Goal: Communication & Community: Answer question/provide support

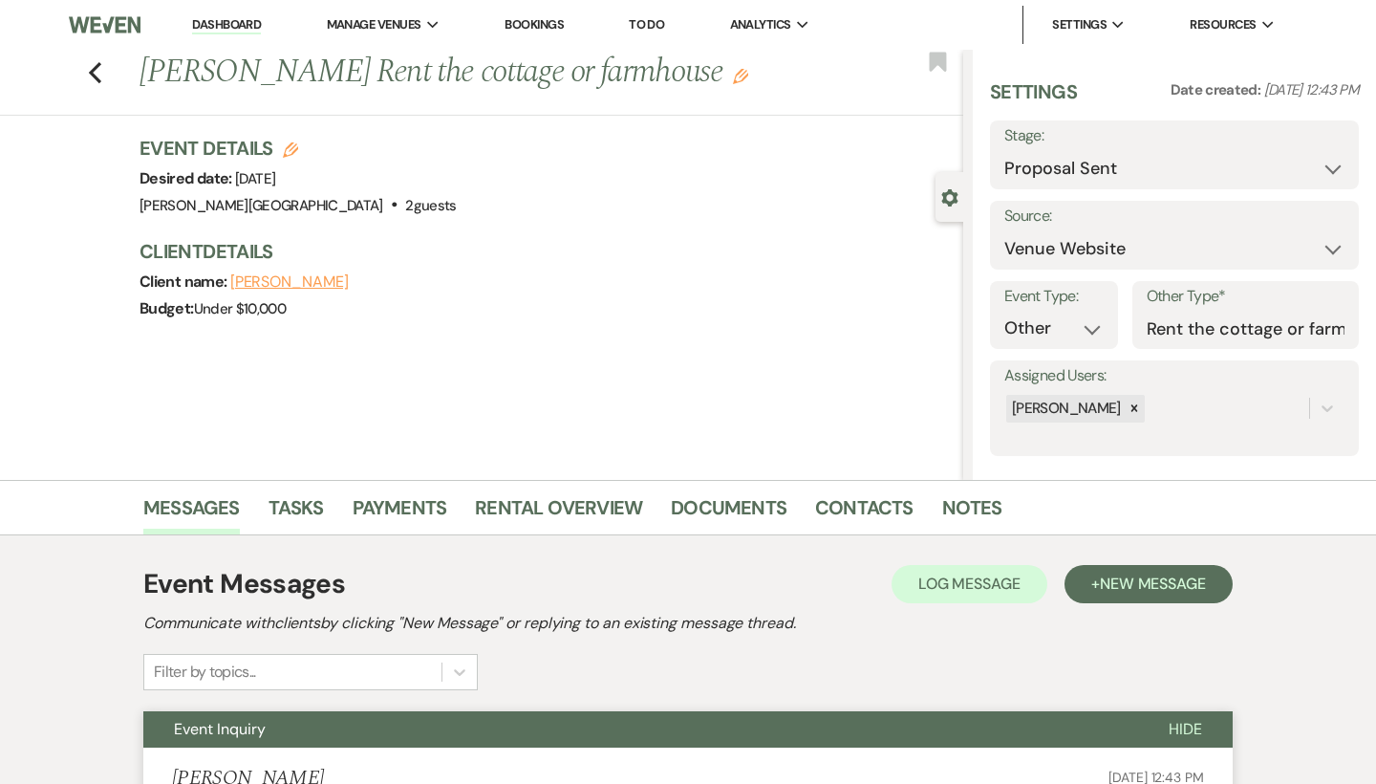
select select "6"
select select "5"
select select "13"
click at [245, 23] on link "Dashboard" at bounding box center [226, 25] width 69 height 18
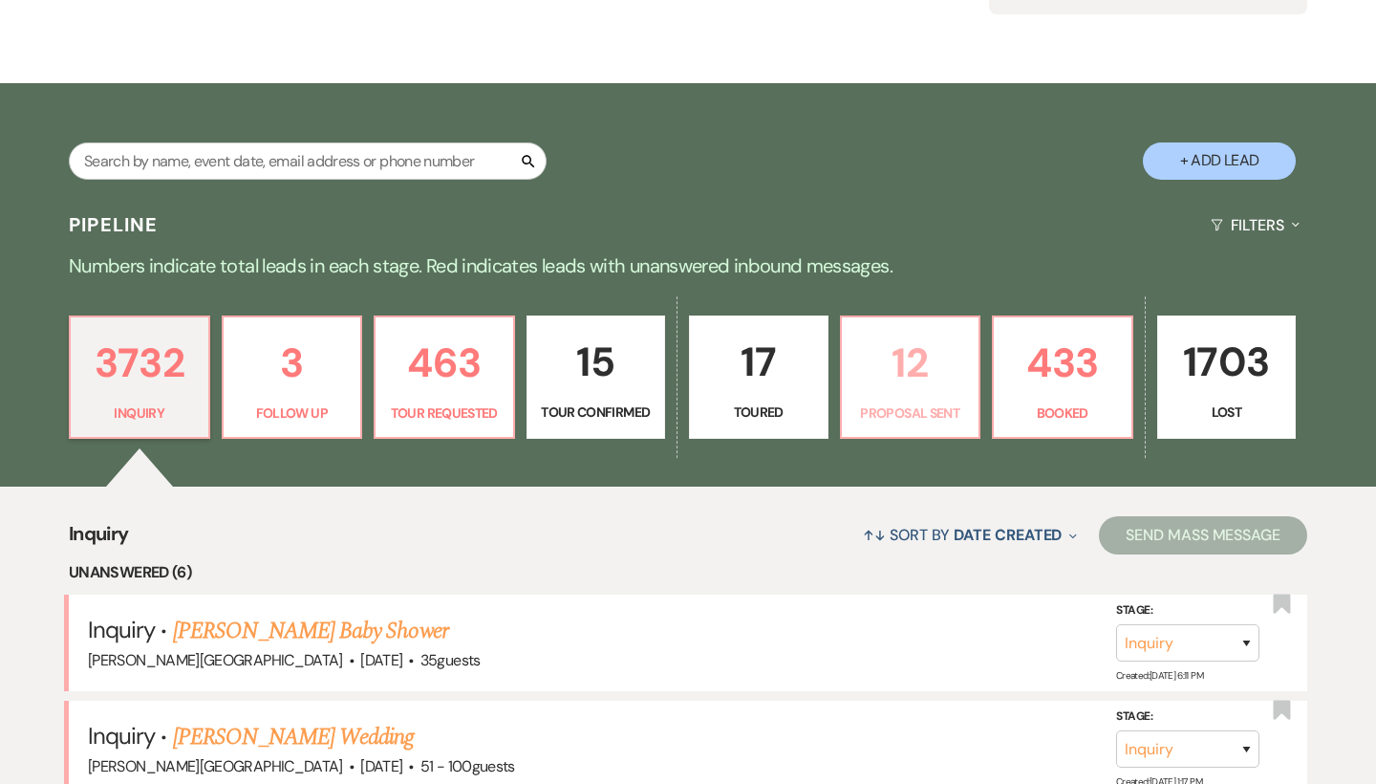
scroll to position [290, 0]
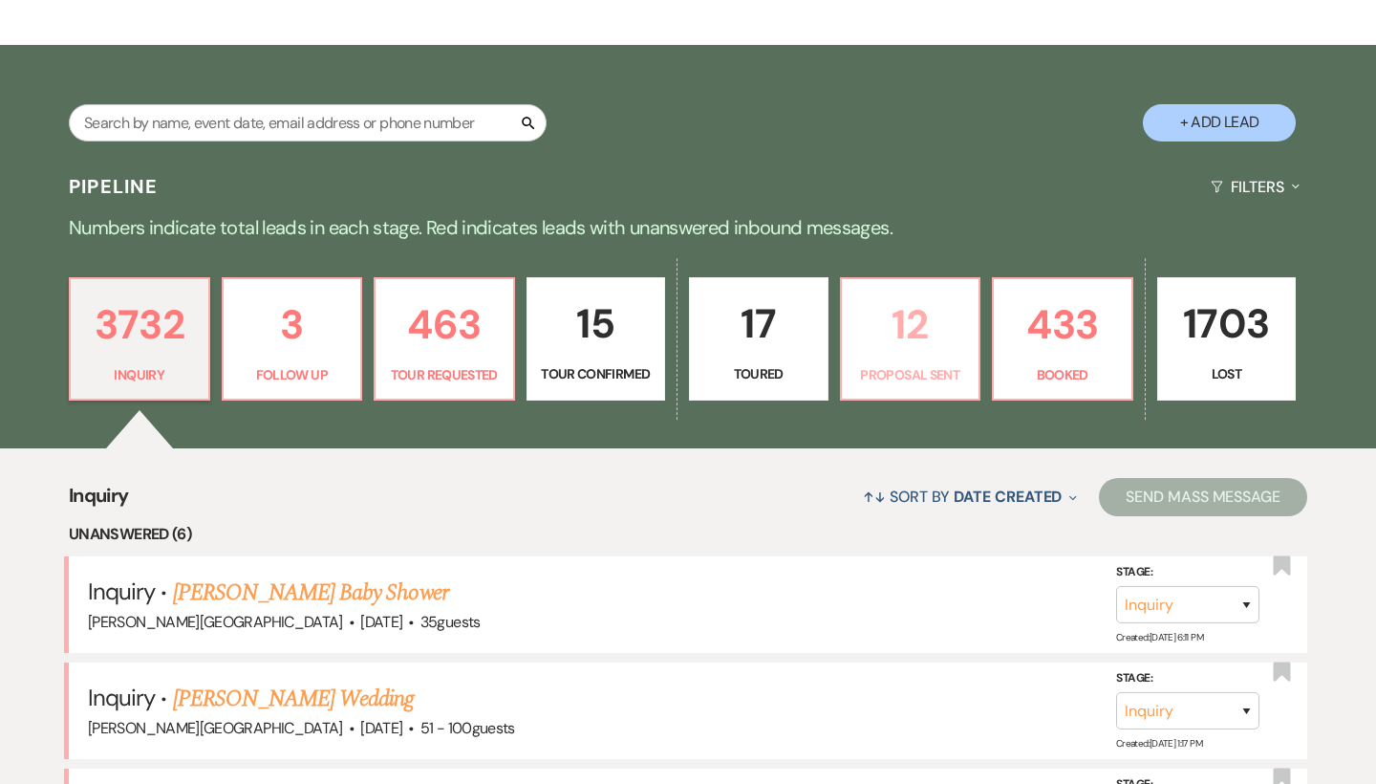
click at [892, 313] on p "12" at bounding box center [911, 325] width 115 height 64
select select "6"
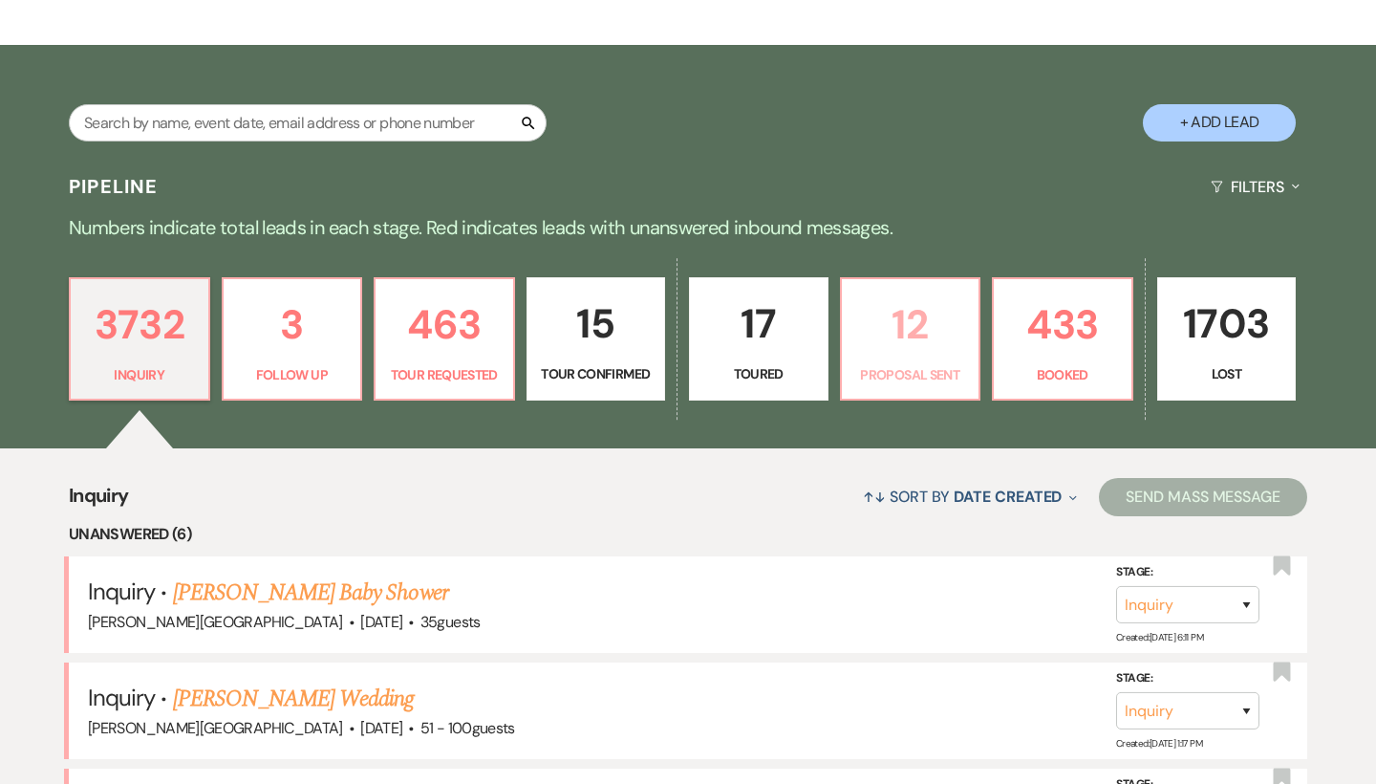
select select "6"
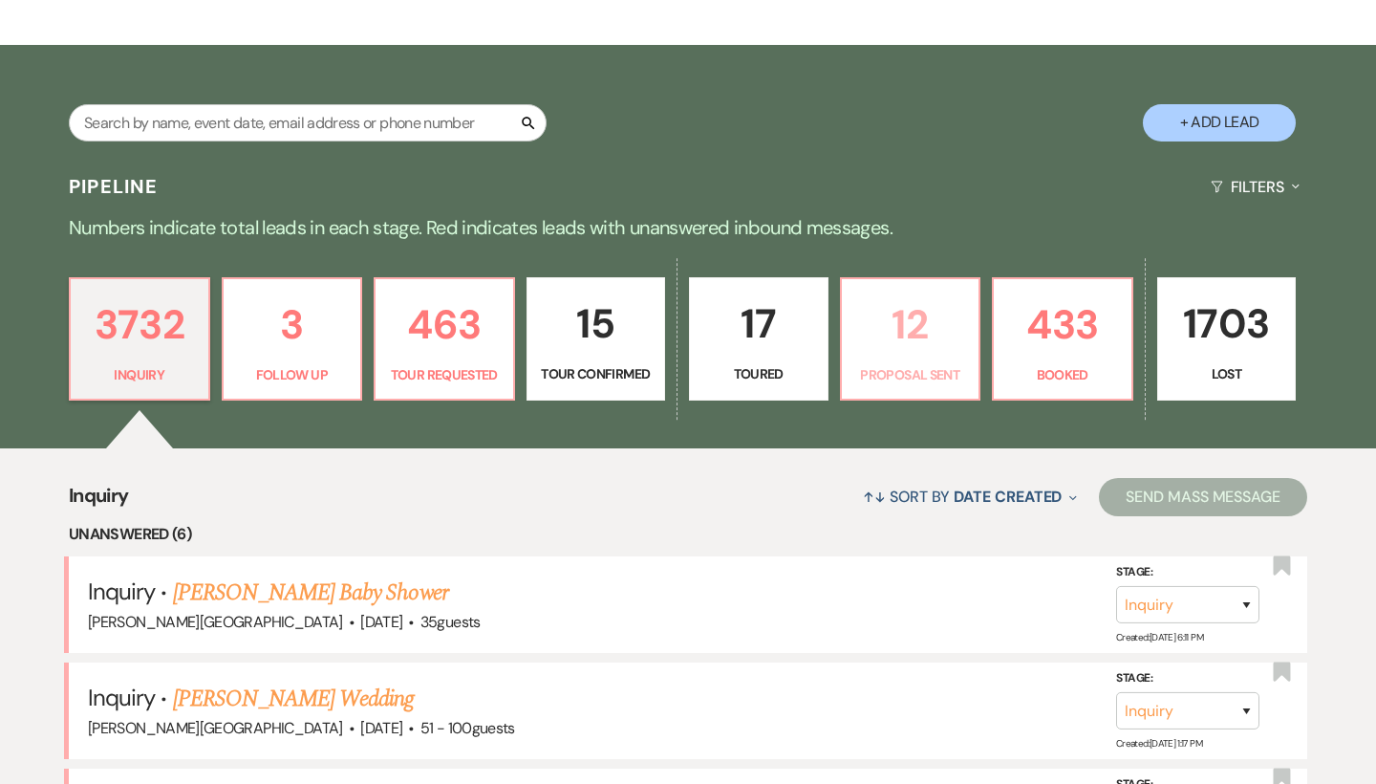
select select "6"
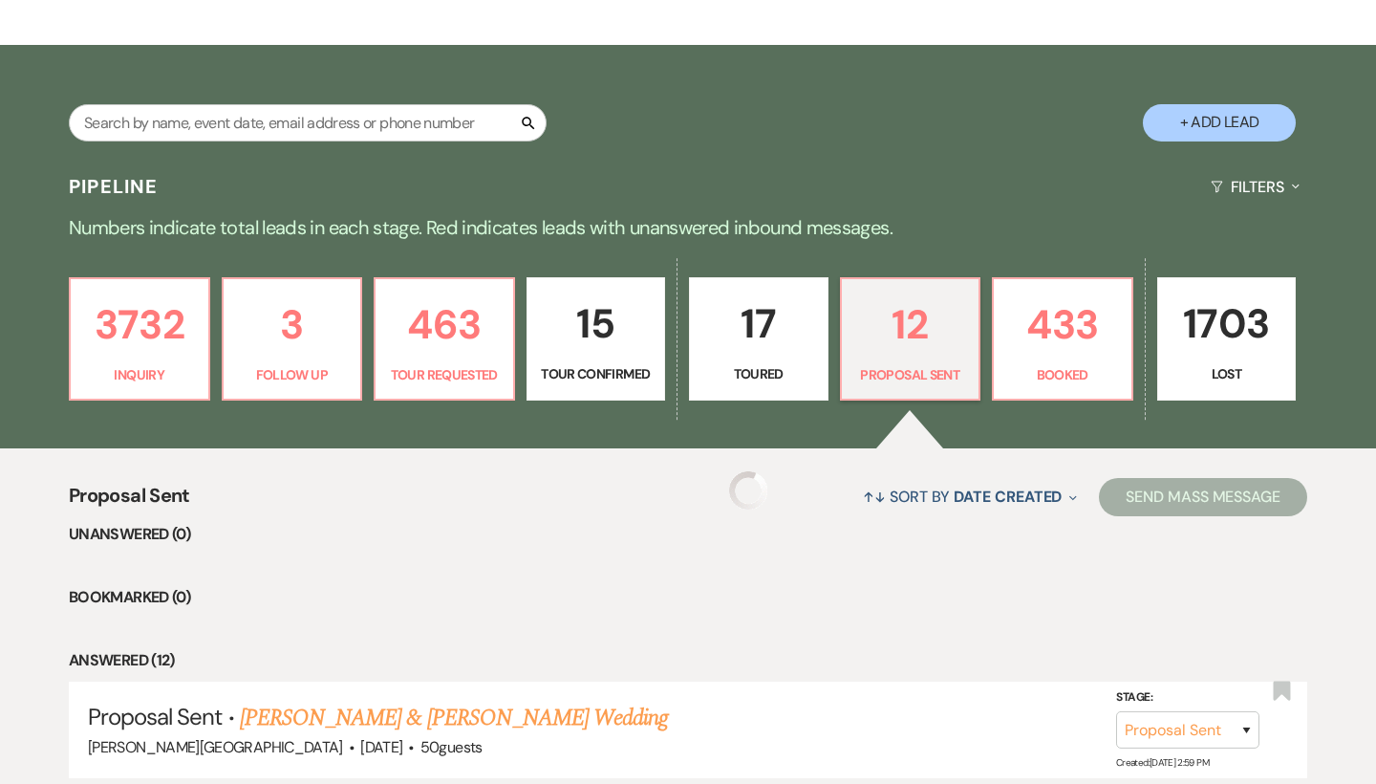
select select "6"
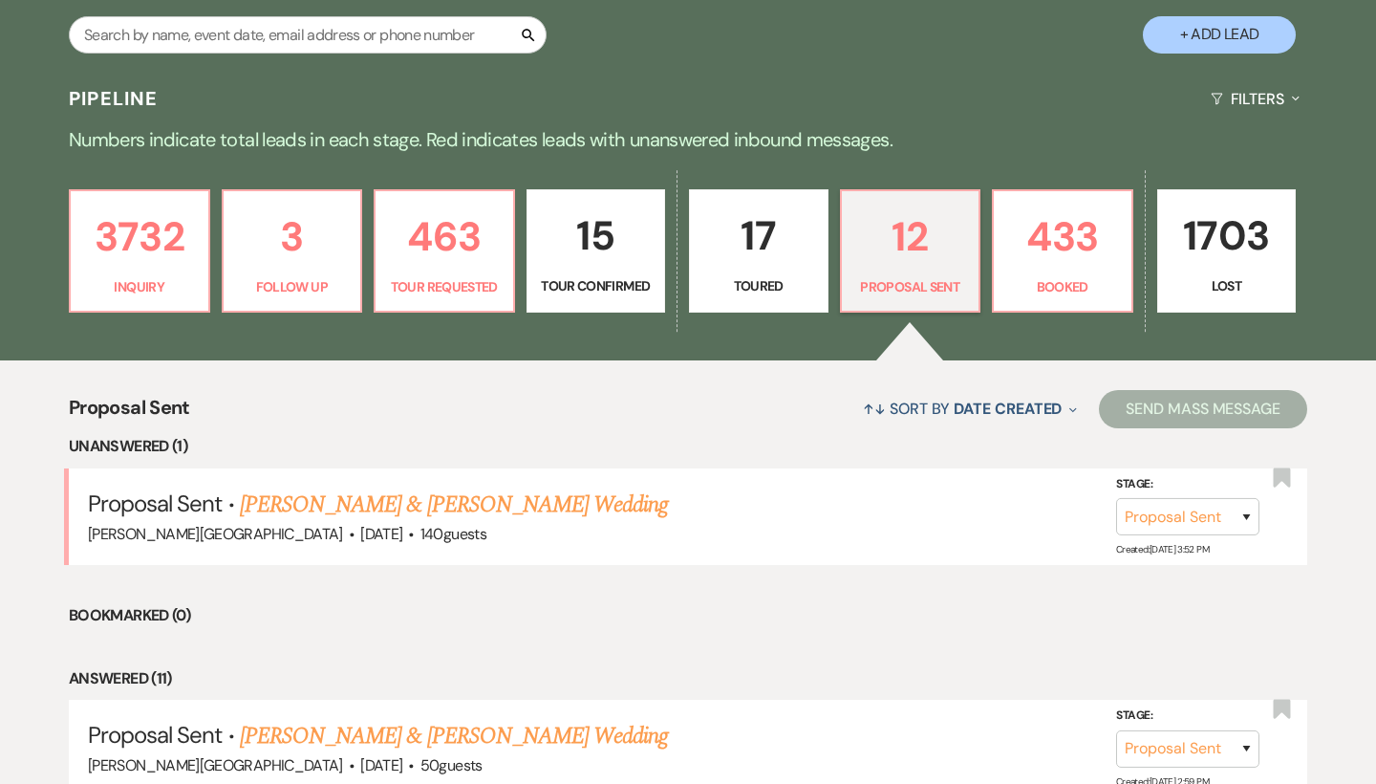
scroll to position [403, 0]
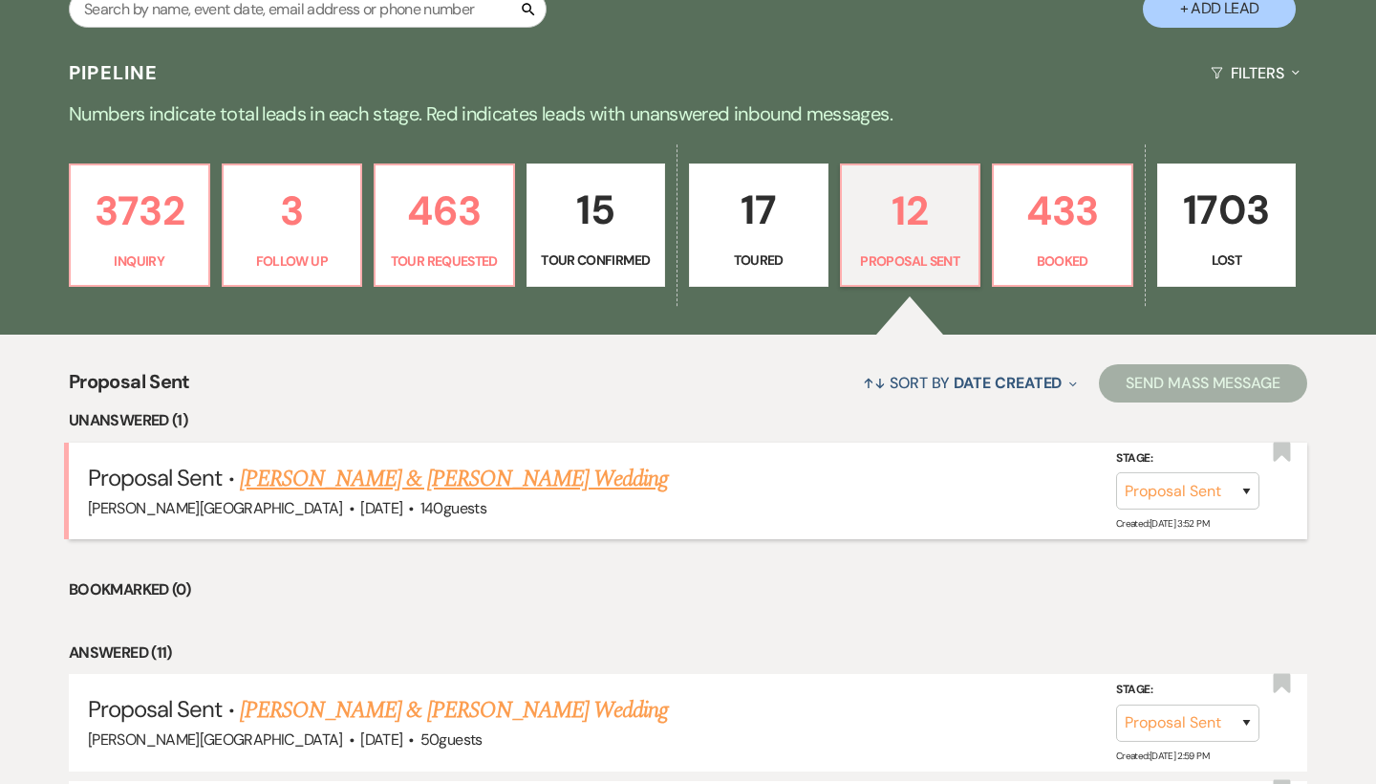
click at [443, 475] on link "[PERSON_NAME] & [PERSON_NAME] Wedding" at bounding box center [454, 479] width 428 height 34
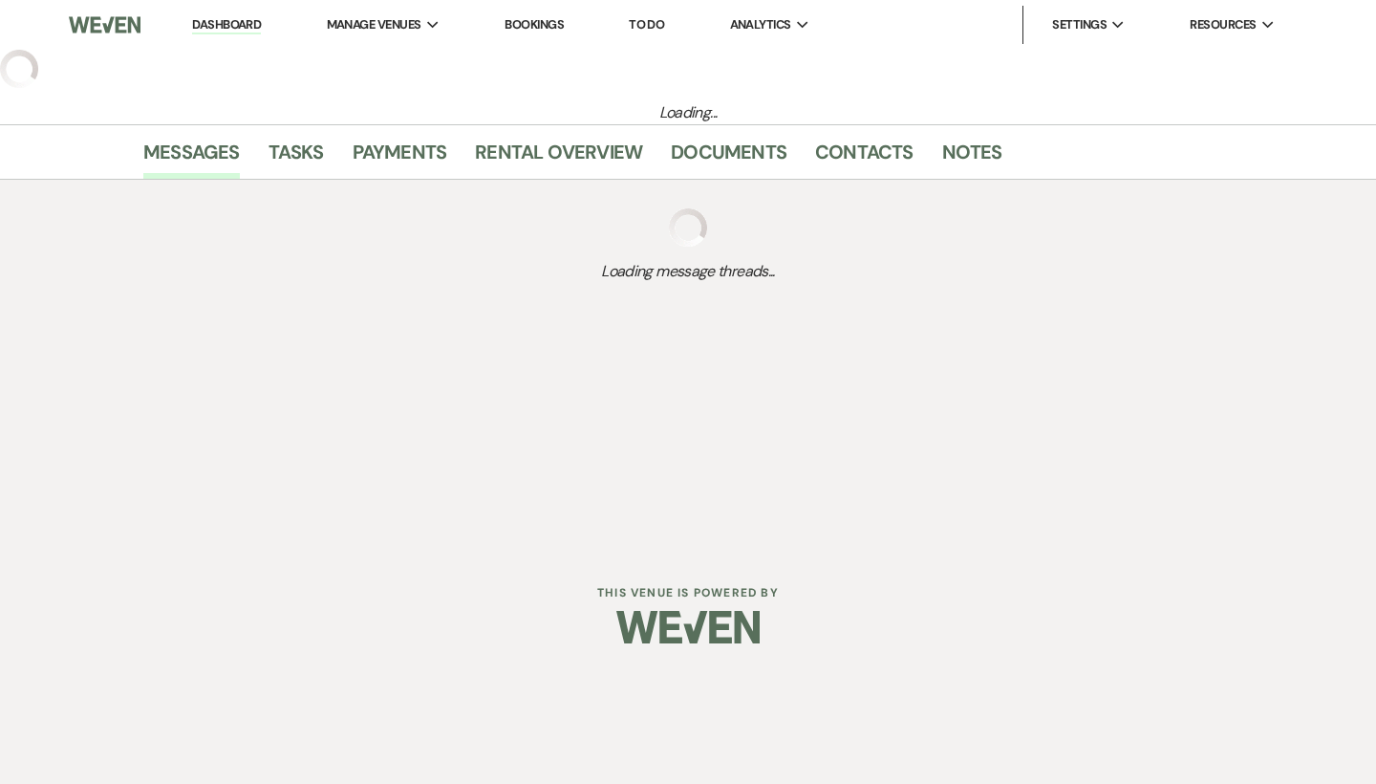
select select "6"
select select "5"
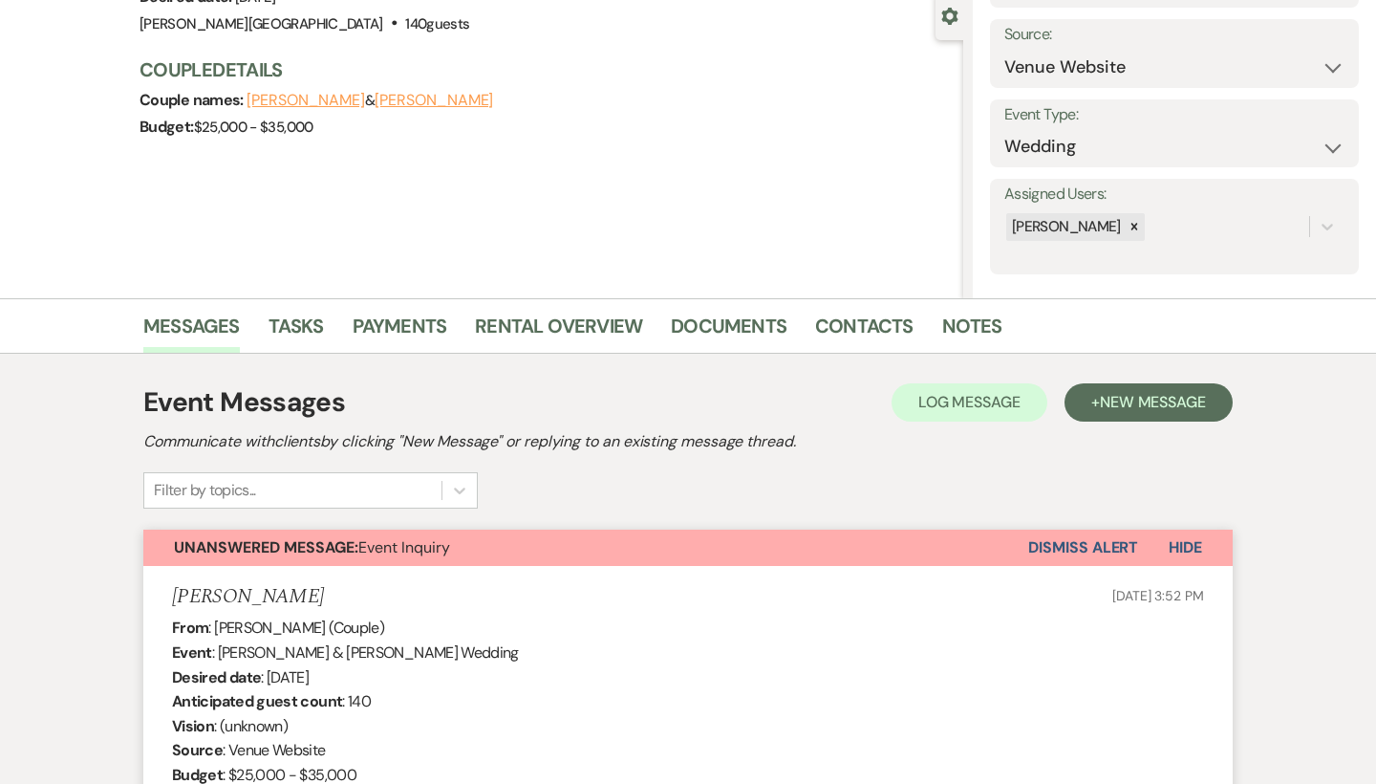
scroll to position [198, 0]
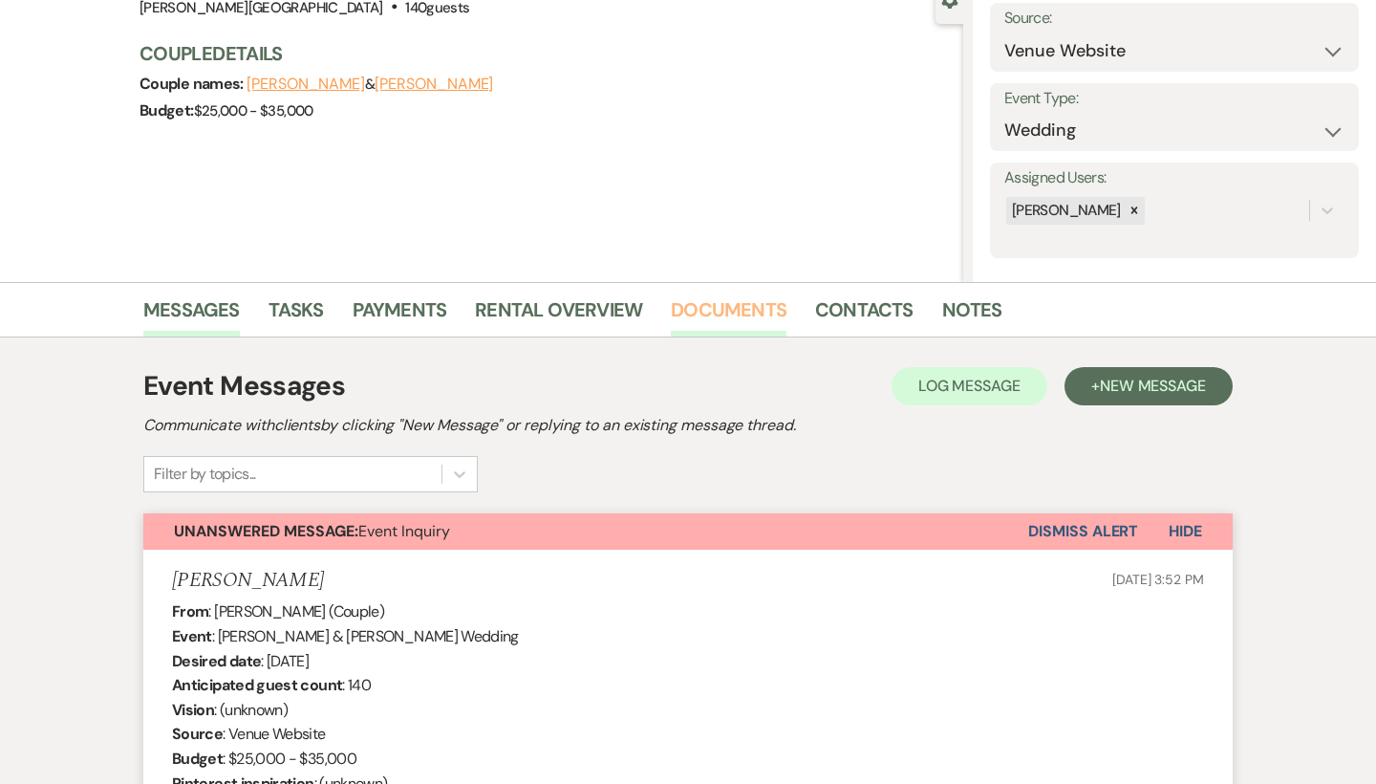
click at [755, 318] on link "Documents" at bounding box center [729, 315] width 116 height 42
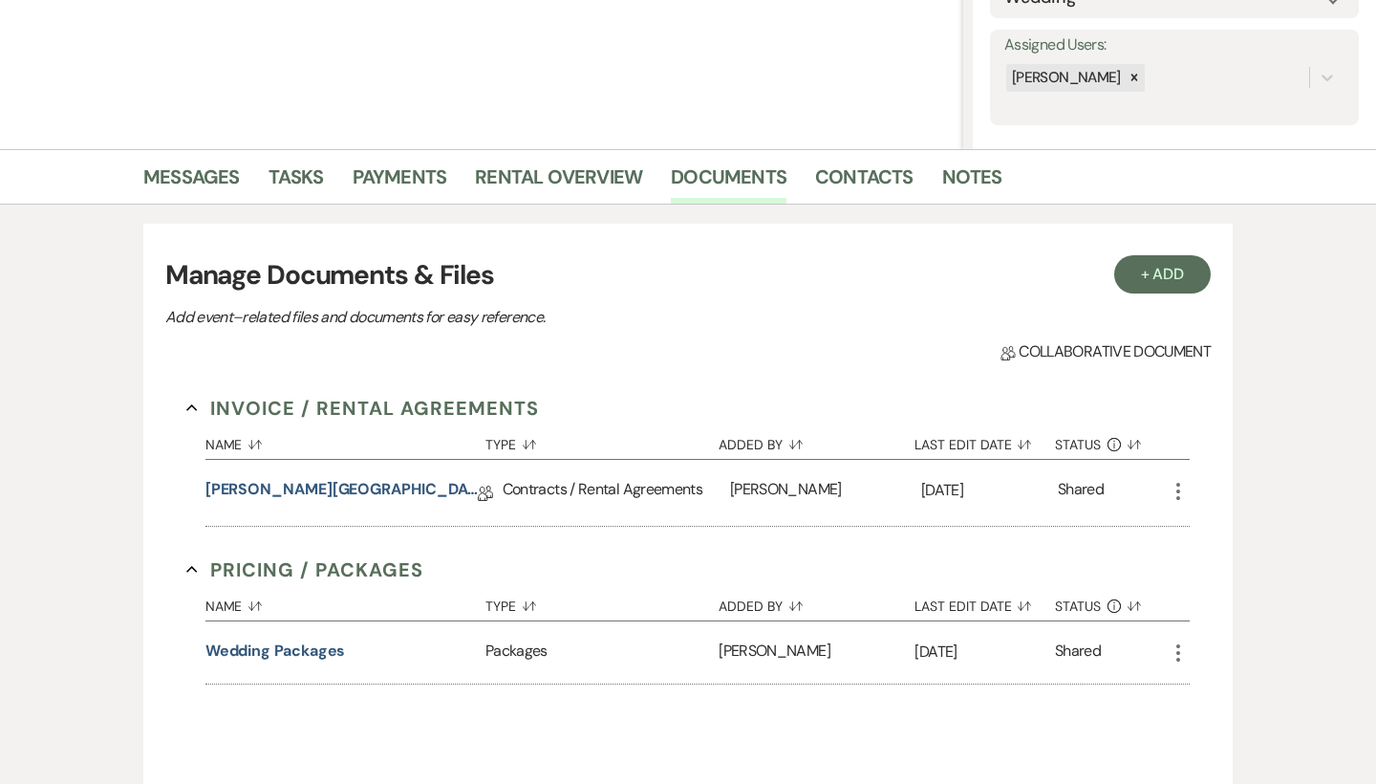
scroll to position [382, 0]
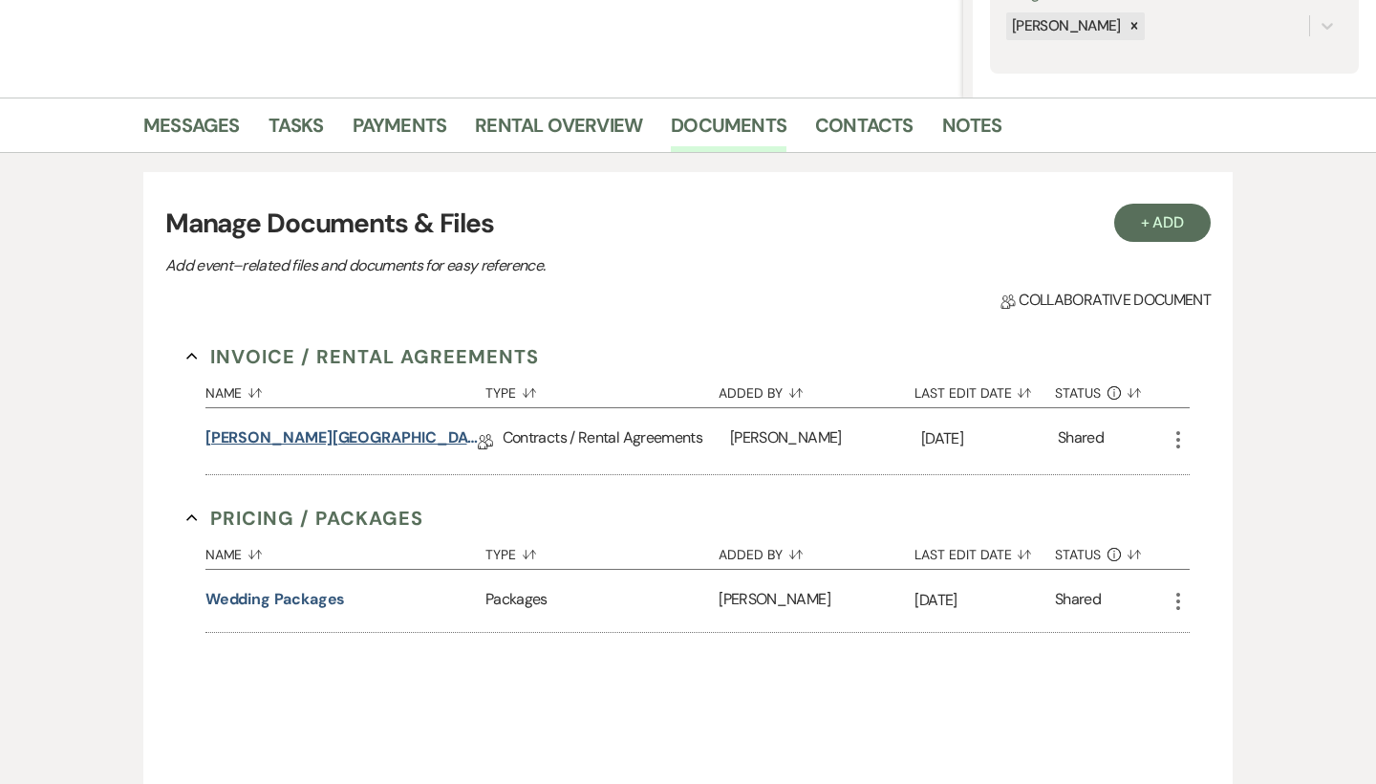
click at [400, 443] on link "[PERSON_NAME][GEOGRAPHIC_DATA] Contract" at bounding box center [342, 441] width 272 height 30
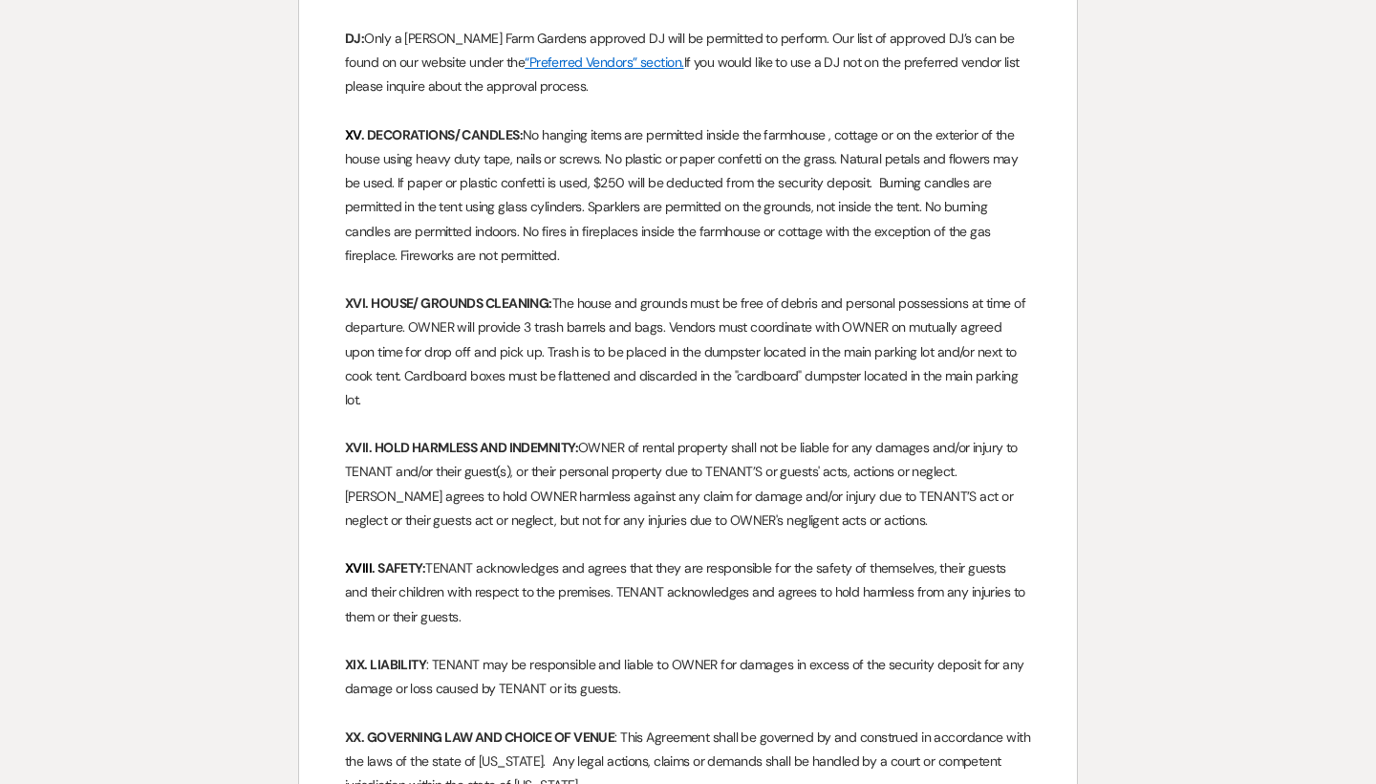
scroll to position [4250, 0]
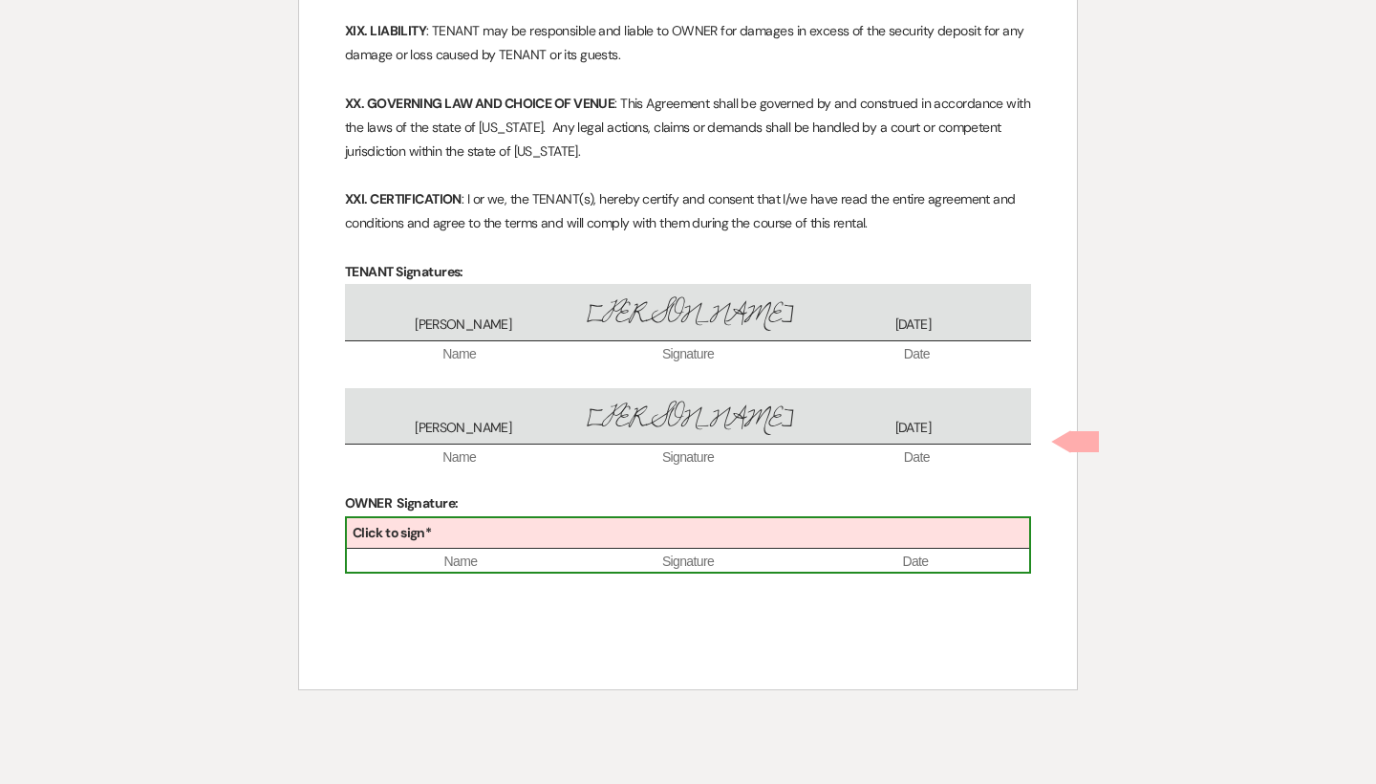
click at [637, 518] on div "Click to sign*" at bounding box center [688, 534] width 683 height 32
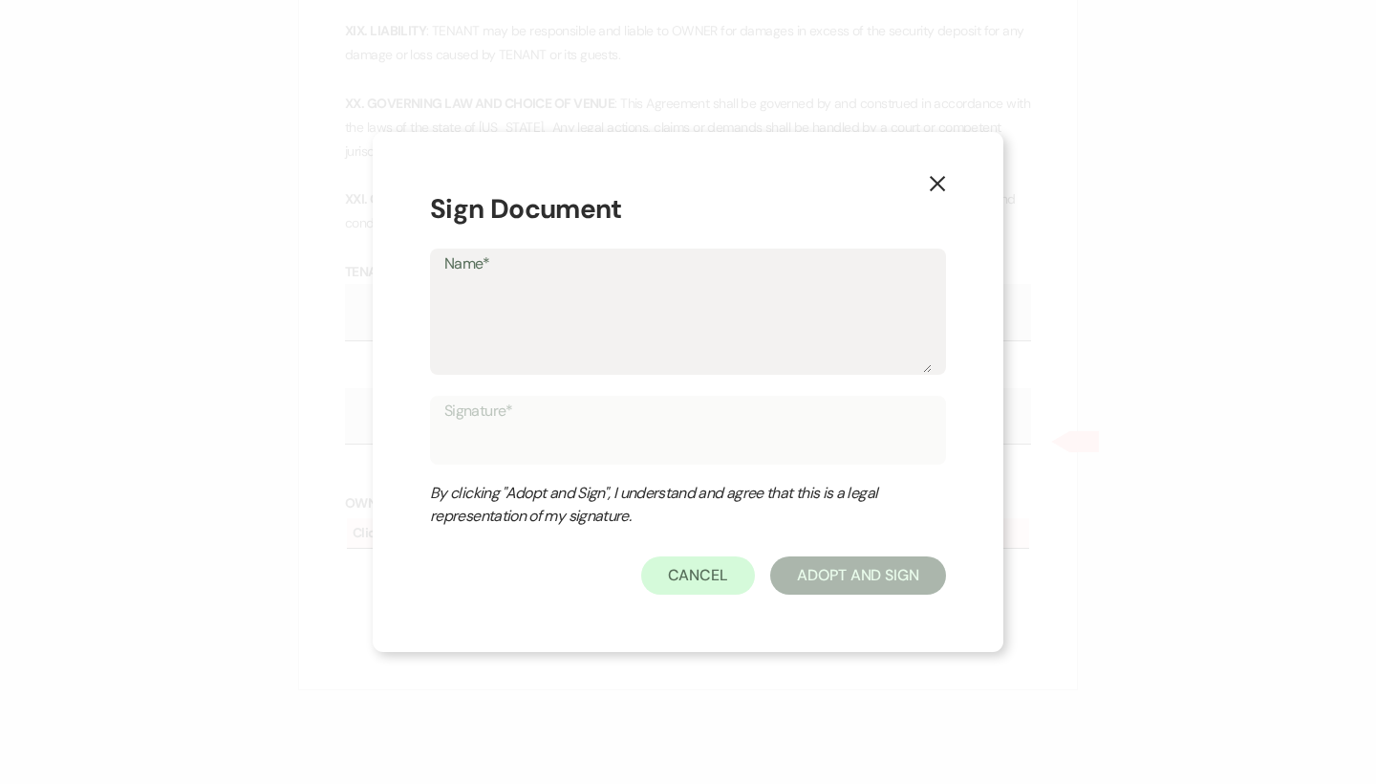
click at [600, 356] on textarea "Name*" at bounding box center [688, 325] width 488 height 96
type textarea "T"
type input "T"
type textarea "Tr"
type input "Tr"
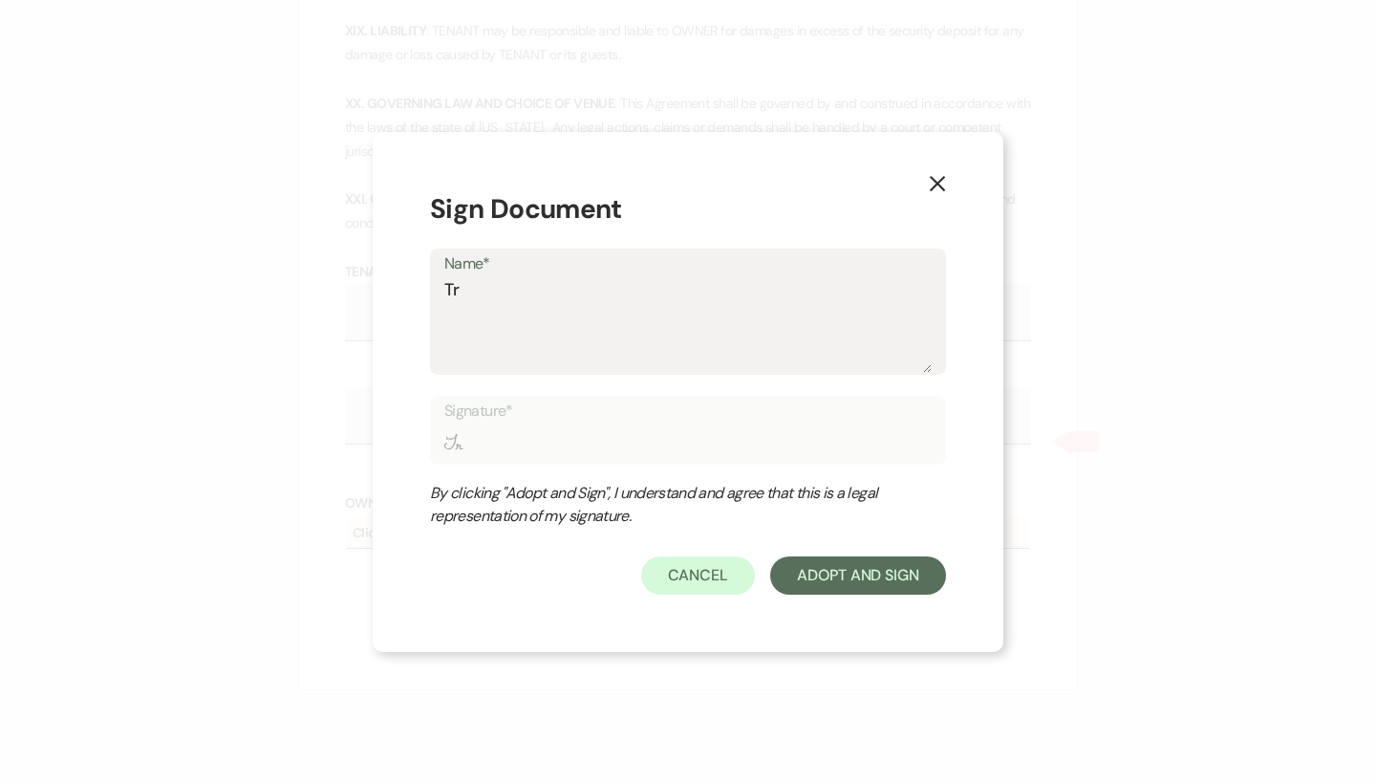
type textarea "Tra"
type input "Tra"
type textarea "Trav"
type input "Trav"
type textarea "Travi"
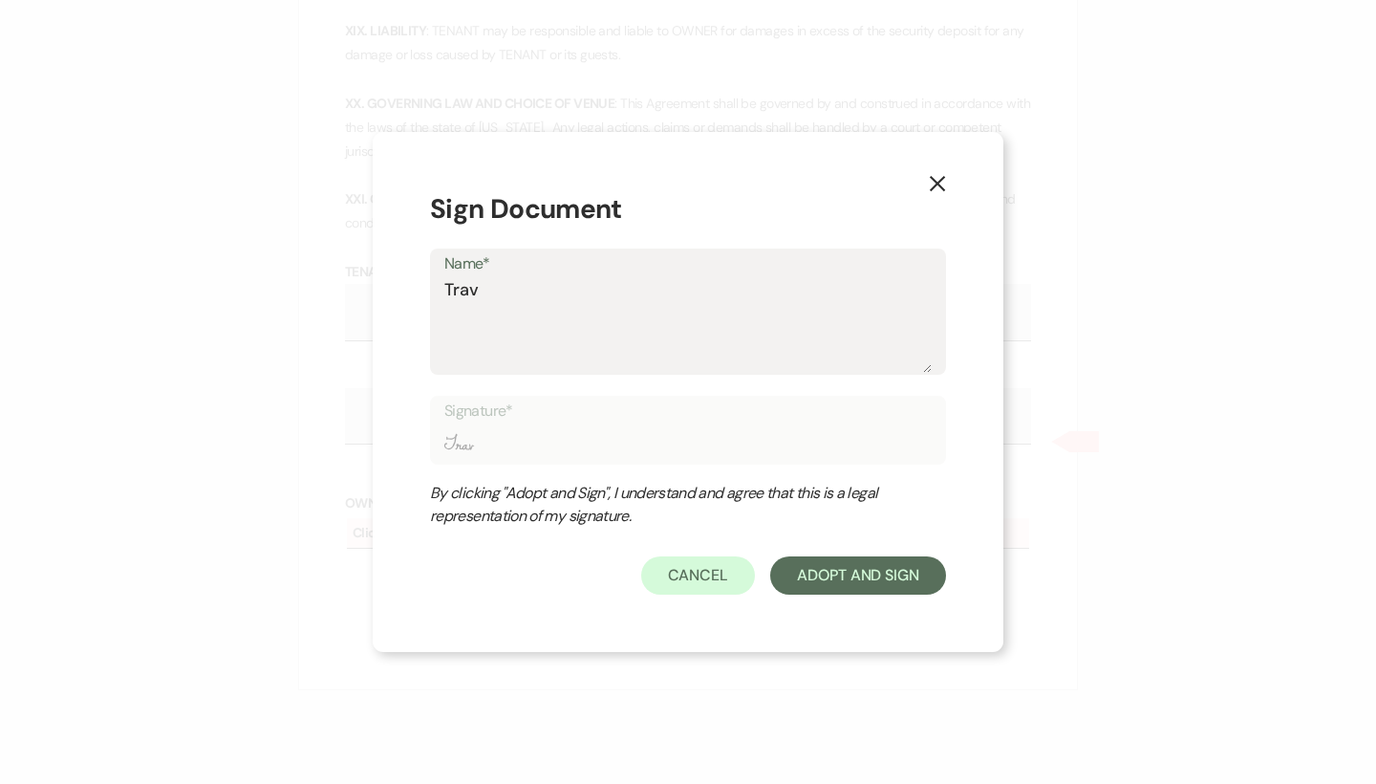
type input "Travi"
type textarea "[PERSON_NAME]"
type input "[PERSON_NAME]"
type textarea "[PERSON_NAME]"
type input "[PERSON_NAME]"
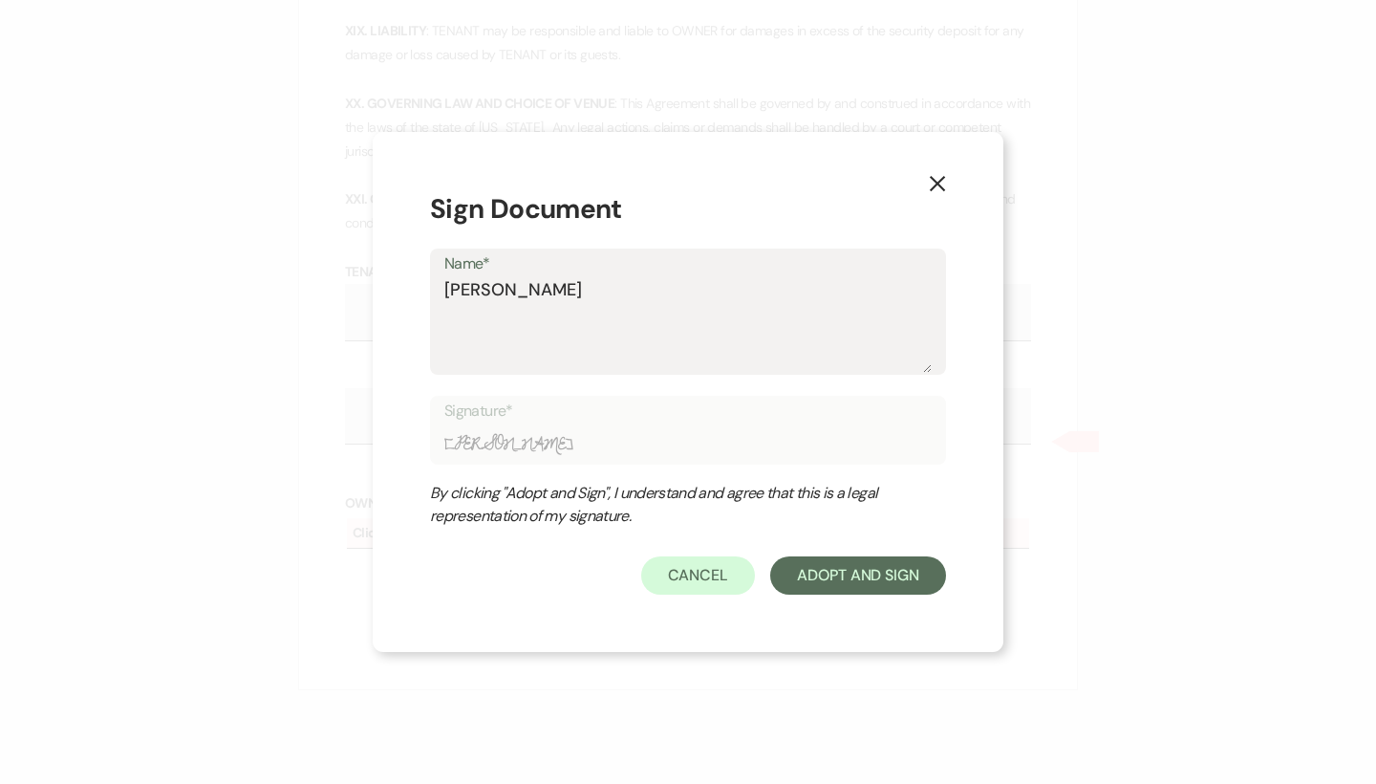
type textarea "[PERSON_NAME]"
type input "[PERSON_NAME]"
type textarea "[PERSON_NAME]"
type input "[PERSON_NAME]"
type textarea "[PERSON_NAME]"
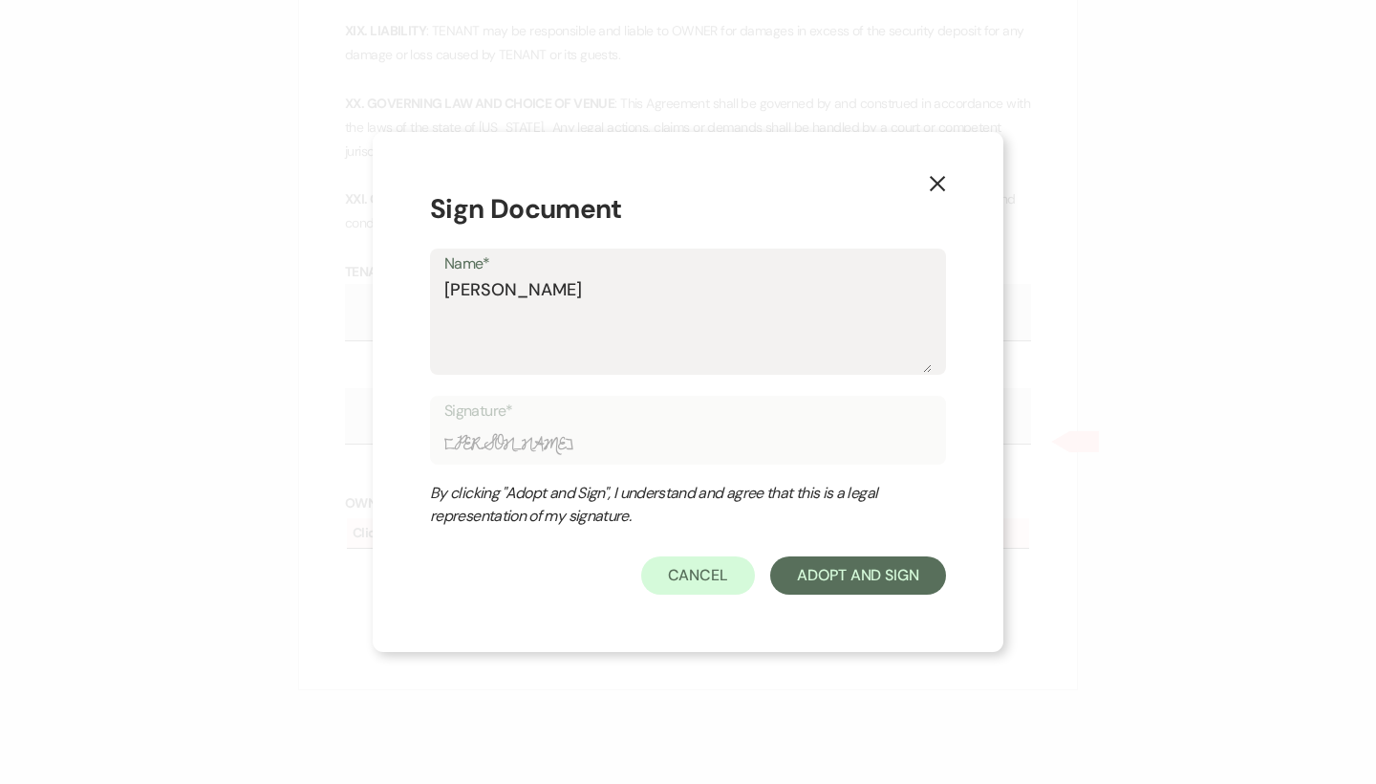
type input "[PERSON_NAME]"
type textarea "[PERSON_NAME]"
type input "[PERSON_NAME]"
type textarea "[PERSON_NAME]"
type input "[PERSON_NAME]"
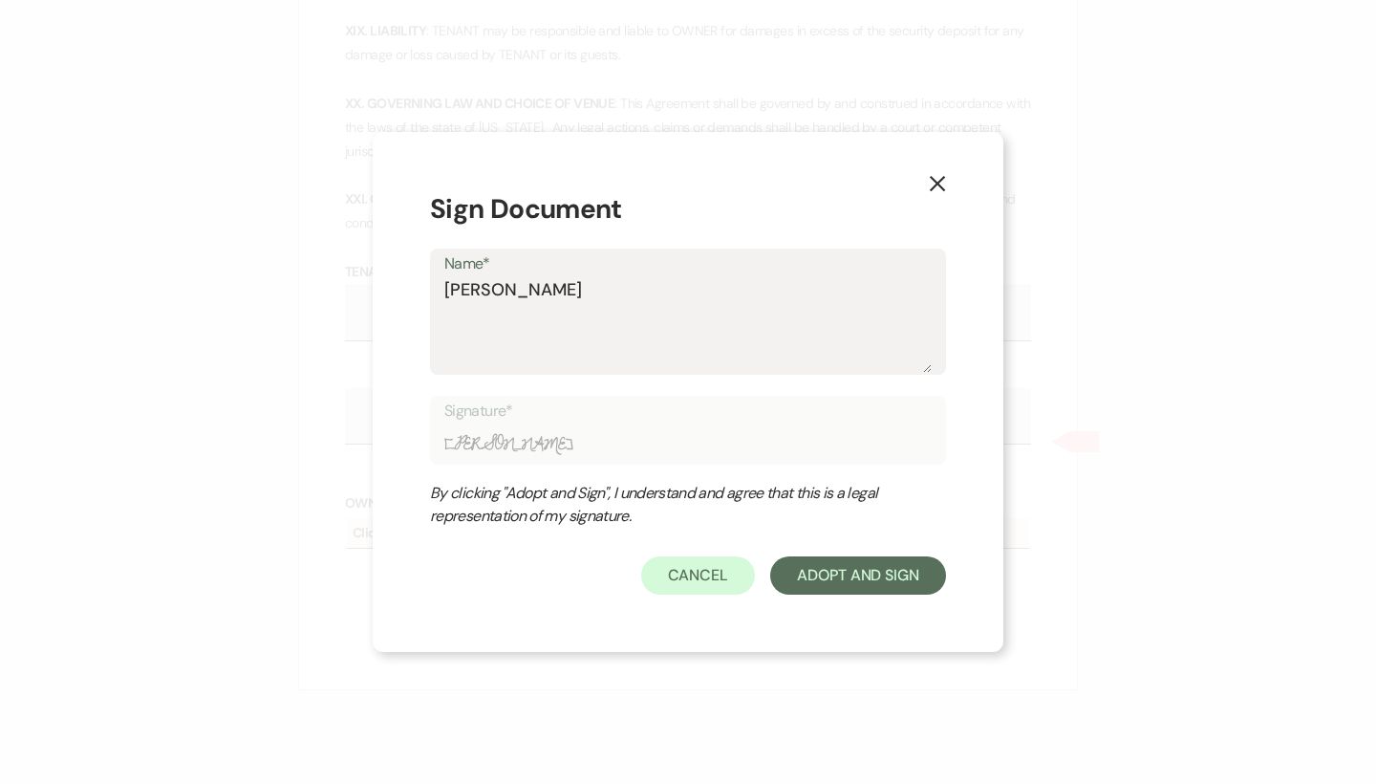
type textarea "[PERSON_NAME]"
type input "[PERSON_NAME]"
type textarea "[PERSON_NAME]"
type input "[PERSON_NAME]"
type textarea "[PERSON_NAME]"
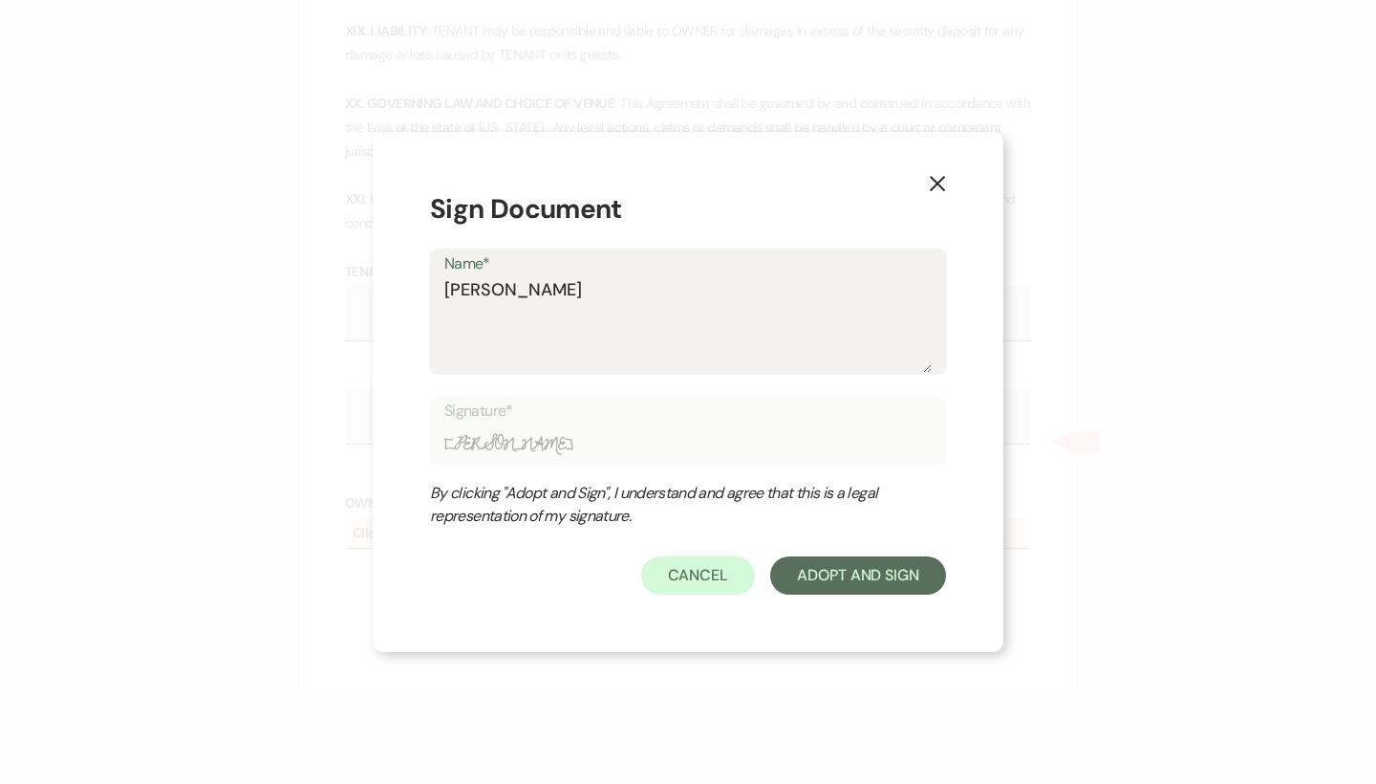
type input "[PERSON_NAME]"
type textarea "[PERSON_NAME]"
type input "[PERSON_NAME]"
type textarea "[PERSON_NAME]"
type input "[PERSON_NAME]"
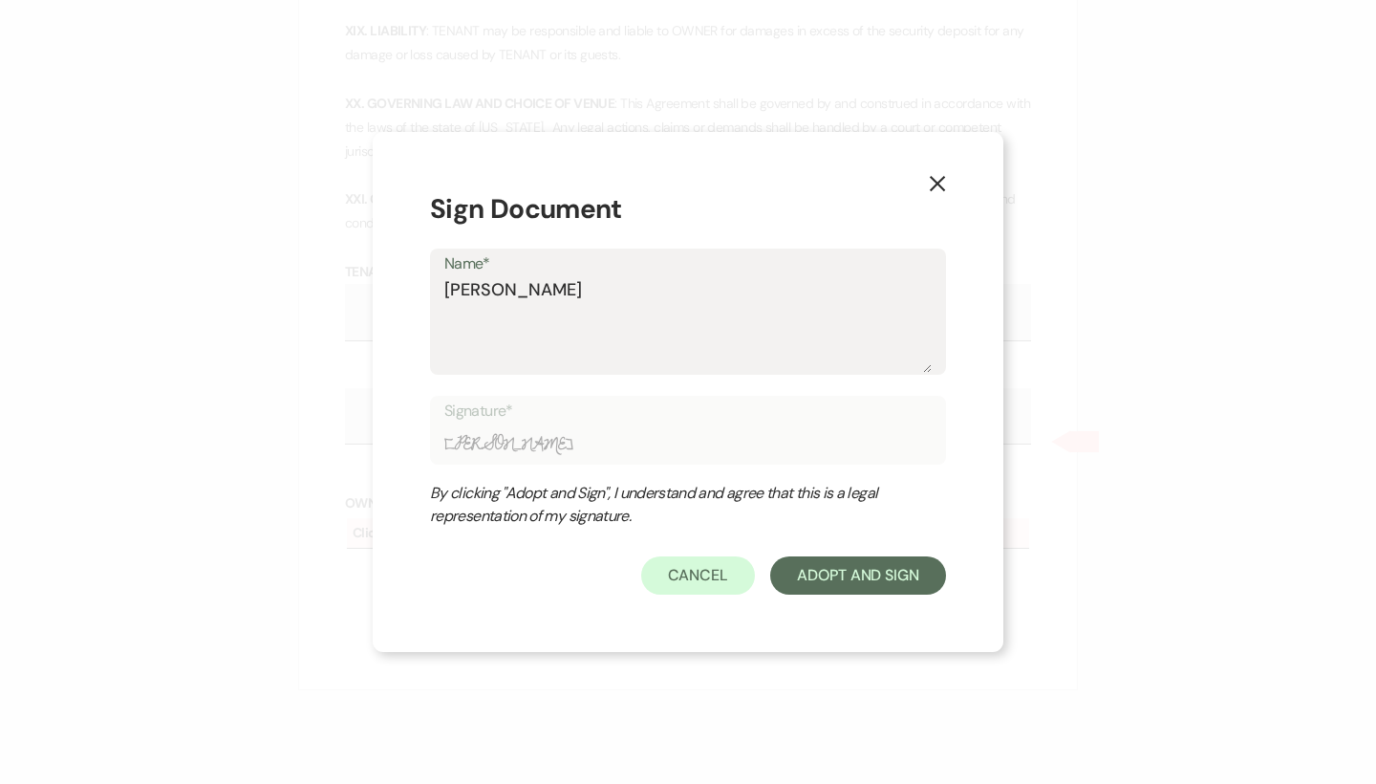
type textarea "[PERSON_NAME]"
type input "[PERSON_NAME]"
type textarea "[PERSON_NAME]"
type input "[PERSON_NAME]"
type textarea "[PERSON_NAME]"
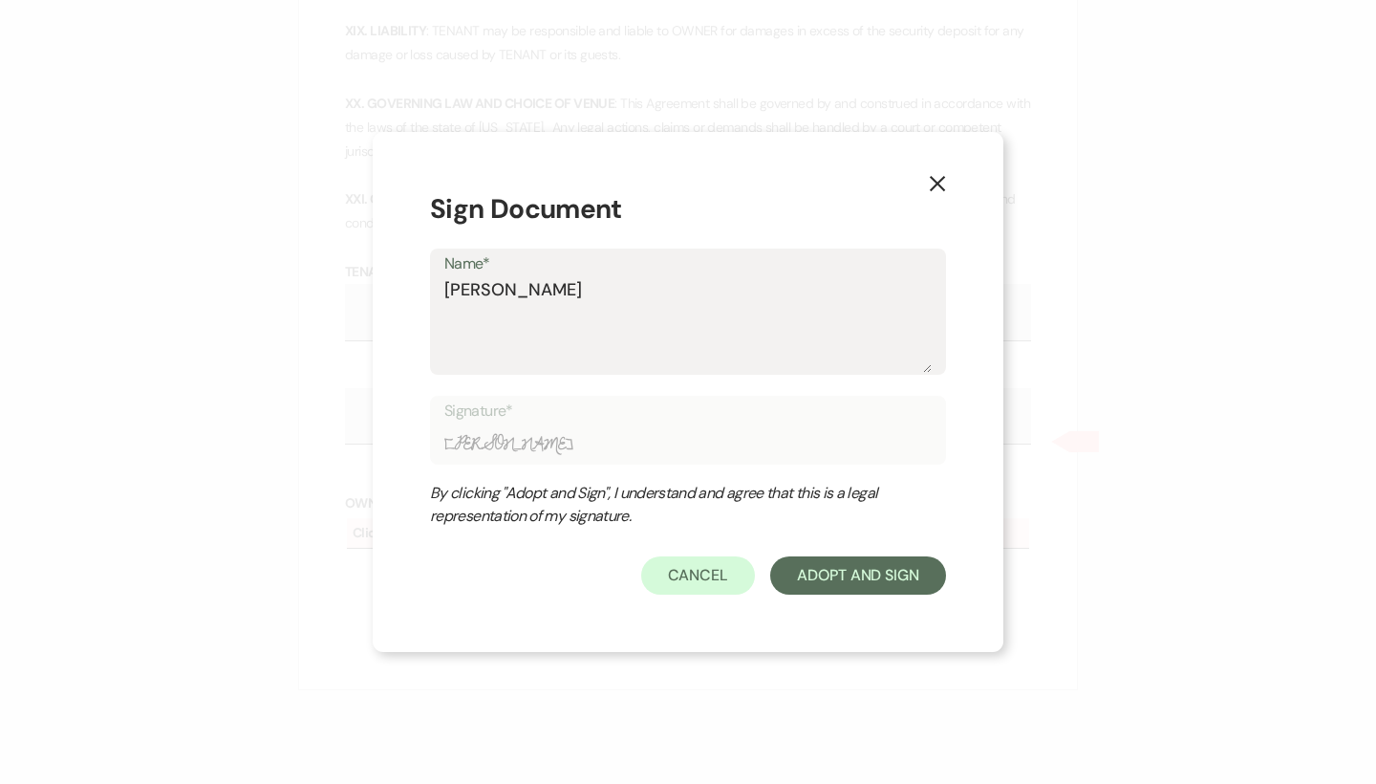
type input "[PERSON_NAME]"
type textarea "[PERSON_NAME]"
click at [890, 565] on button "Adopt And Sign" at bounding box center [858, 575] width 176 height 38
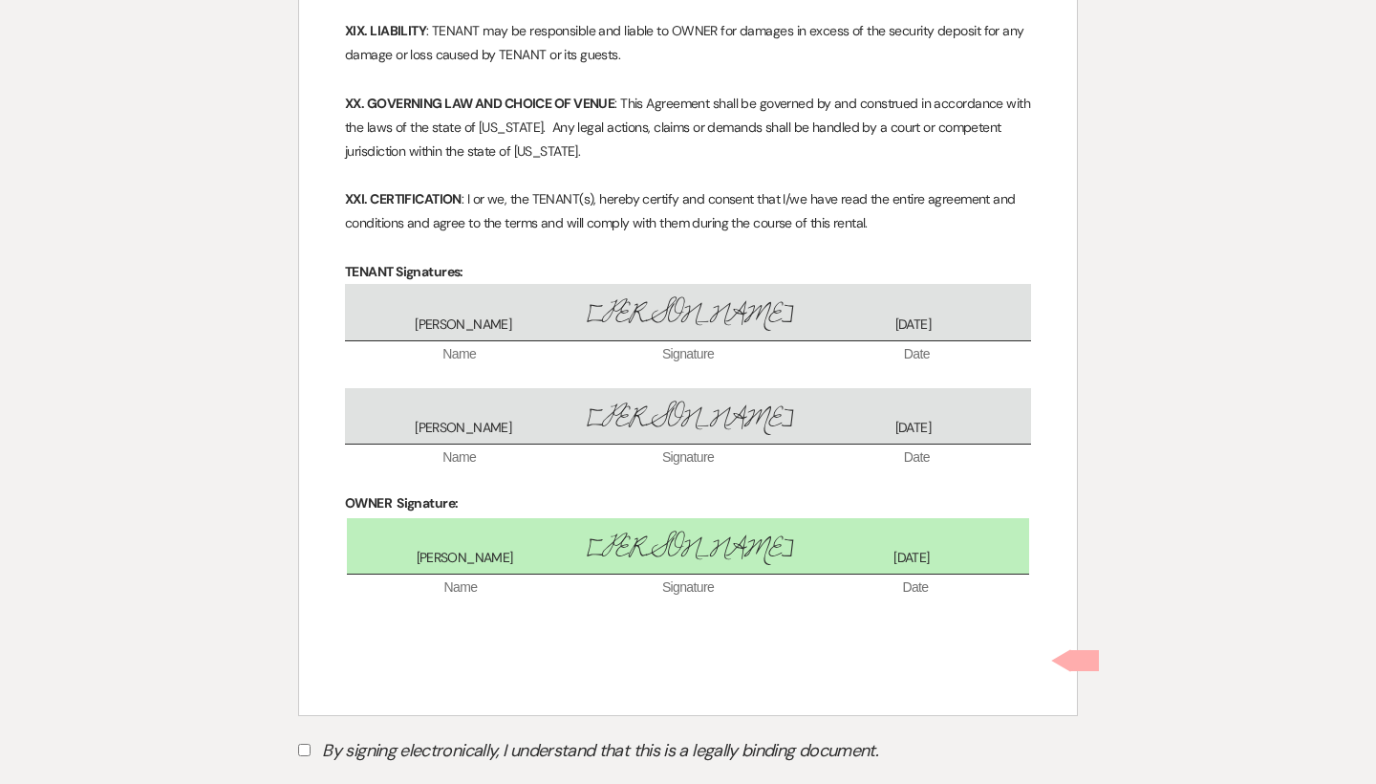
scroll to position [4333, 0]
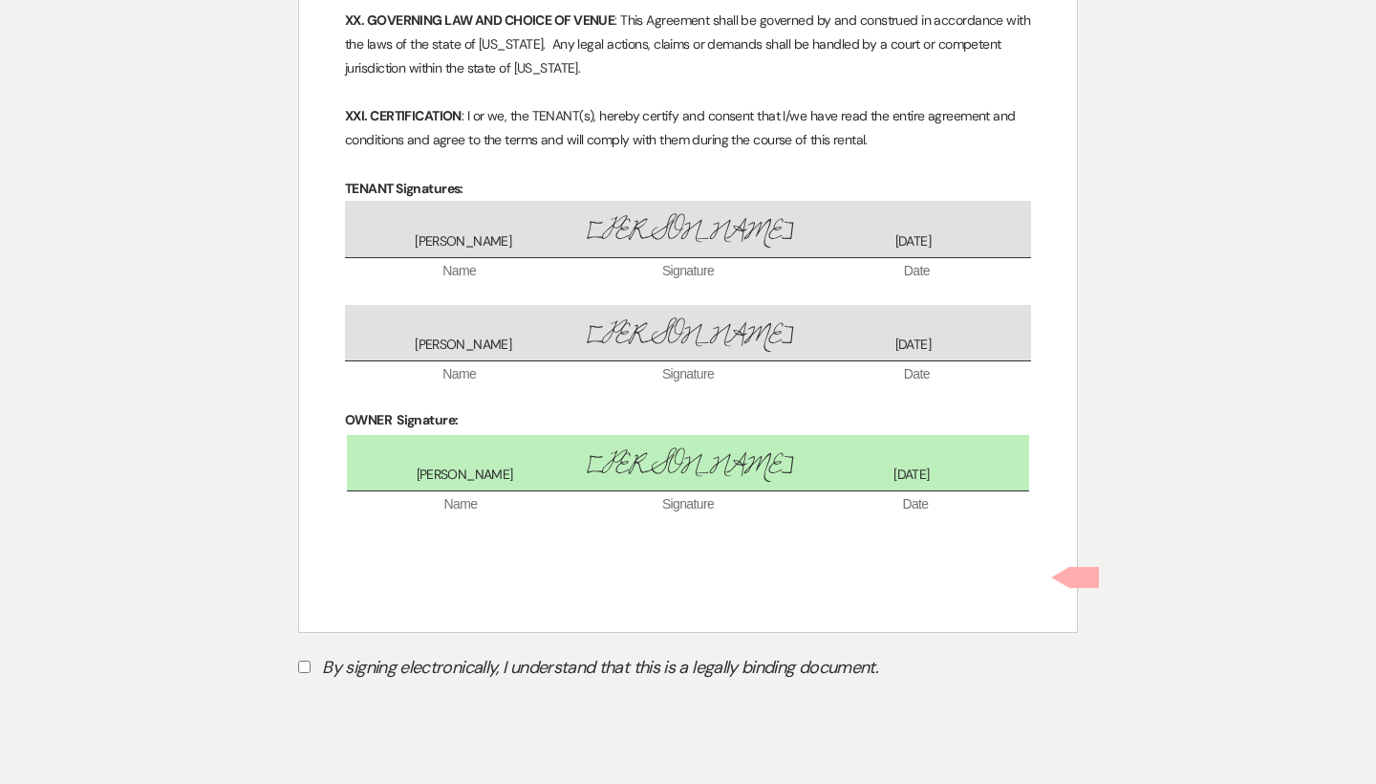
click at [308, 652] on label "By signing electronically, I understand that this is a legally binding document." at bounding box center [688, 670] width 780 height 36
click at [308, 661] on input "By signing electronically, I understand that this is a legally binding document." at bounding box center [304, 667] width 12 height 12
checkbox input "true"
click at [329, 698] on button "Submit" at bounding box center [365, 715] width 134 height 34
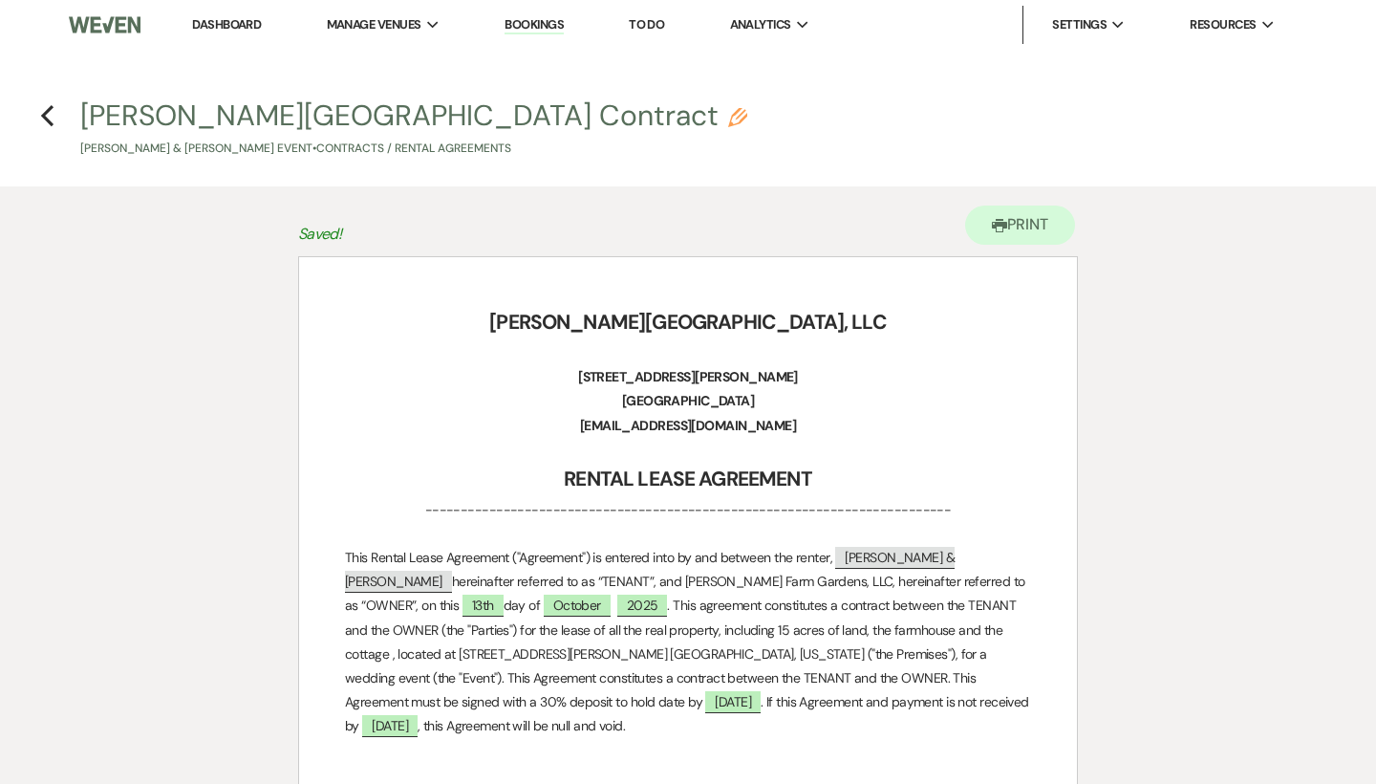
scroll to position [0, 0]
click at [46, 122] on icon "Previous" at bounding box center [47, 115] width 14 height 23
select select "6"
select select "5"
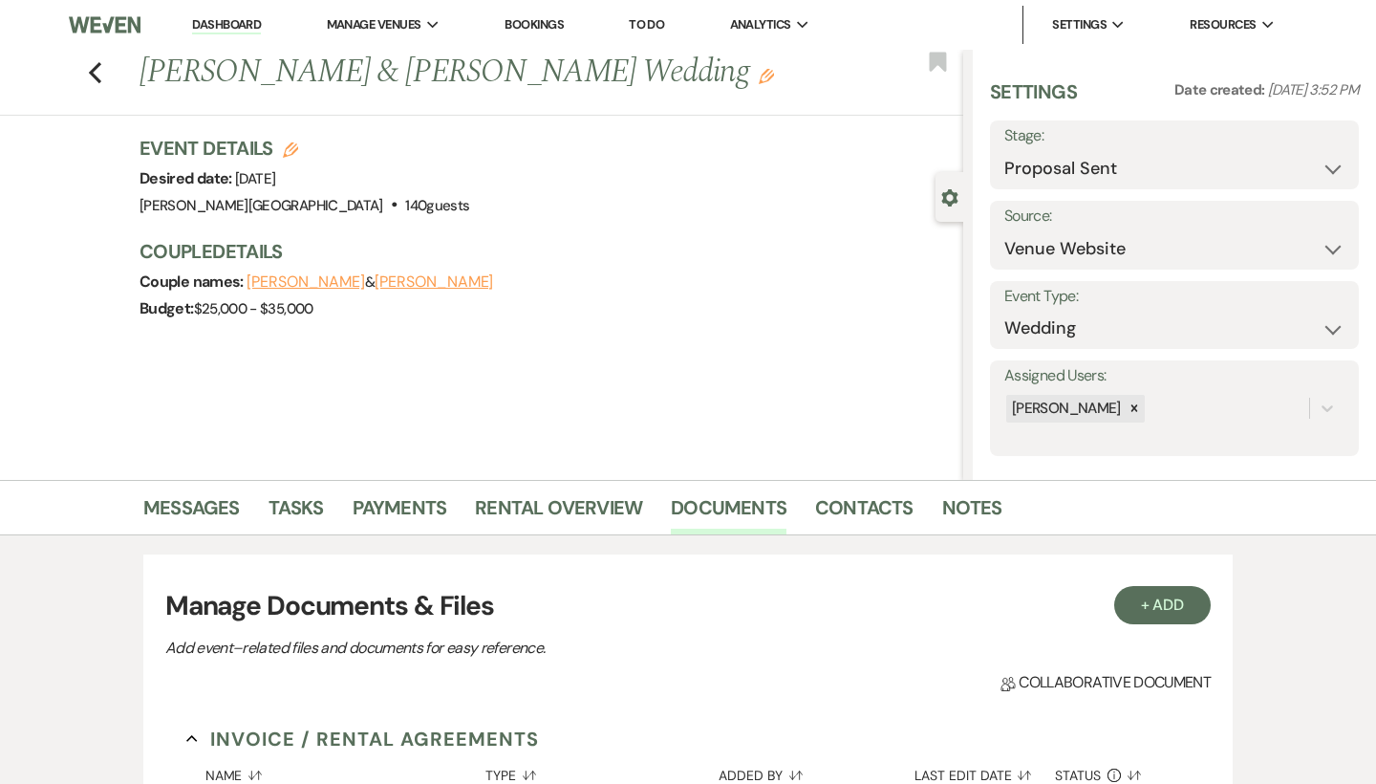
scroll to position [382, 0]
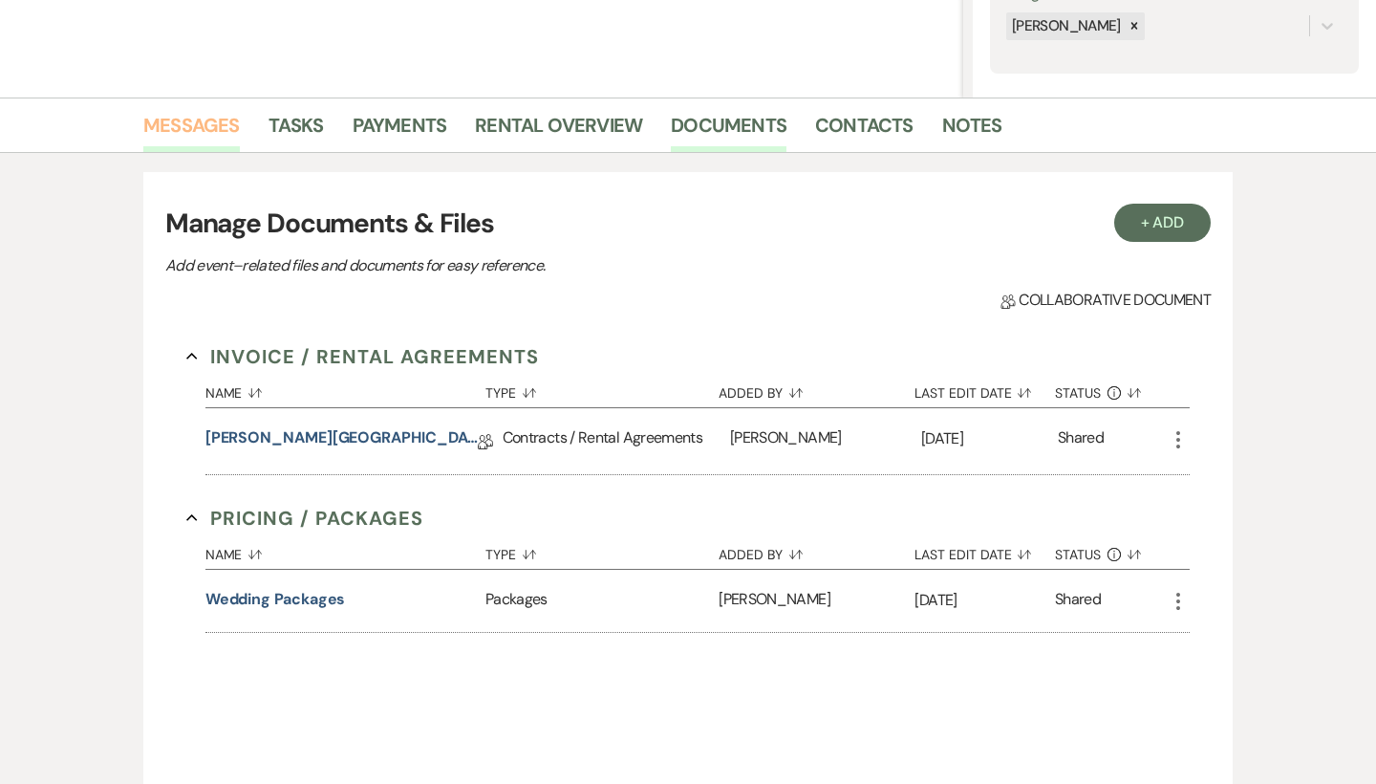
click at [192, 116] on link "Messages" at bounding box center [191, 131] width 97 height 42
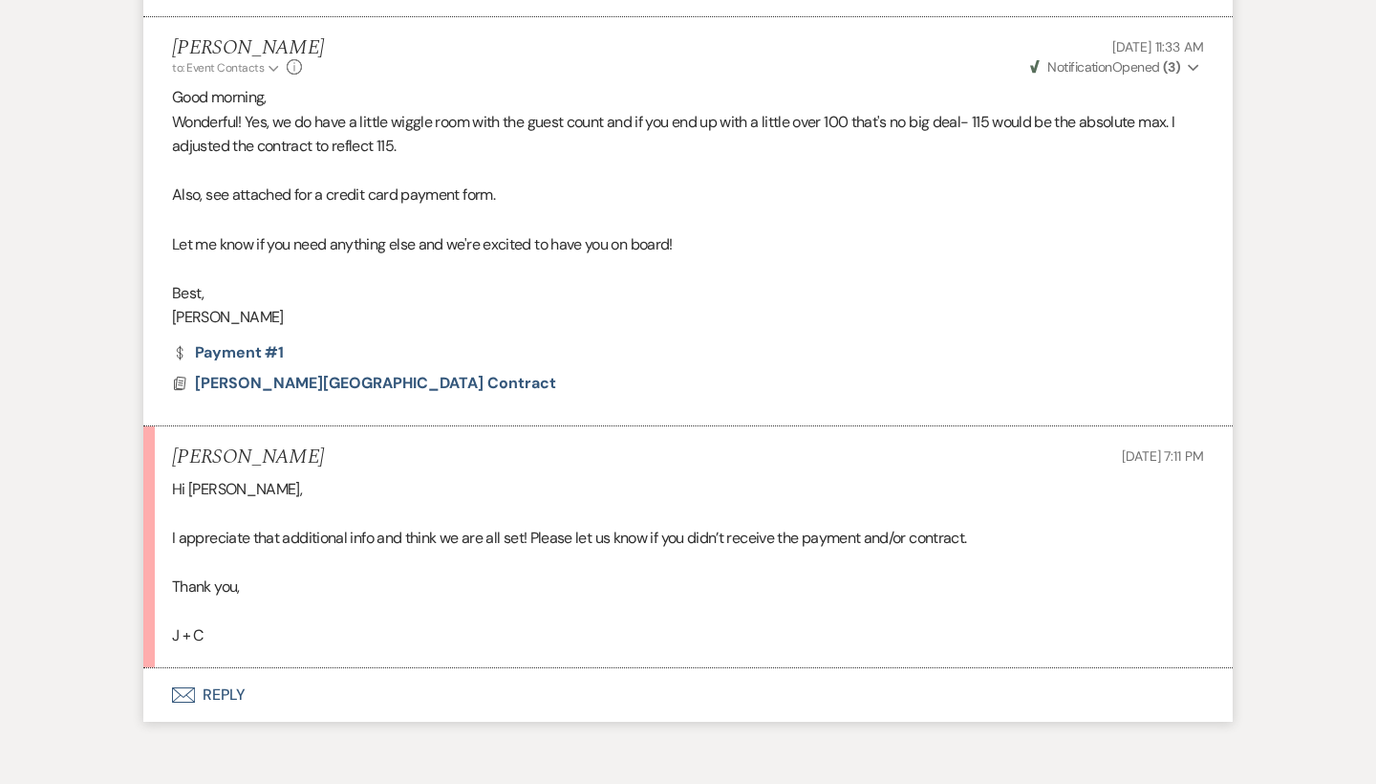
scroll to position [4895, 0]
click at [232, 669] on button "Envelope Reply" at bounding box center [688, 696] width 1090 height 54
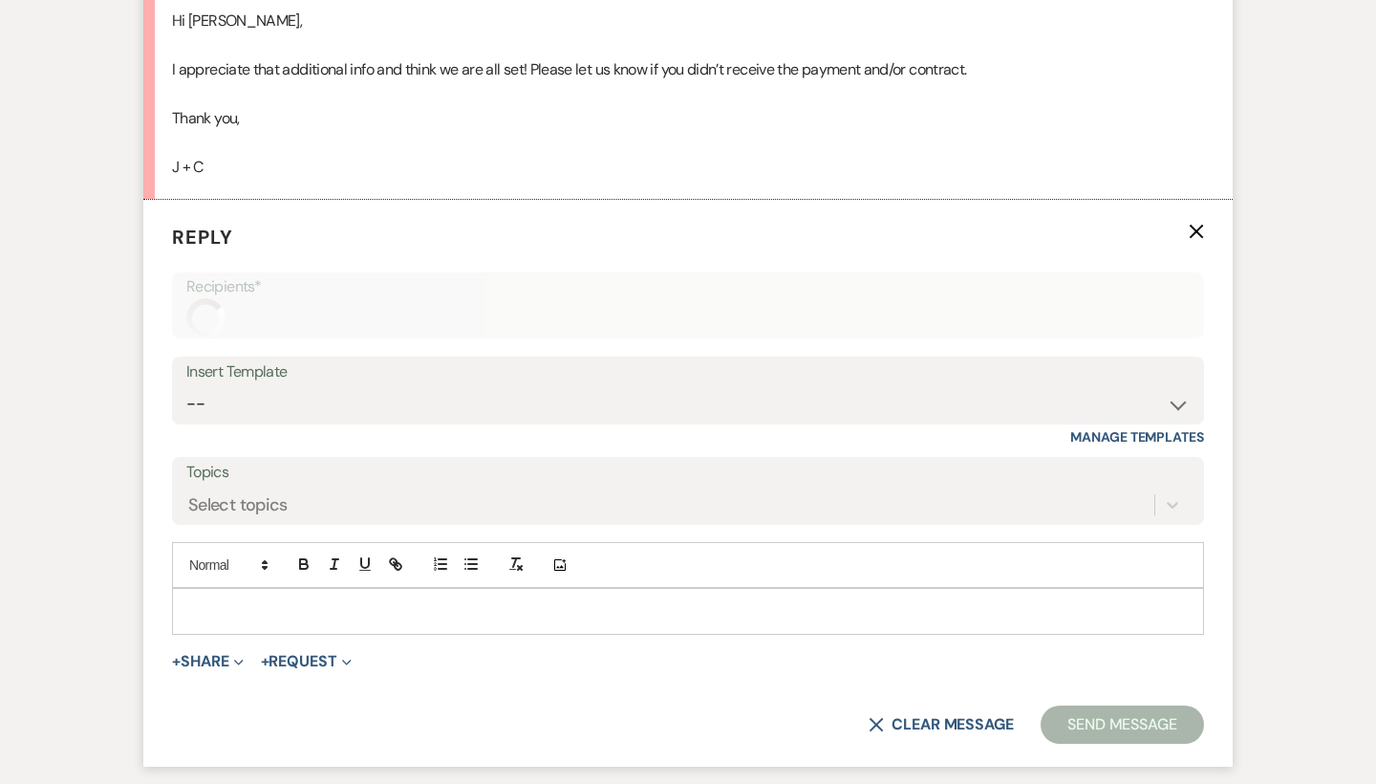
scroll to position [5365, 0]
click at [252, 598] on p at bounding box center [688, 608] width 1002 height 21
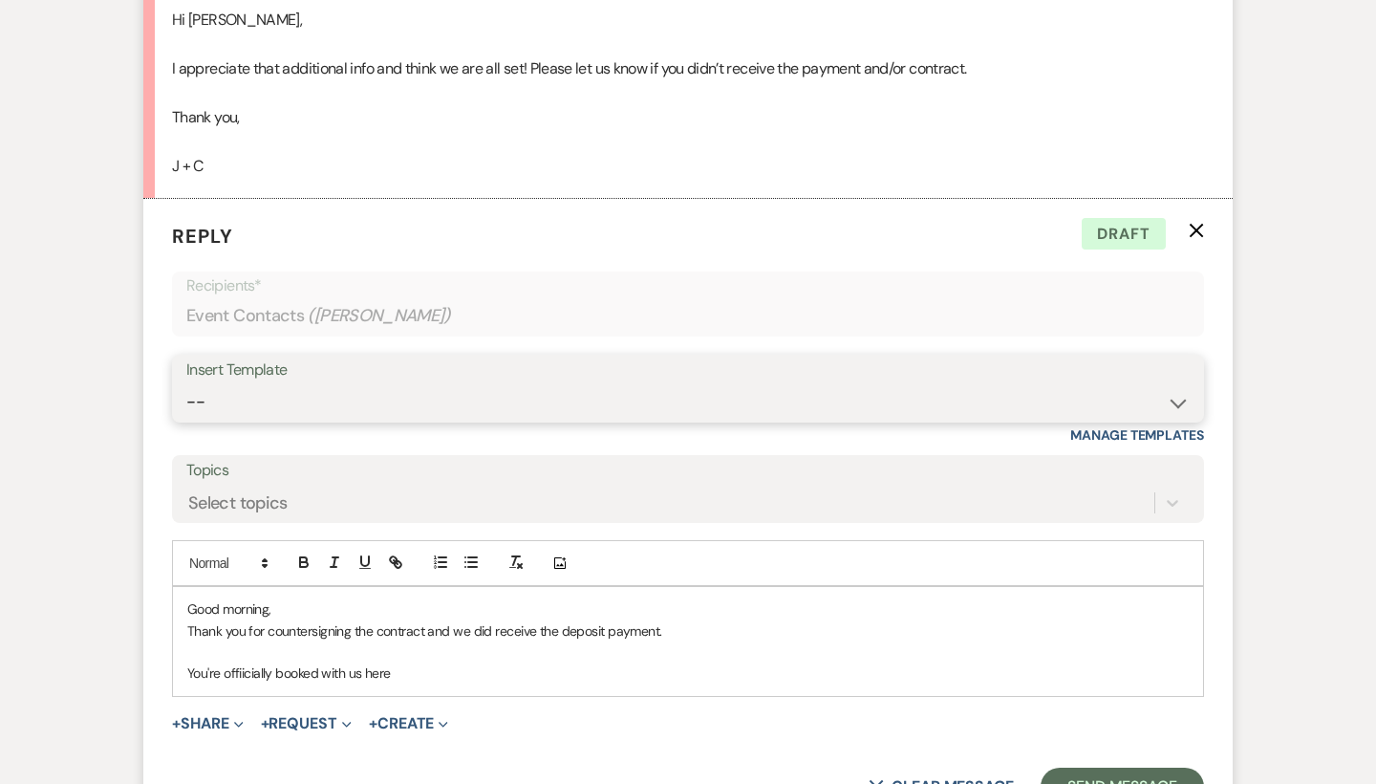
select select "5142"
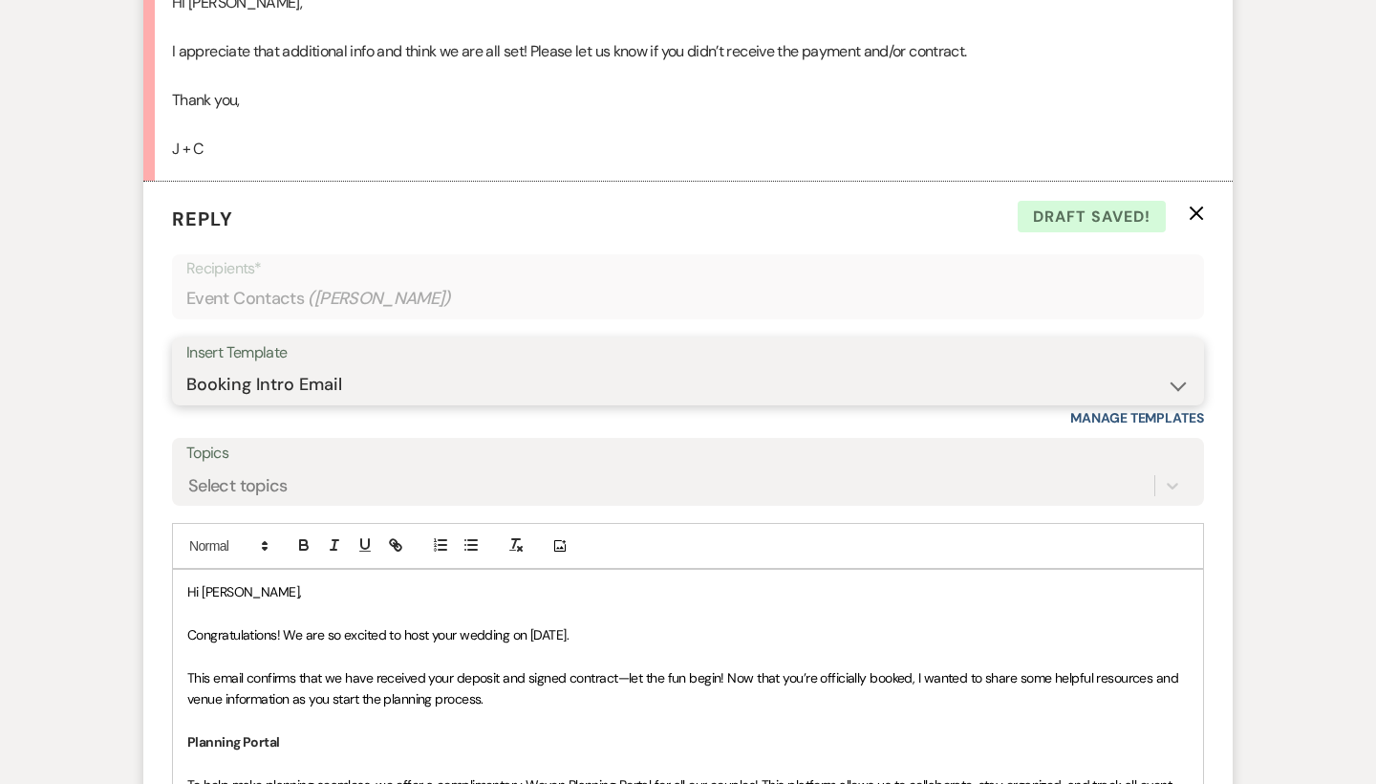
scroll to position [5405, 0]
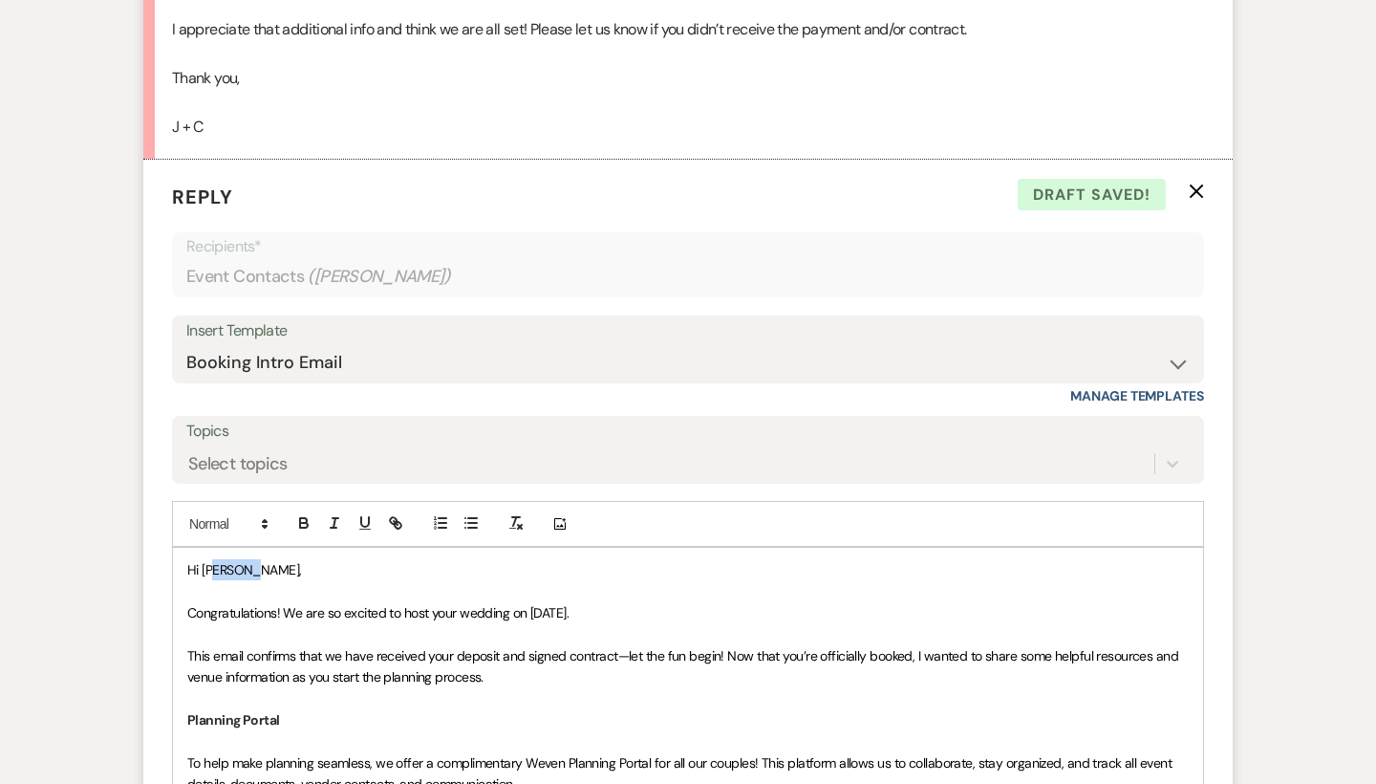
drag, startPoint x: 258, startPoint y: 483, endPoint x: 203, endPoint y: 473, distance: 56.3
click at [203, 559] on p "Hi [PERSON_NAME]," at bounding box center [688, 569] width 1002 height 21
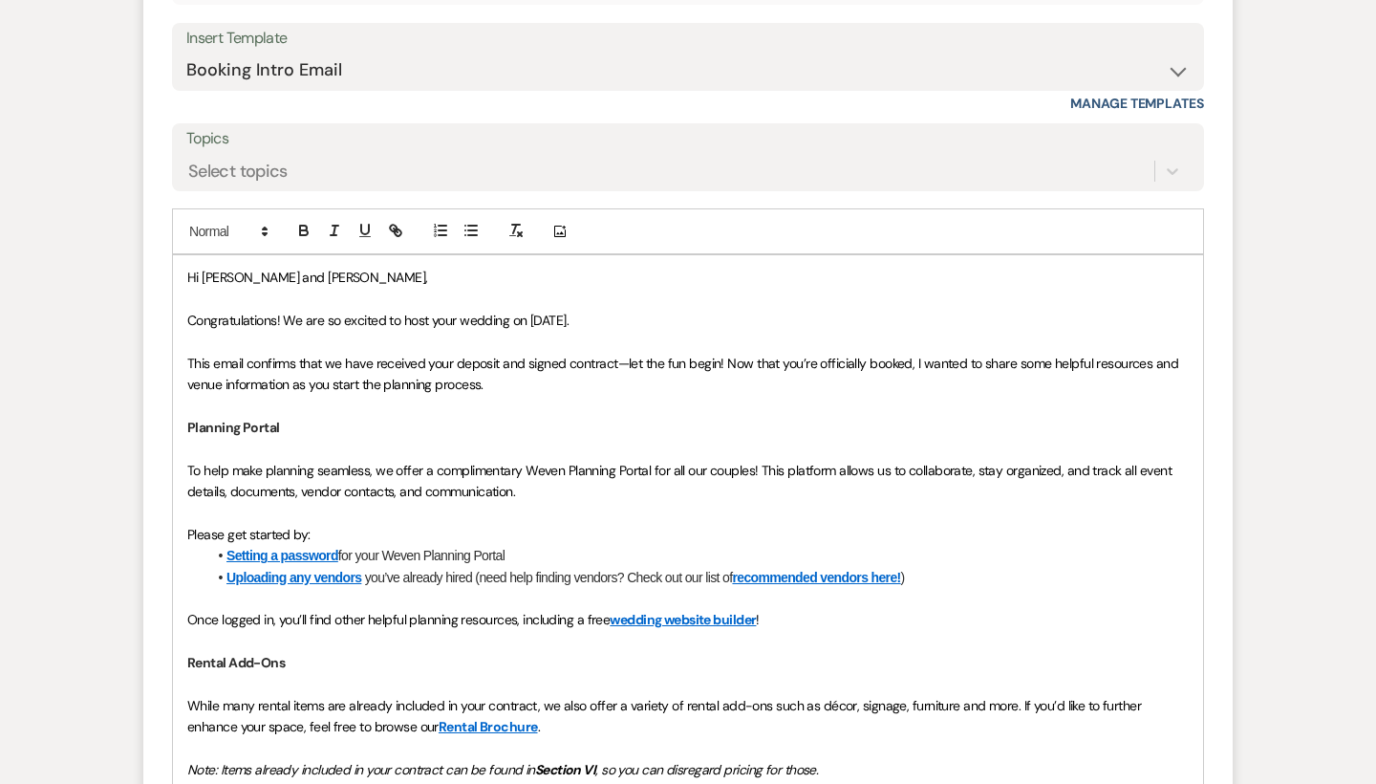
scroll to position [5699, 0]
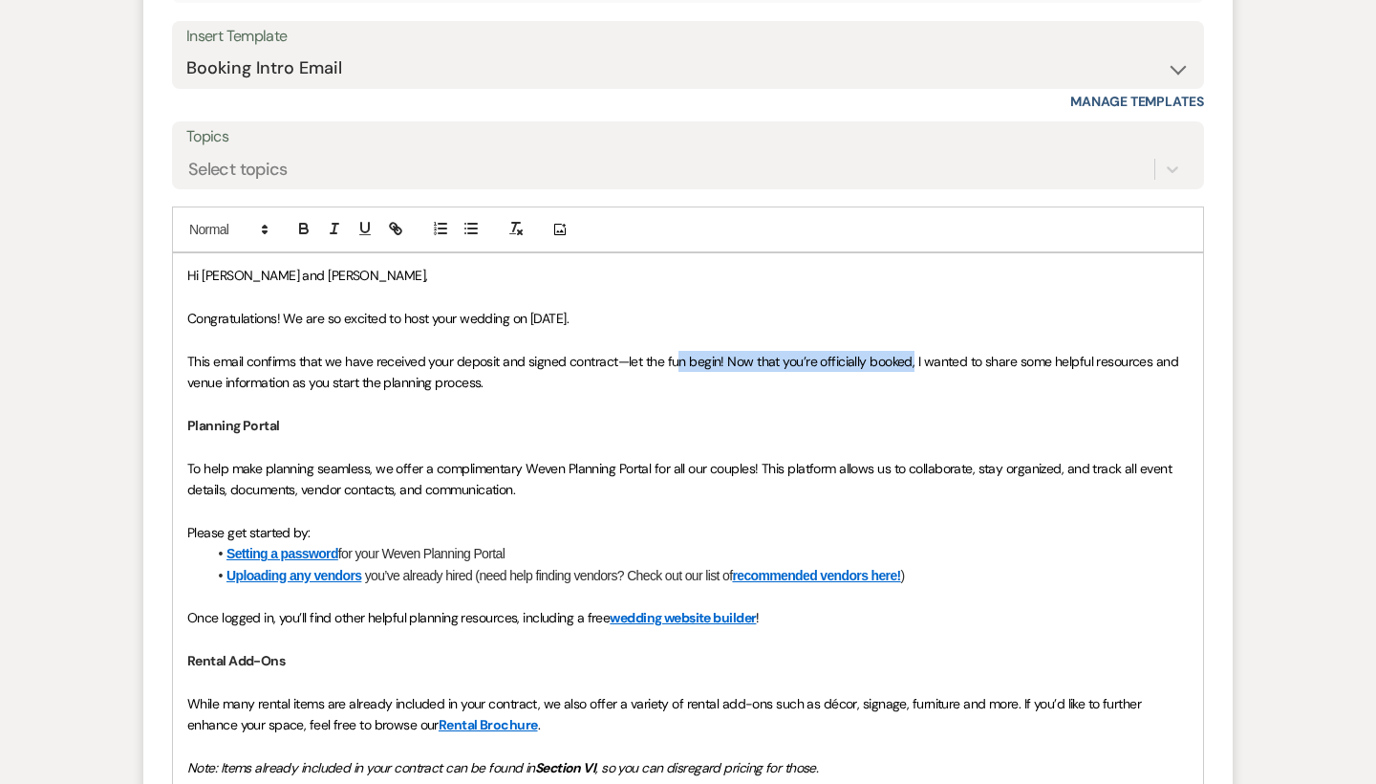
drag, startPoint x: 914, startPoint y: 265, endPoint x: 679, endPoint y: 266, distance: 235.2
click at [679, 353] on span "This email confirms that we have received your deposit and signed contract—let …" at bounding box center [684, 372] width 995 height 38
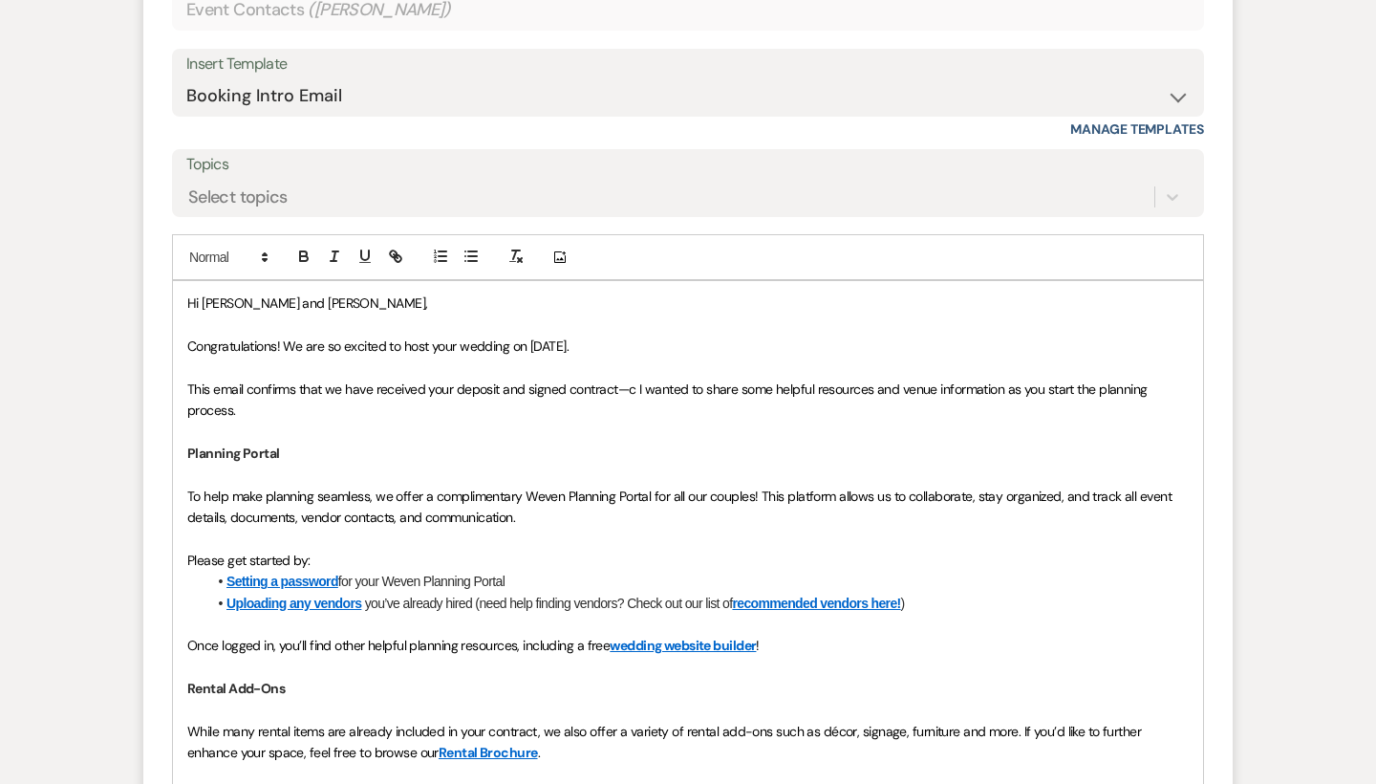
scroll to position [5664, 0]
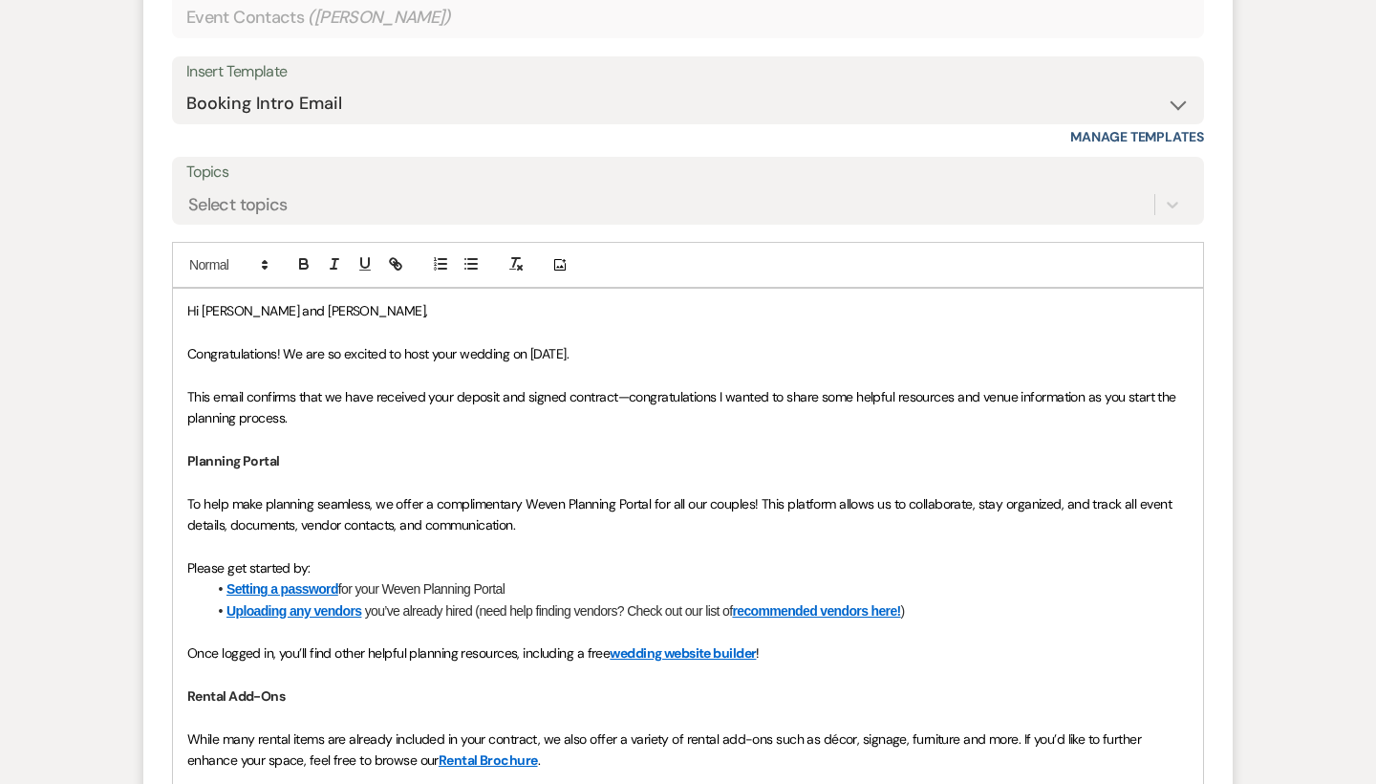
click at [712, 388] on span "﻿ This email confirms that we have received your deposit and signed contract—co…" at bounding box center [683, 407] width 992 height 38
click at [719, 388] on span "This email confirms that we have received your deposit and signed contract—cong…" at bounding box center [683, 407] width 992 height 38
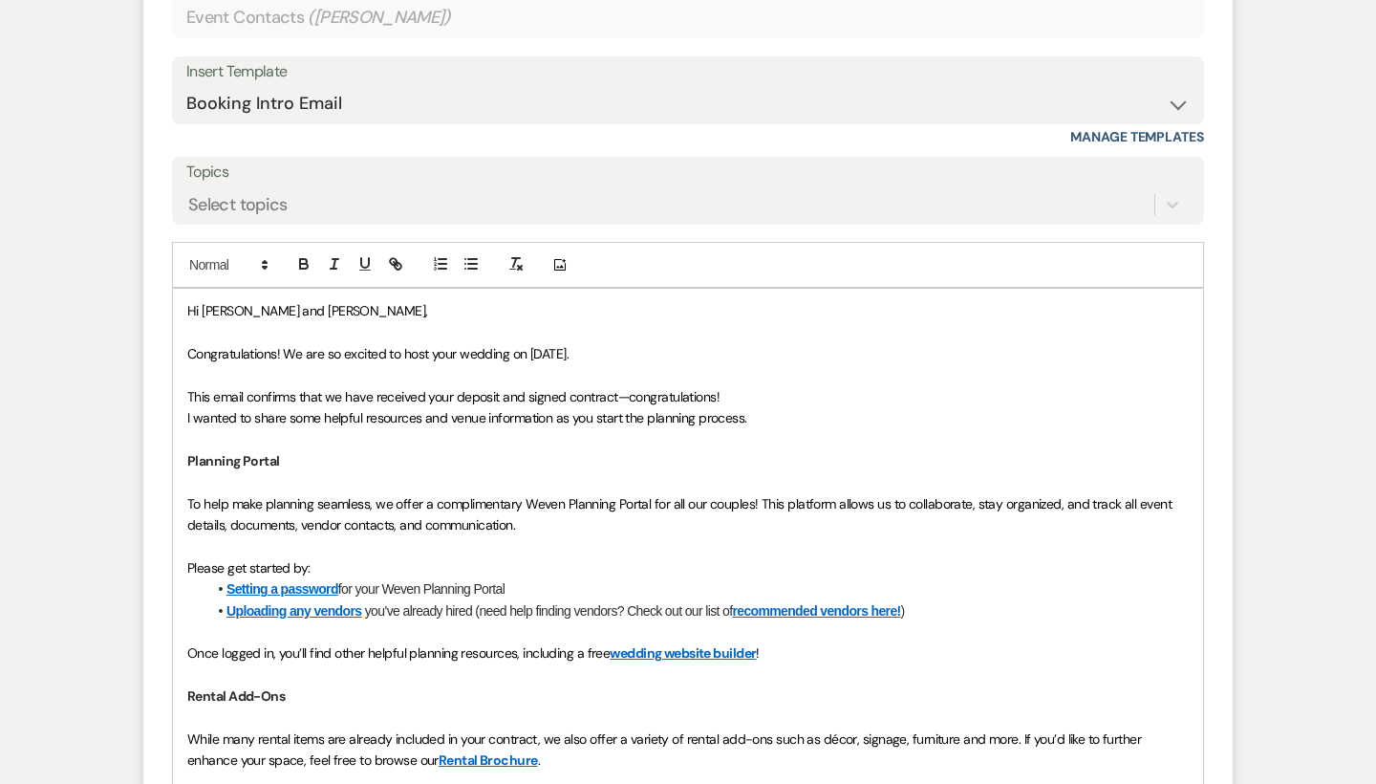
click at [199, 409] on span "﻿ I wanted to share some helpful resources and venue information as you start t…" at bounding box center [467, 417] width 560 height 17
click at [189, 409] on span "I wanted to share some helpful resources and venue information as you start the…" at bounding box center [467, 417] width 560 height 17
click at [263, 409] on span "I also wanted to share some helpful resources and venue information as you star…" at bounding box center [480, 417] width 586 height 17
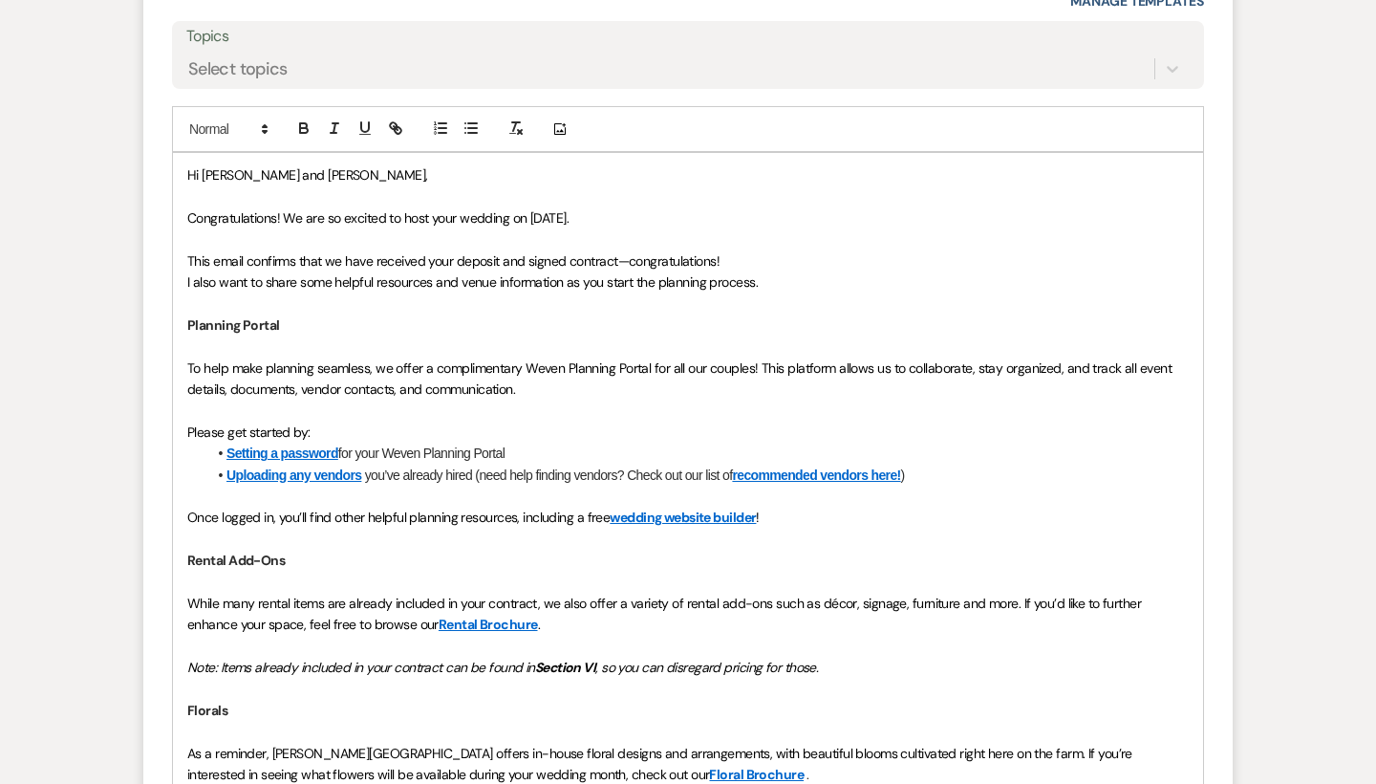
scroll to position [5804, 0]
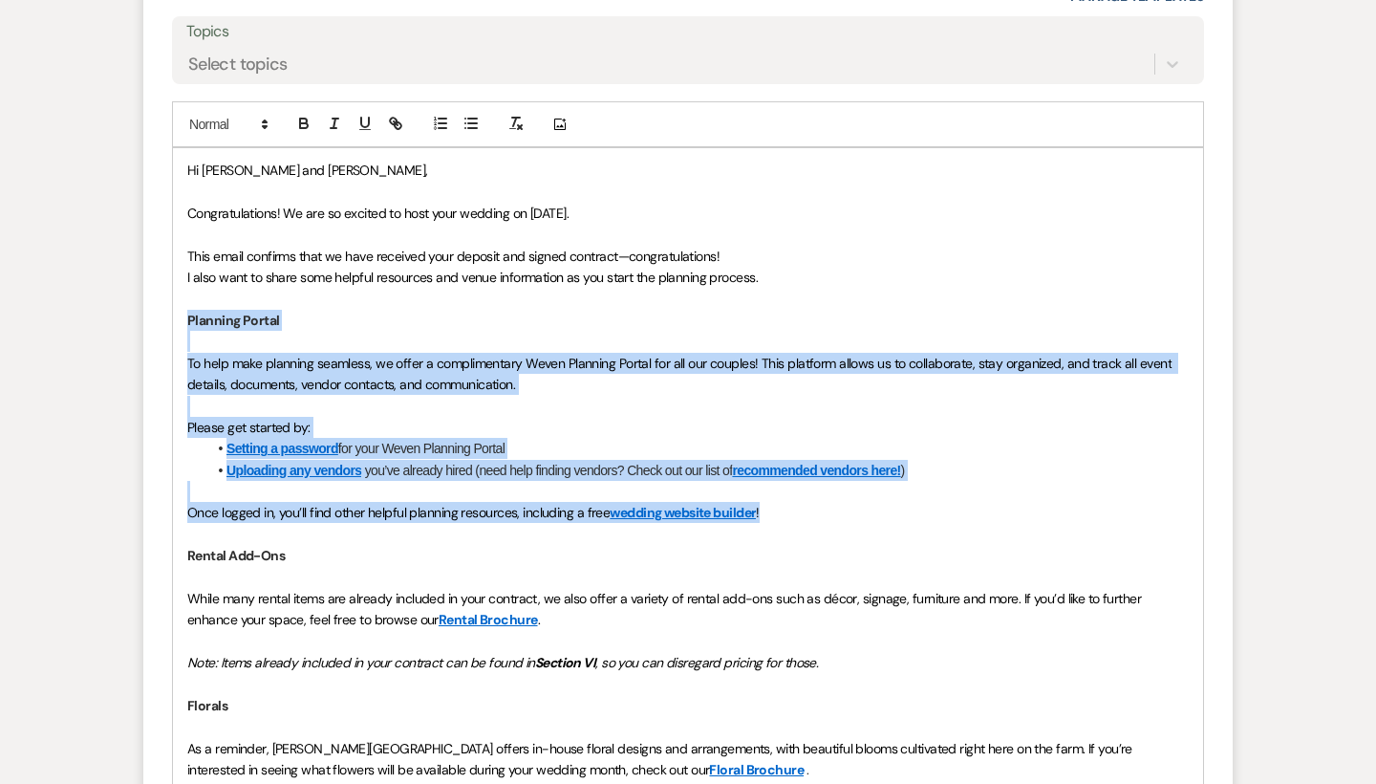
drag, startPoint x: 794, startPoint y: 421, endPoint x: 183, endPoint y: 228, distance: 641.2
click at [183, 228] on div "Hi [PERSON_NAME] and [PERSON_NAME], Congratulations! We are so excited to host …" at bounding box center [688, 652] width 1030 height 1008
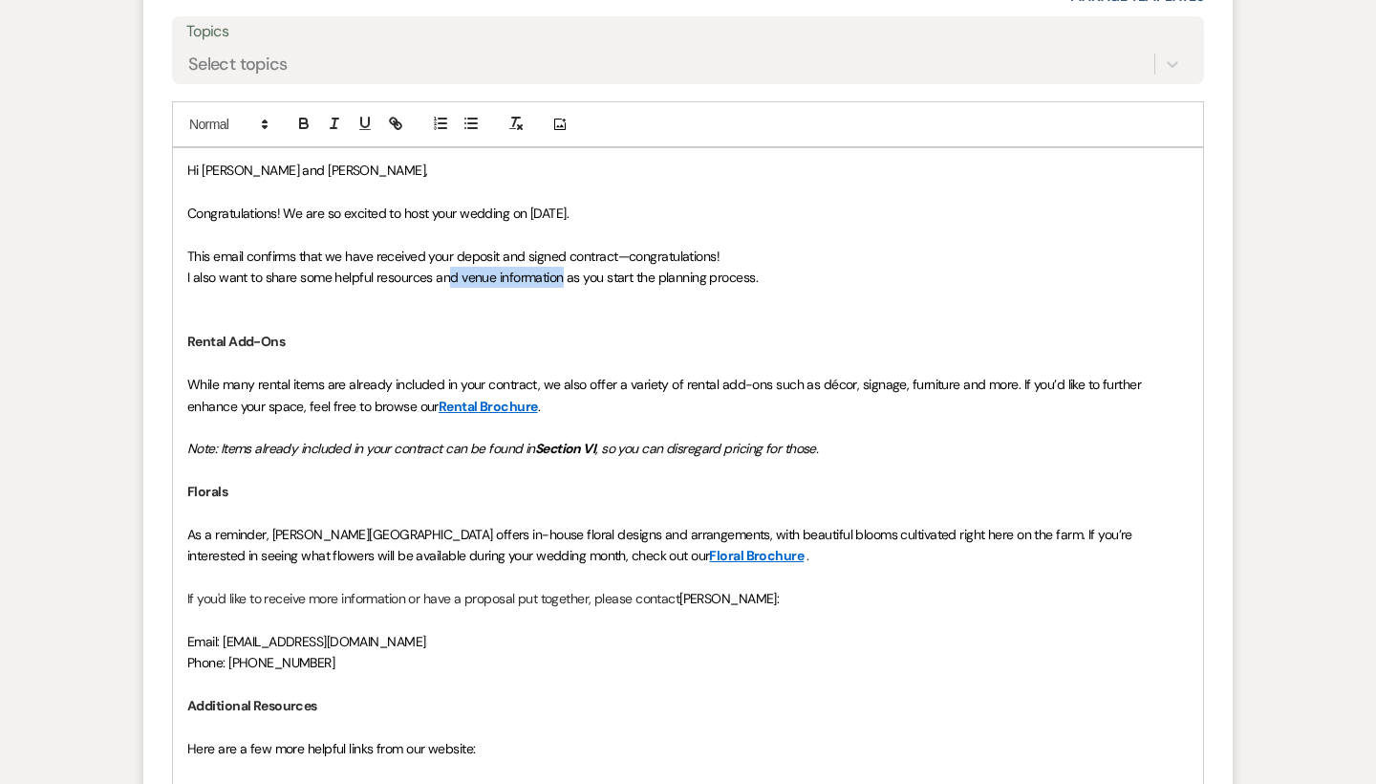
drag, startPoint x: 560, startPoint y: 187, endPoint x: 447, endPoint y: 186, distance: 112.8
click at [447, 269] on span "I also want to share some helpful resources and venue information as you start …" at bounding box center [472, 277] width 571 height 17
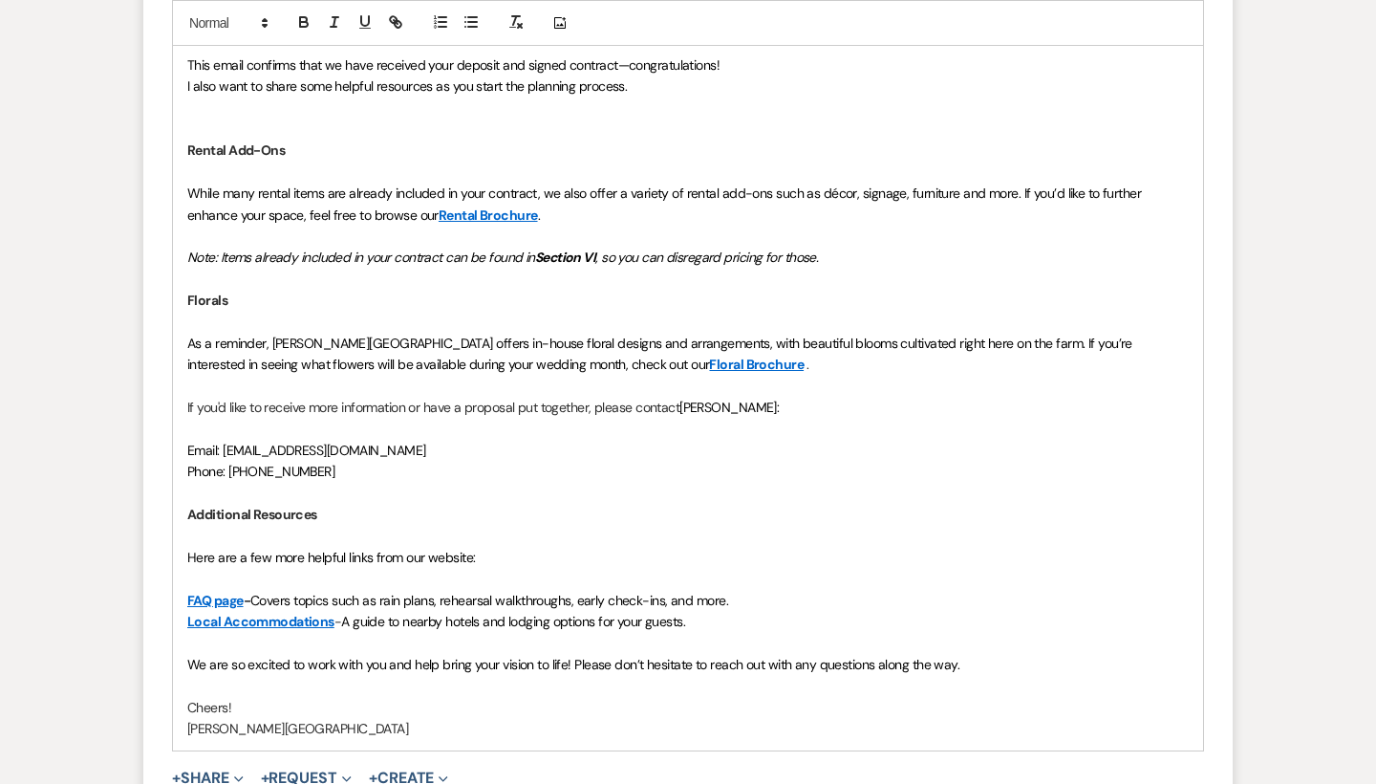
scroll to position [5997, 0]
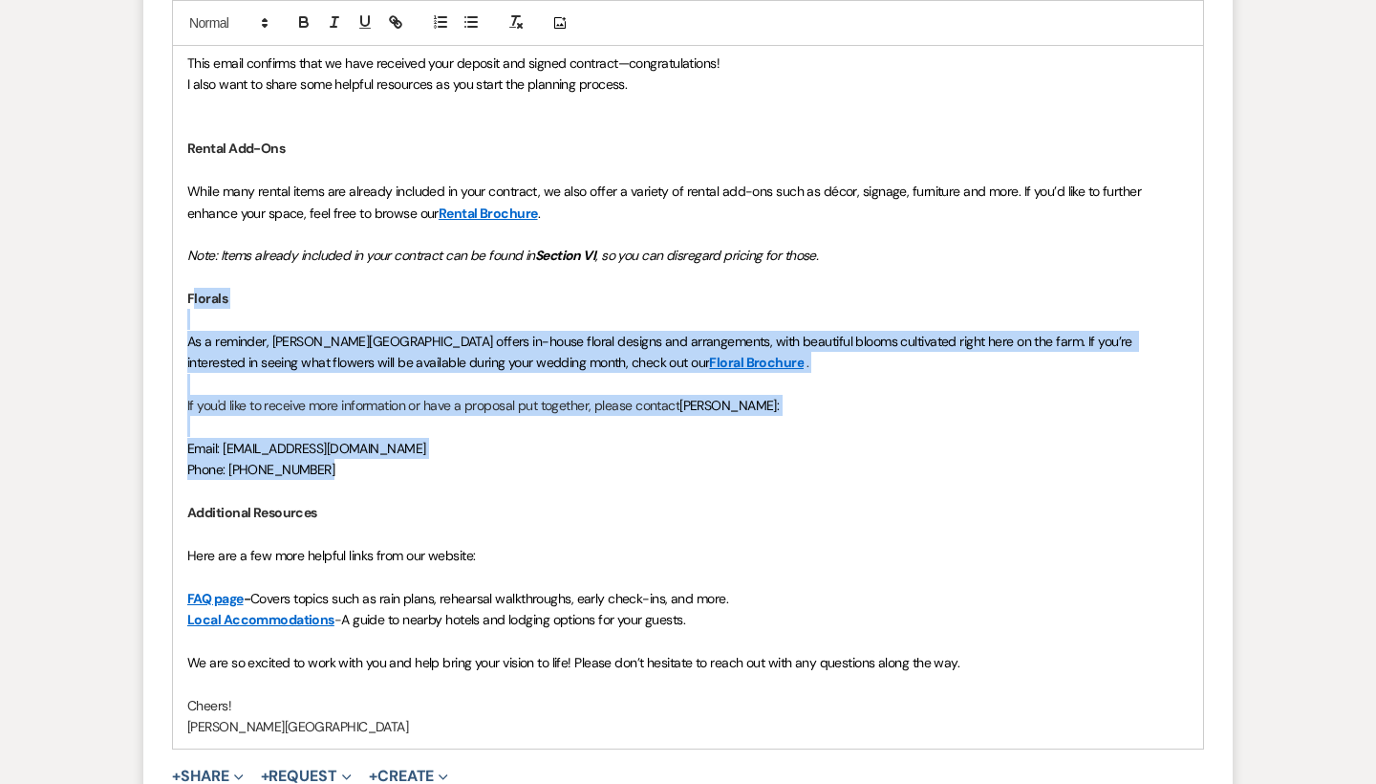
drag, startPoint x: 336, startPoint y: 366, endPoint x: 191, endPoint y: 202, distance: 219.4
click at [191, 202] on div "Hi [PERSON_NAME] and [PERSON_NAME], Congratulations! We are so excited to host …" at bounding box center [688, 351] width 1030 height 793
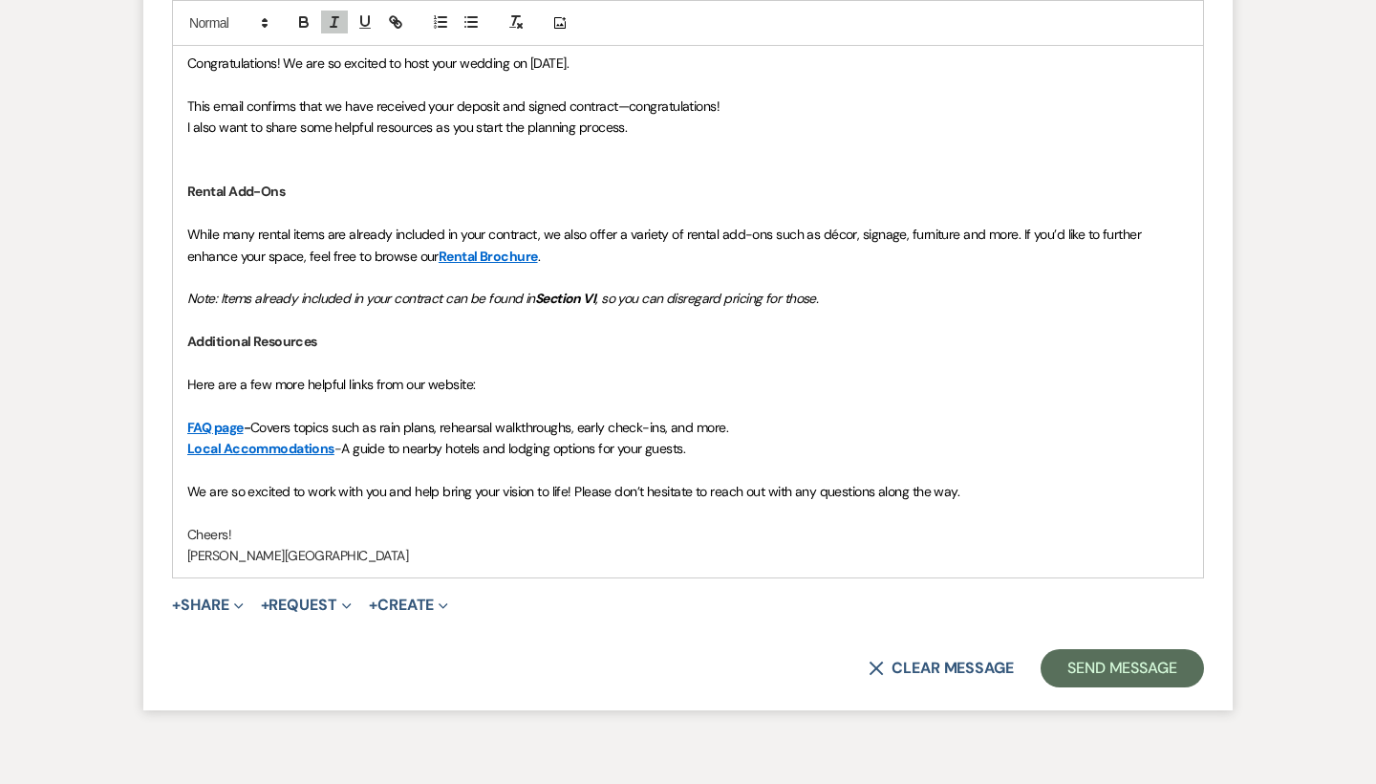
scroll to position [5953, 0]
click at [339, 546] on p "[PERSON_NAME][GEOGRAPHIC_DATA]" at bounding box center [688, 556] width 1002 height 21
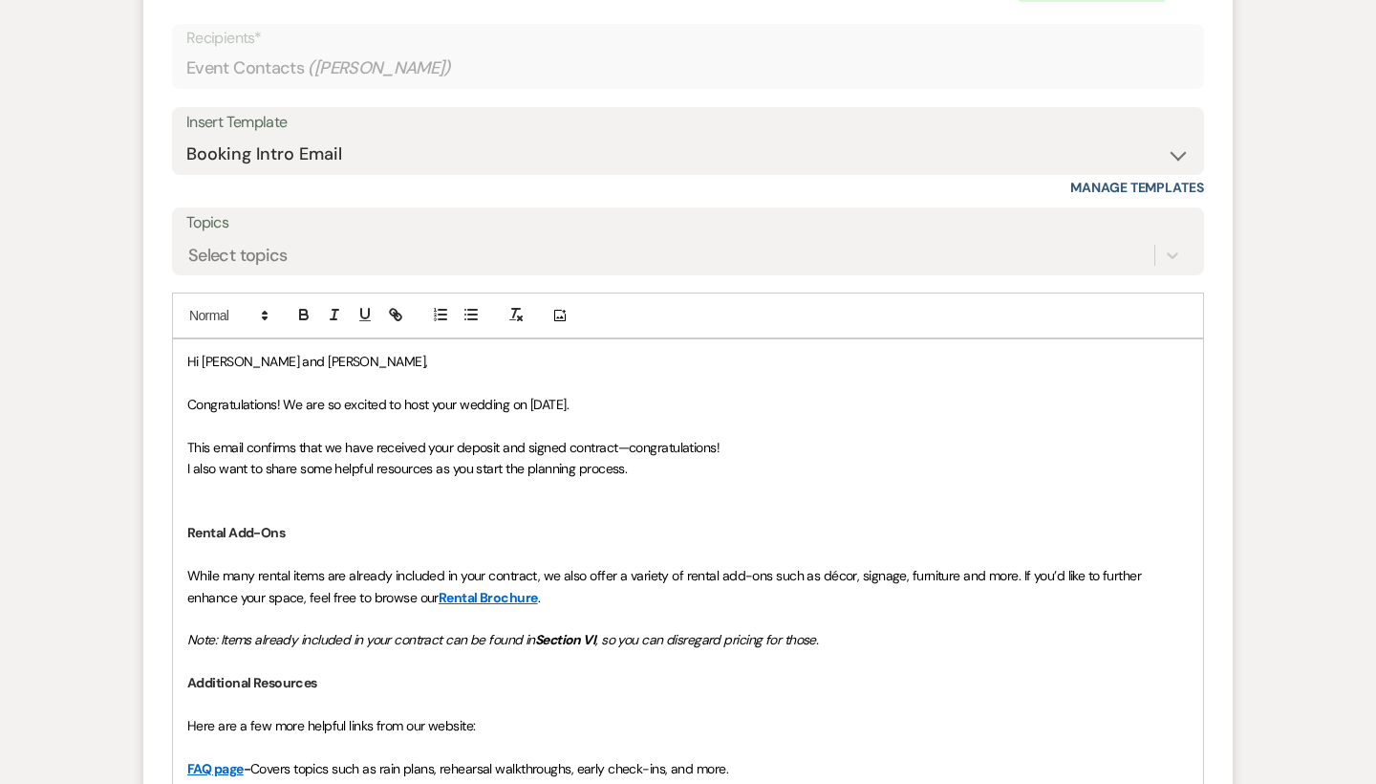
scroll to position [5600, 0]
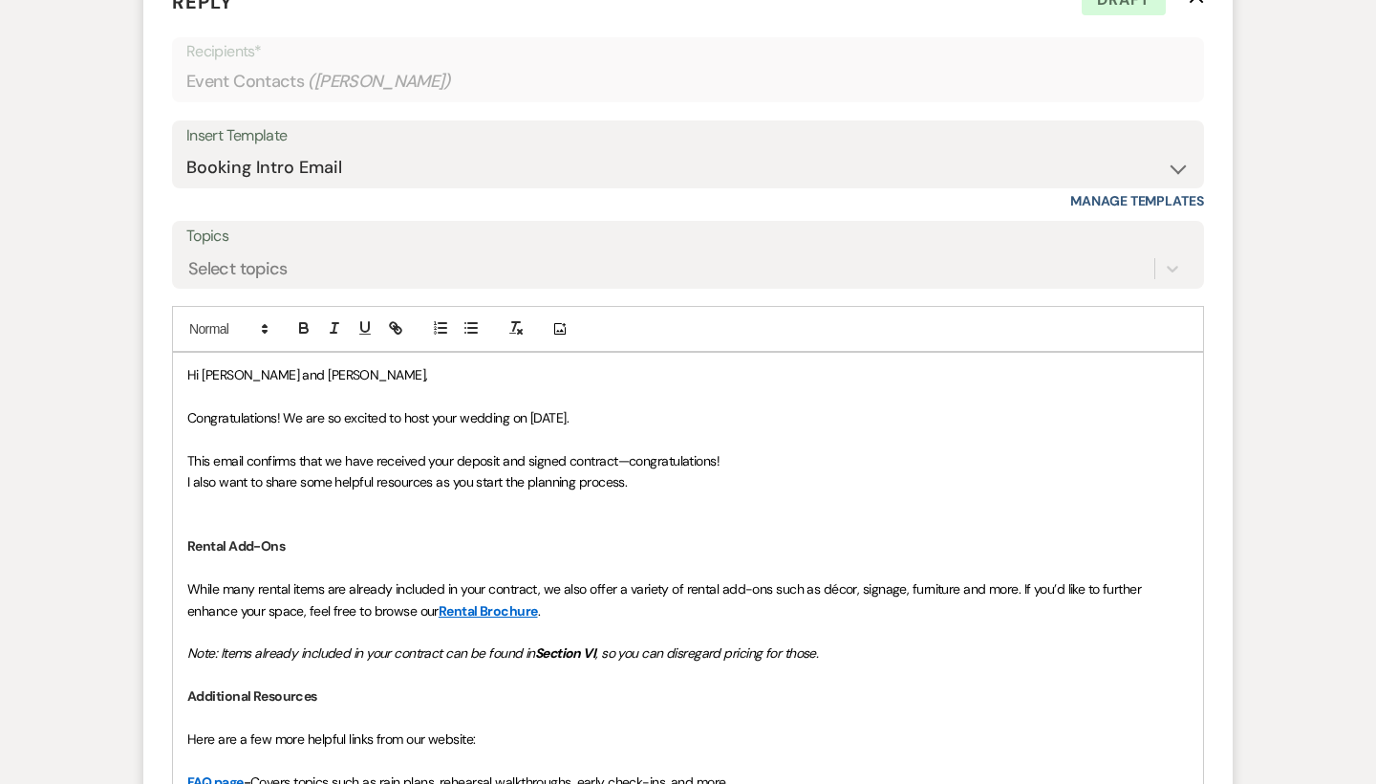
drag, startPoint x: 633, startPoint y: 319, endPoint x: 323, endPoint y: 320, distance: 309.7
click at [323, 407] on p "Congratulations! We are so excited to host your wedding on [DATE]." at bounding box center [688, 417] width 1002 height 21
drag, startPoint x: 334, startPoint y: 361, endPoint x: 160, endPoint y: 360, distance: 174.0
click at [160, 360] on form "Reply X Draft Recipients* Event Contacts ( [PERSON_NAME] ) Insert Template -- W…" at bounding box center [688, 515] width 1090 height 1101
drag, startPoint x: 595, startPoint y: 365, endPoint x: 483, endPoint y: 365, distance: 111.8
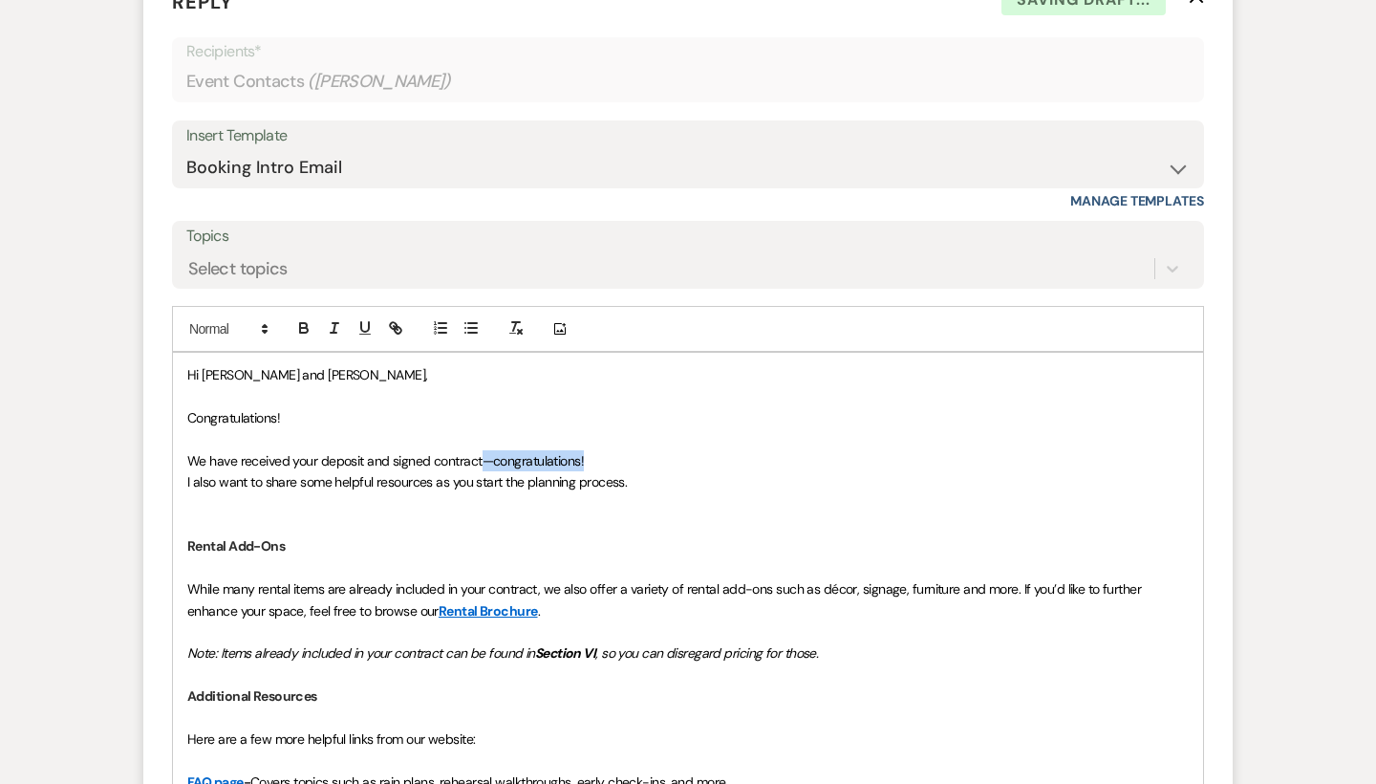
click at [483, 450] on p "We have received your deposit and signed contract—congratulations!" at bounding box center [688, 460] width 1002 height 21
drag, startPoint x: 297, startPoint y: 323, endPoint x: 201, endPoint y: 323, distance: 96.5
click at [201, 407] on p "Congratulations!" at bounding box center [688, 417] width 1002 height 21
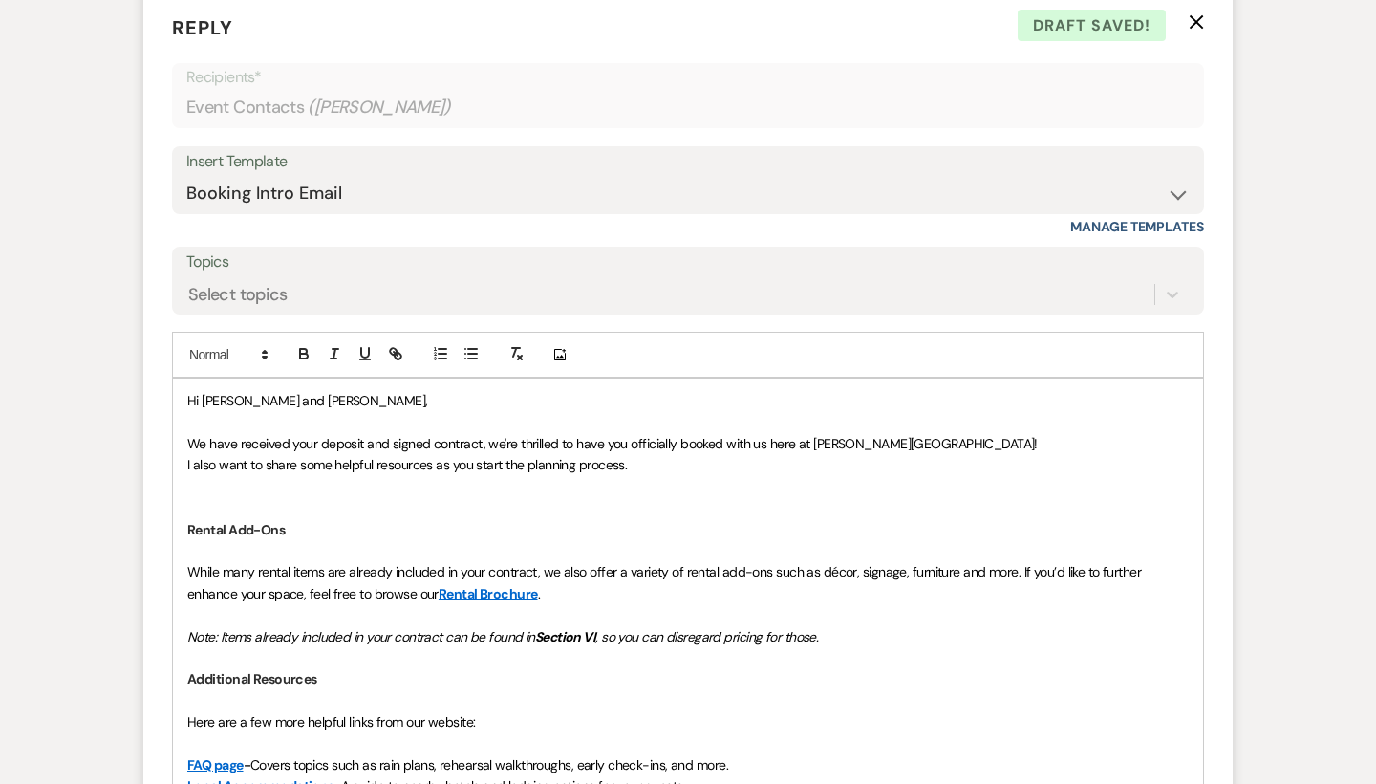
scroll to position [5580, 0]
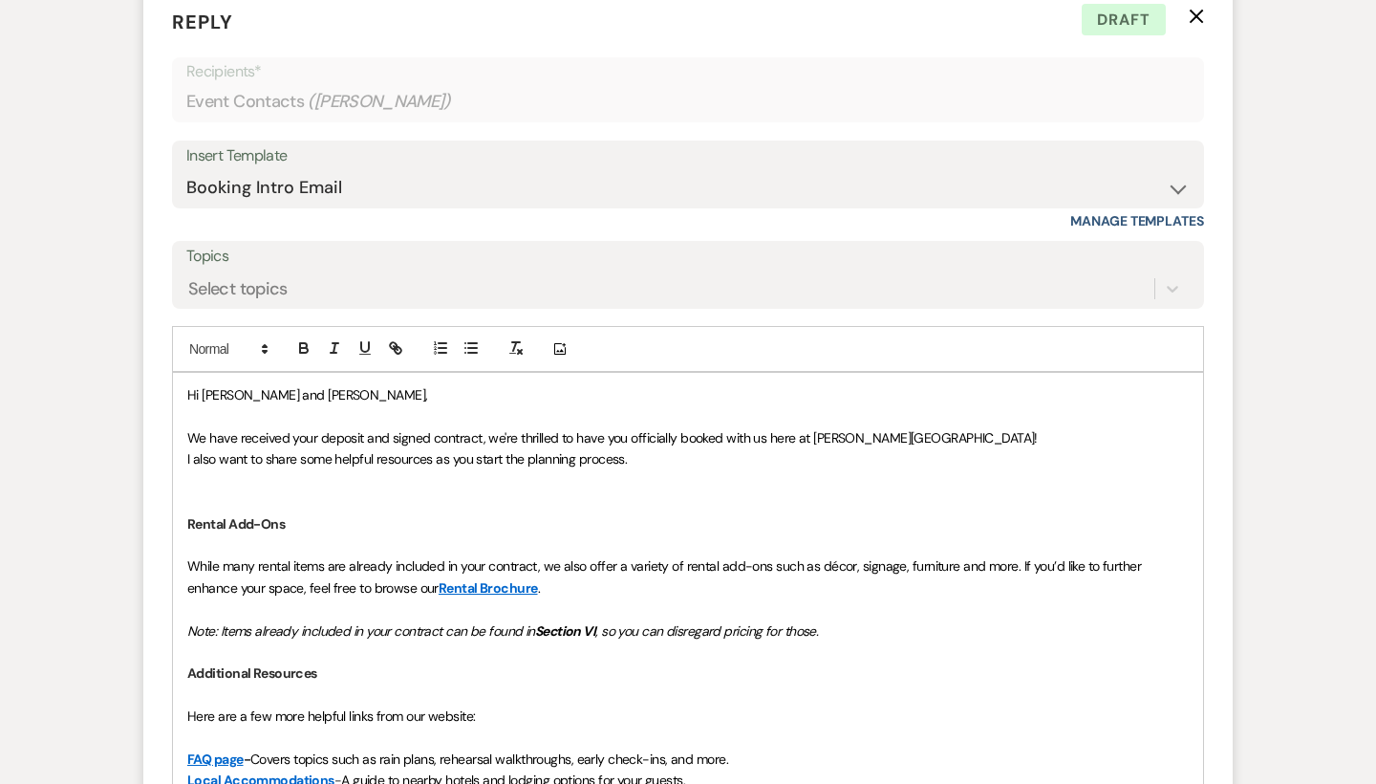
click at [246, 450] on span "I also want to share some helpful resources as you start the planning process." at bounding box center [407, 458] width 440 height 17
drag, startPoint x: 299, startPoint y: 365, endPoint x: 184, endPoint y: 370, distance: 115.8
click at [184, 373] on div "Hi [PERSON_NAME] and [PERSON_NAME], We have received your deposit and signed co…" at bounding box center [688, 641] width 1030 height 536
click at [187, 450] on span "On another note, here are some helpful resources as you start the planning proc…" at bounding box center [425, 458] width 477 height 17
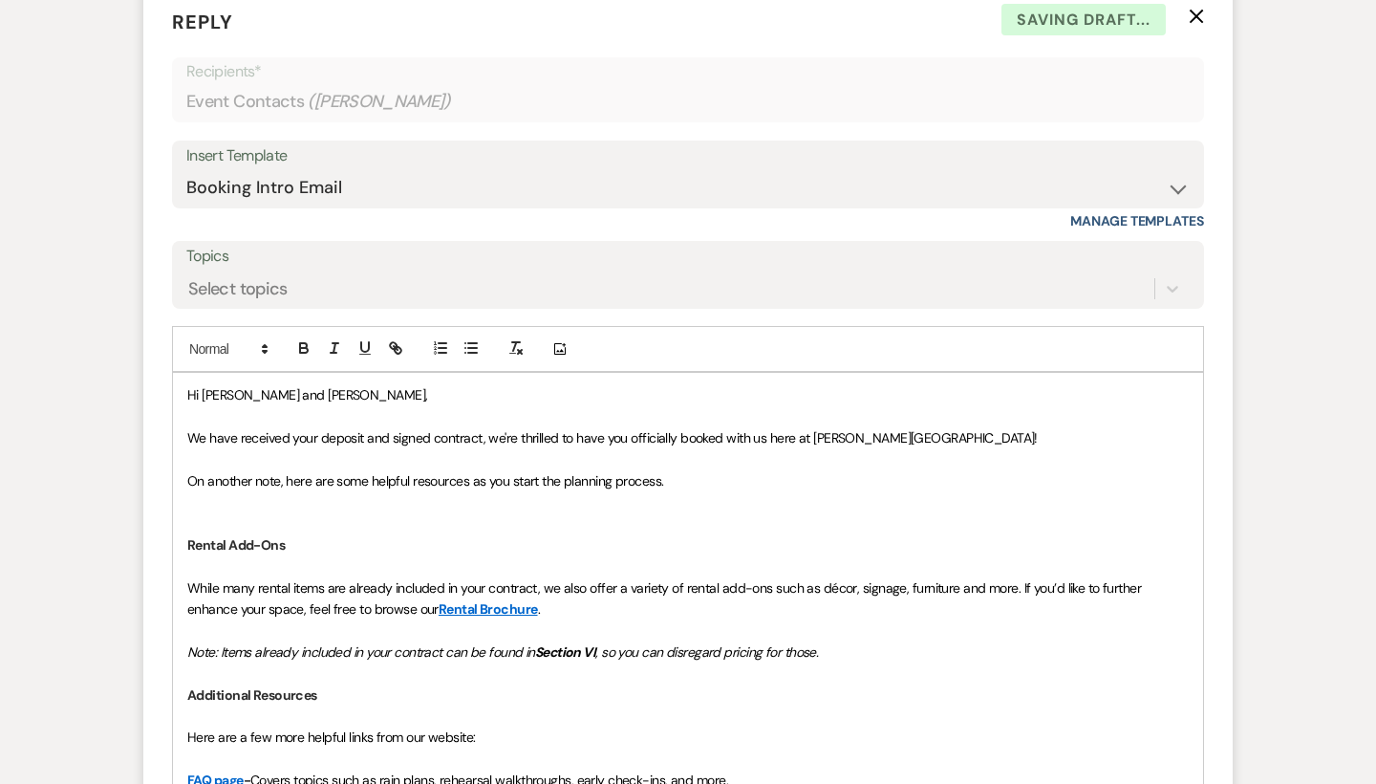
click at [263, 513] on p at bounding box center [688, 523] width 1002 height 21
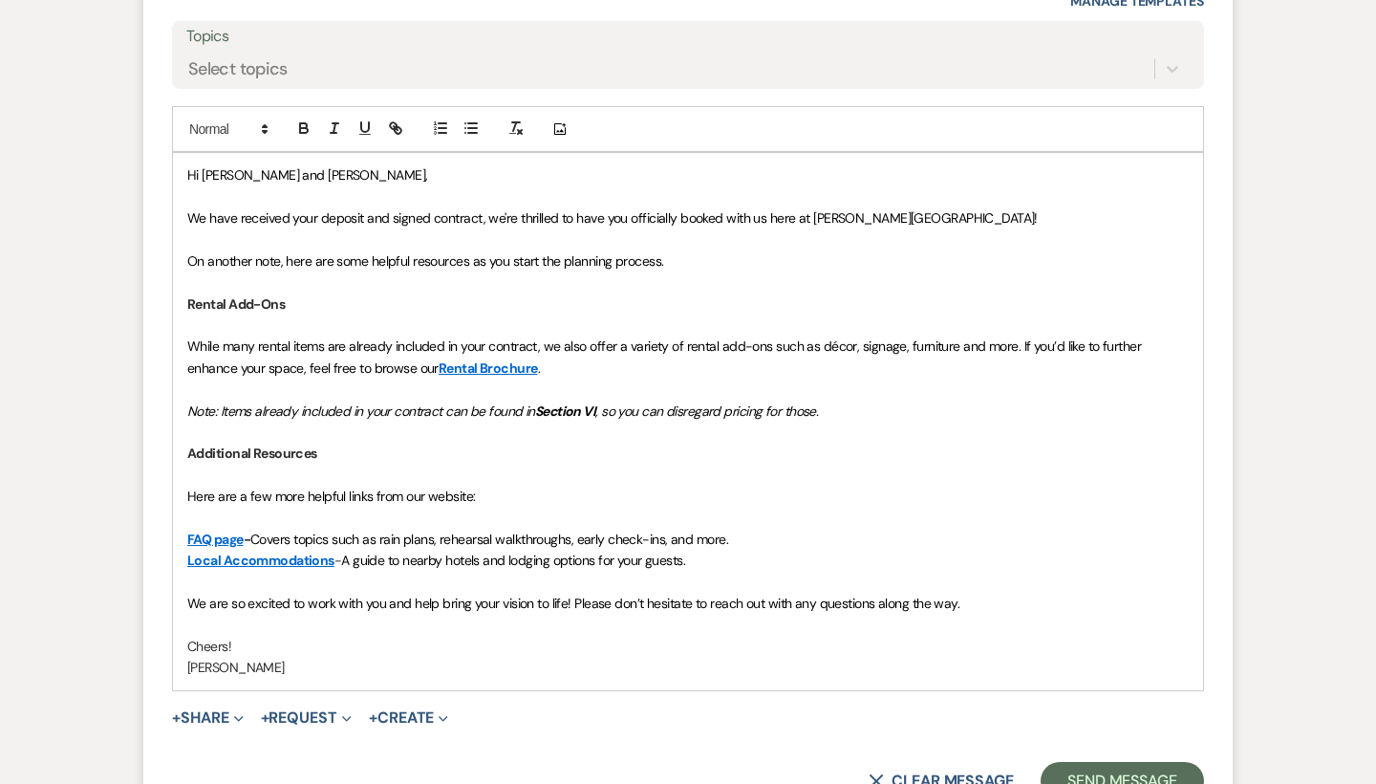
scroll to position [5800, 0]
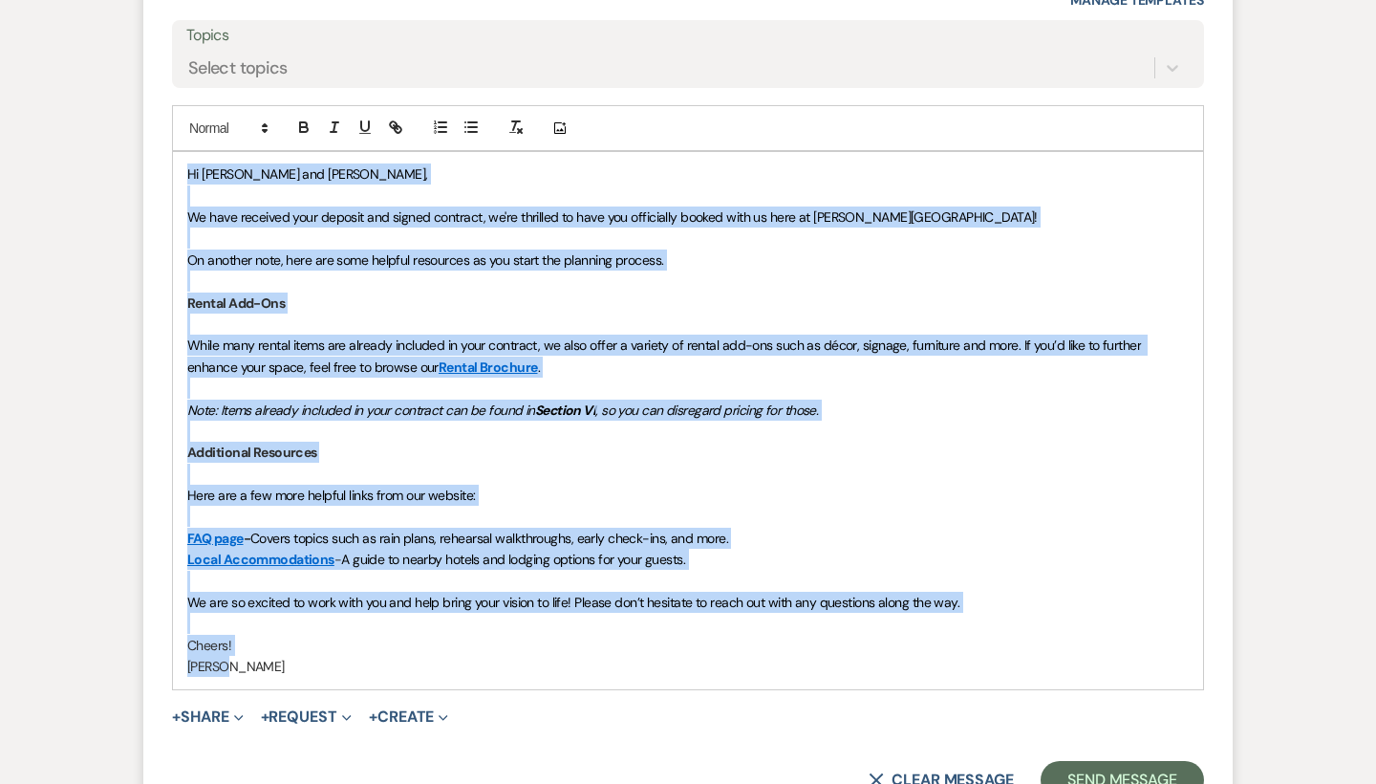
drag, startPoint x: 243, startPoint y: 563, endPoint x: 185, endPoint y: 83, distance: 483.3
click at [185, 152] on div "Hi [PERSON_NAME] and [PERSON_NAME], We have received your deposit and signed co…" at bounding box center [688, 420] width 1030 height 536
copy div "Lo Ipsumdo sit Ametco, Ad elit seddoeiu temp incidid utl etdolo magnaali, en'ad…"
click at [1100, 583] on div "Hi [PERSON_NAME] and [PERSON_NAME], We have received your deposit and signed co…" at bounding box center [688, 420] width 1030 height 536
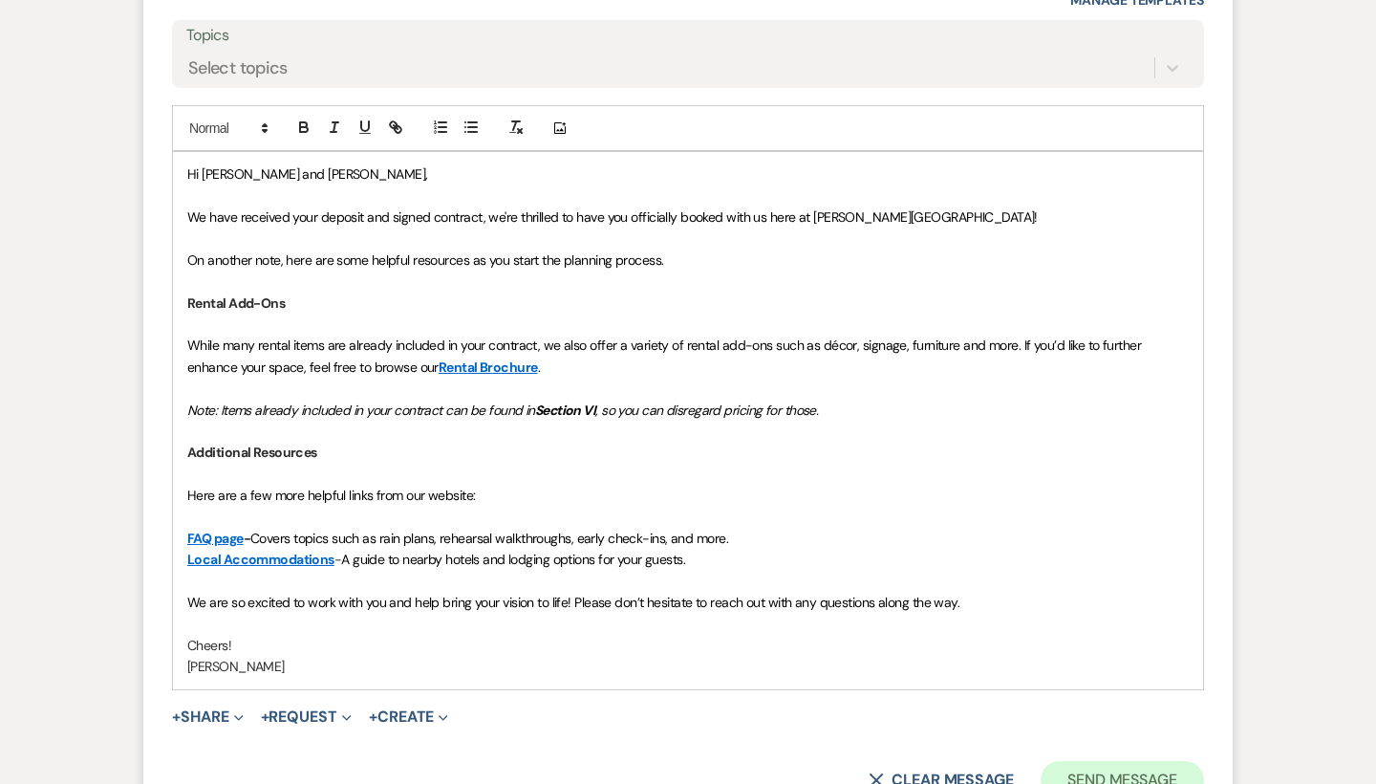
click at [1123, 761] on button "Send Message" at bounding box center [1122, 780] width 163 height 38
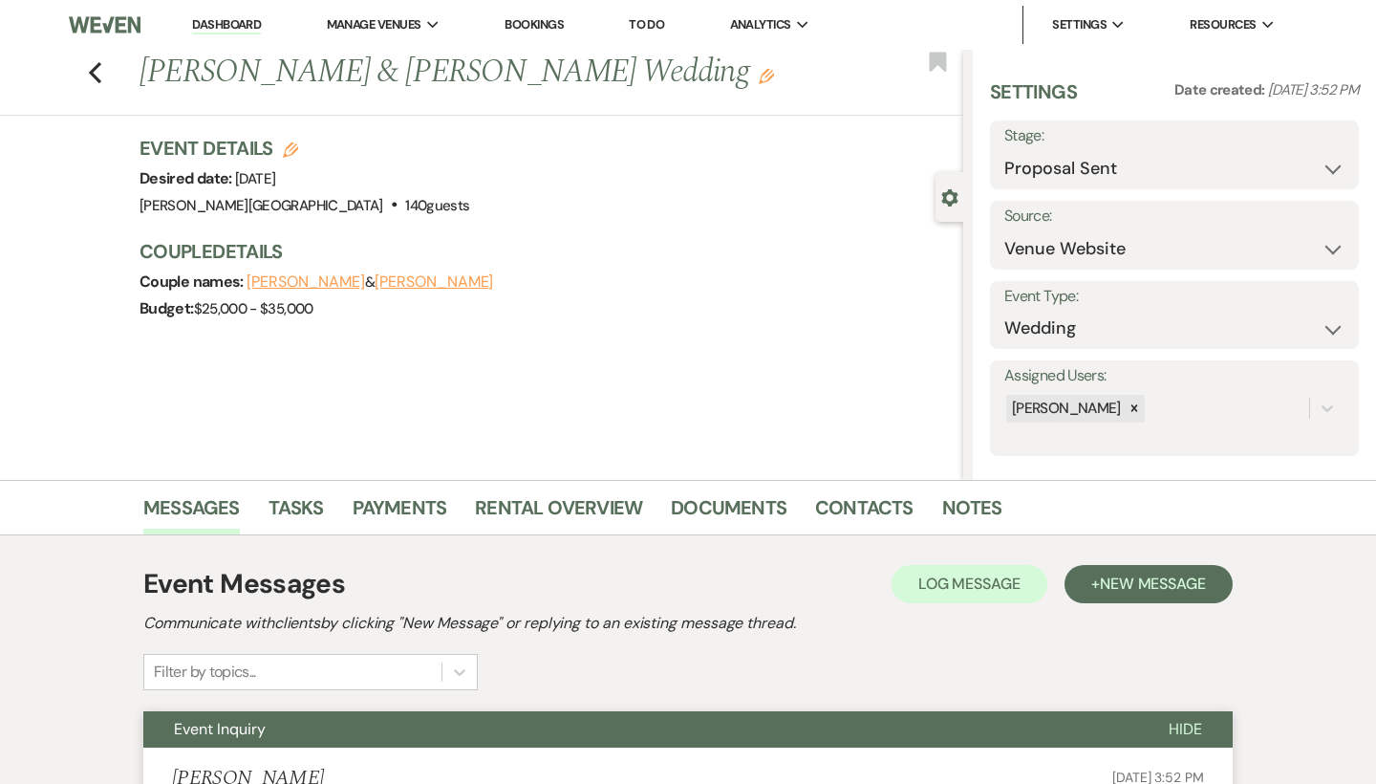
scroll to position [0, 0]
click at [437, 506] on link "Payments" at bounding box center [400, 513] width 95 height 42
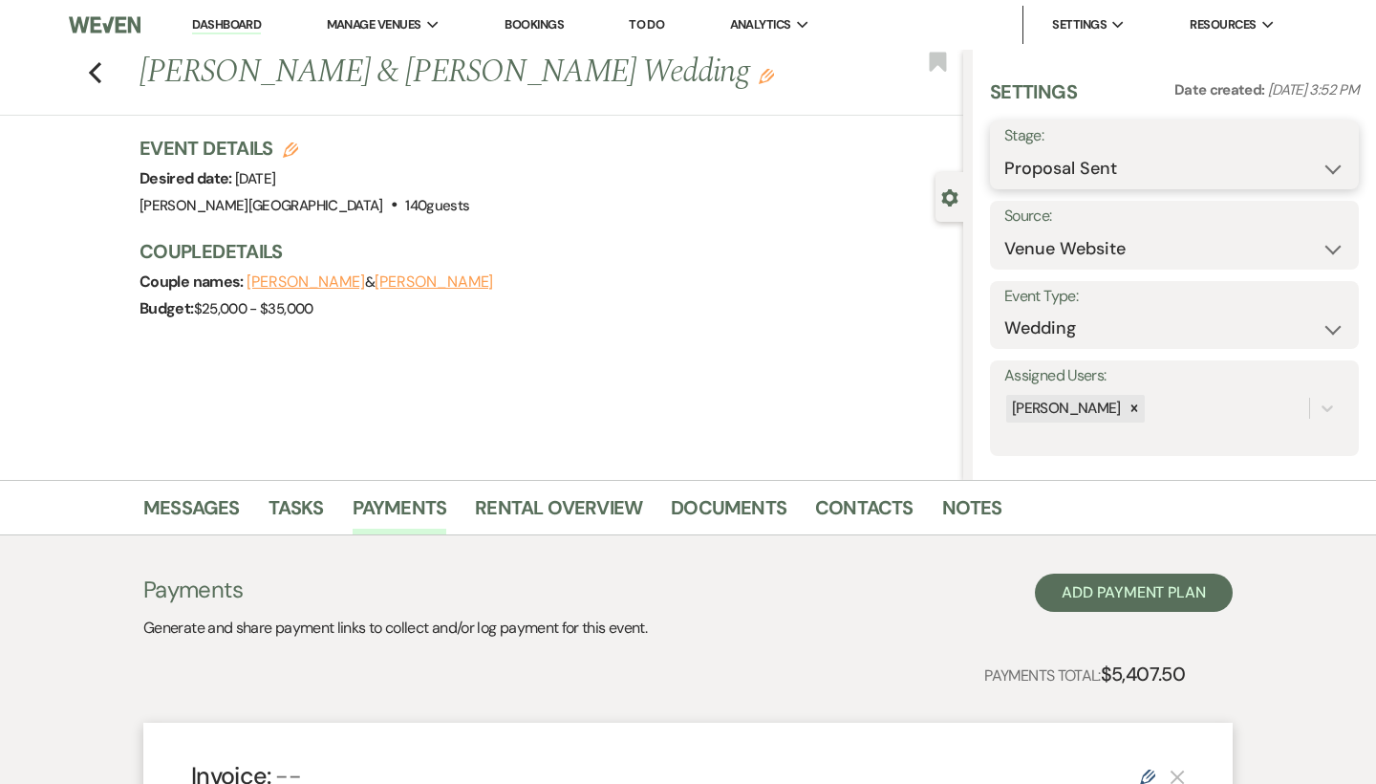
select select "7"
click at [1328, 150] on button "Save" at bounding box center [1322, 155] width 76 height 38
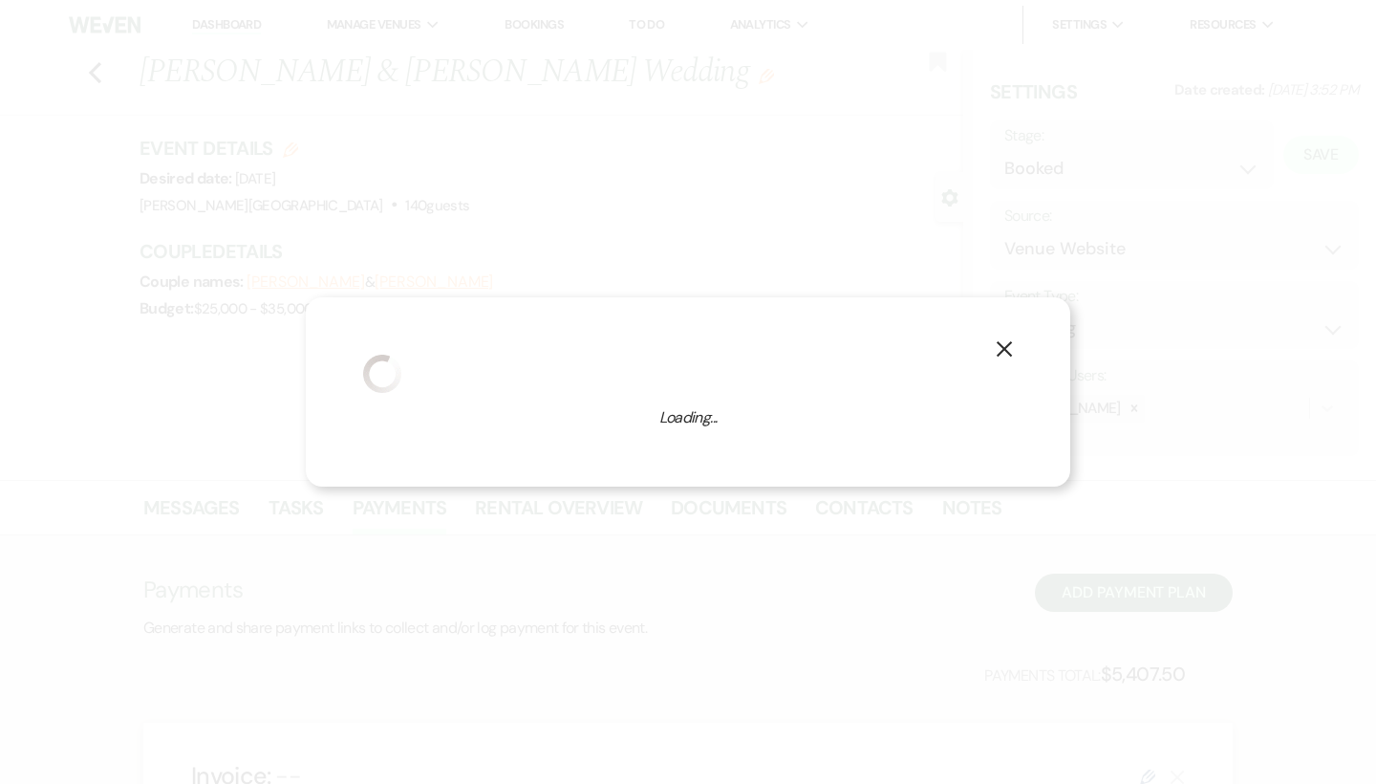
select select "1"
select select "84"
select select "false"
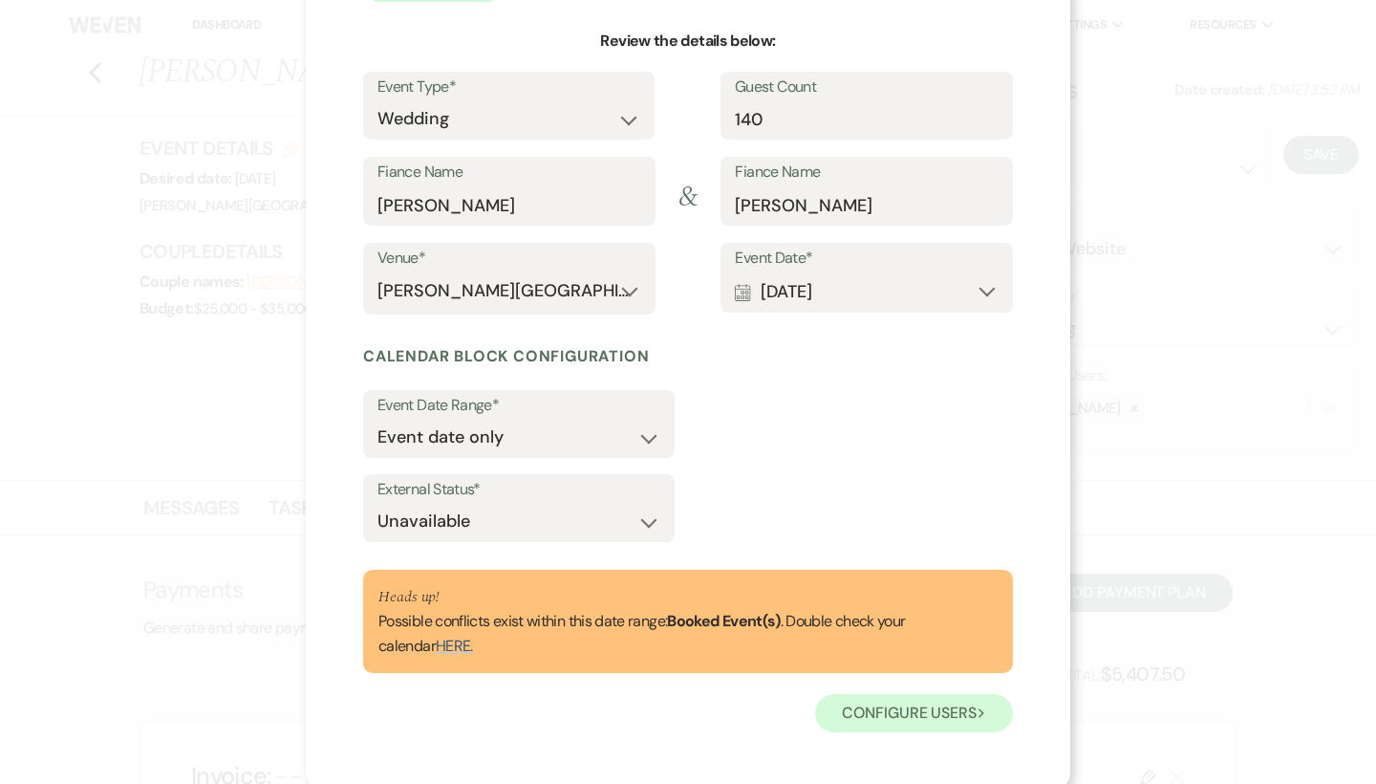
click at [865, 713] on button "Configure users Next" at bounding box center [914, 713] width 198 height 38
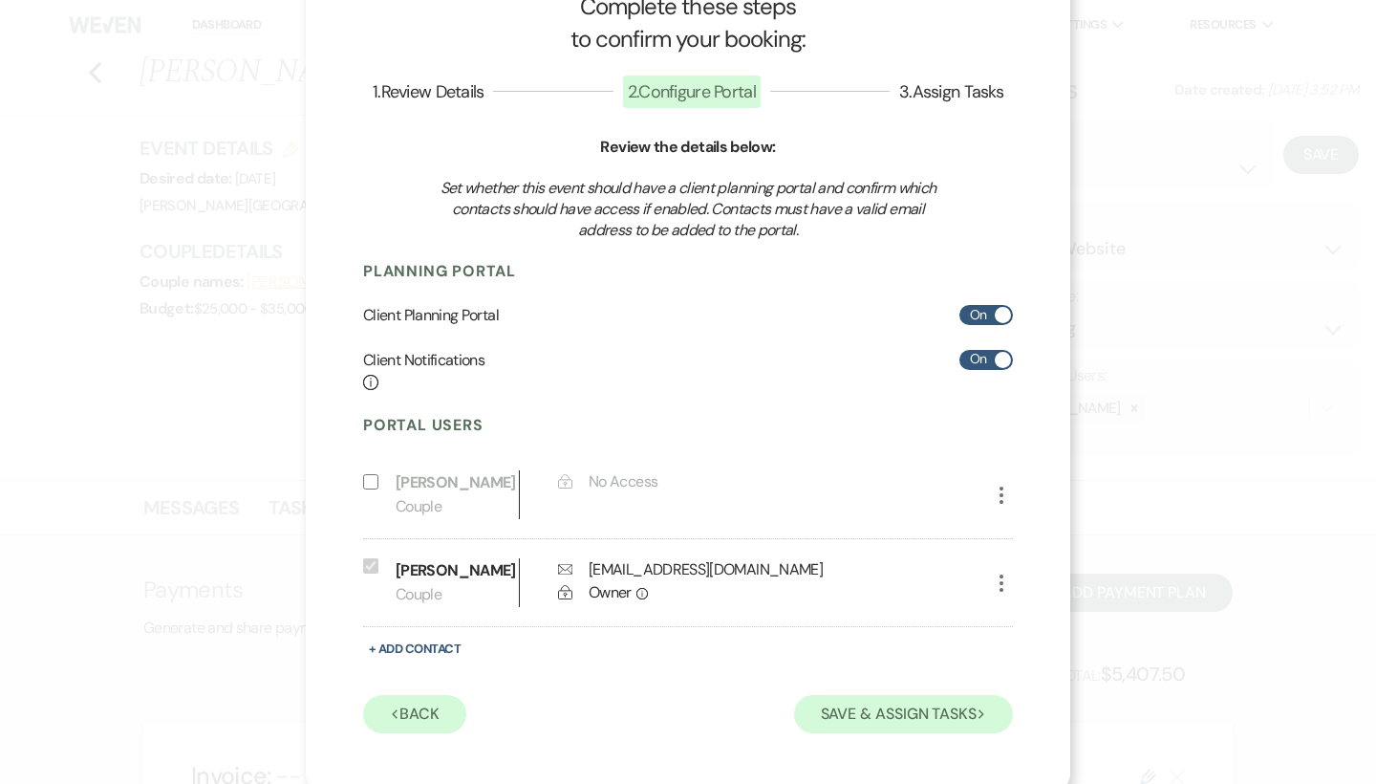
click at [876, 706] on button "Save & Assign Tasks Next" at bounding box center [903, 714] width 219 height 38
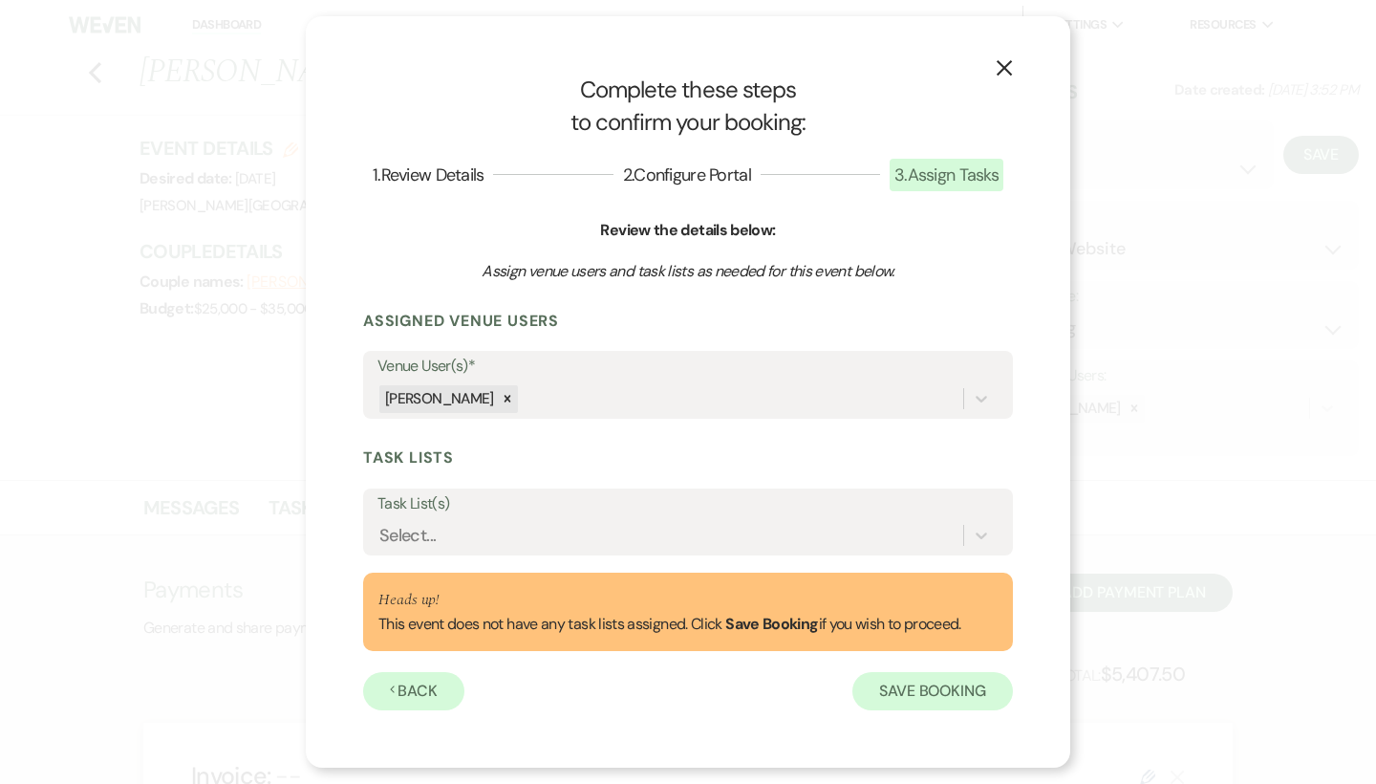
click at [906, 689] on button "Save Booking" at bounding box center [933, 691] width 161 height 38
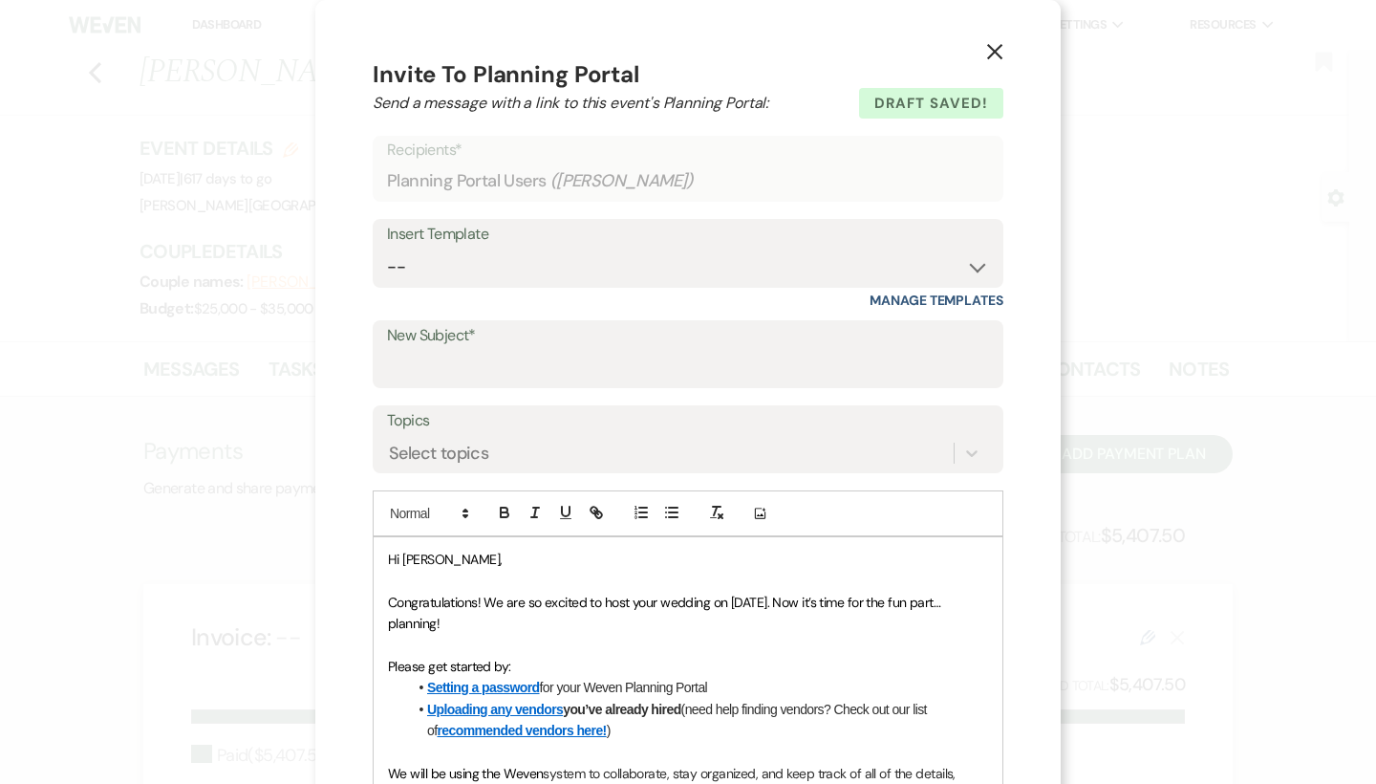
click at [1000, 49] on icon "X" at bounding box center [994, 51] width 17 height 17
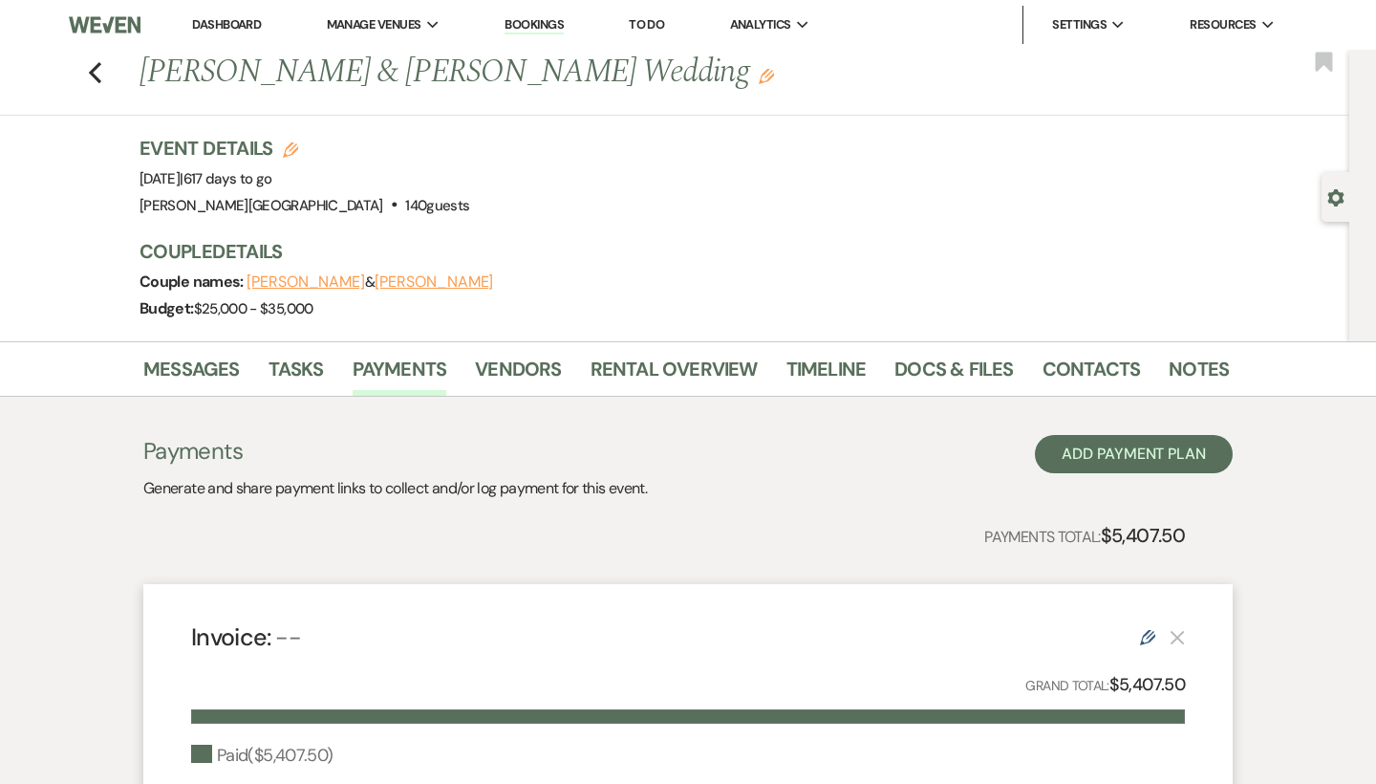
click at [245, 27] on link "Dashboard" at bounding box center [226, 24] width 69 height 16
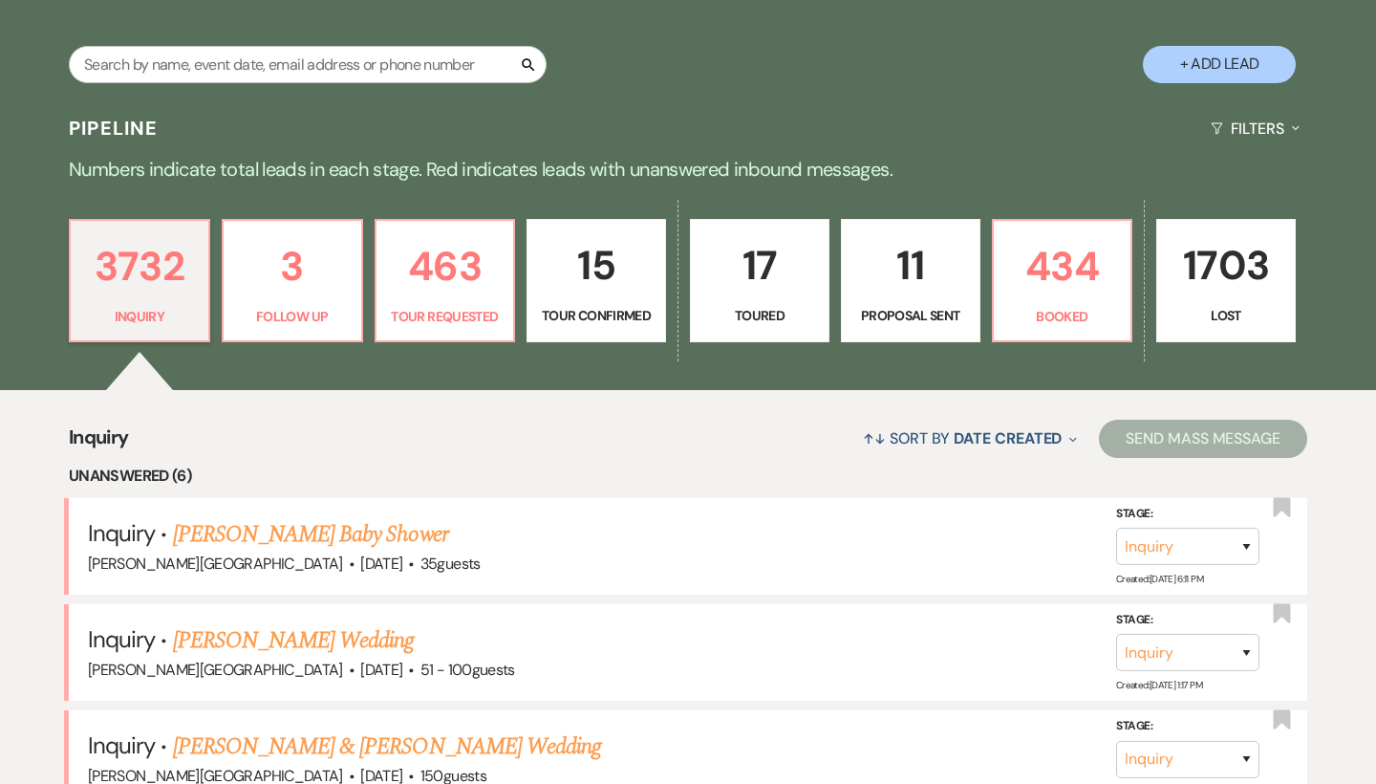
scroll to position [401, 0]
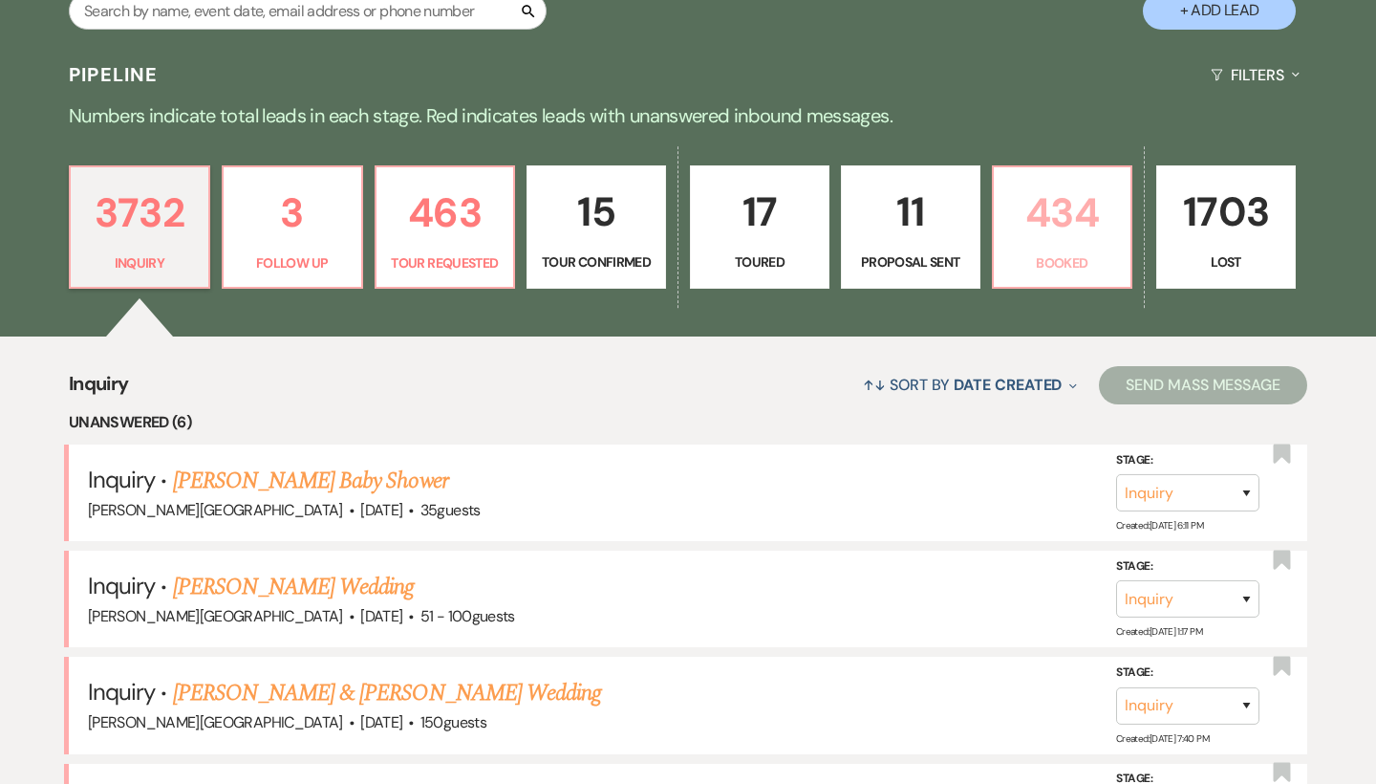
click at [1078, 221] on p "434" at bounding box center [1063, 213] width 115 height 64
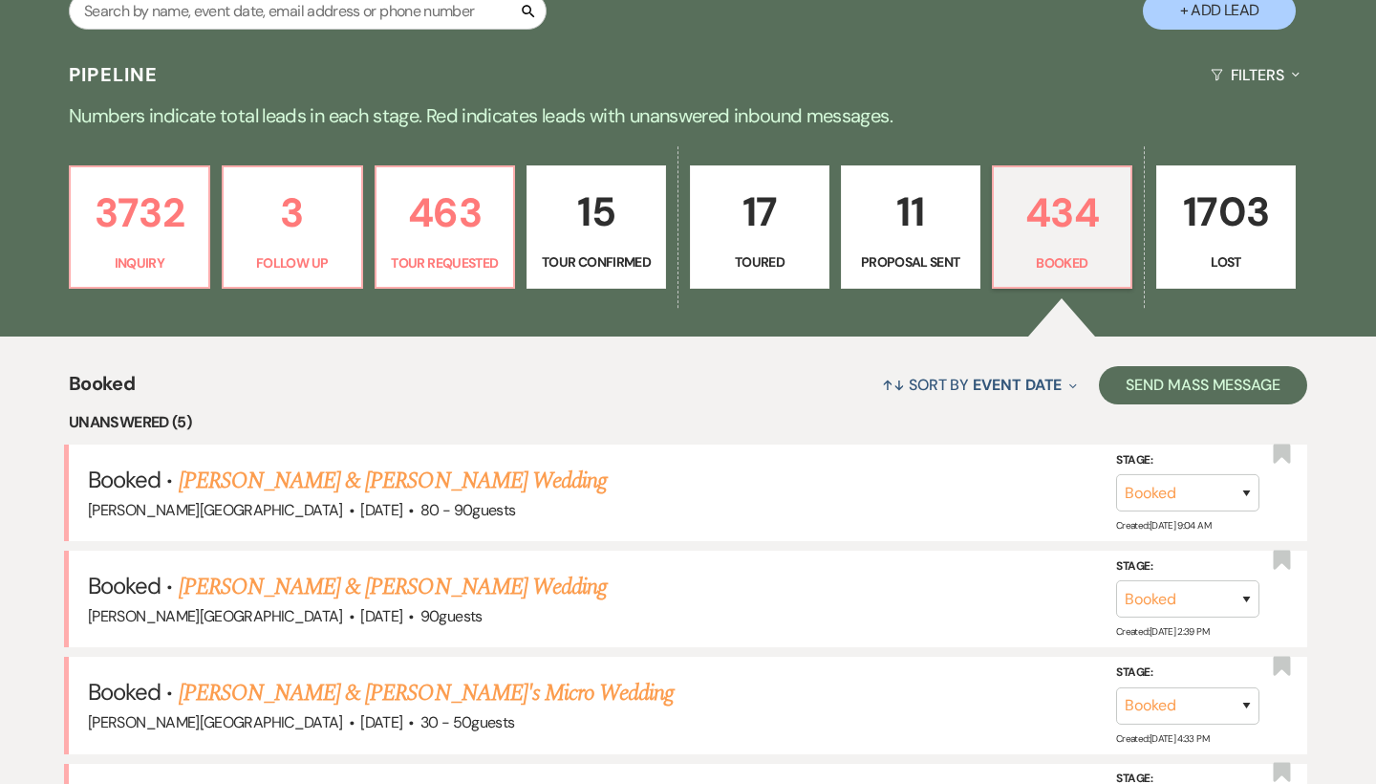
click at [897, 222] on p "11" at bounding box center [911, 212] width 115 height 64
select select "6"
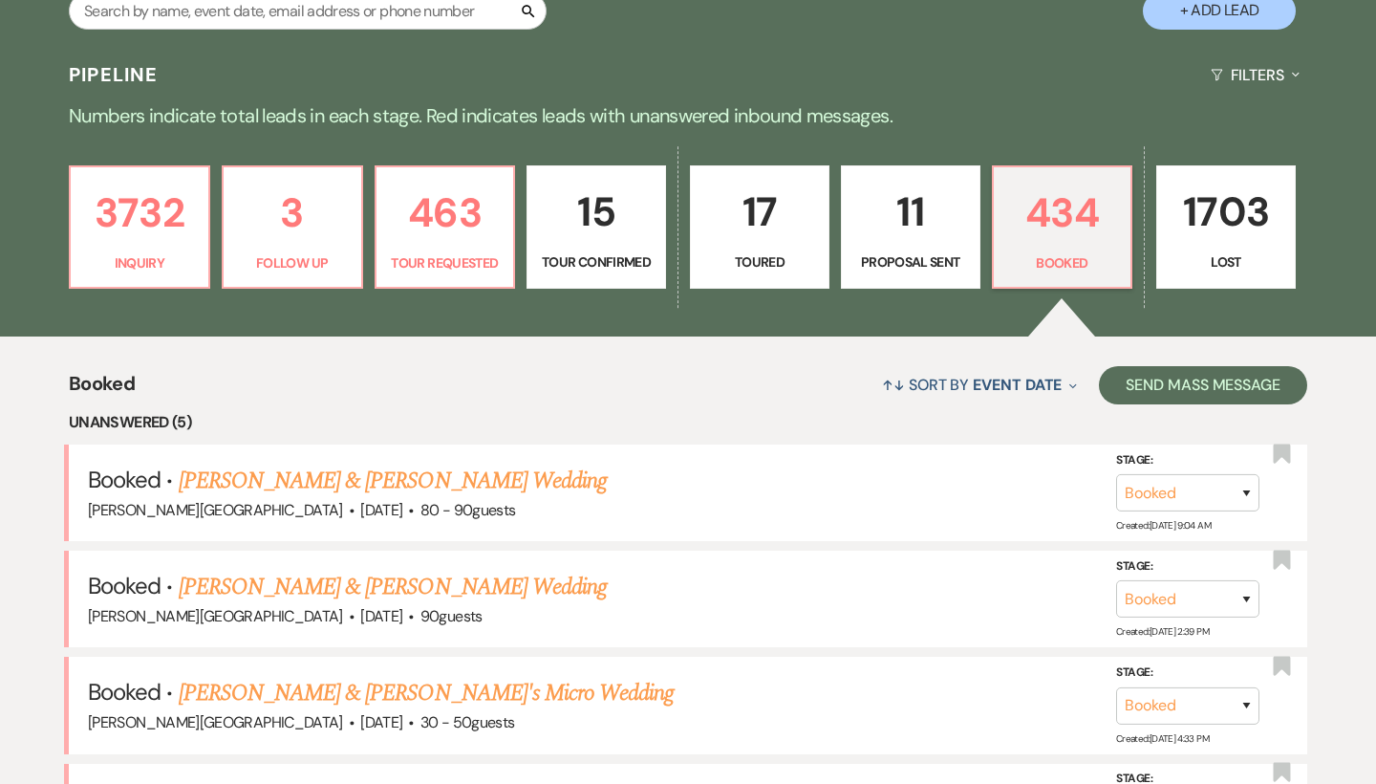
select select "6"
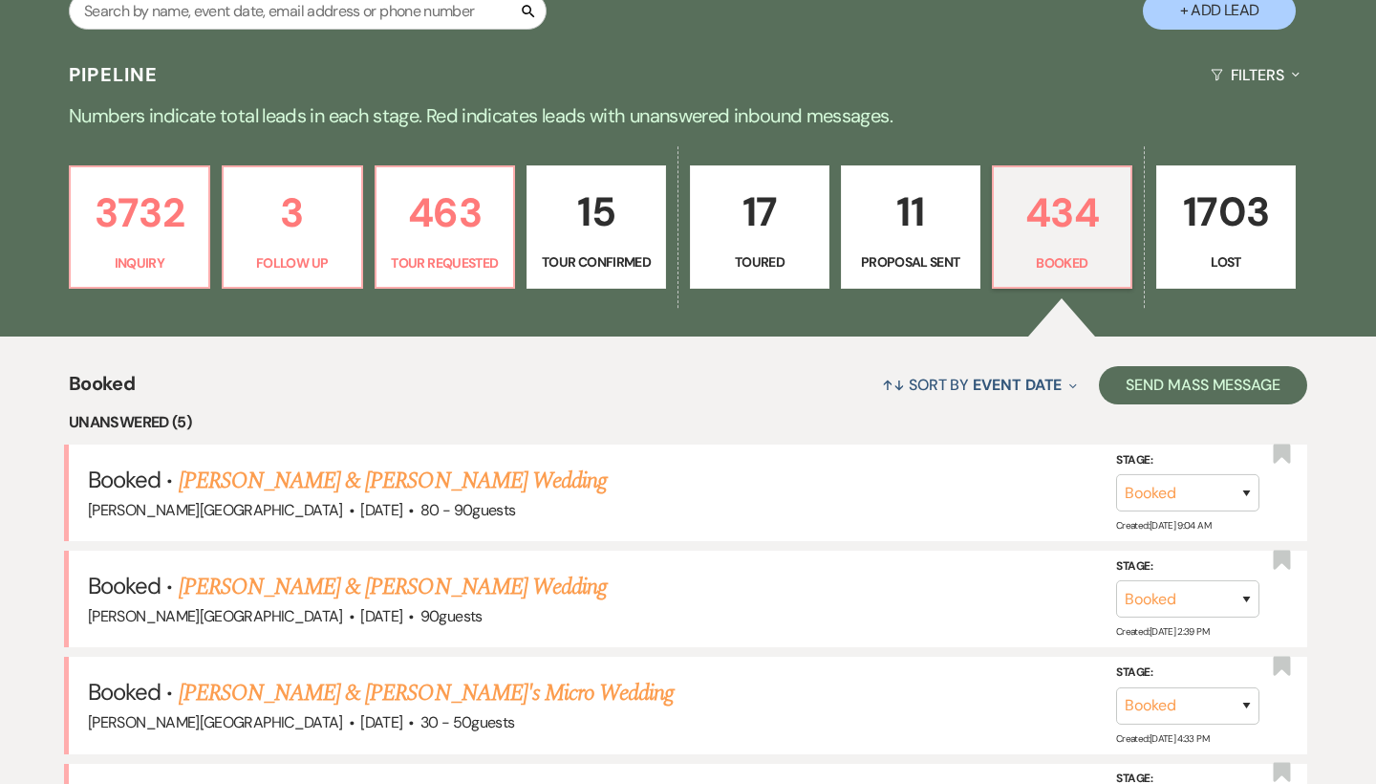
select select "6"
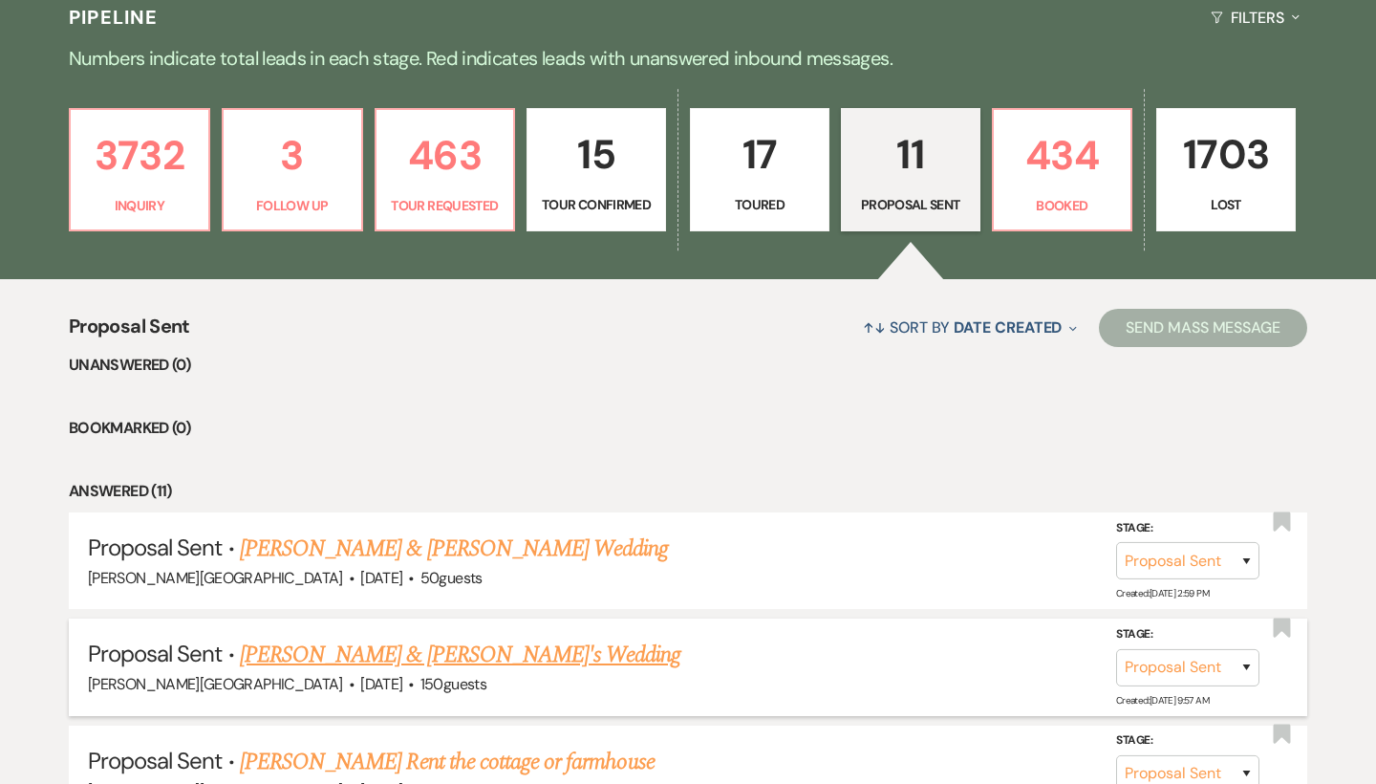
scroll to position [454, 0]
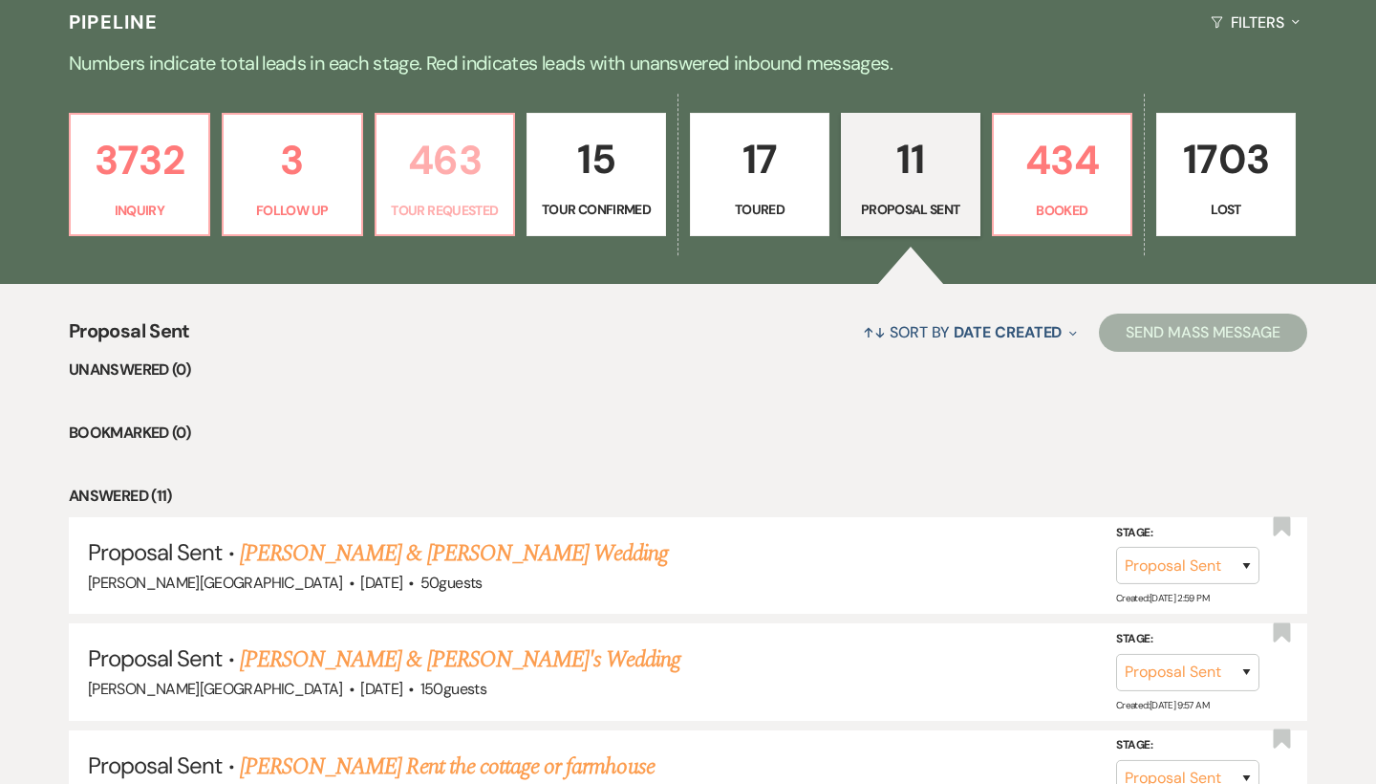
click at [466, 163] on p "463" at bounding box center [445, 160] width 115 height 64
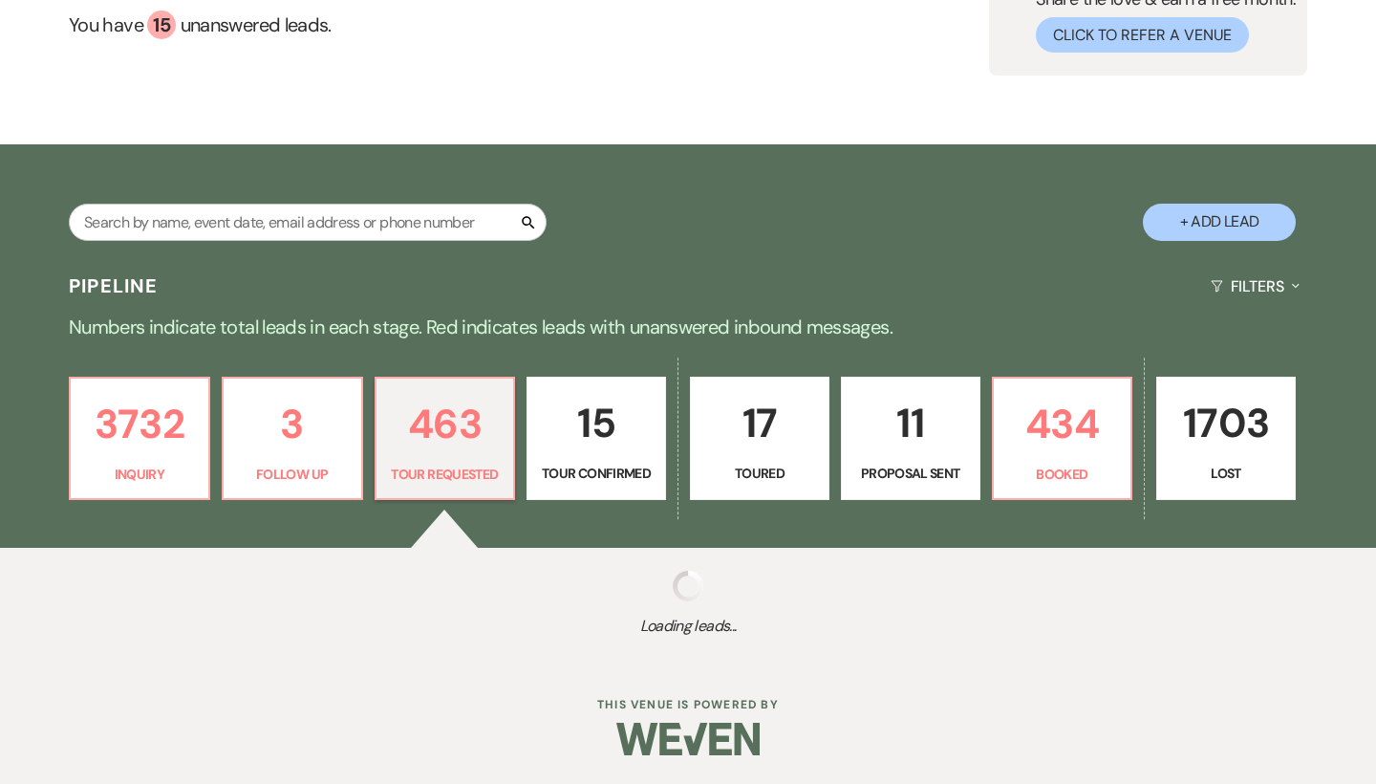
scroll to position [189, 0]
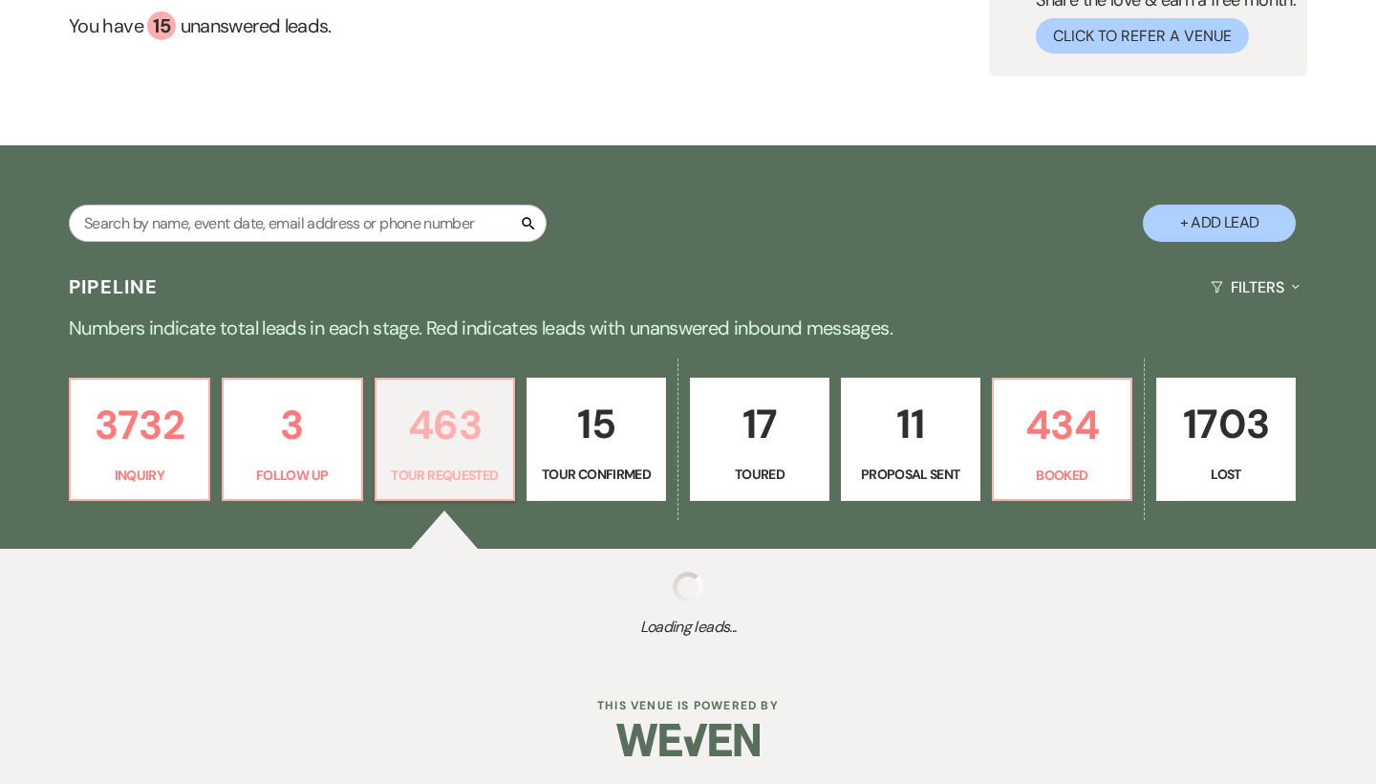
select select "2"
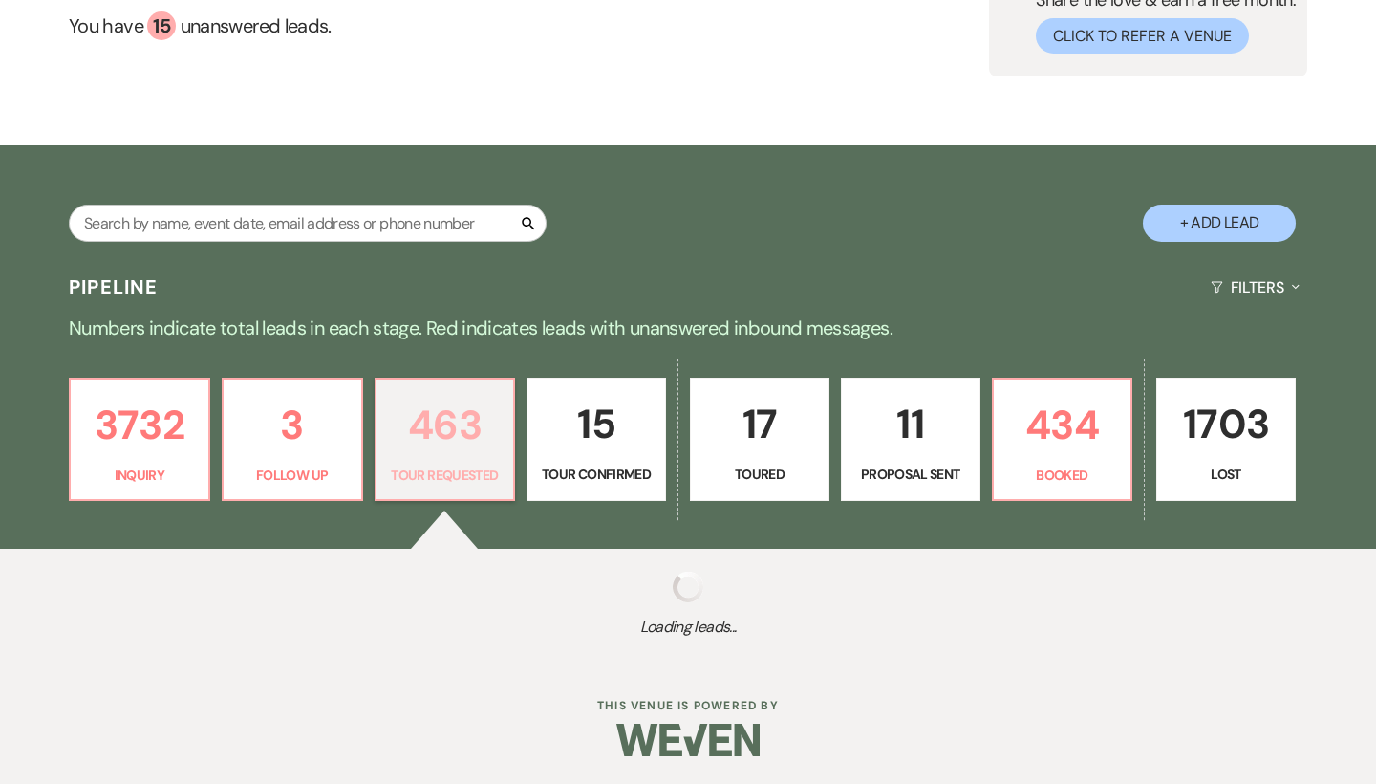
select select "2"
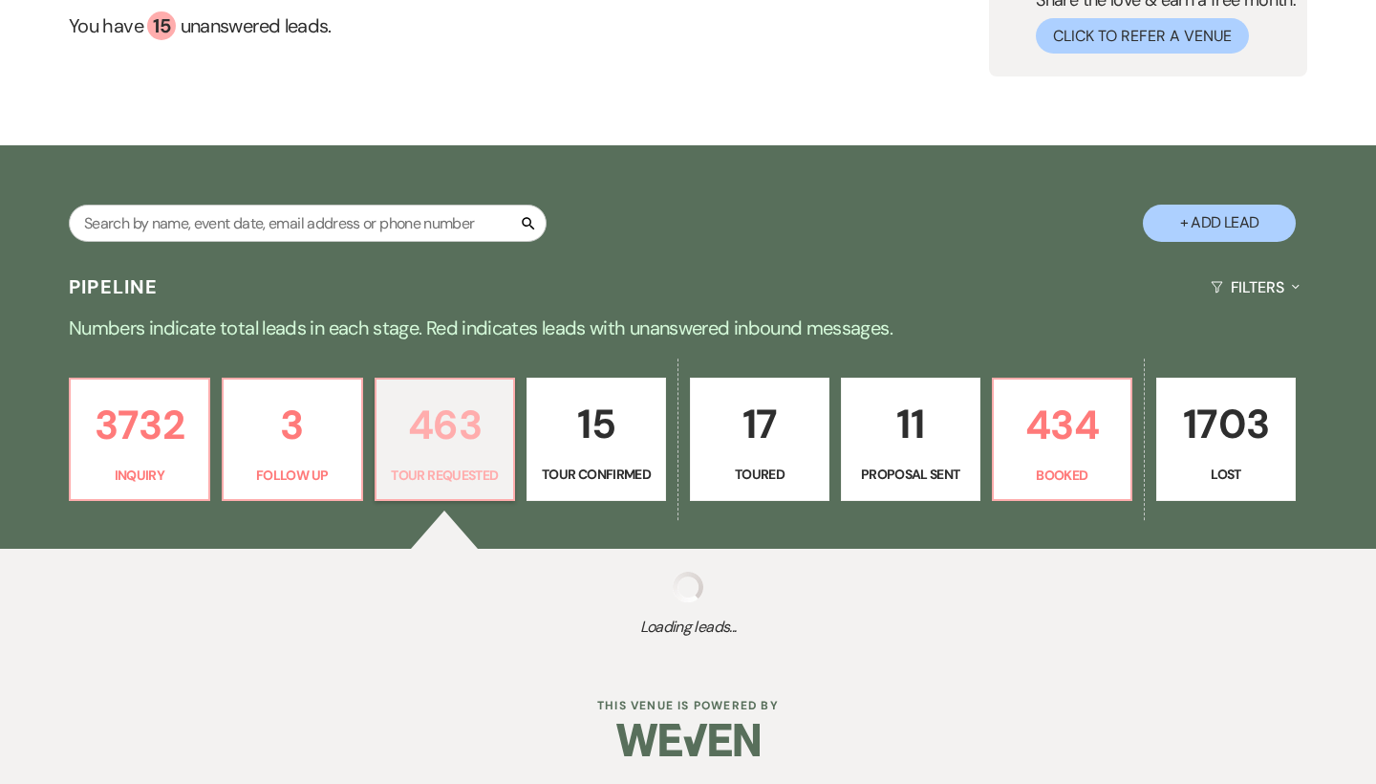
select select "2"
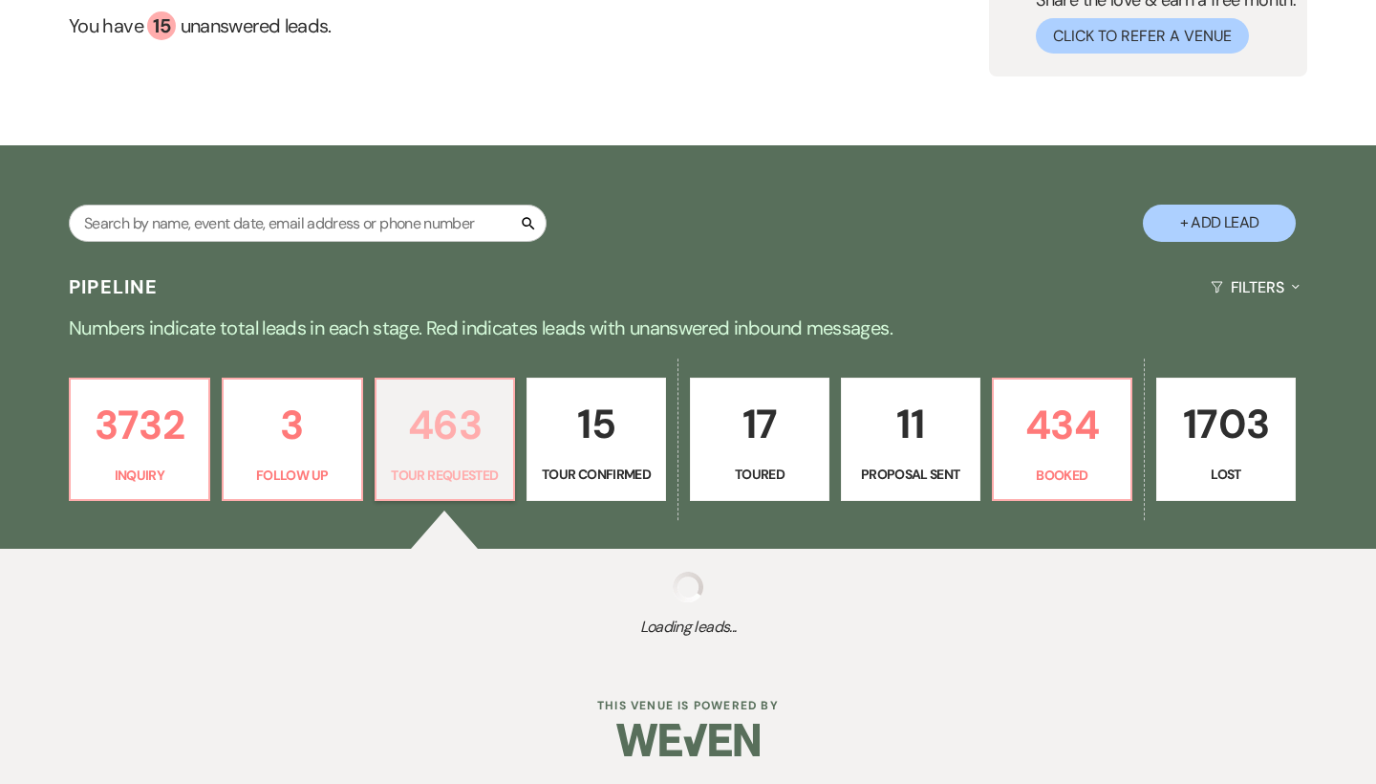
select select "2"
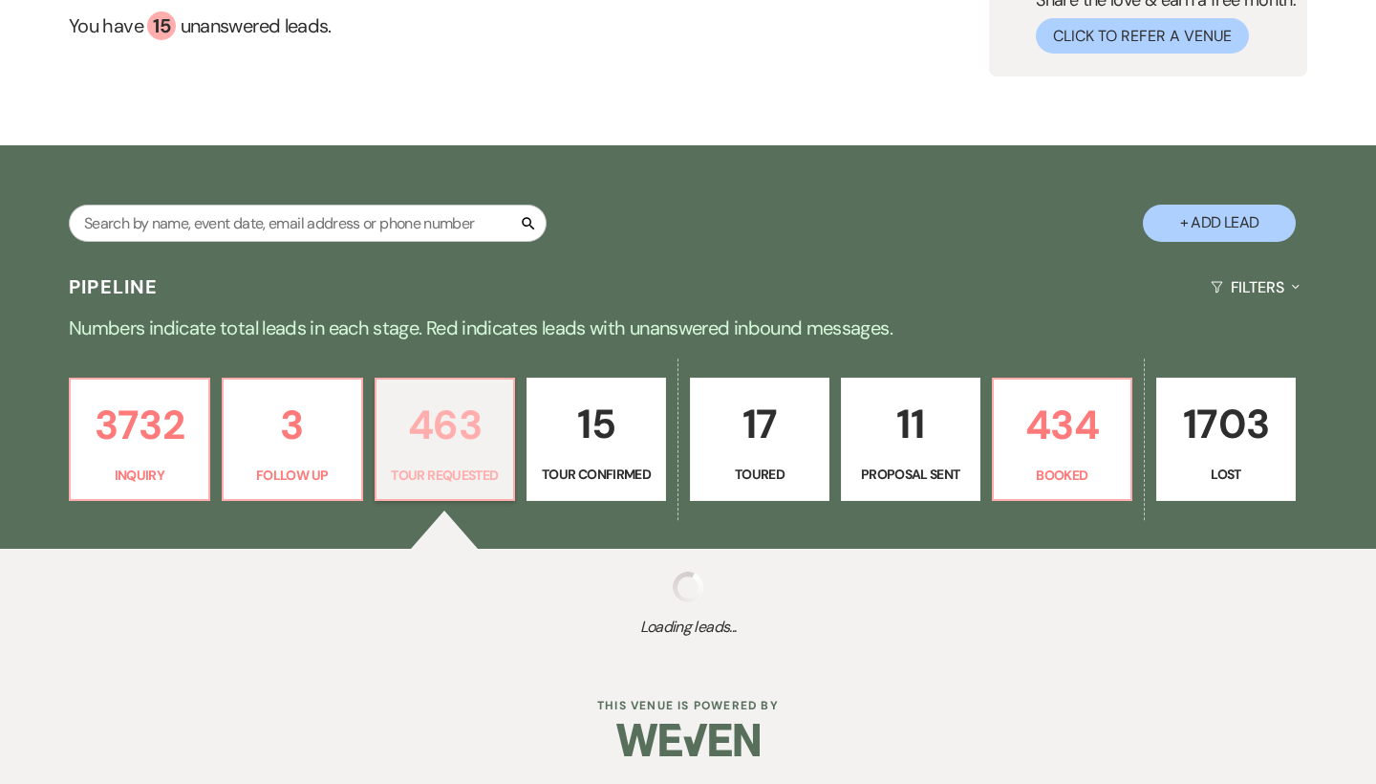
select select "2"
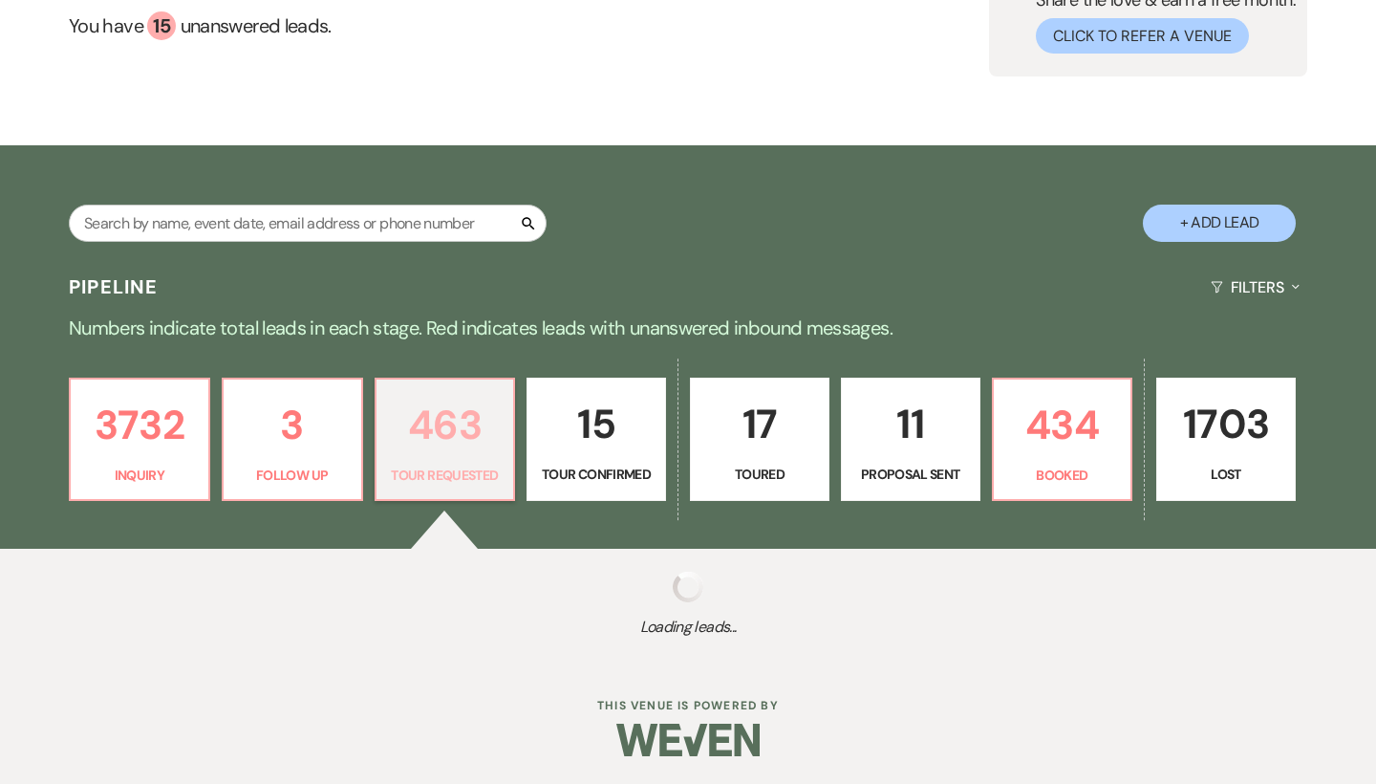
select select "2"
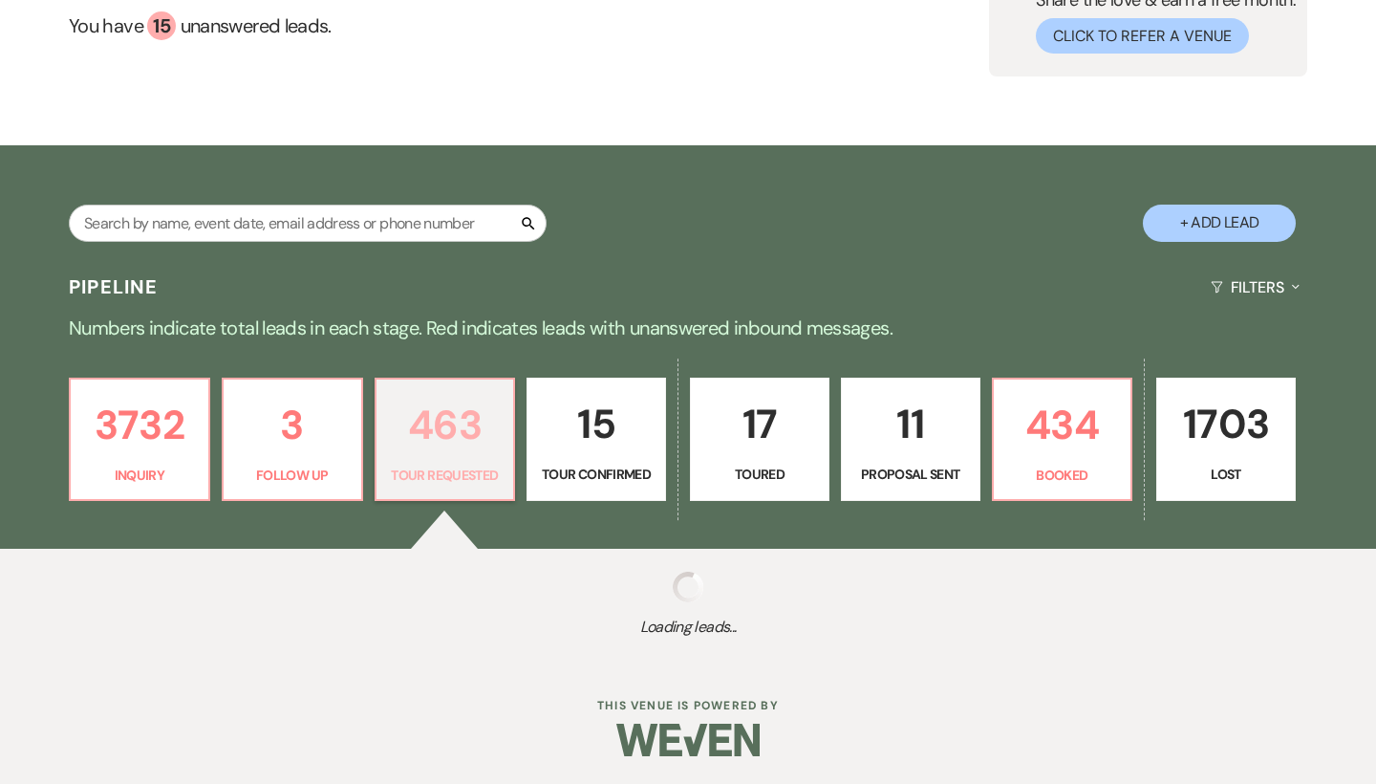
select select "2"
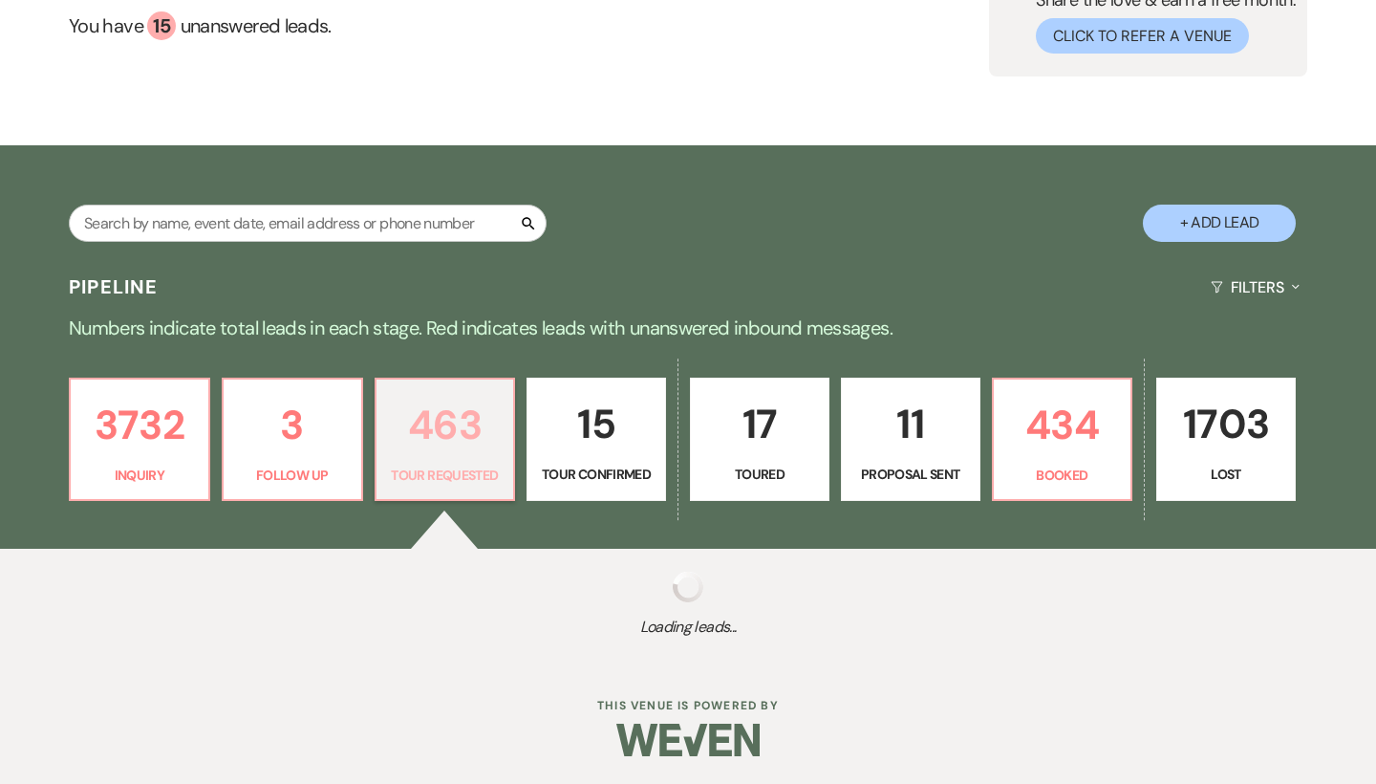
select select "2"
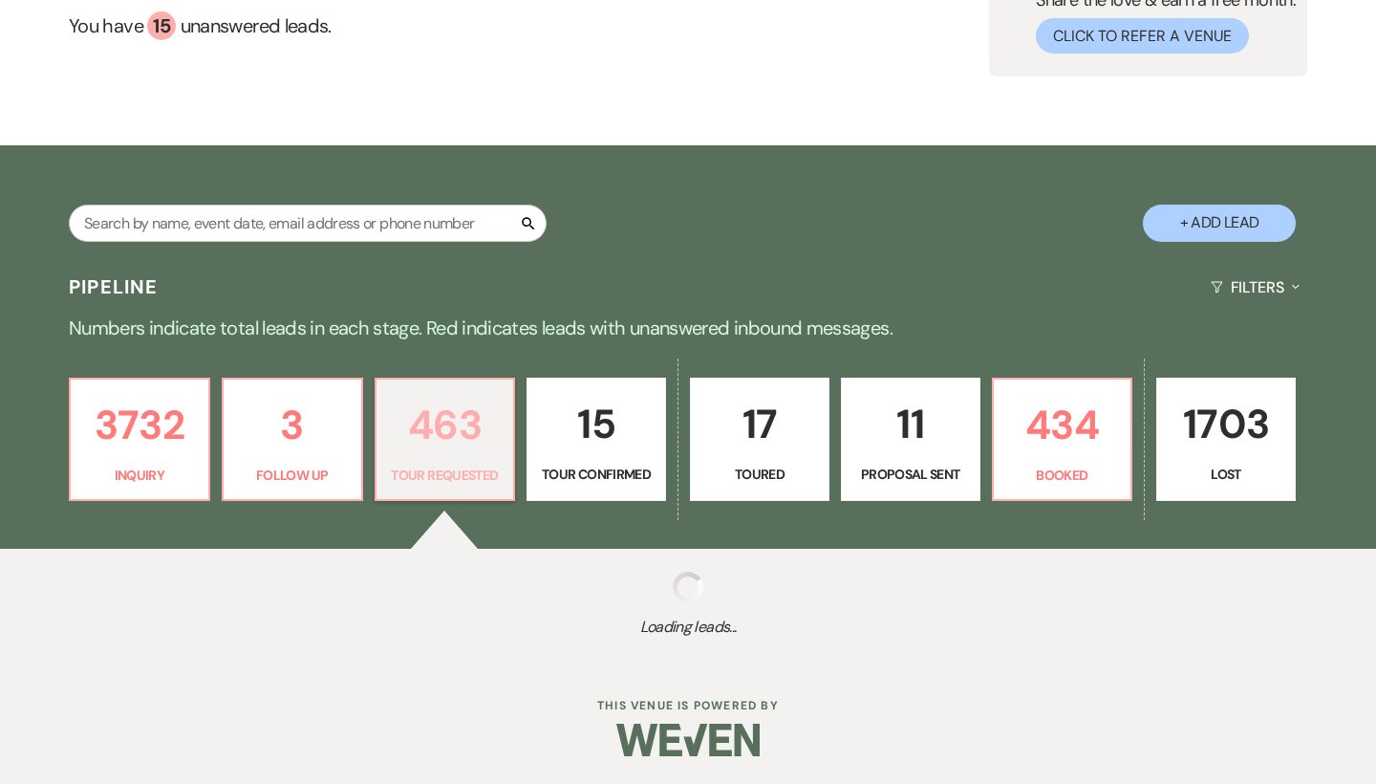
select select "2"
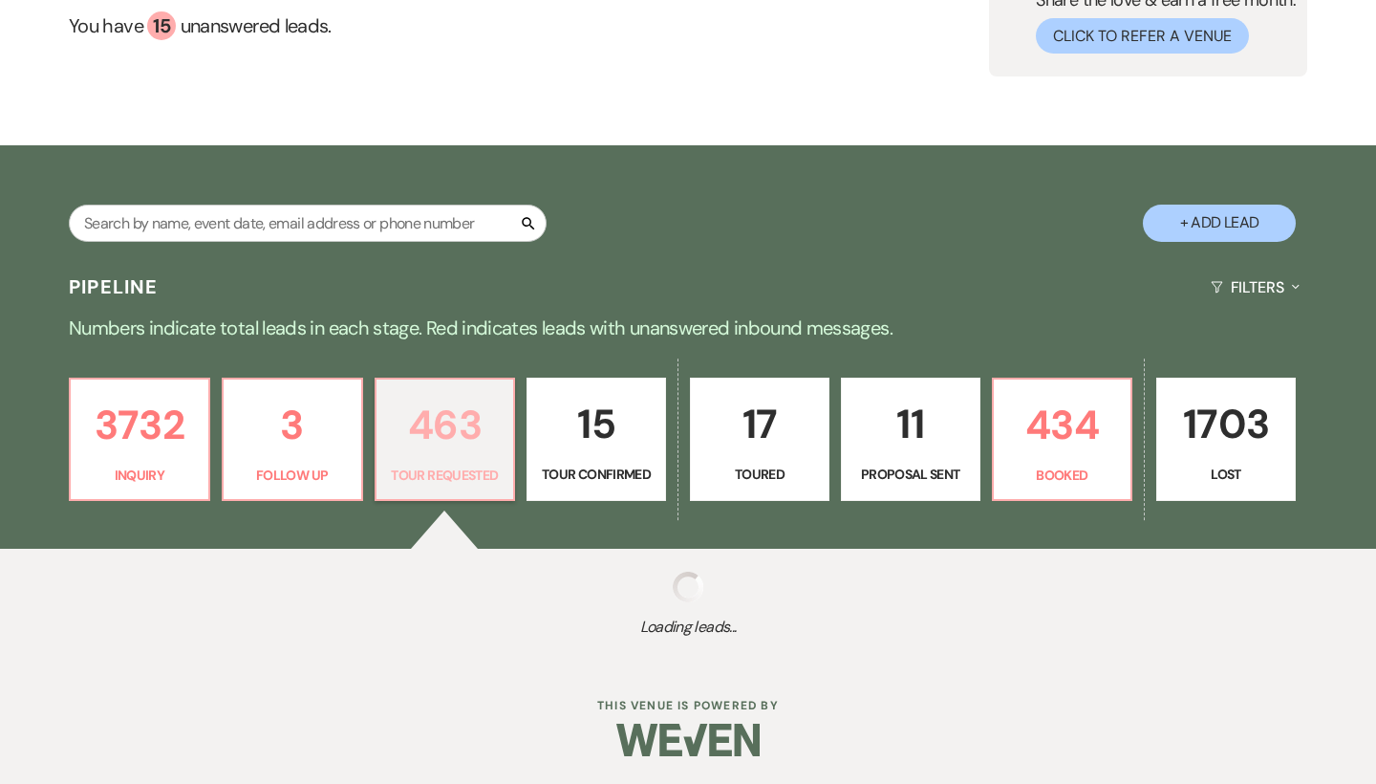
select select "2"
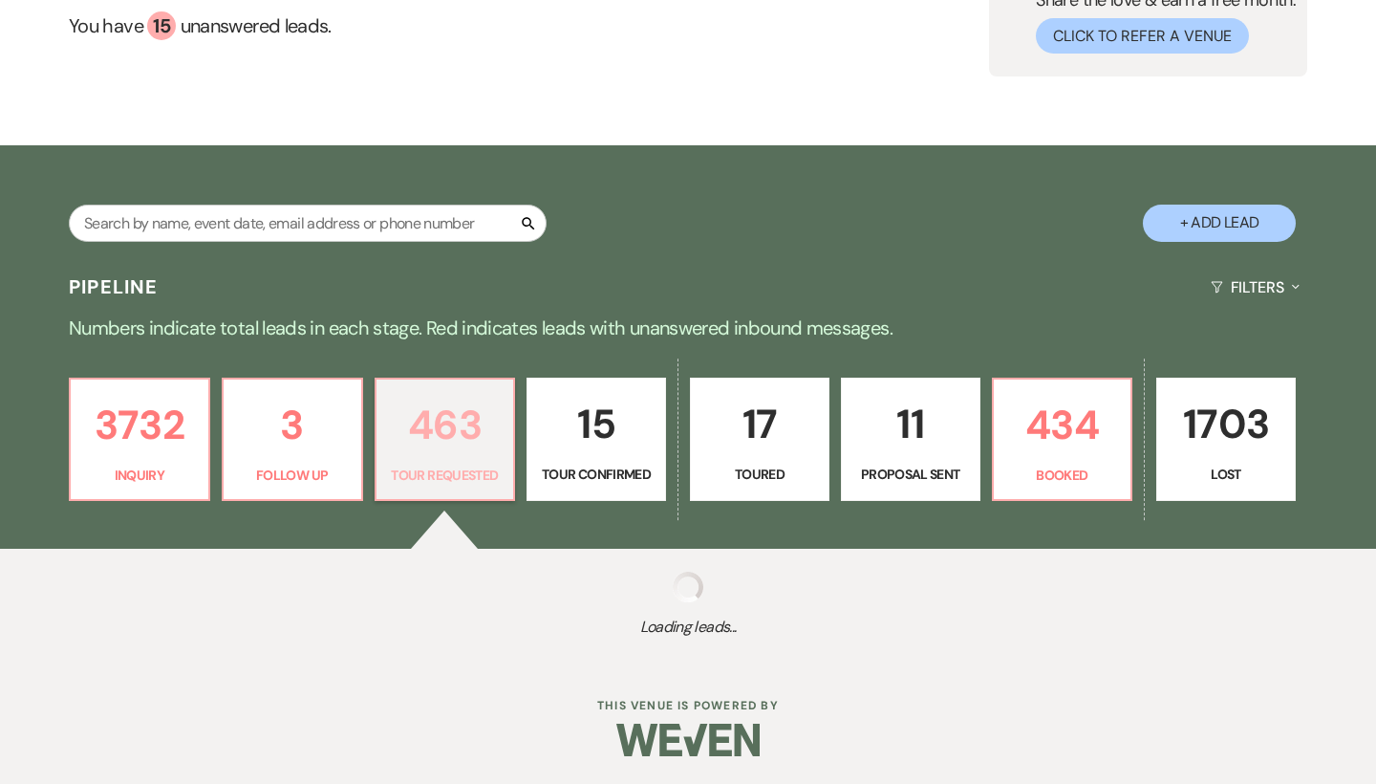
select select "2"
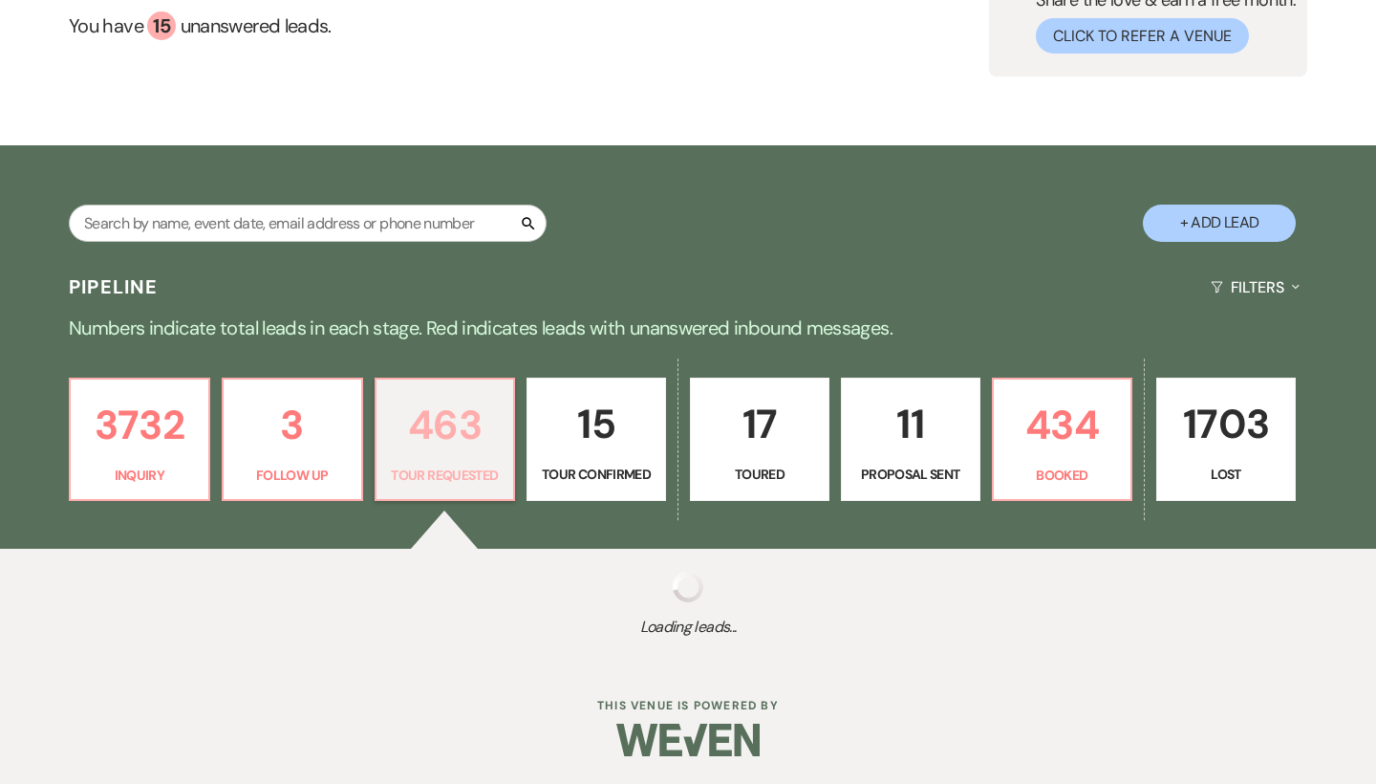
select select "2"
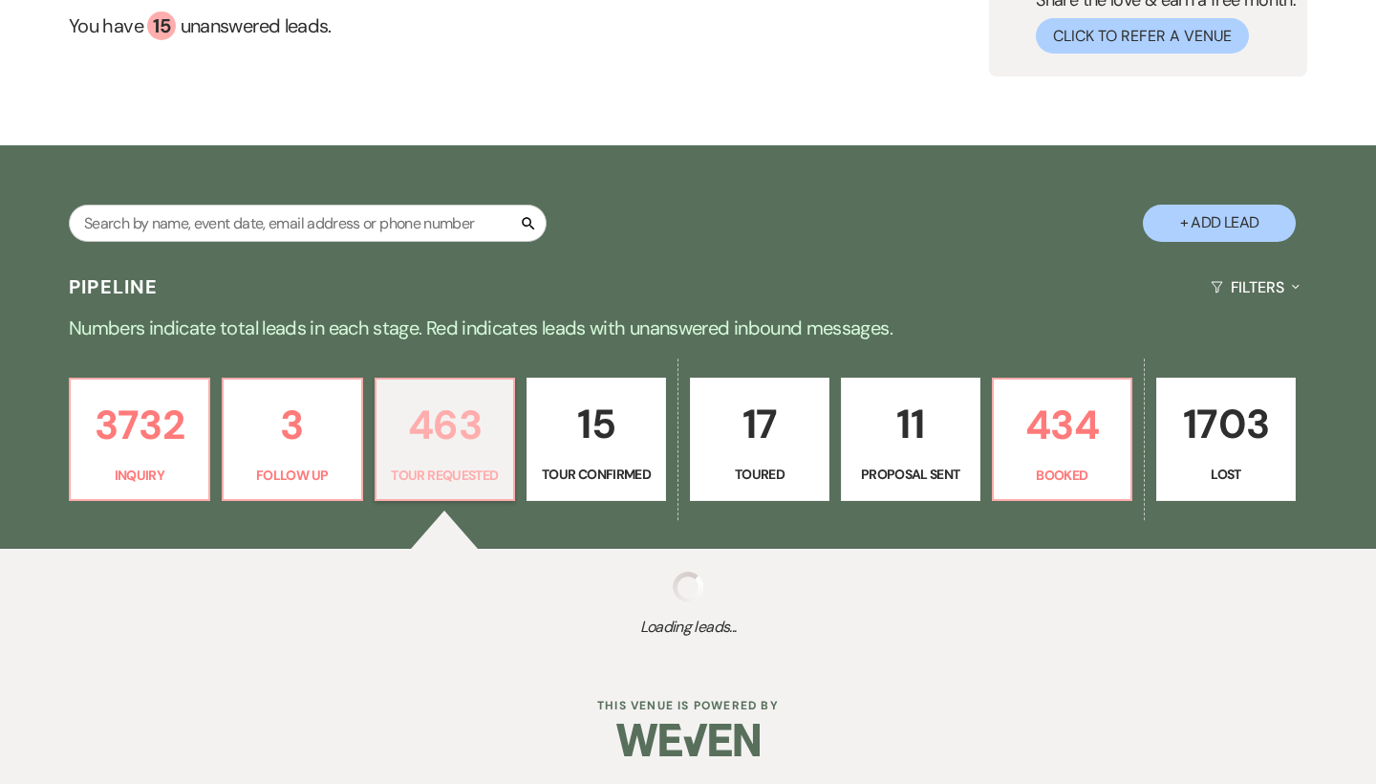
select select "2"
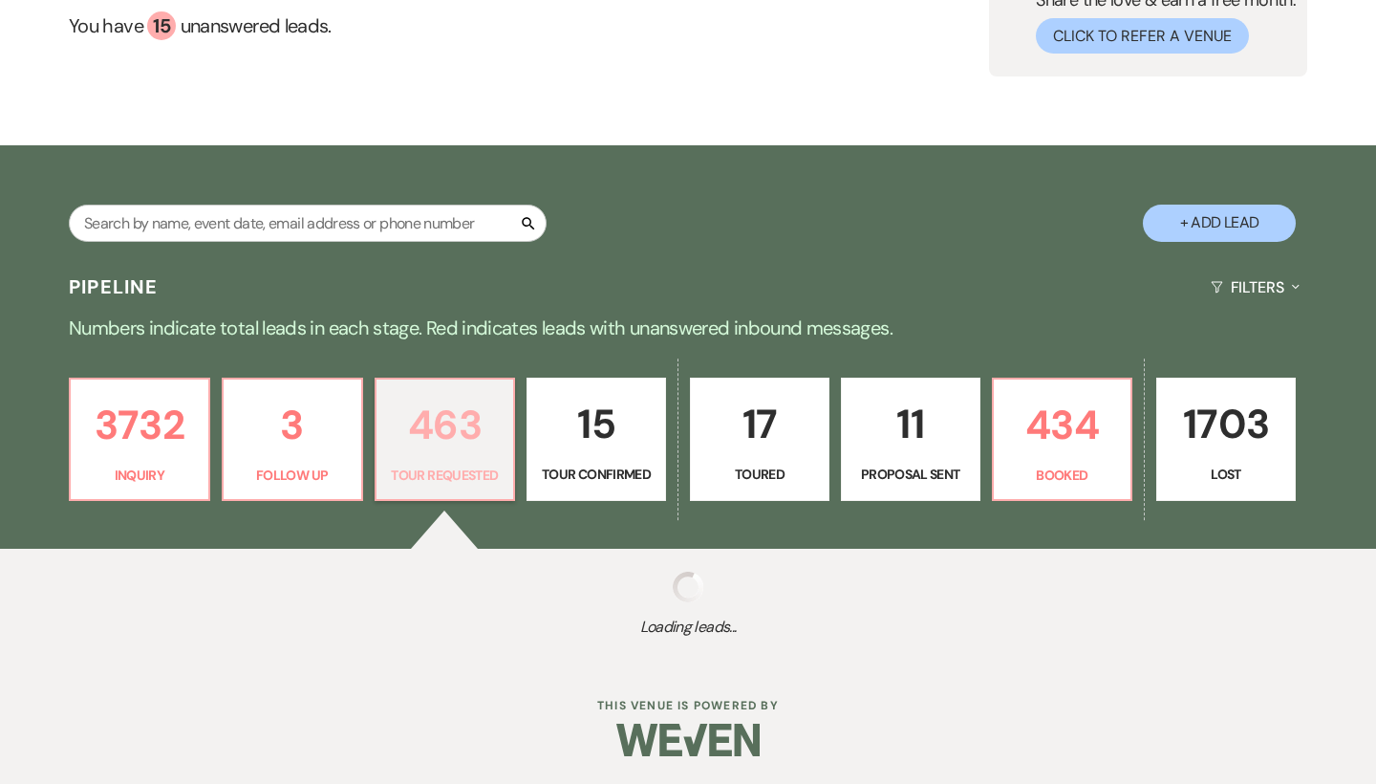
select select "2"
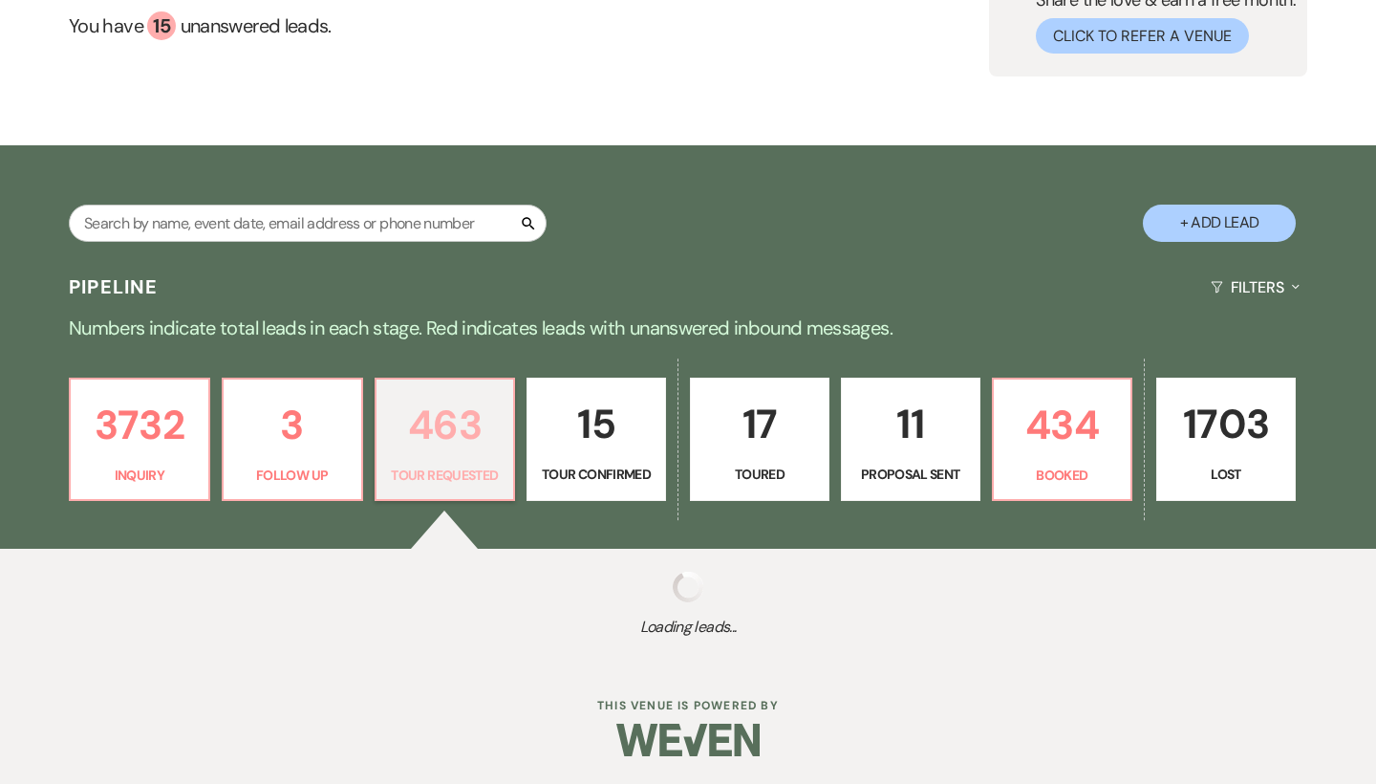
select select "2"
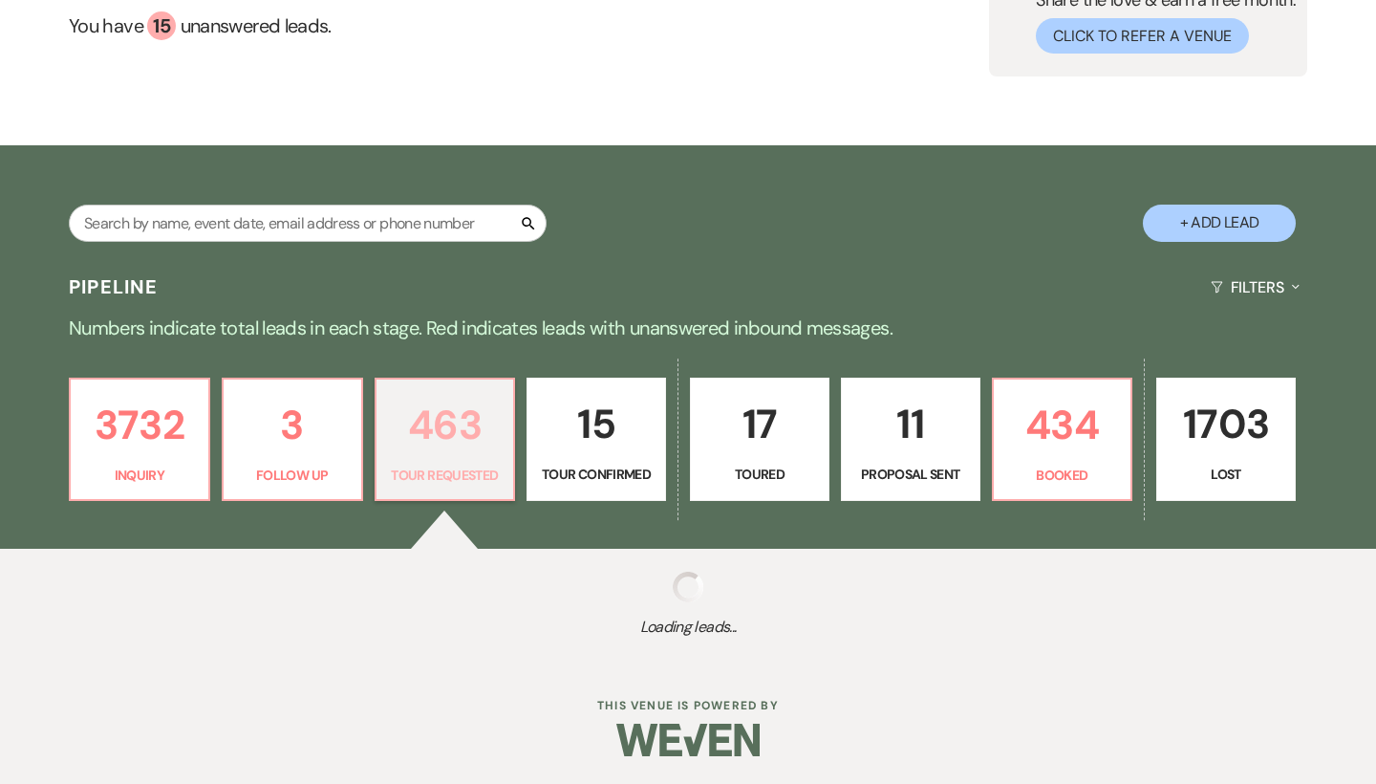
select select "2"
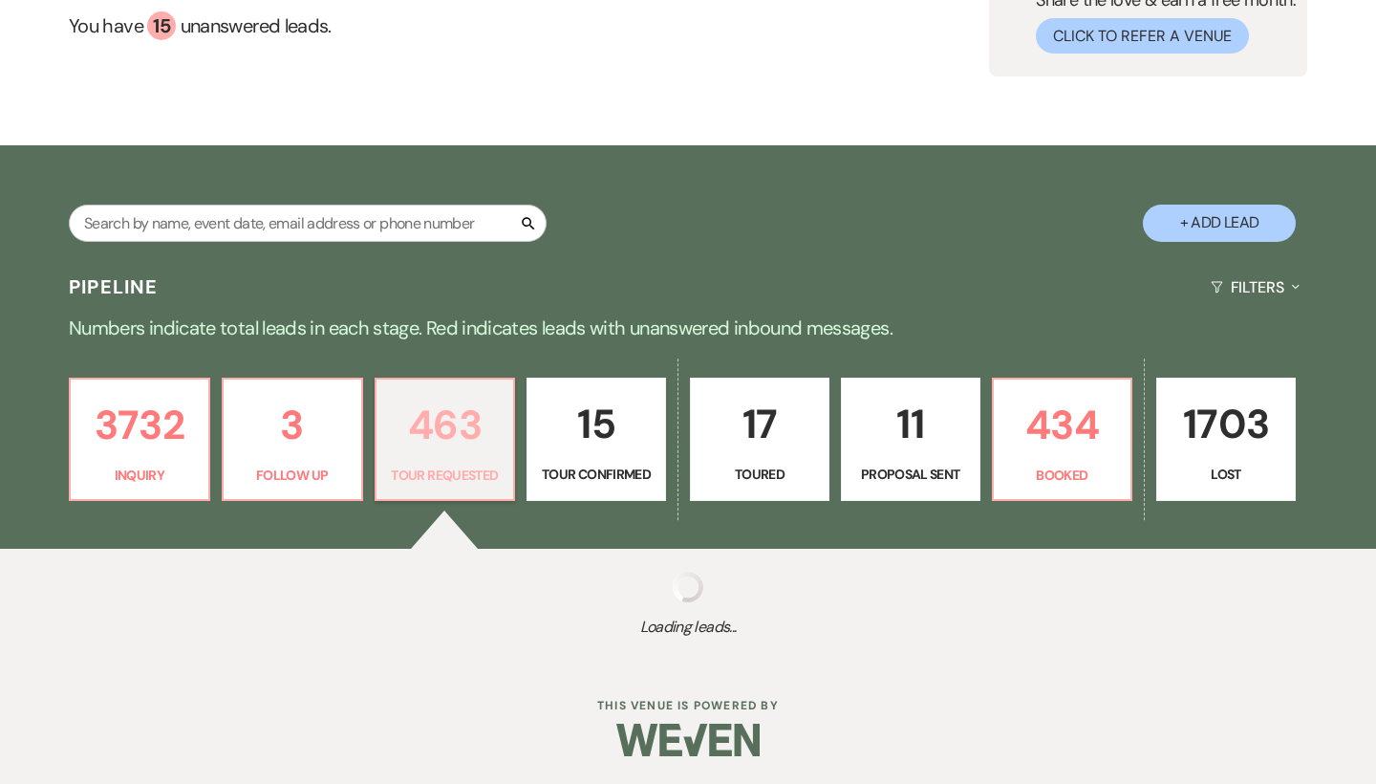
select select "2"
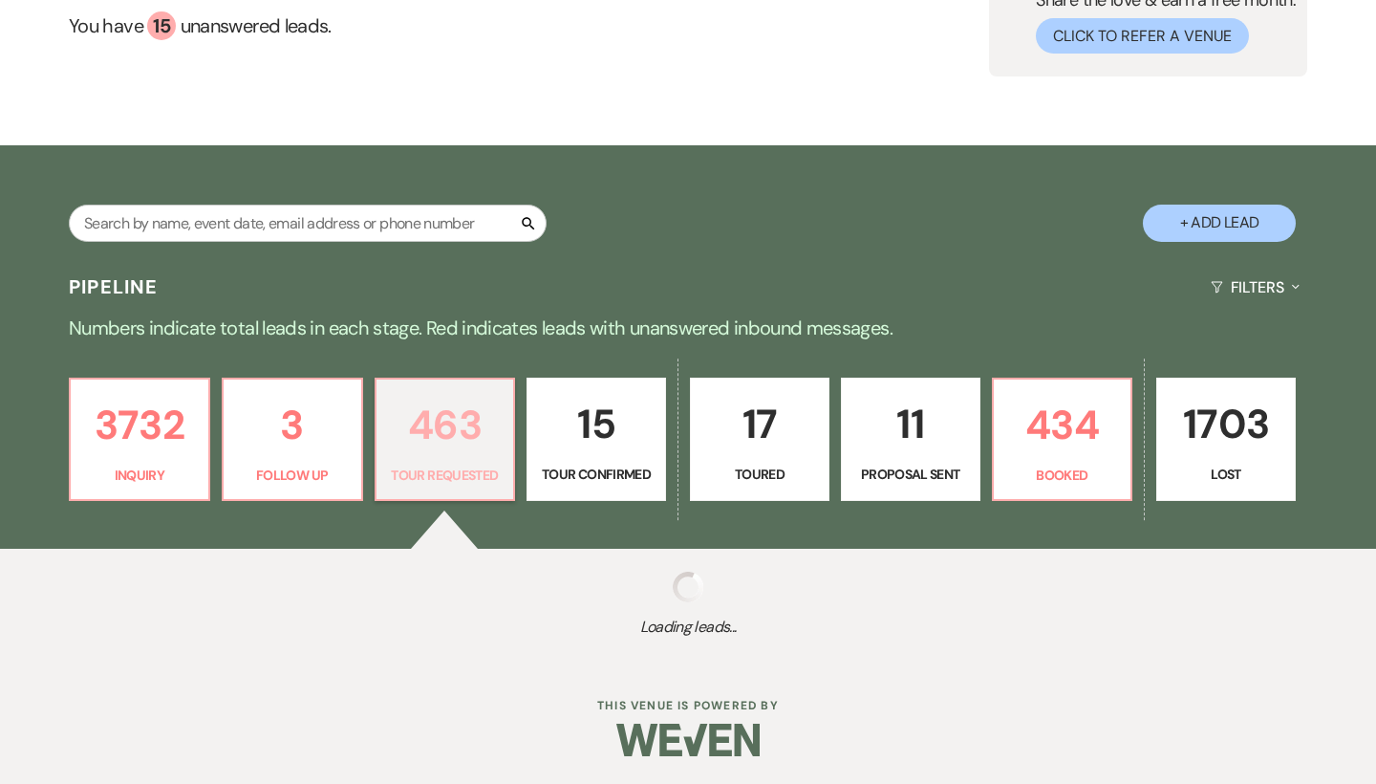
select select "2"
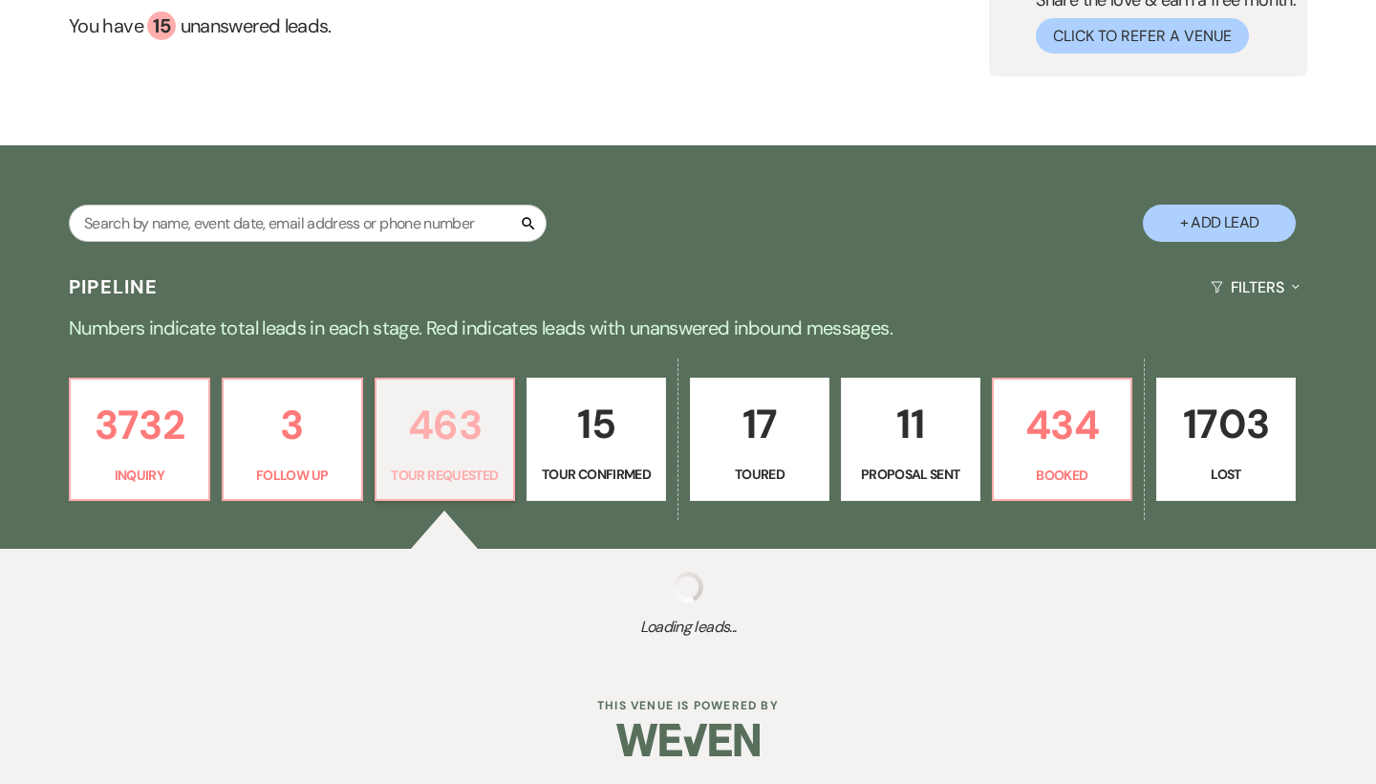
select select "2"
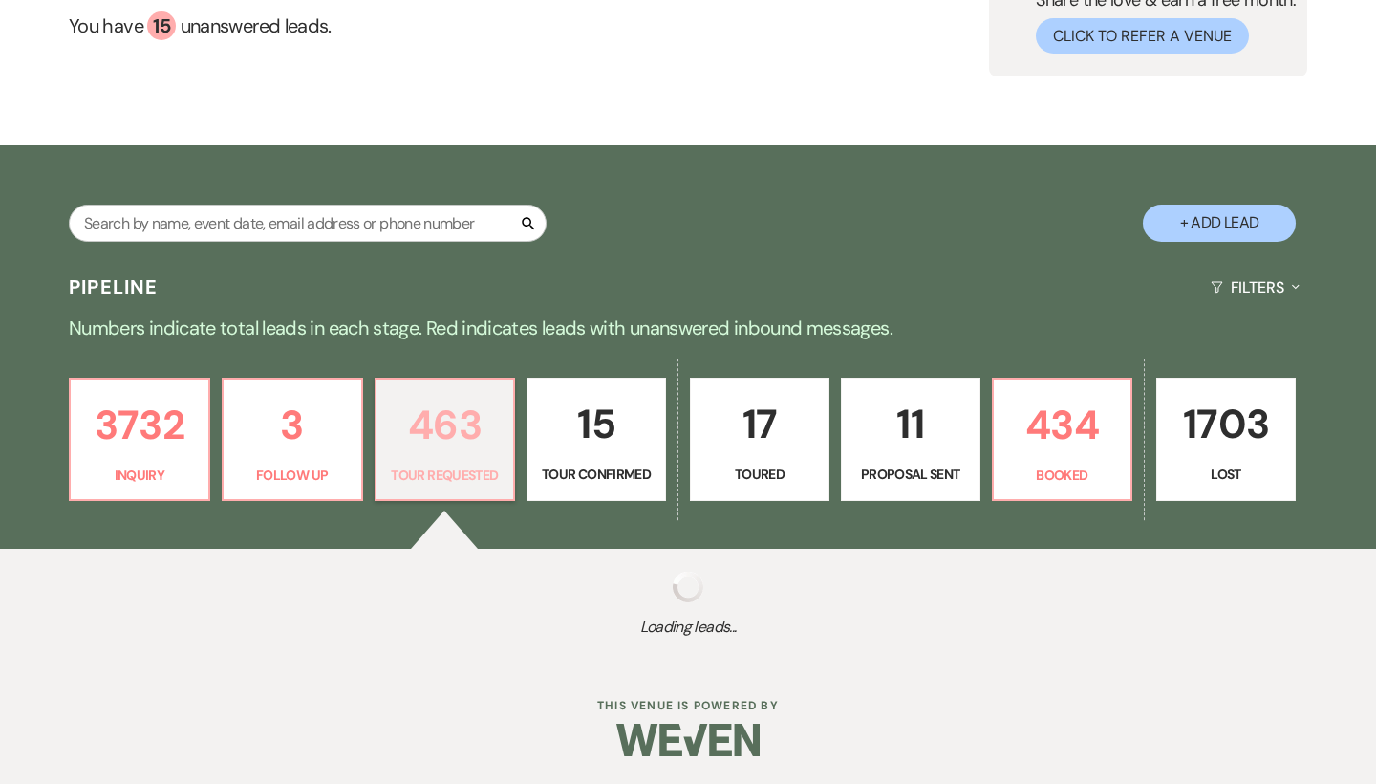
select select "2"
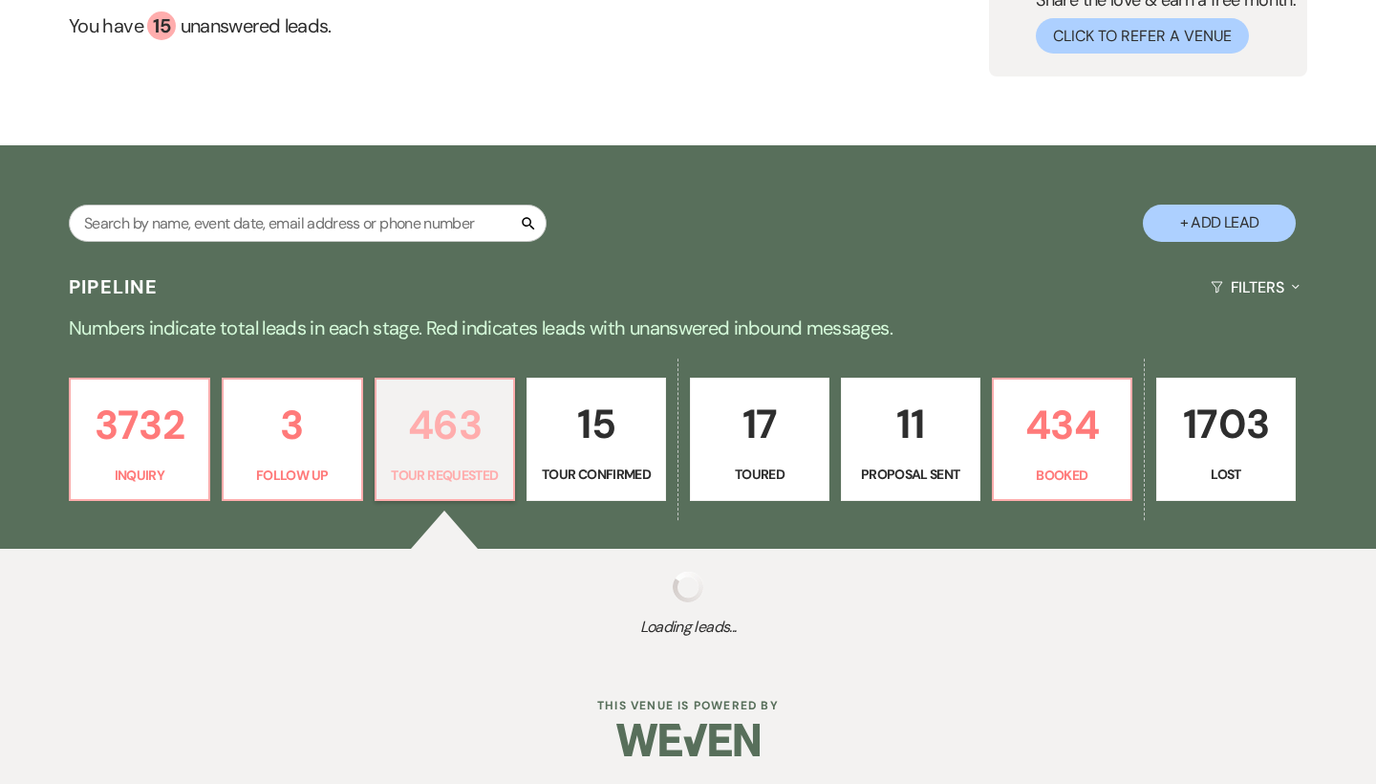
select select "2"
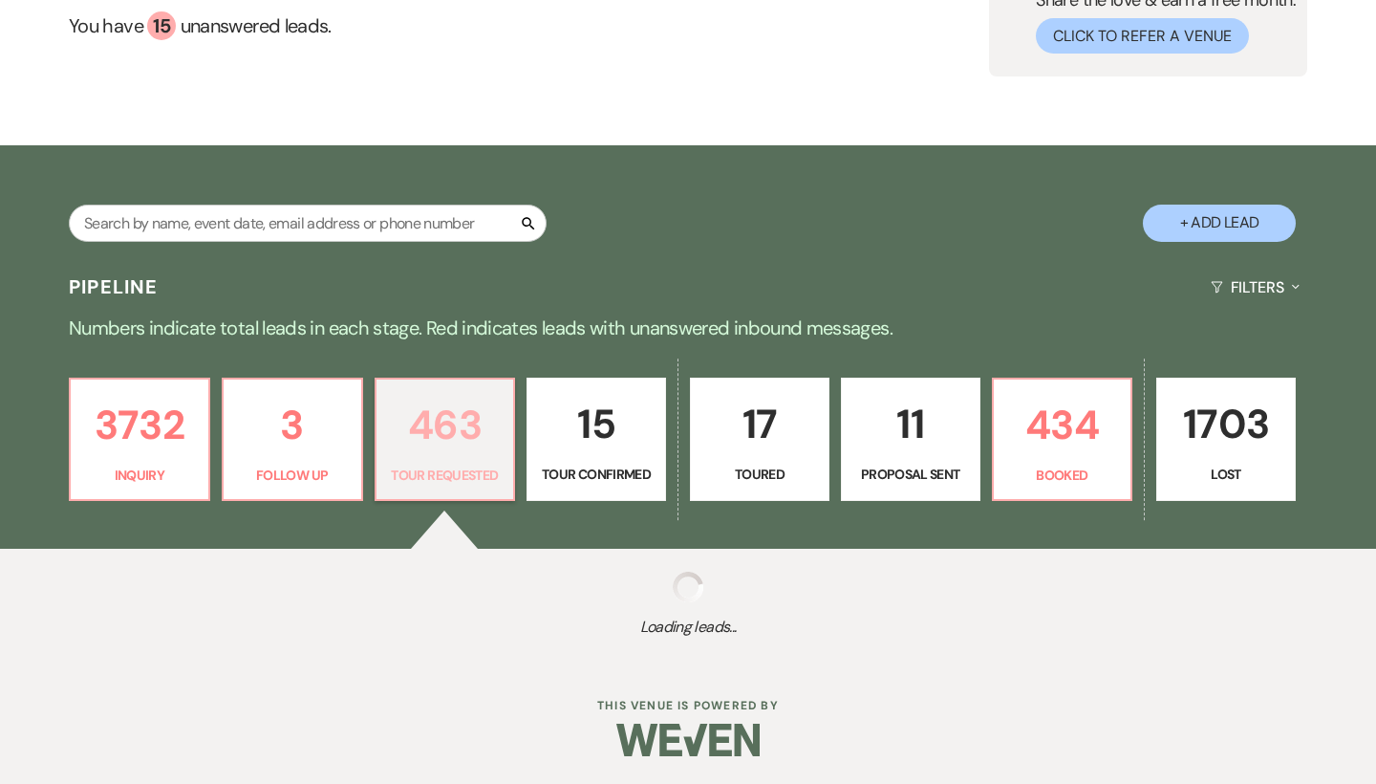
select select "2"
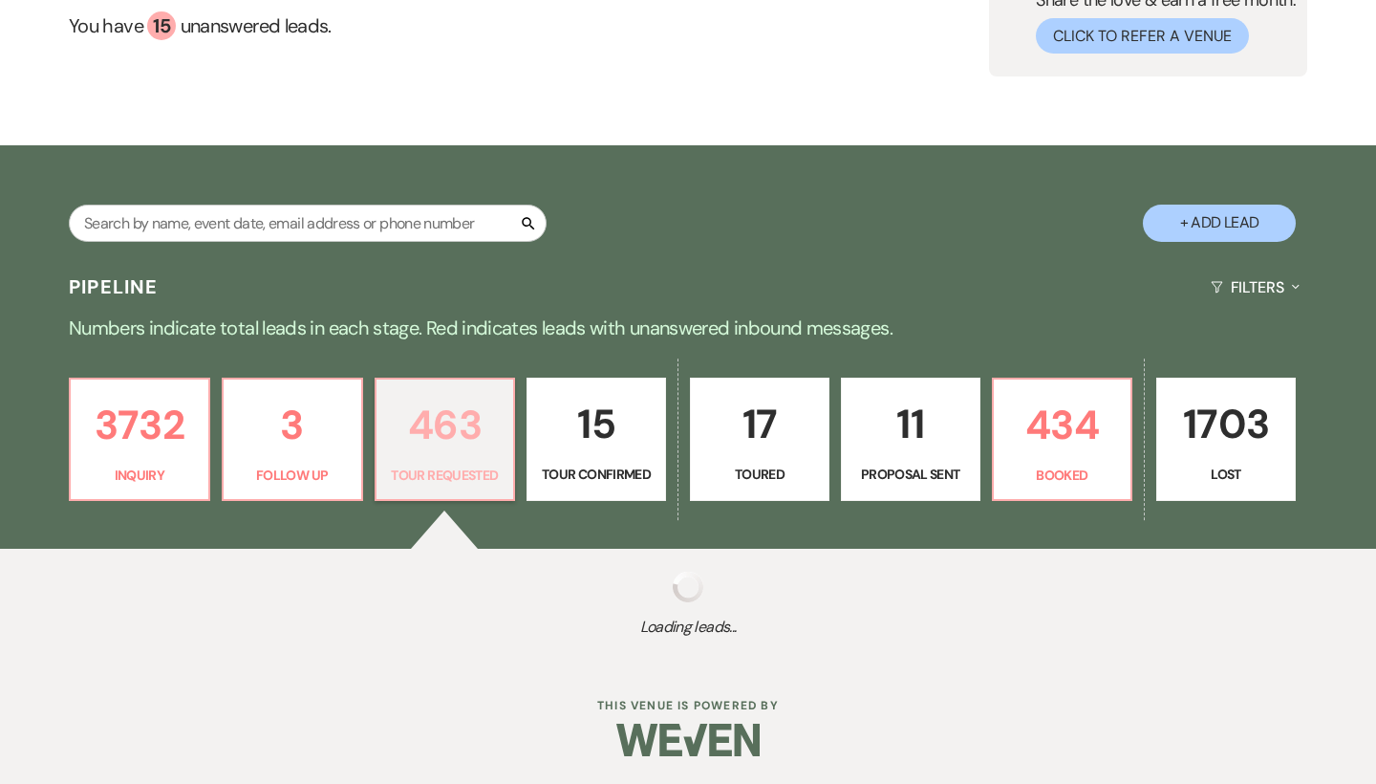
select select "2"
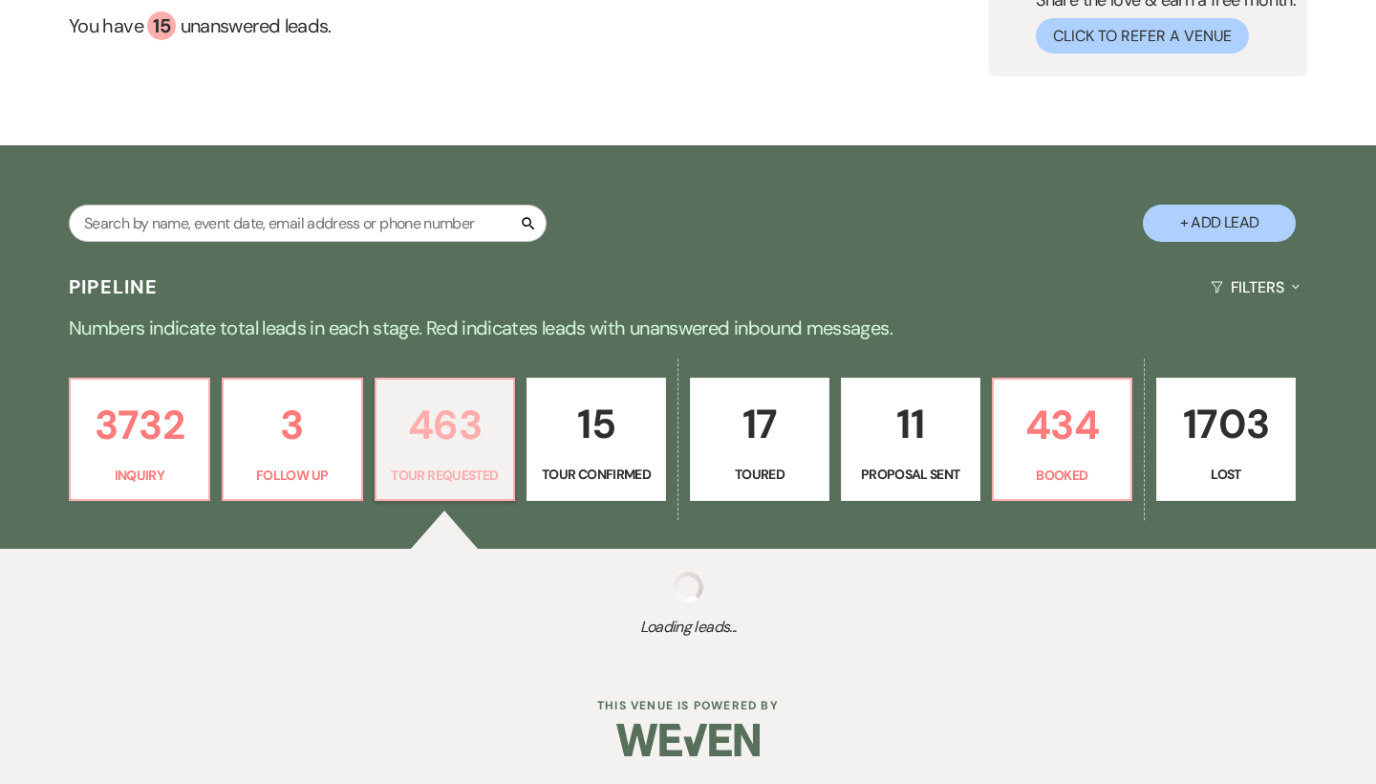
select select "2"
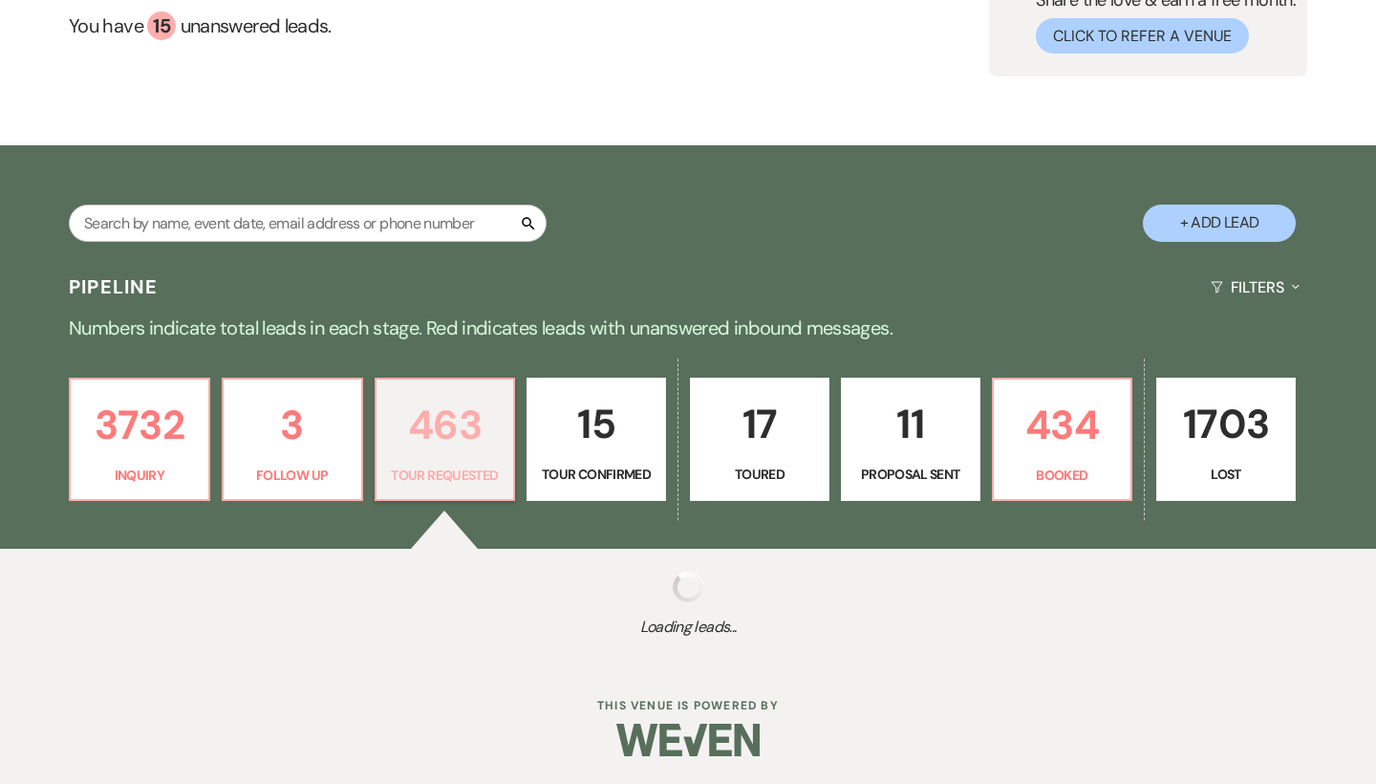
select select "2"
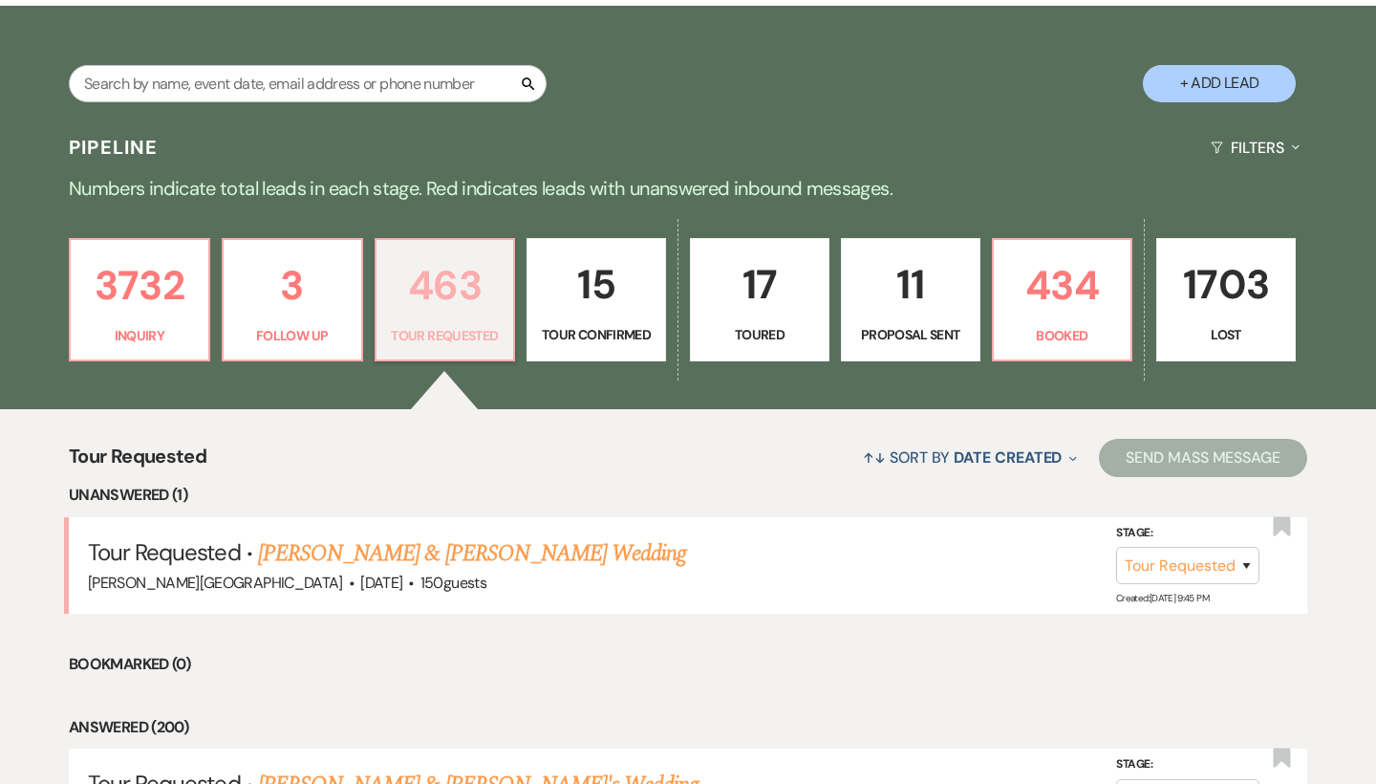
scroll to position [350, 0]
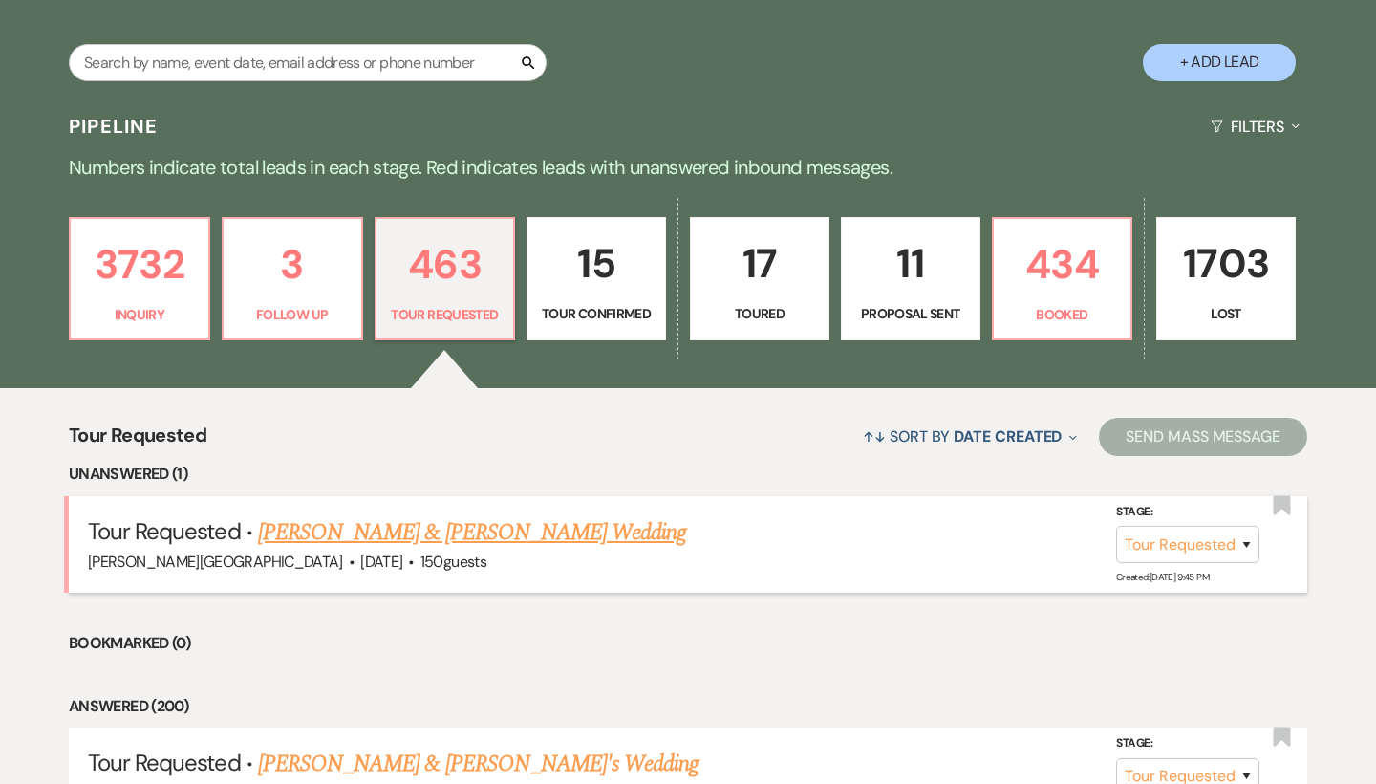
click at [442, 532] on link "[PERSON_NAME] & [PERSON_NAME] Wedding" at bounding box center [472, 532] width 428 height 34
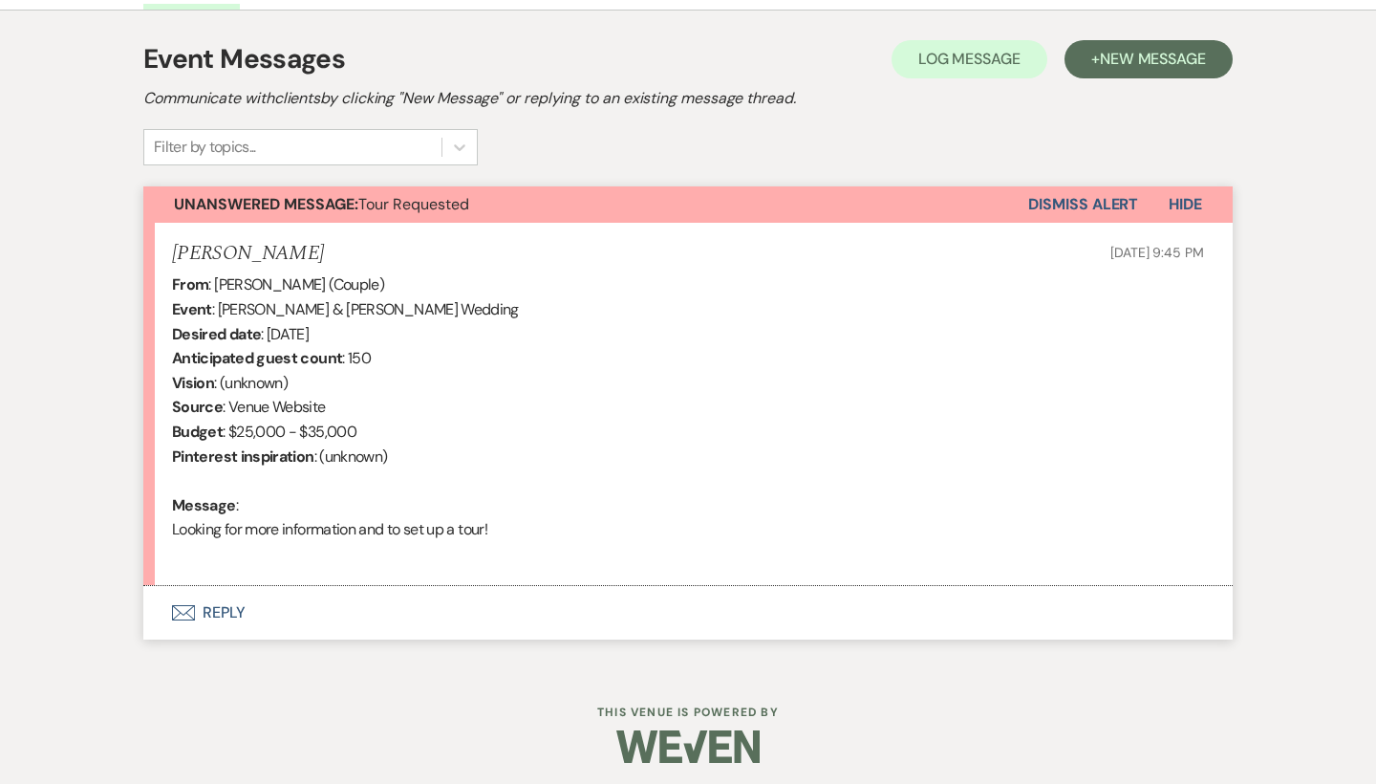
click at [232, 605] on button "Envelope Reply" at bounding box center [688, 613] width 1090 height 54
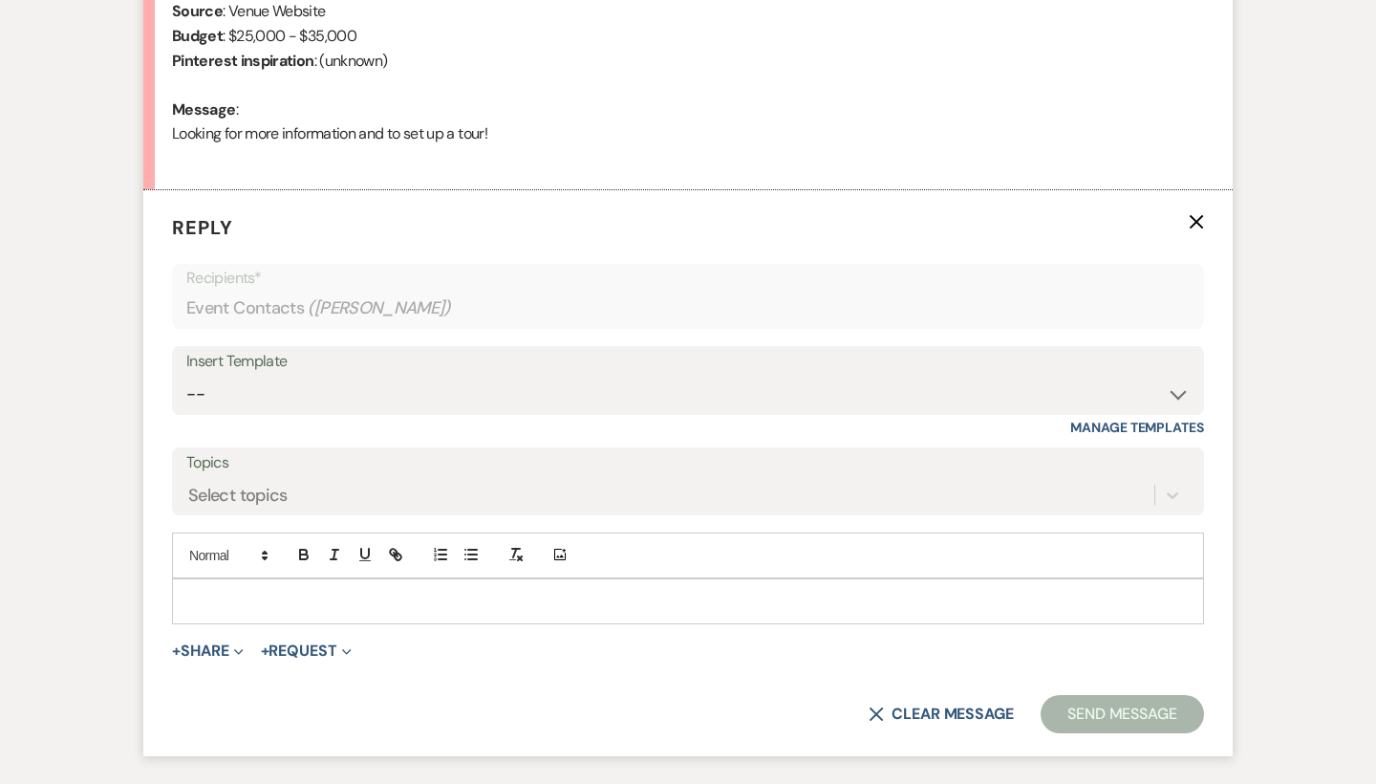
scroll to position [994, 0]
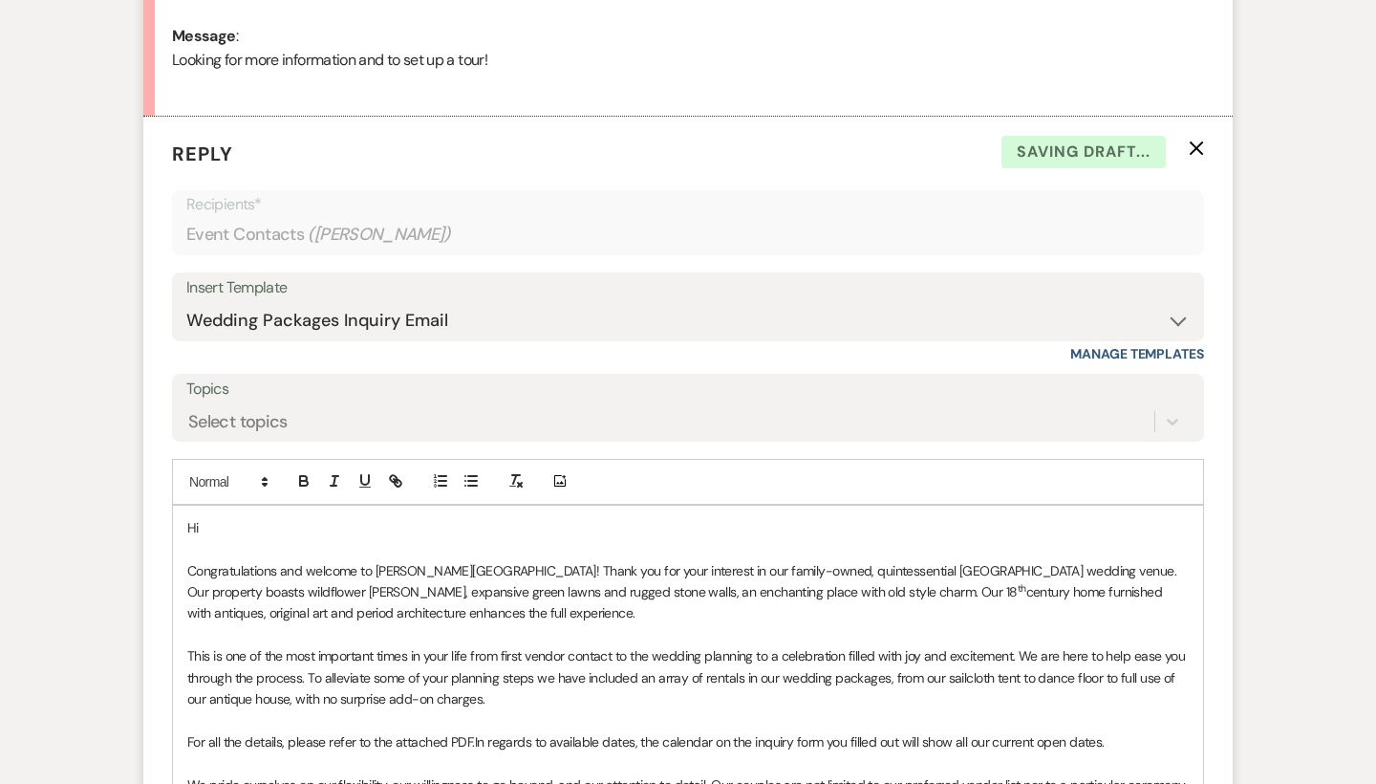
click at [259, 517] on p "Hi" at bounding box center [688, 527] width 1002 height 21
click at [256, 517] on p "Hi" at bounding box center [688, 527] width 1002 height 21
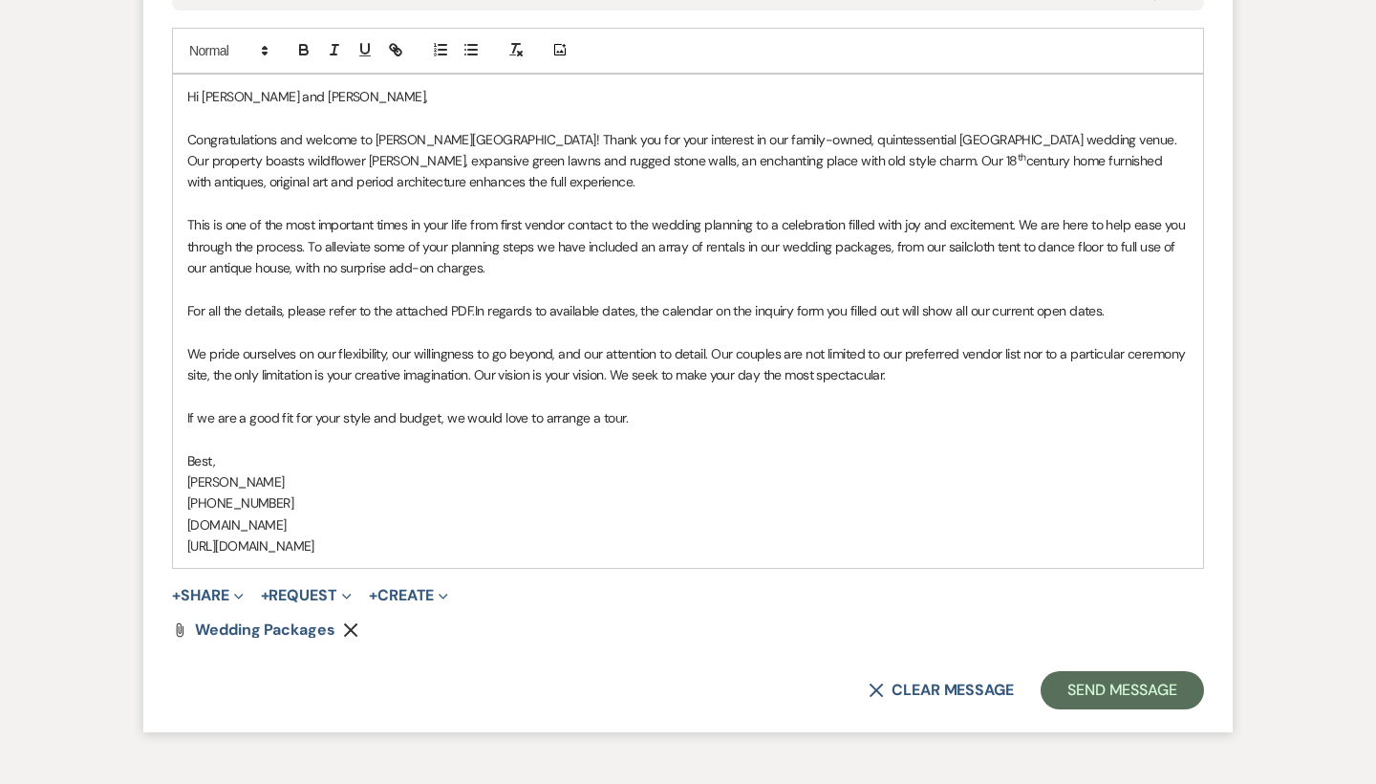
scroll to position [1428, 0]
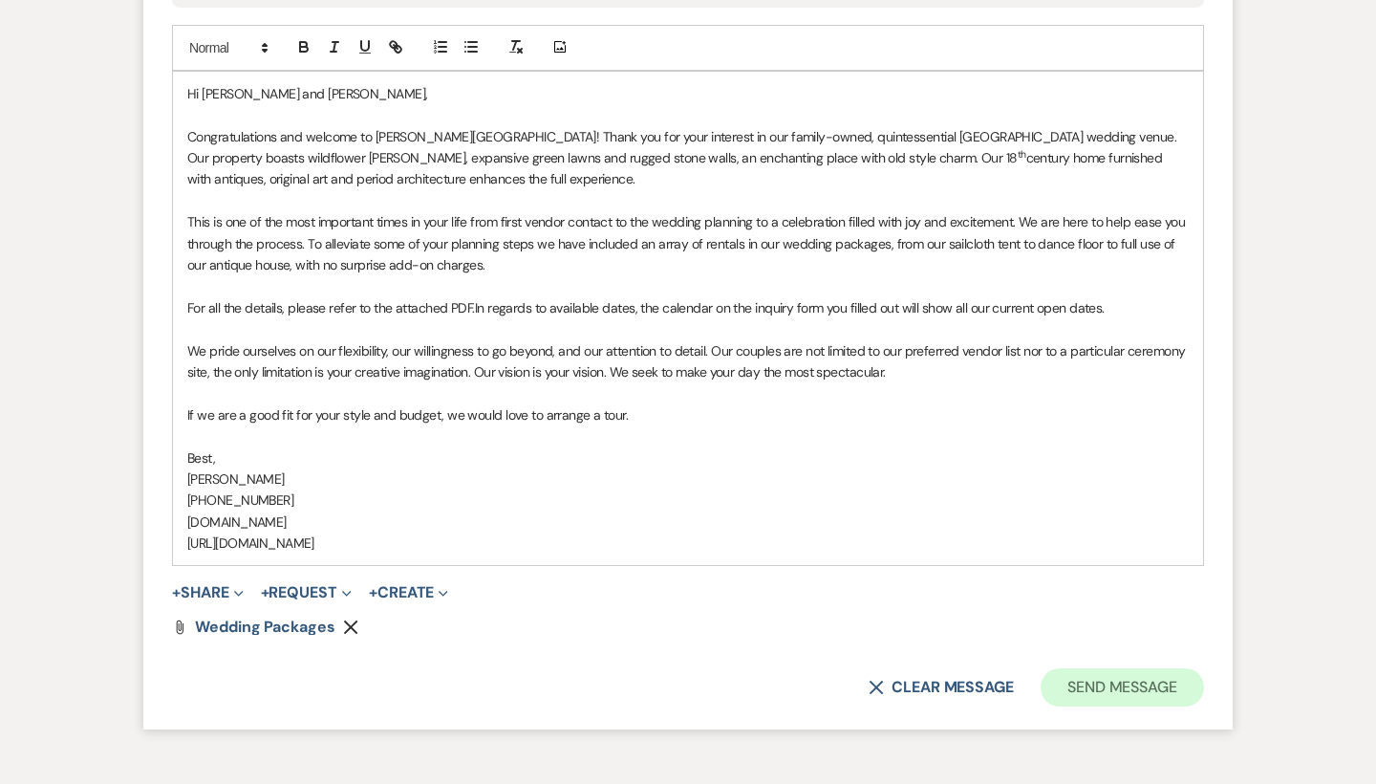
click at [1114, 670] on button "Send Message" at bounding box center [1122, 687] width 163 height 38
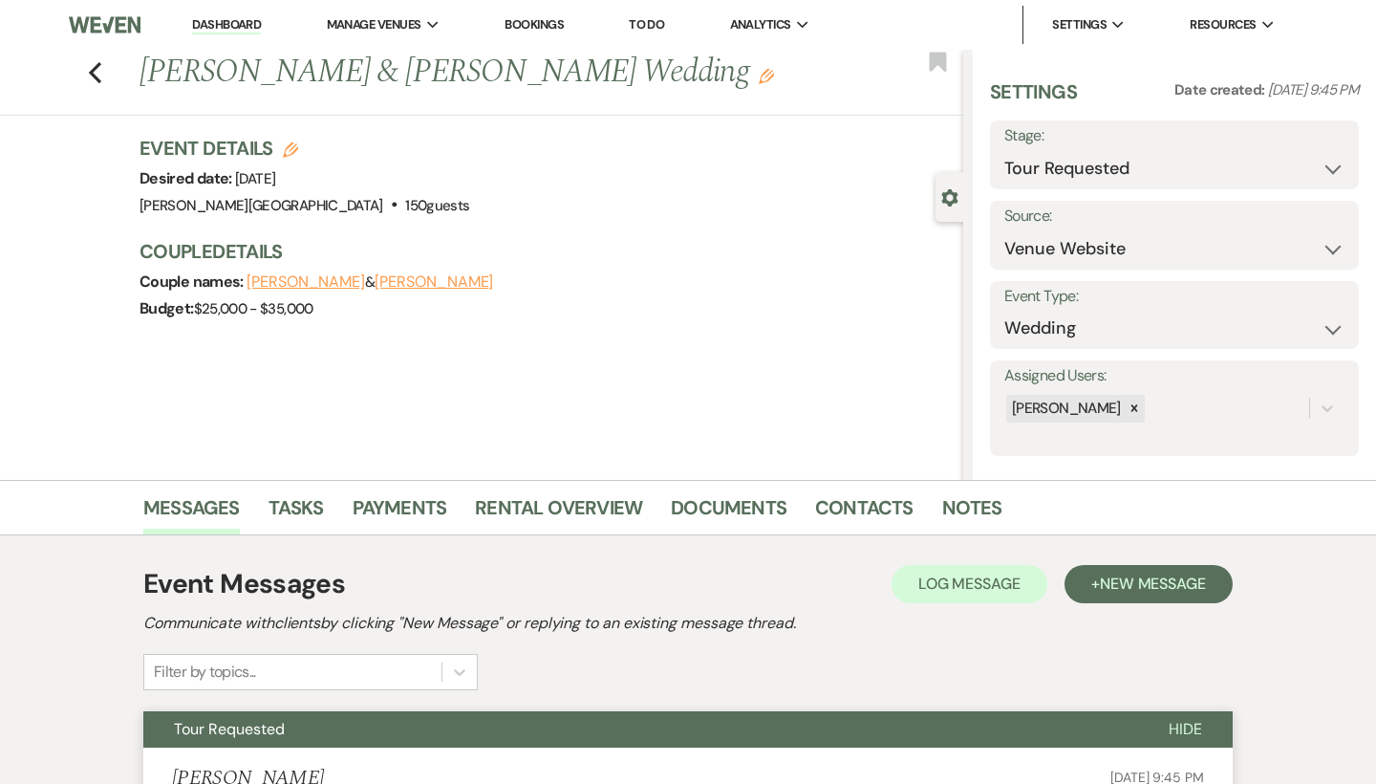
scroll to position [0, 0]
click at [96, 69] on use "button" at bounding box center [95, 72] width 12 height 21
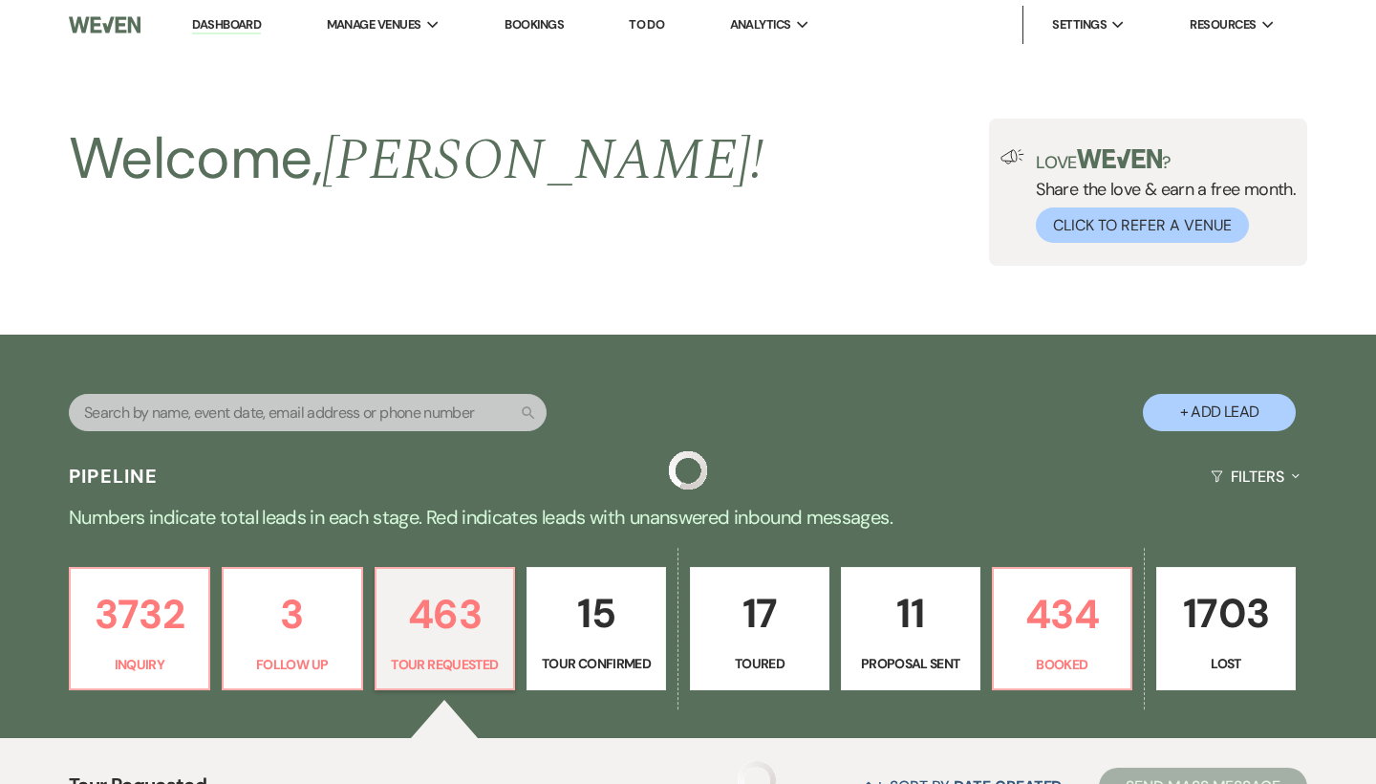
scroll to position [350, 0]
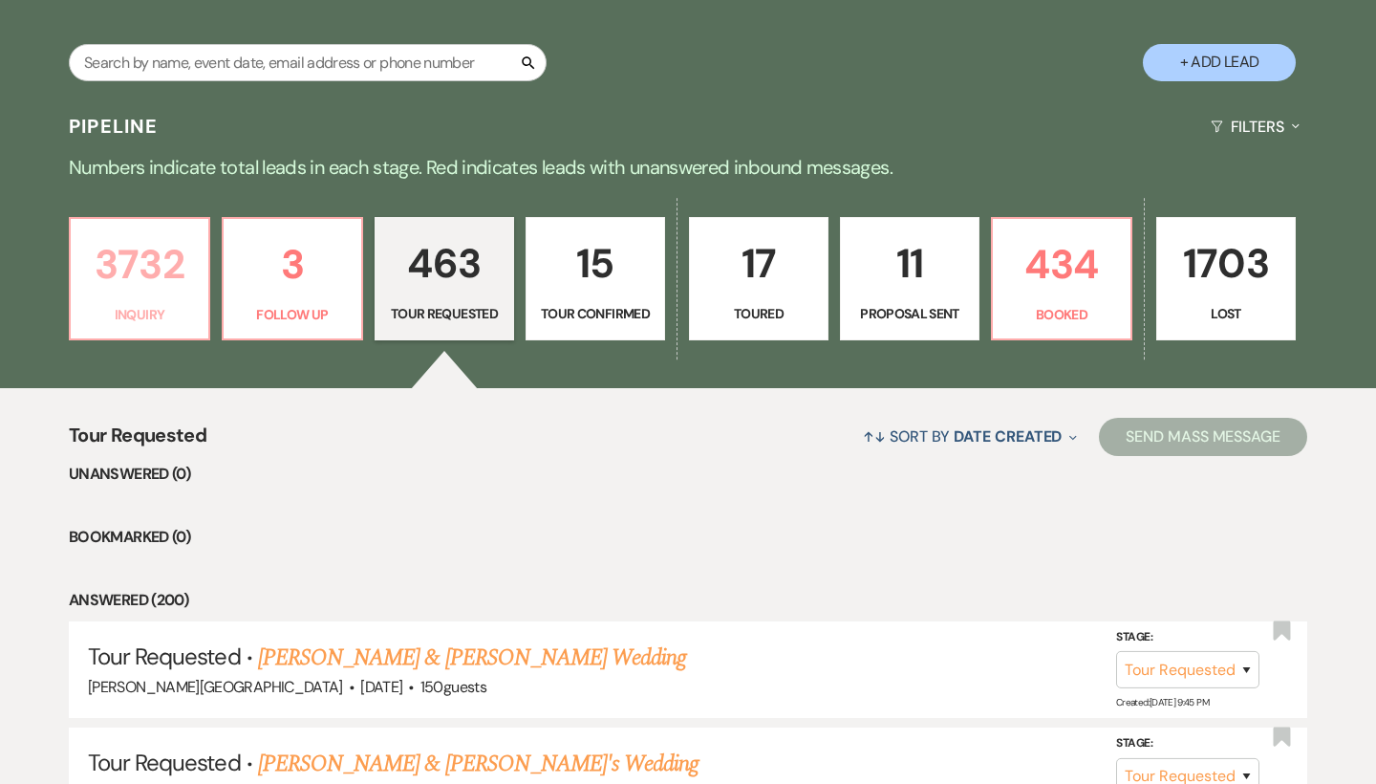
click at [167, 262] on p "3732" at bounding box center [139, 264] width 115 height 64
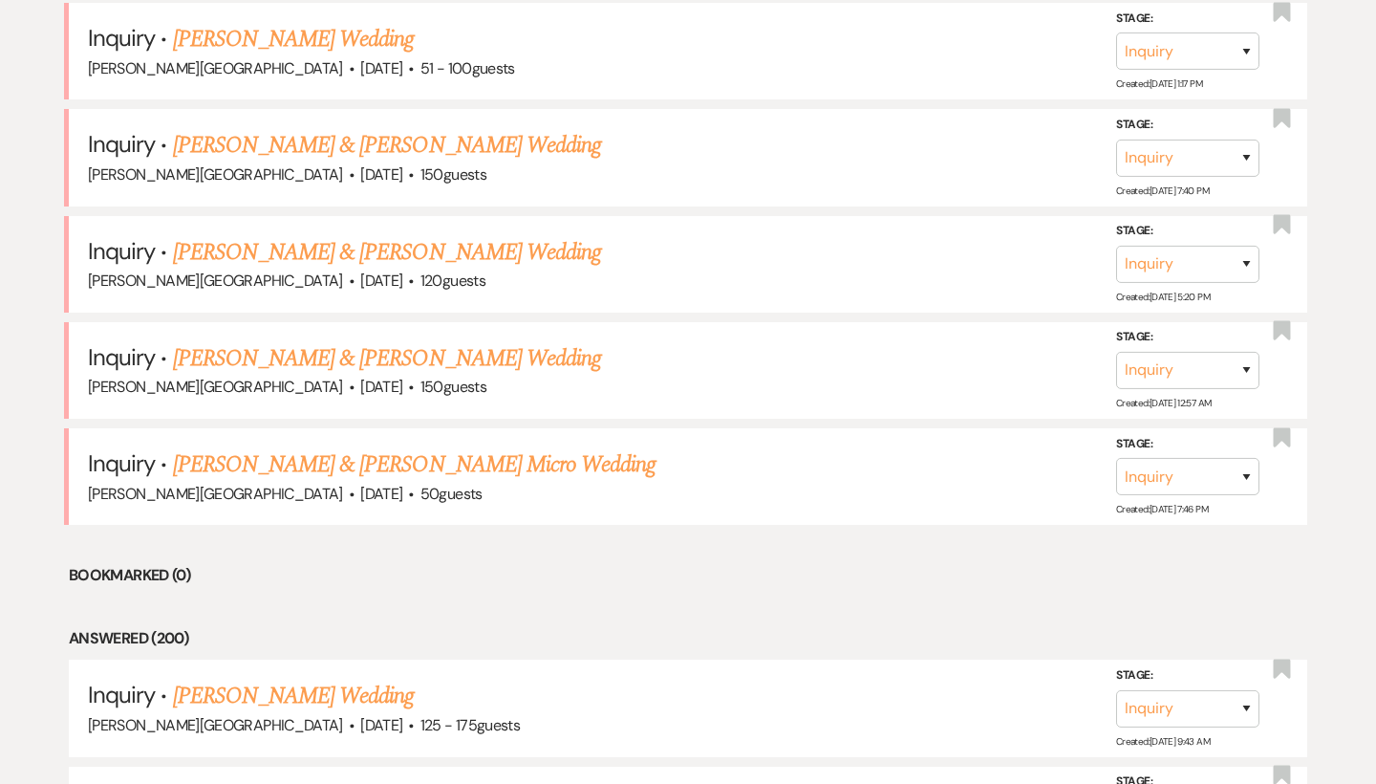
scroll to position [958, 0]
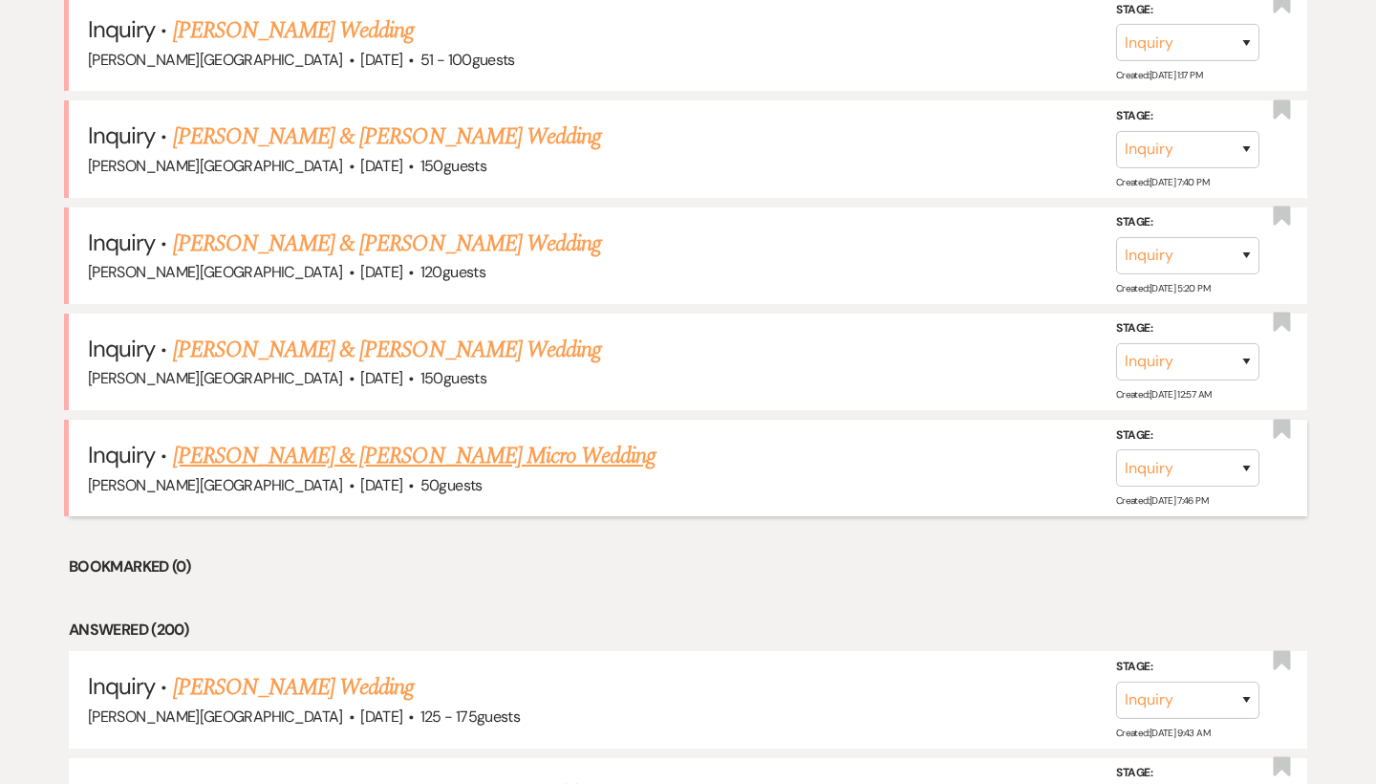
click at [335, 441] on link "[PERSON_NAME] & [PERSON_NAME] Micro Wedding" at bounding box center [415, 456] width 484 height 34
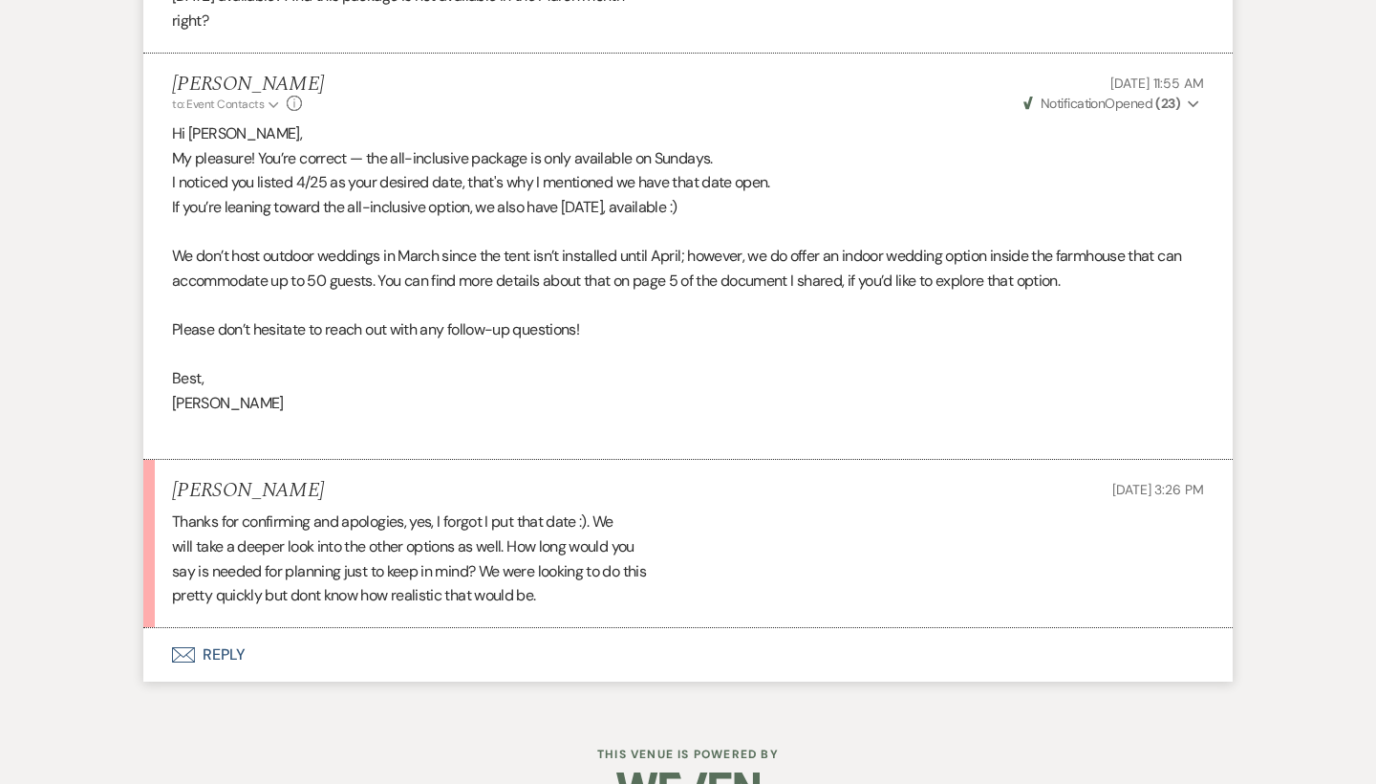
scroll to position [2800, 0]
click at [234, 629] on button "Envelope Reply" at bounding box center [688, 656] width 1090 height 54
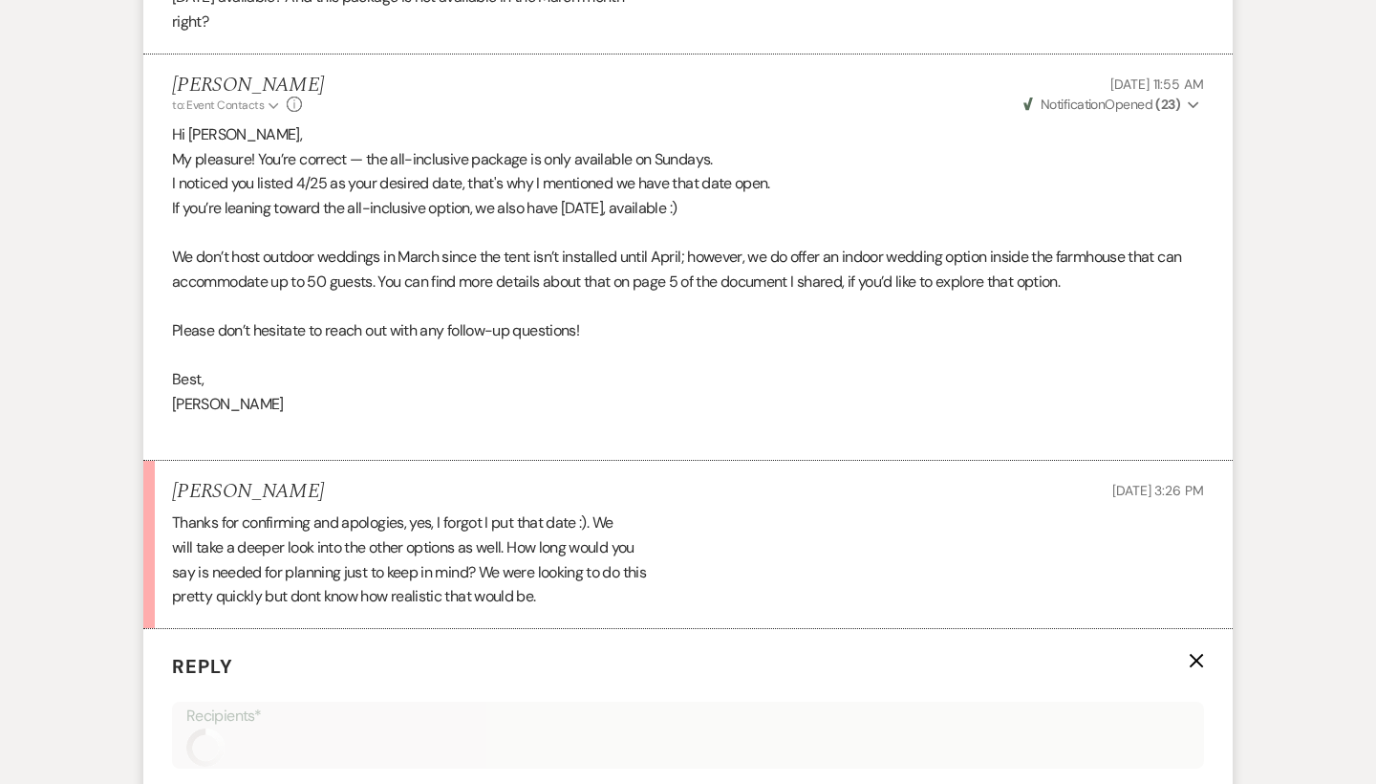
scroll to position [3269, 0]
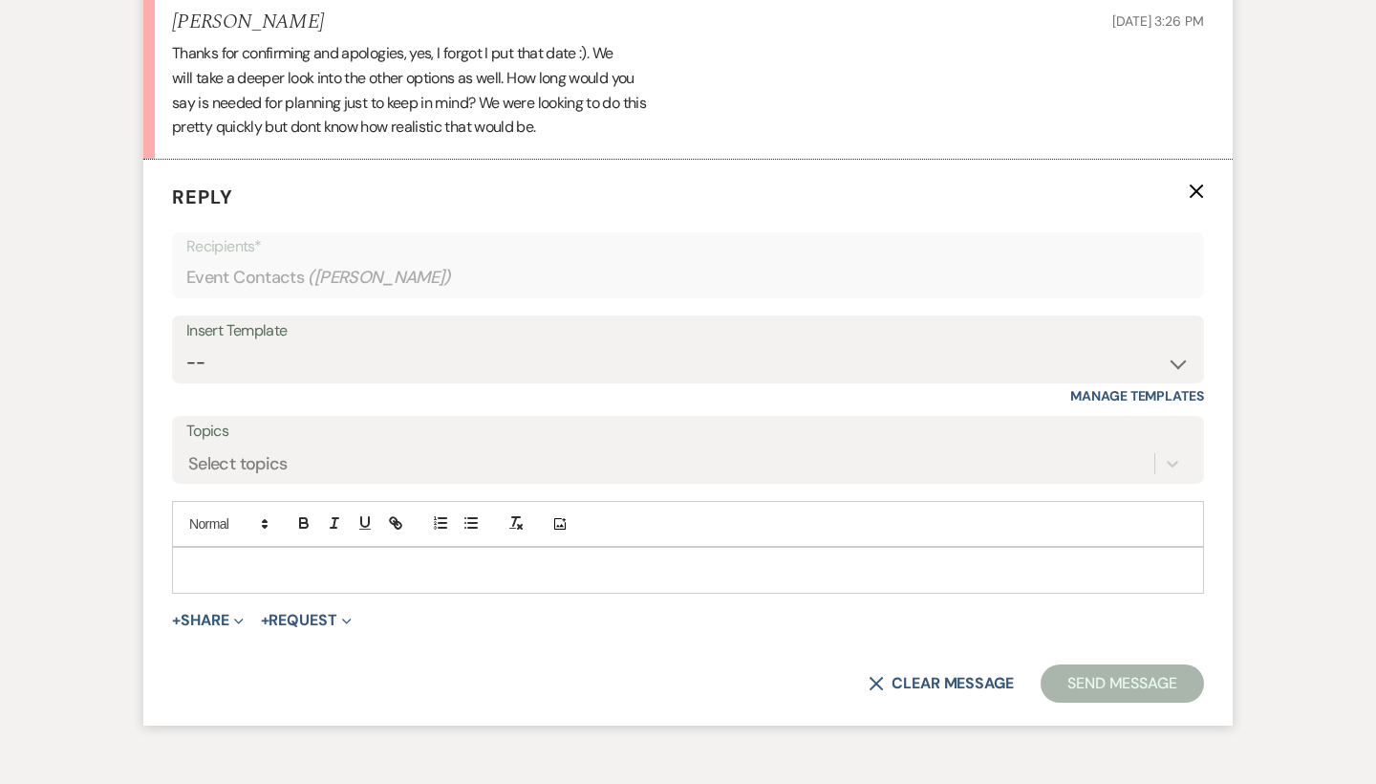
click at [244, 559] on p at bounding box center [688, 569] width 1002 height 21
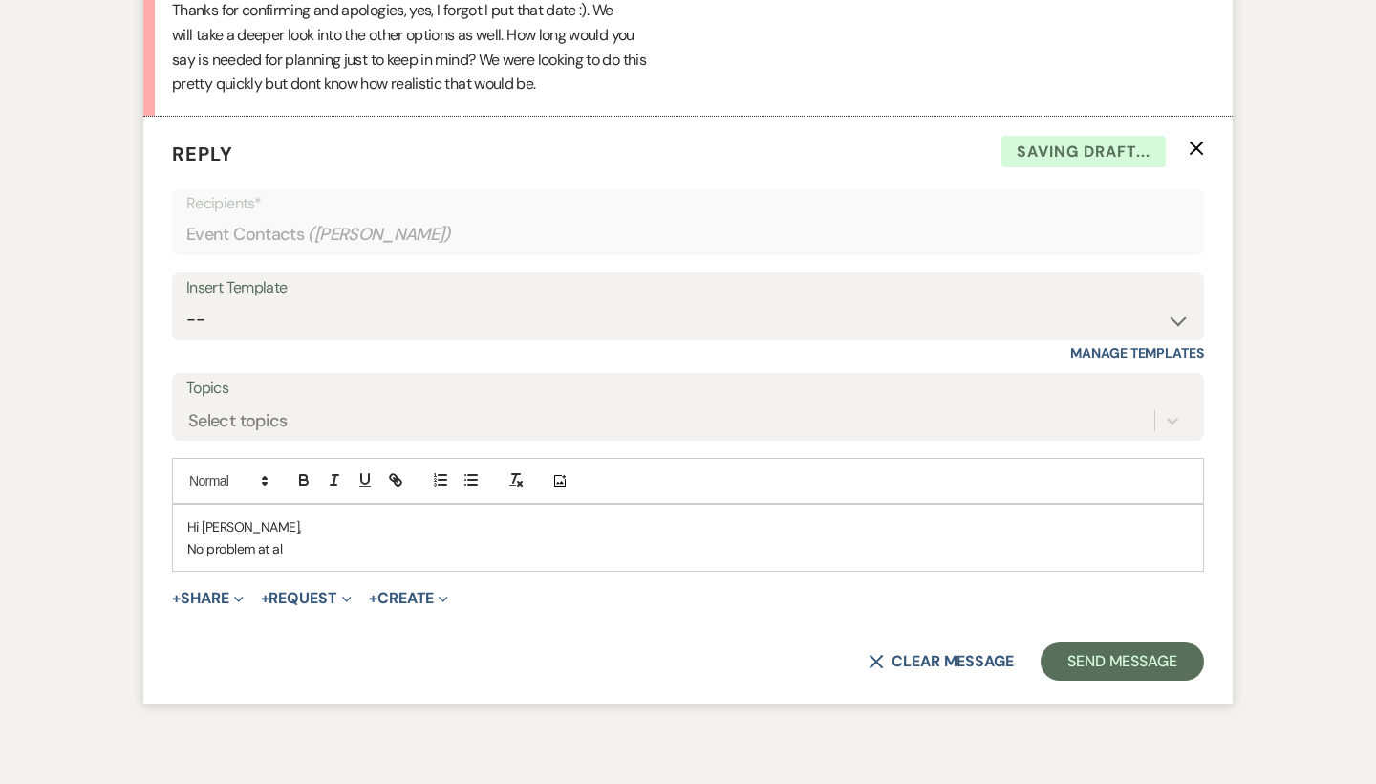
scroll to position [3319, 0]
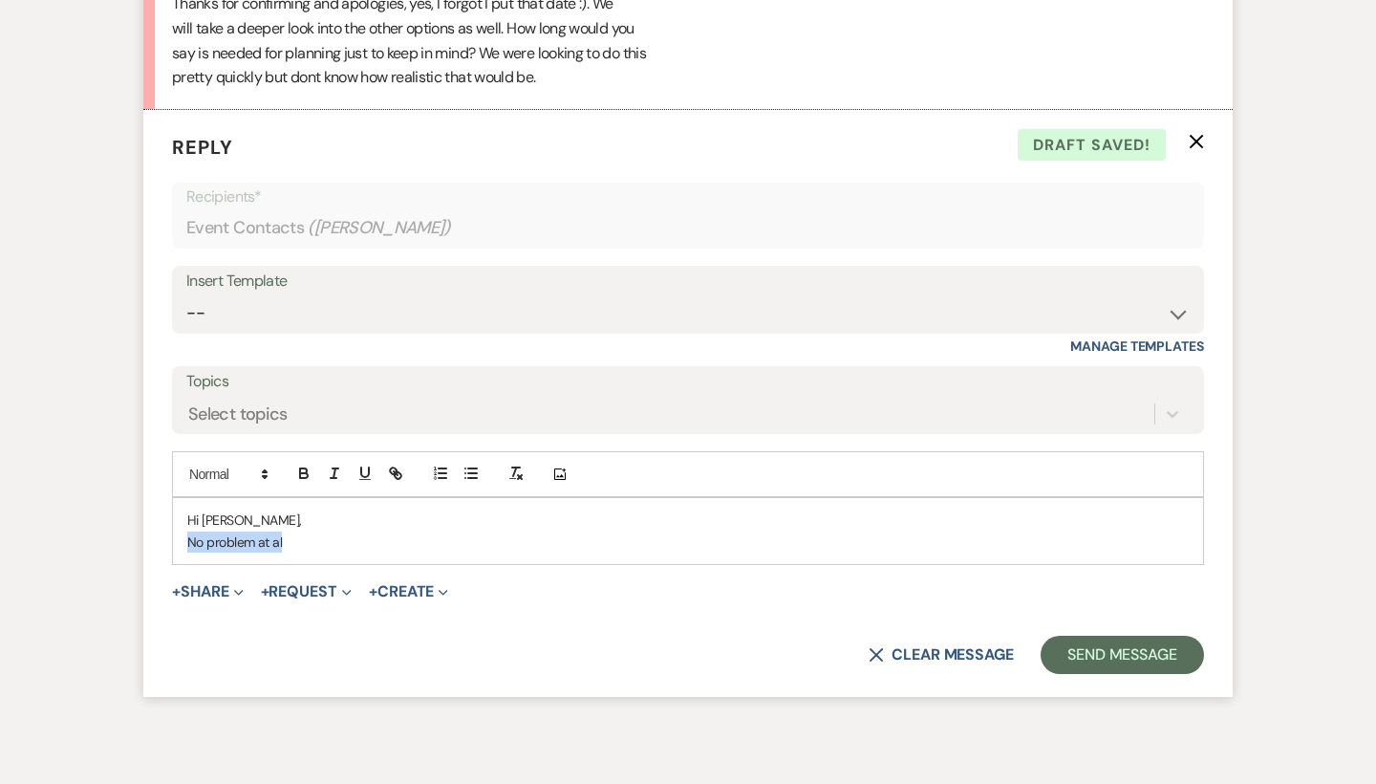
drag, startPoint x: 293, startPoint y: 487, endPoint x: 182, endPoint y: 487, distance: 110.9
click at [182, 498] on div "Hi [PERSON_NAME], No problem at al" at bounding box center [688, 531] width 1030 height 66
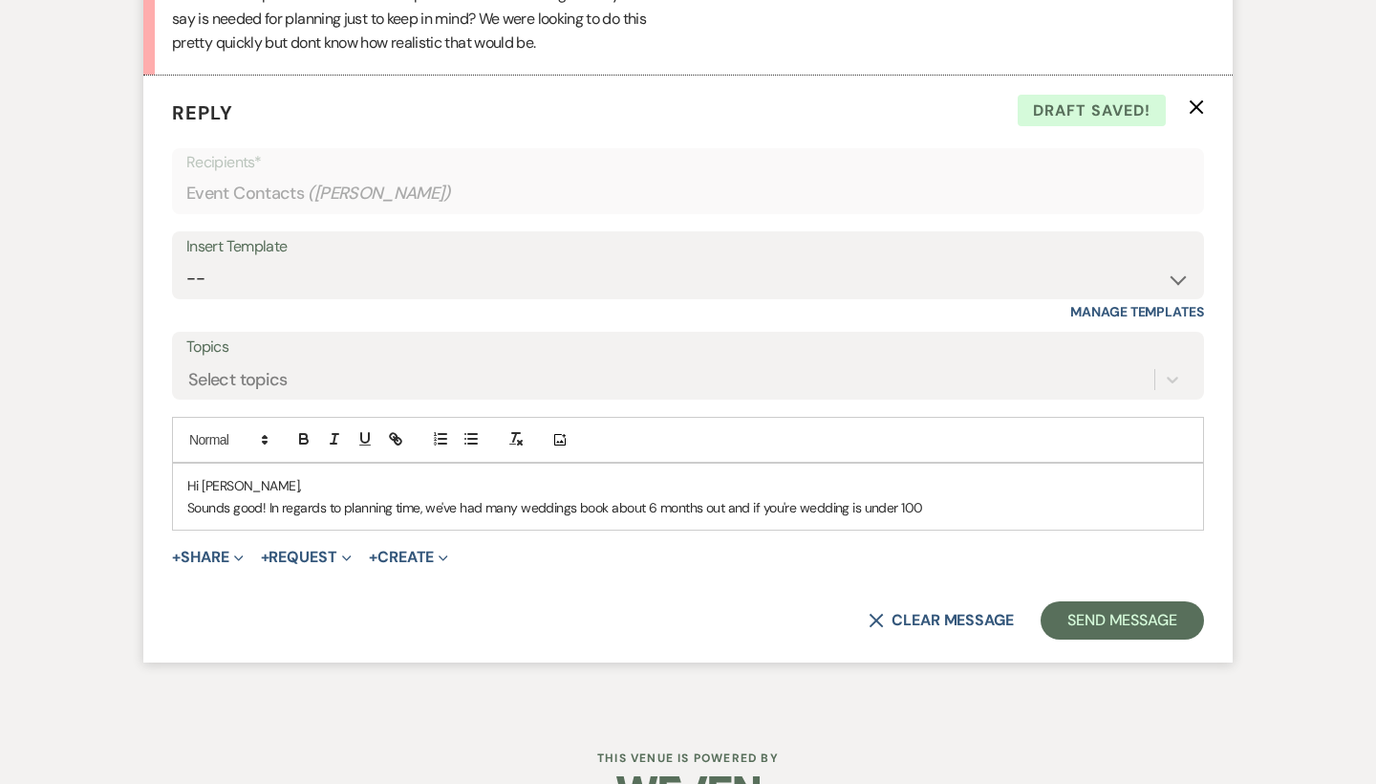
scroll to position [3352, 0]
drag, startPoint x: 923, startPoint y: 454, endPoint x: 894, endPoint y: 454, distance: 29.6
click at [894, 498] on p "Sounds good! In regards to planning time, we've had many weddings book about 6 …" at bounding box center [688, 508] width 1002 height 21
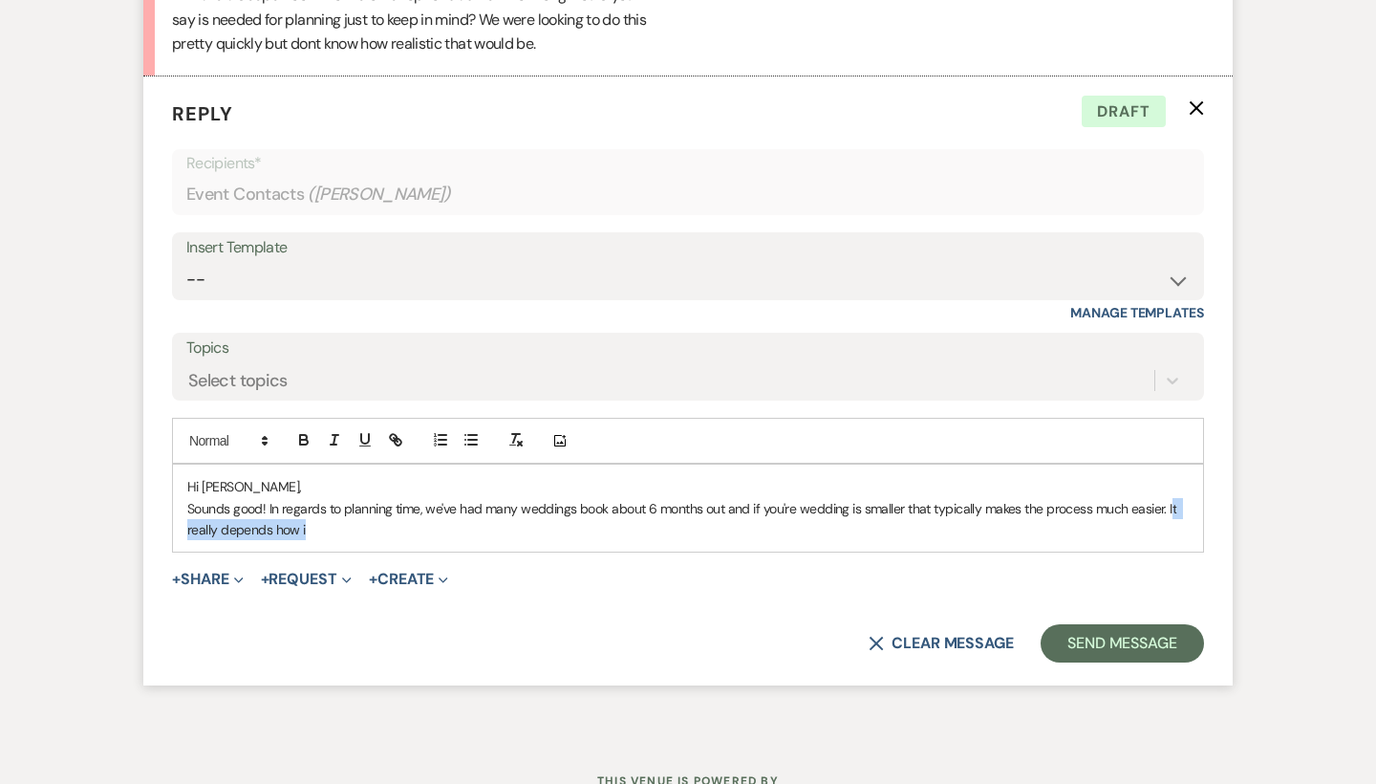
drag, startPoint x: 1172, startPoint y: 472, endPoint x: 1168, endPoint y: 459, distance: 13.9
click at [1168, 498] on p "Sounds good! In regards to planning time, we've had many weddings book about 6 …" at bounding box center [688, 519] width 1002 height 43
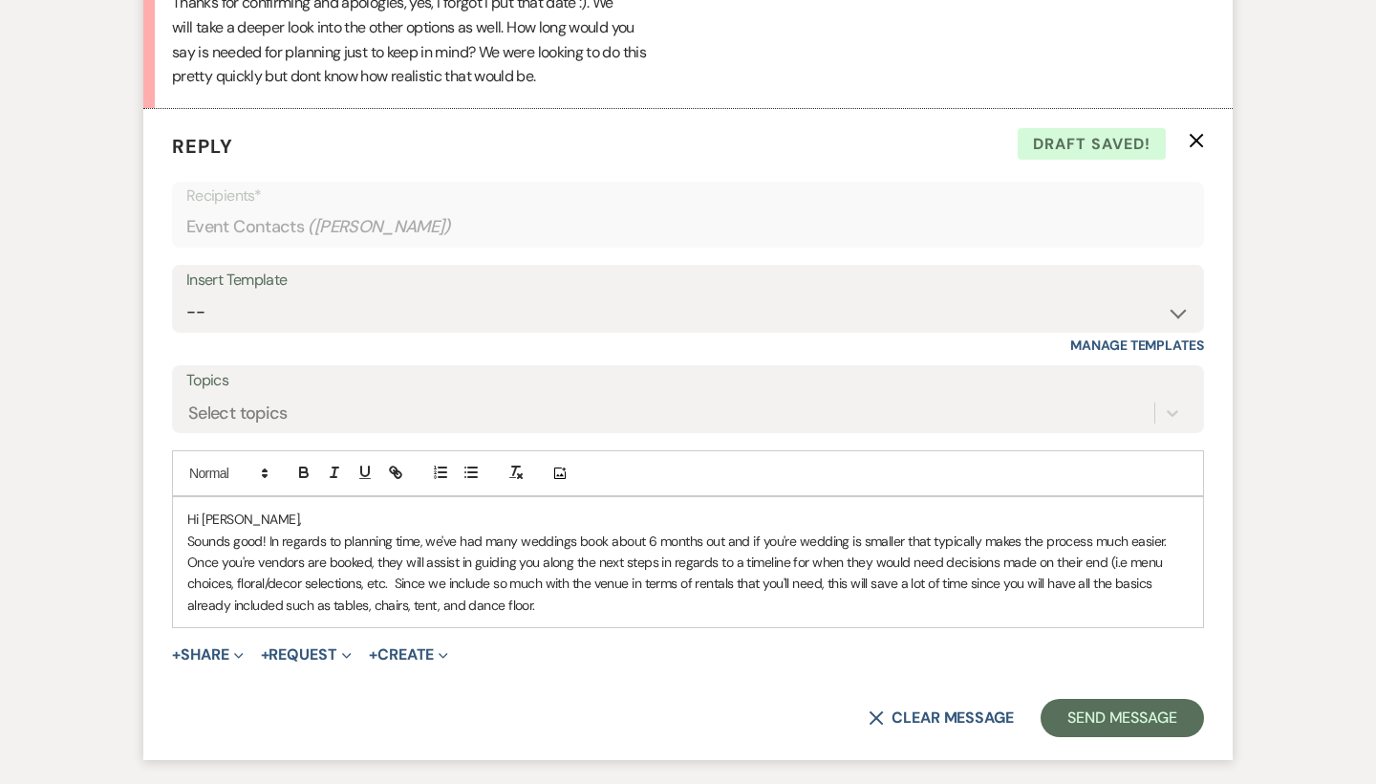
scroll to position [3409, 0]
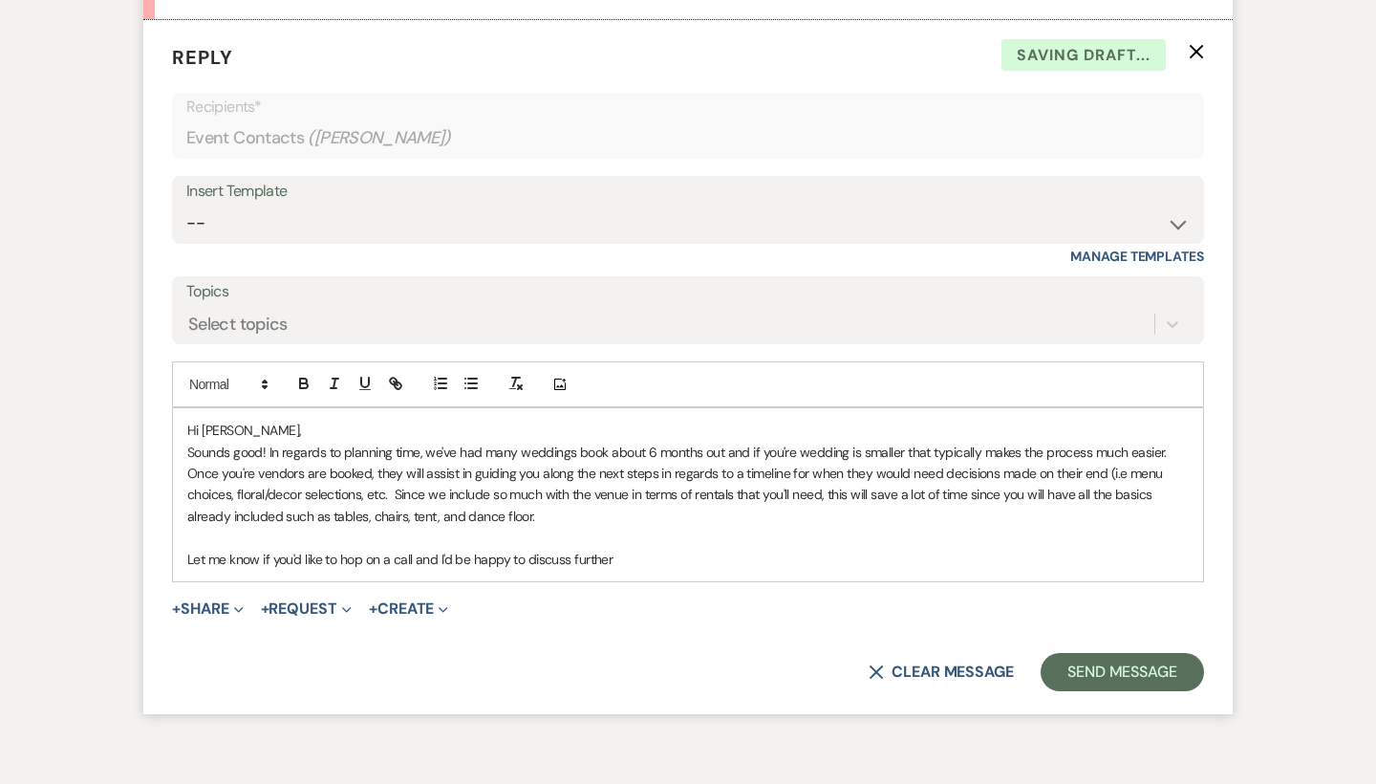
click at [418, 549] on p "Let me know if you'd like to hop on a call and I'd be happy to discuss further" at bounding box center [688, 559] width 1002 height 21
click at [582, 549] on p "Let me know if you'd like to hop on a call or come visit the venue- and I'd be …" at bounding box center [688, 559] width 1002 height 21
click at [740, 549] on p "Let me know if you'd like to hop on a call or come visit the venue-I'd be happy…" at bounding box center [688, 559] width 1002 height 21
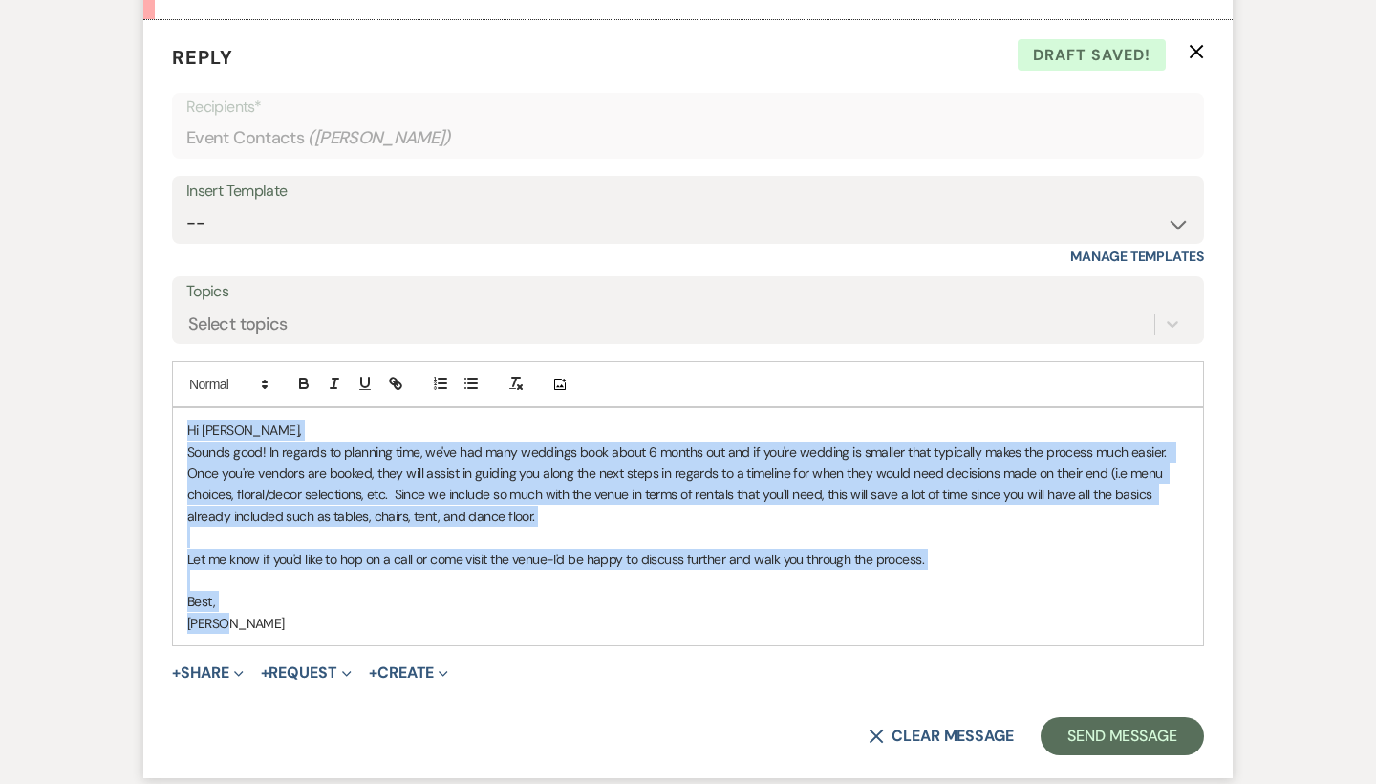
drag, startPoint x: 240, startPoint y: 568, endPoint x: 180, endPoint y: 382, distance: 195.0
click at [180, 408] on div "Hi [PERSON_NAME], Sounds good! In regards to planning time, we've had many wedd…" at bounding box center [688, 526] width 1030 height 237
copy div "Hi [PERSON_NAME], Sounds good! In regards to planning time, we've had many wedd…"
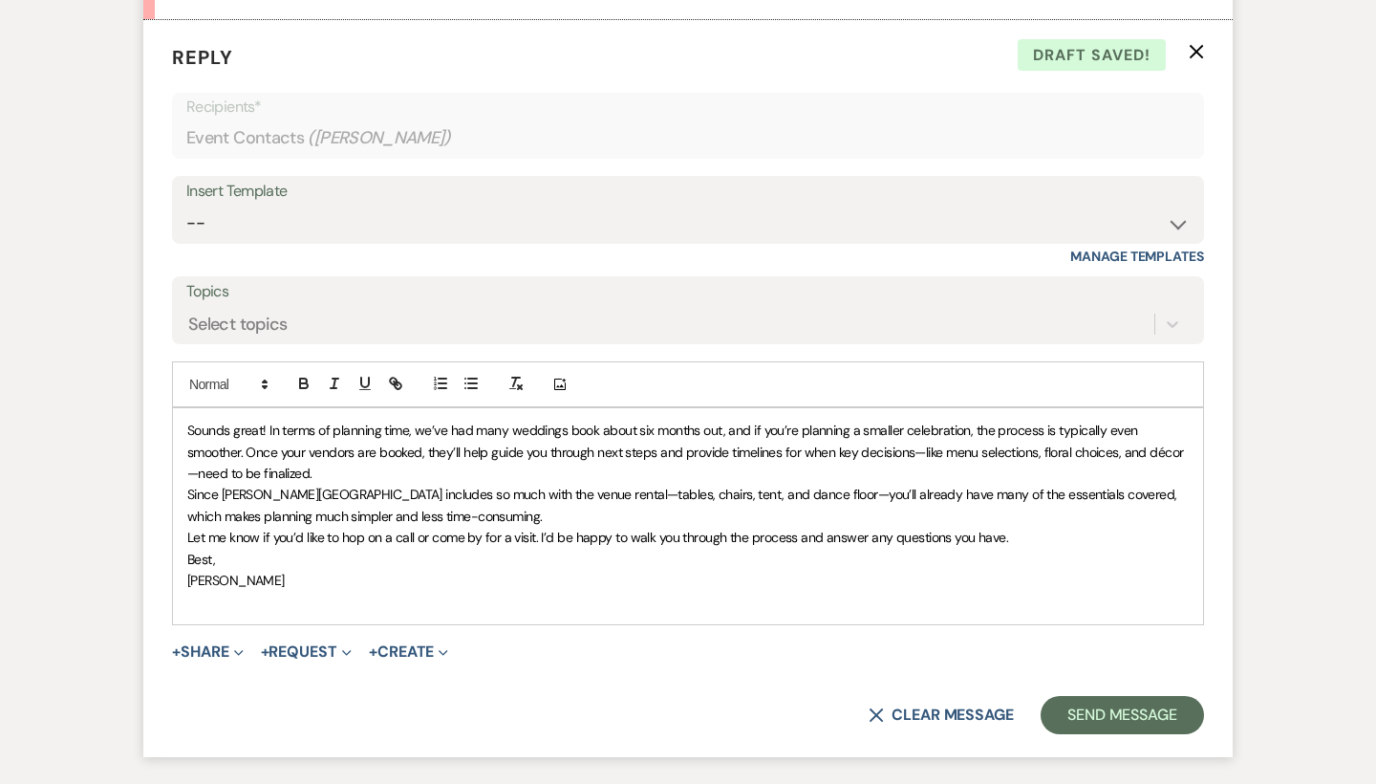
click at [189, 422] on span "Sounds great! In terms of planning time, we’ve had many weddings book about six…" at bounding box center [685, 452] width 997 height 60
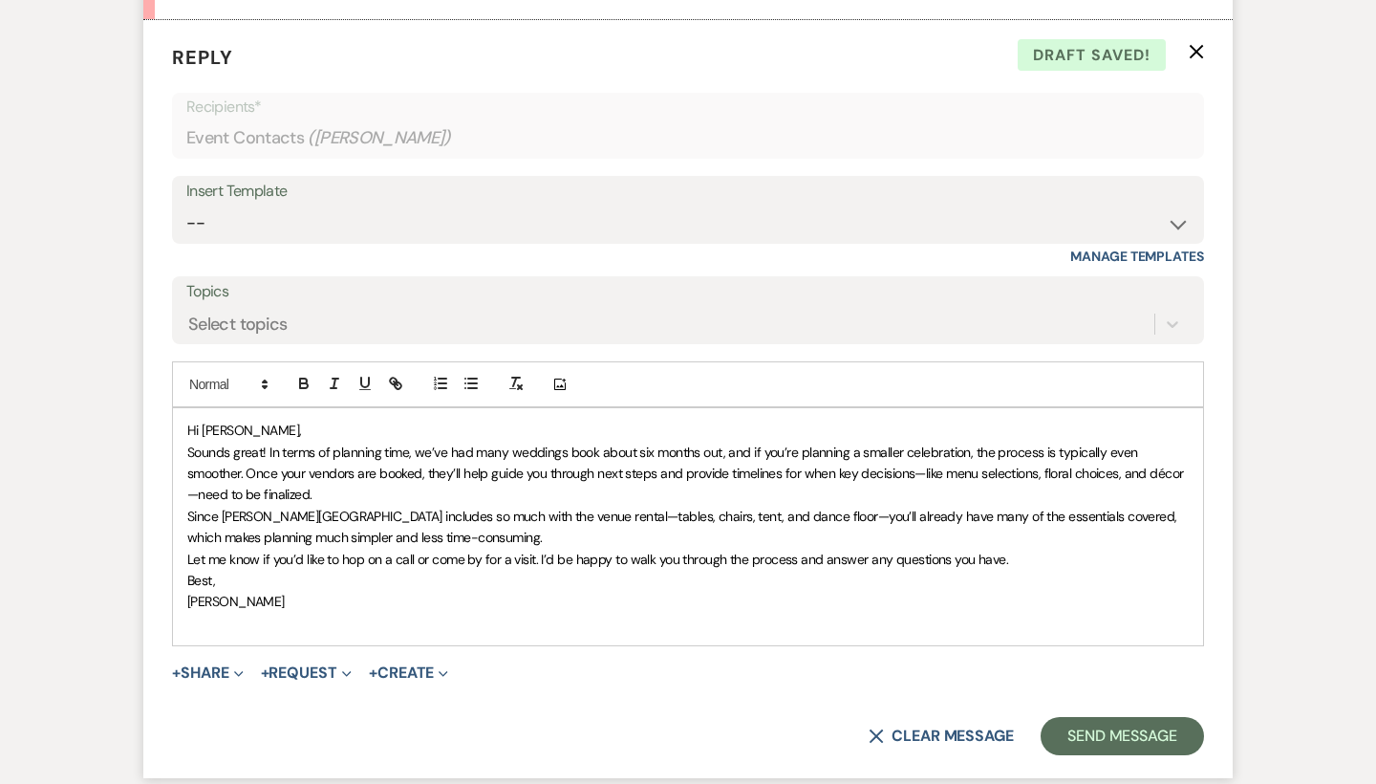
click at [266, 444] on span "﻿ Sounds great! In terms of planning time, we’ve had many weddings book about s…" at bounding box center [685, 474] width 997 height 60
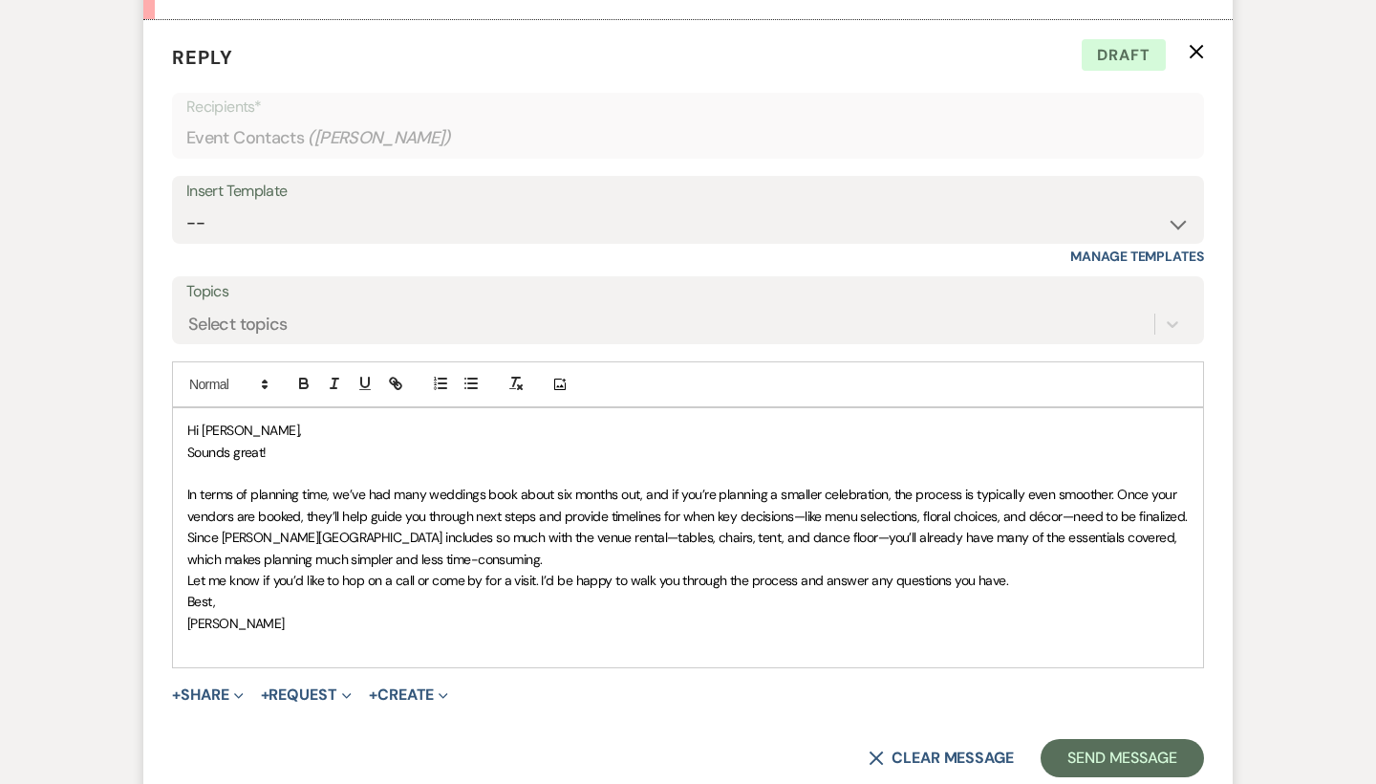
click at [187, 529] on span "Since [PERSON_NAME][GEOGRAPHIC_DATA] includes so much with the venue rental—tab…" at bounding box center [683, 548] width 993 height 38
click at [494, 527] on p "Since [PERSON_NAME][GEOGRAPHIC_DATA] includes so much with the venue rental—tab…" at bounding box center [688, 548] width 1002 height 43
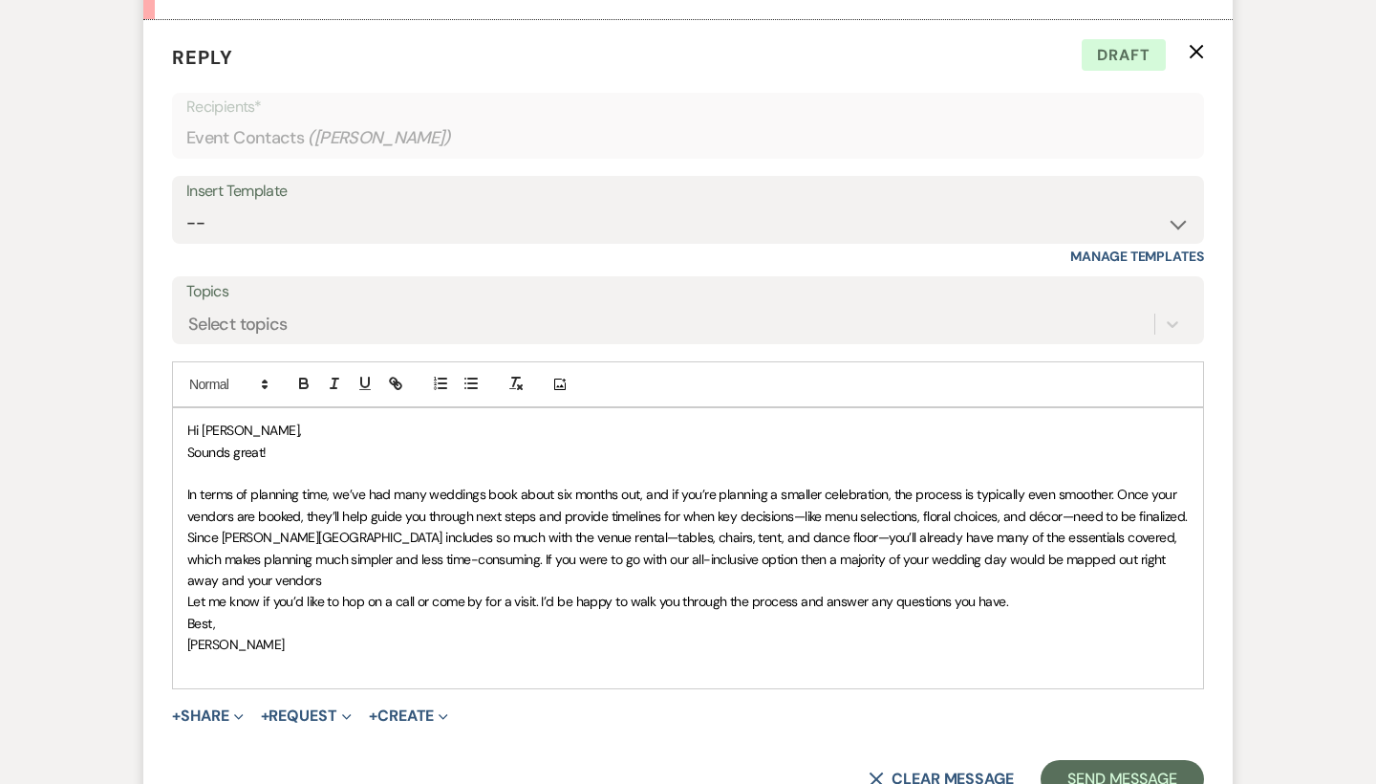
click at [492, 529] on span "Since [PERSON_NAME][GEOGRAPHIC_DATA] includes so much with the venue rental—tab…" at bounding box center [683, 559] width 993 height 60
click at [607, 529] on span "Since [PERSON_NAME][GEOGRAPHIC_DATA] includes so much with the regular venue re…" at bounding box center [679, 559] width 985 height 60
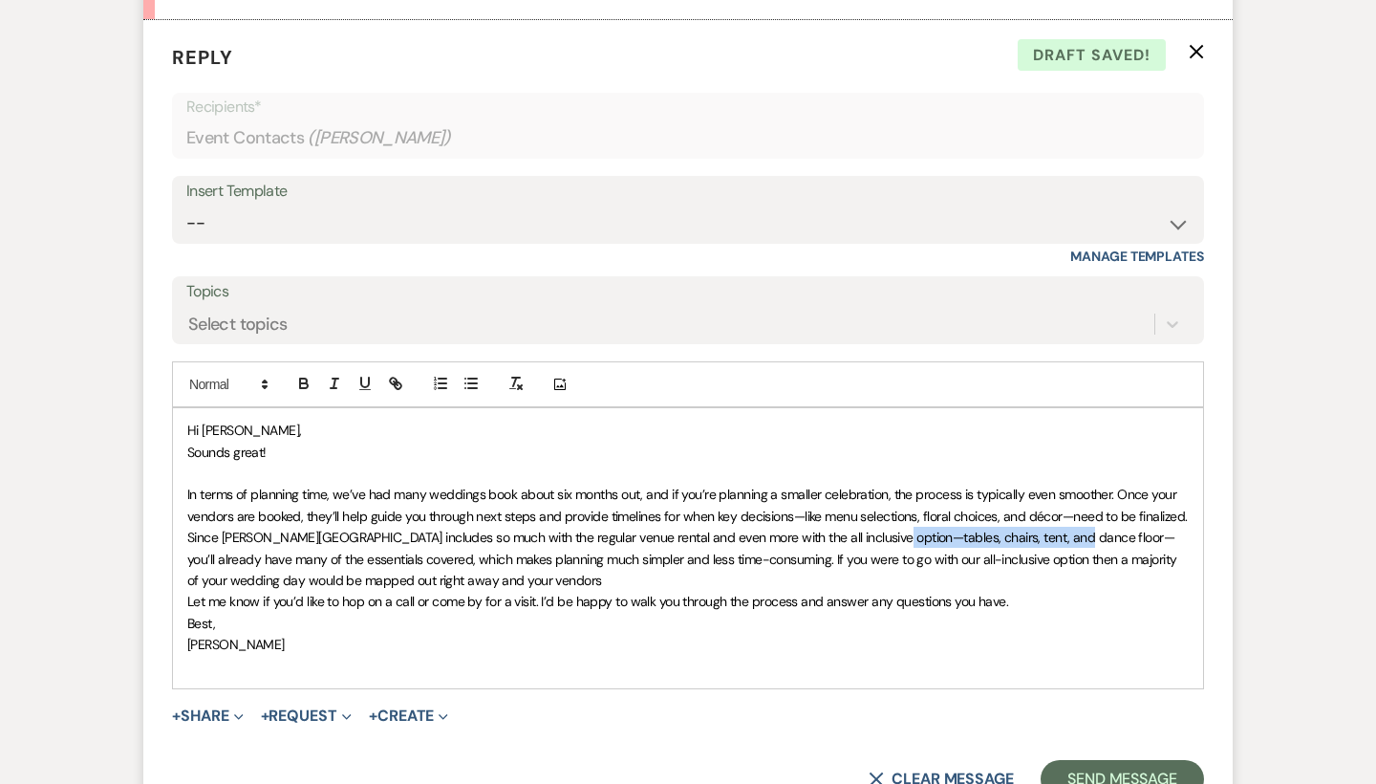
drag, startPoint x: 1057, startPoint y: 482, endPoint x: 884, endPoint y: 476, distance: 173.1
click at [884, 529] on span "Since [PERSON_NAME][GEOGRAPHIC_DATA] includes so much with the regular venue re…" at bounding box center [683, 559] width 993 height 60
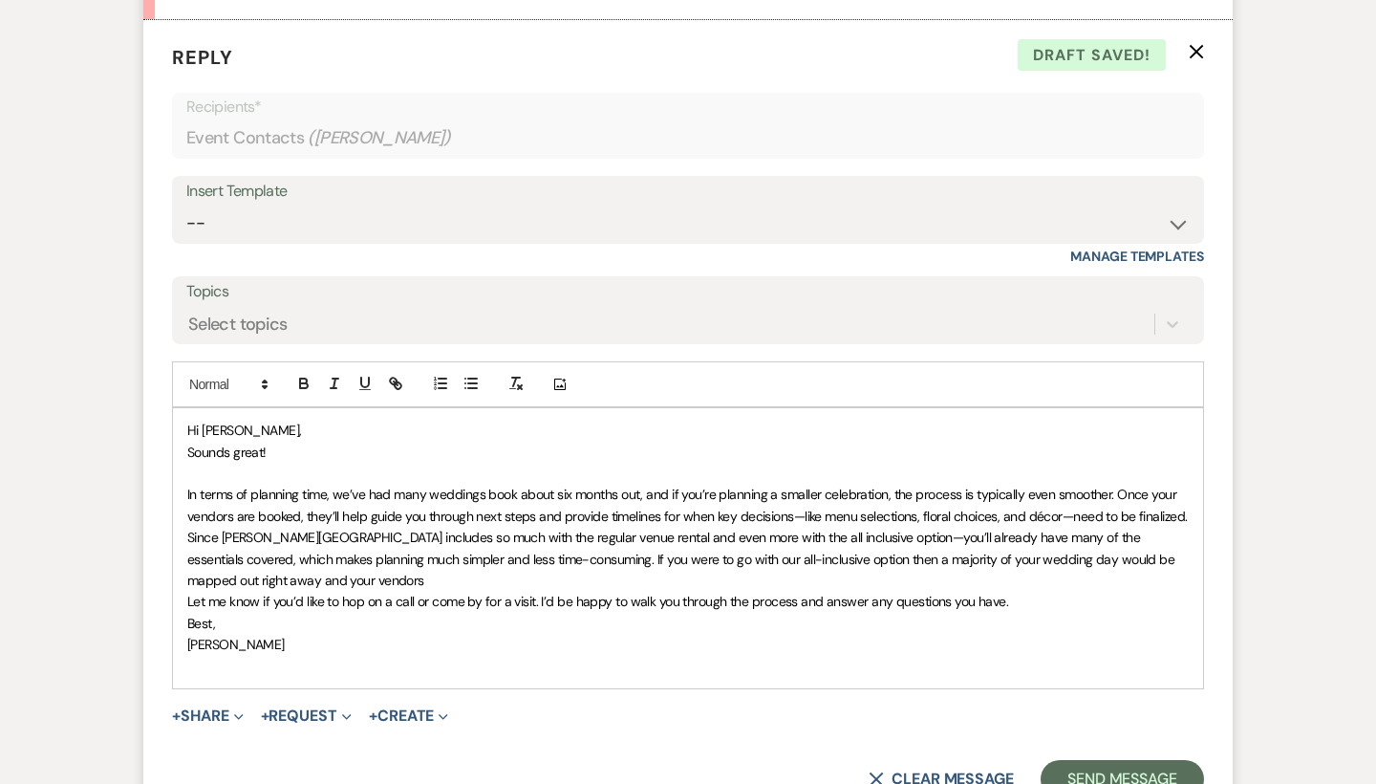
click at [1036, 529] on span "Since [PERSON_NAME][GEOGRAPHIC_DATA] includes so much with the regular venue re…" at bounding box center [682, 559] width 991 height 60
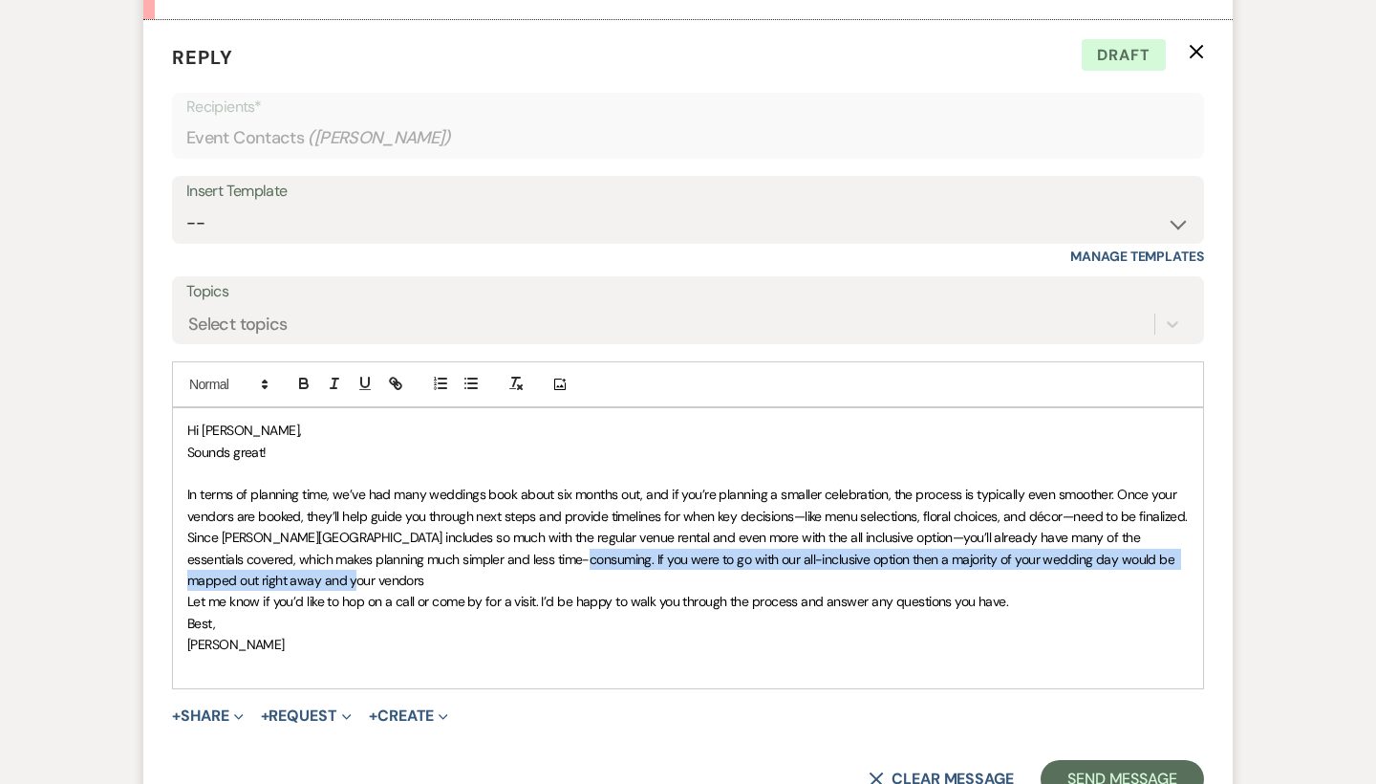
drag, startPoint x: 524, startPoint y: 517, endPoint x: 511, endPoint y: 509, distance: 15.1
click at [511, 527] on p "Since [PERSON_NAME][GEOGRAPHIC_DATA] includes so much with the regular venue re…" at bounding box center [688, 559] width 1002 height 64
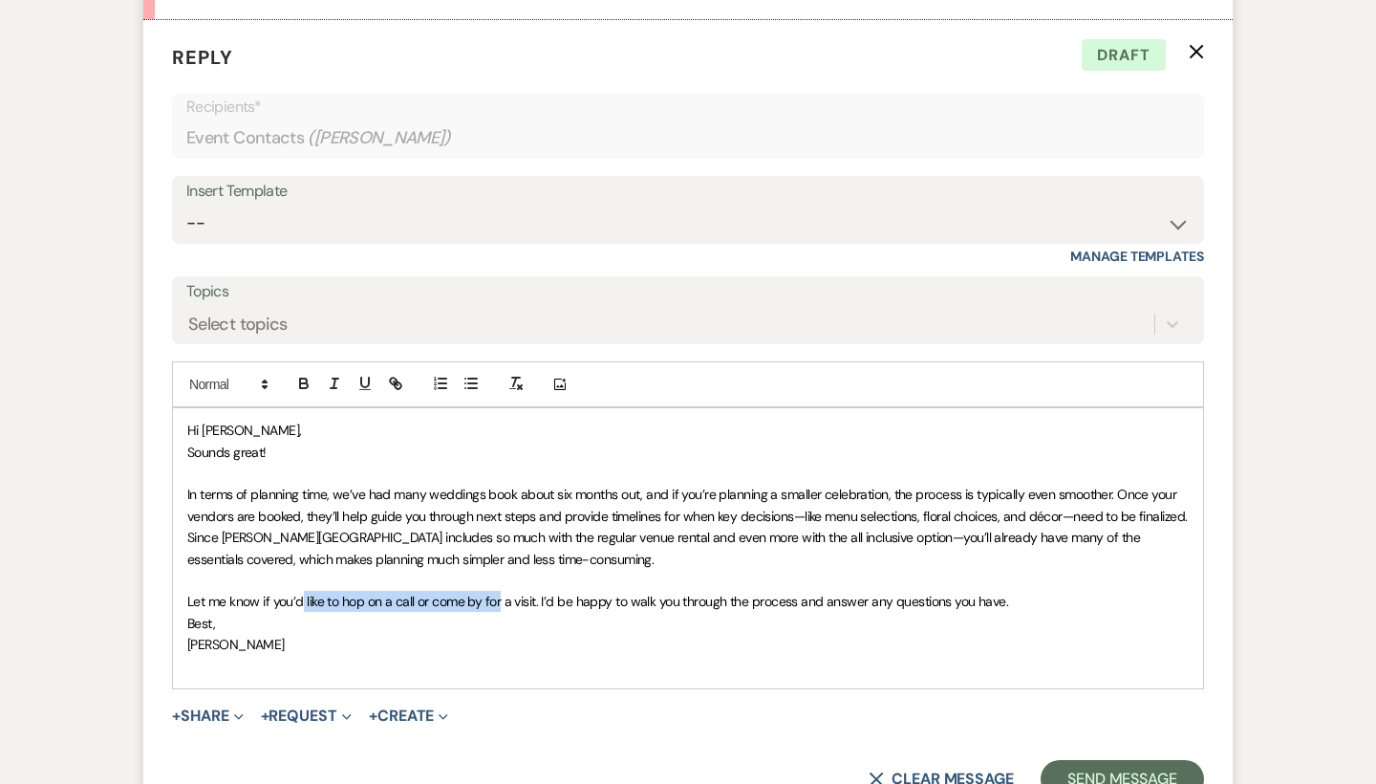
drag, startPoint x: 501, startPoint y: 544, endPoint x: 302, endPoint y: 545, distance: 198.8
click at [302, 593] on span "Let me know if you’d like to hop on a call or come by for a visit. I’d be happy…" at bounding box center [597, 601] width 821 height 17
click at [189, 486] on span "In terms of planning time, we’ve had many weddings book about six months out, a…" at bounding box center [687, 505] width 1000 height 38
click at [1070, 486] on span "In terms of planning time, we’ve had many weddings book about six months out, a…" at bounding box center [687, 505] width 1000 height 38
click at [802, 486] on span "In terms of planning time, we’ve had many weddings book about six months out, a…" at bounding box center [683, 505] width 993 height 38
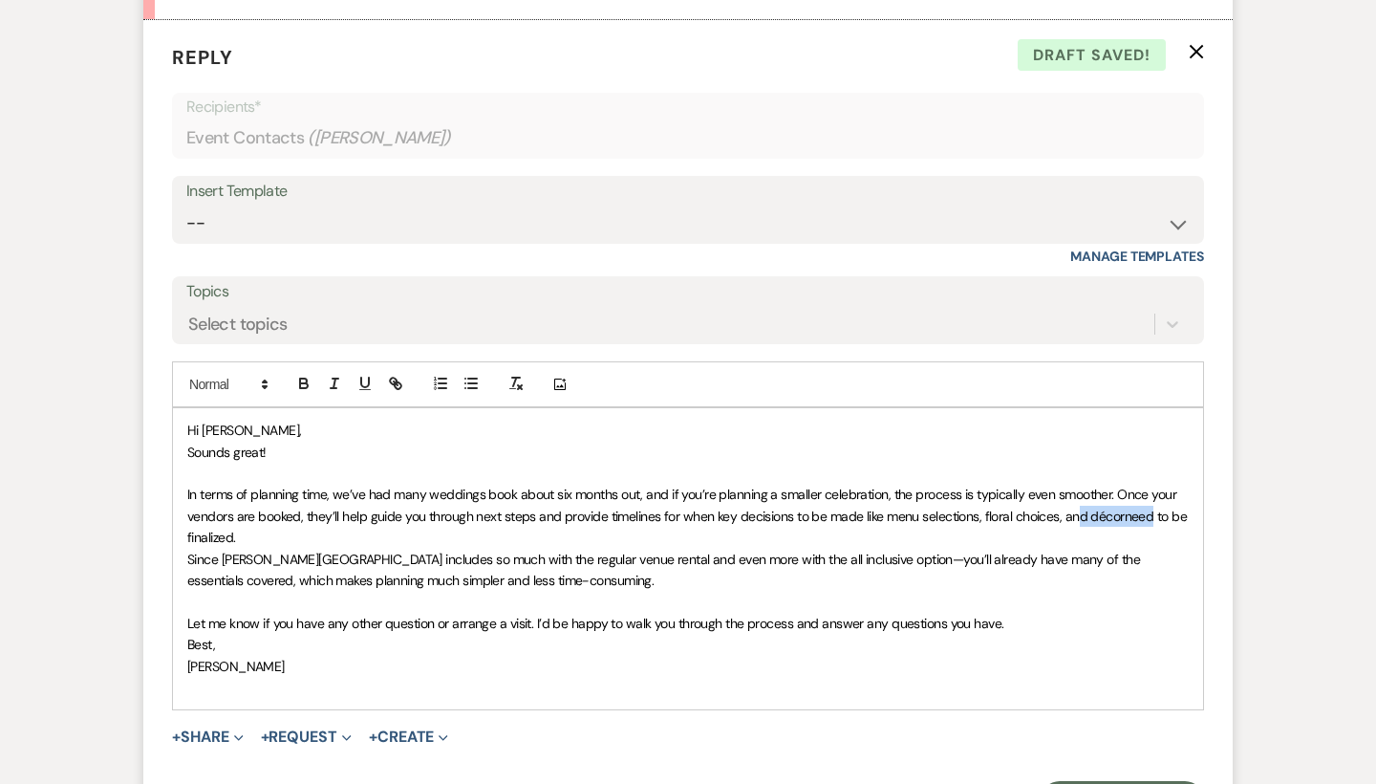
drag, startPoint x: 1151, startPoint y: 463, endPoint x: 1077, endPoint y: 469, distance: 73.9
click at [1077, 486] on span "In terms of planning time, we’ve had many weddings book about six months out, a…" at bounding box center [688, 516] width 1003 height 60
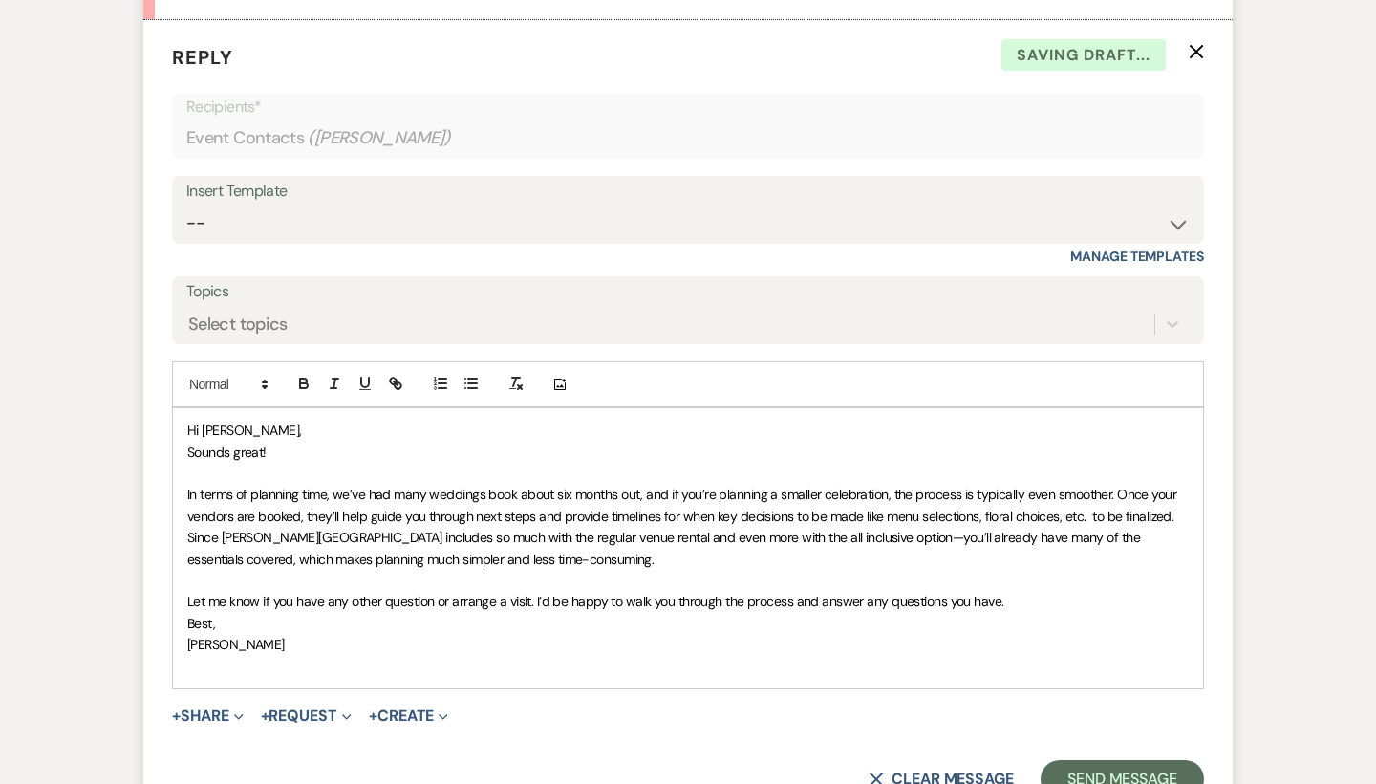
click at [1173, 484] on p "In terms of planning time, we’ve had many weddings book about six months out, a…" at bounding box center [688, 505] width 1002 height 43
click at [882, 486] on span "In terms of planning time, we’ve had many weddings book about six months out, a…" at bounding box center [683, 505] width 993 height 38
click at [1051, 486] on span "In terms of planning time, we’ve had many weddings book about six months out, a…" at bounding box center [683, 505] width 993 height 38
click at [1142, 529] on span "Since [PERSON_NAME][GEOGRAPHIC_DATA] includes so much with the regular venue re…" at bounding box center [665, 548] width 956 height 38
click at [450, 593] on span "Let me know if you have any other question or arrange a visit. I’d be happy to …" at bounding box center [595, 601] width 816 height 17
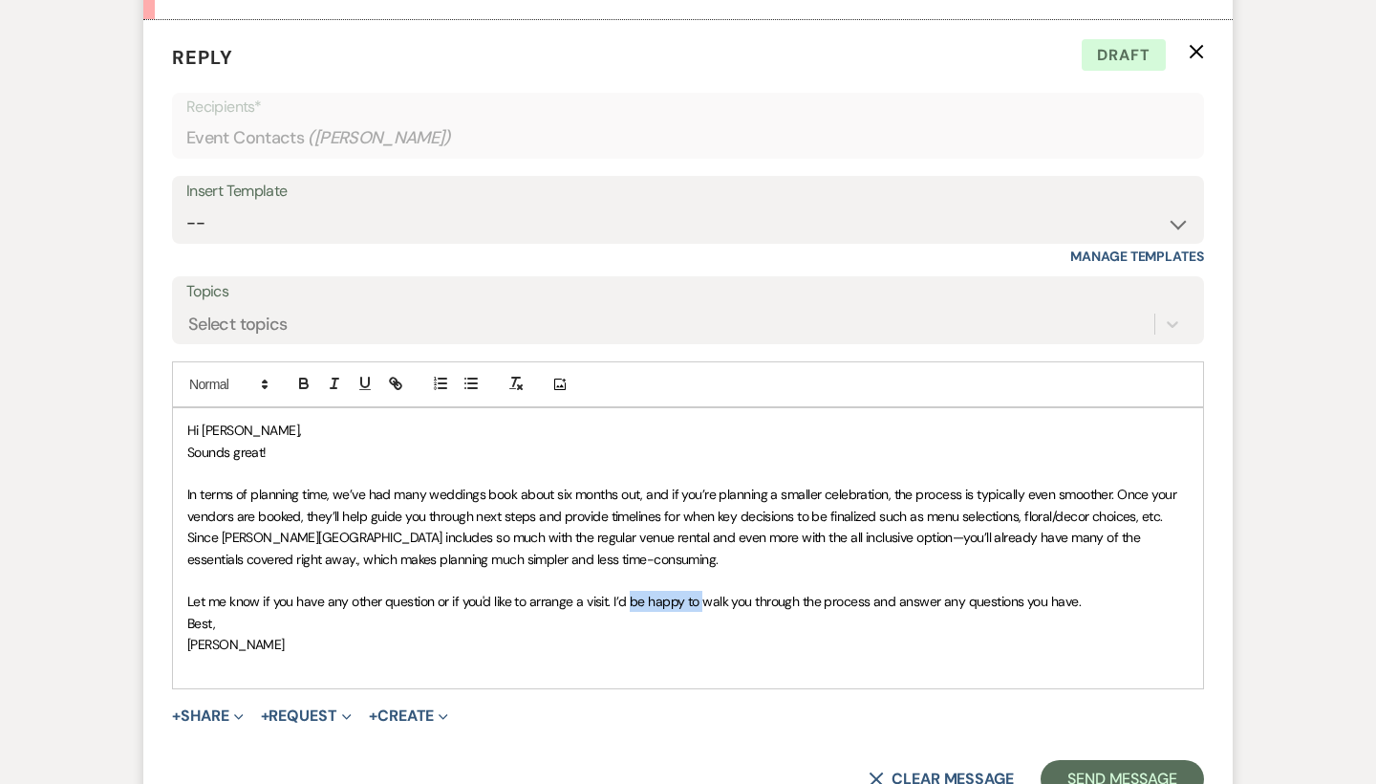
drag, startPoint x: 700, startPoint y: 542, endPoint x: 633, endPoint y: 543, distance: 66.9
click at [633, 593] on span "Let me know if you have any other question or if you'd like to arrange a visit.…" at bounding box center [634, 601] width 894 height 17
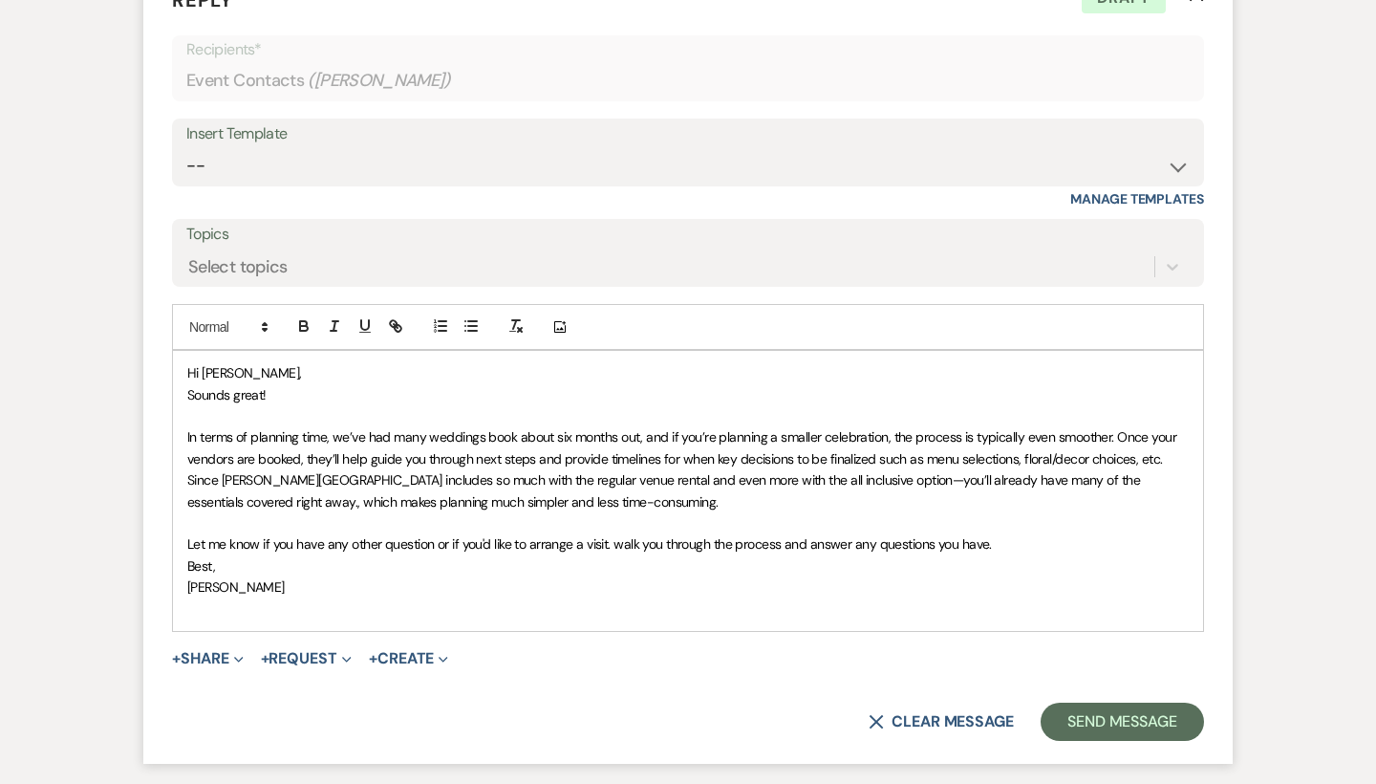
scroll to position [3472, 0]
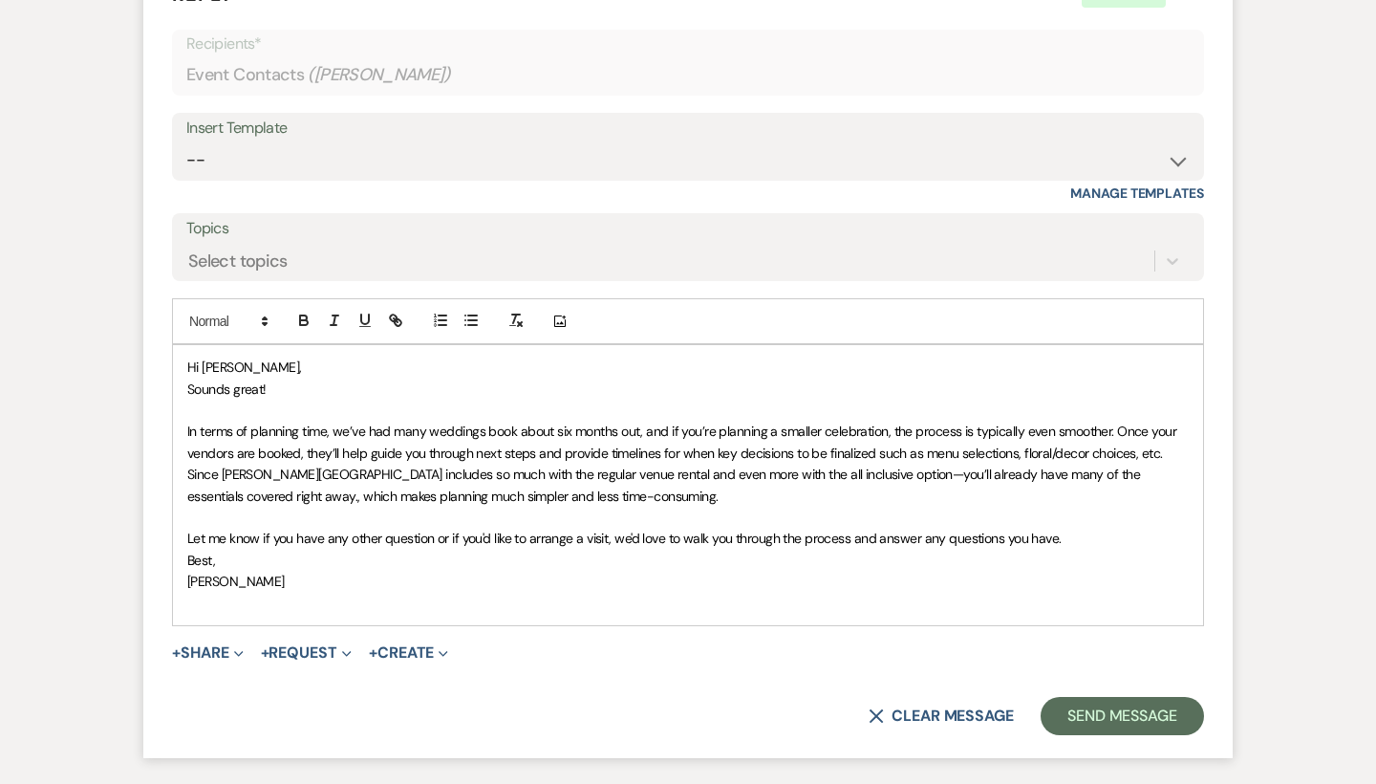
click at [1059, 528] on p "Let me know if you have any other question or if you'd like to arrange a visit,…" at bounding box center [688, 538] width 1002 height 21
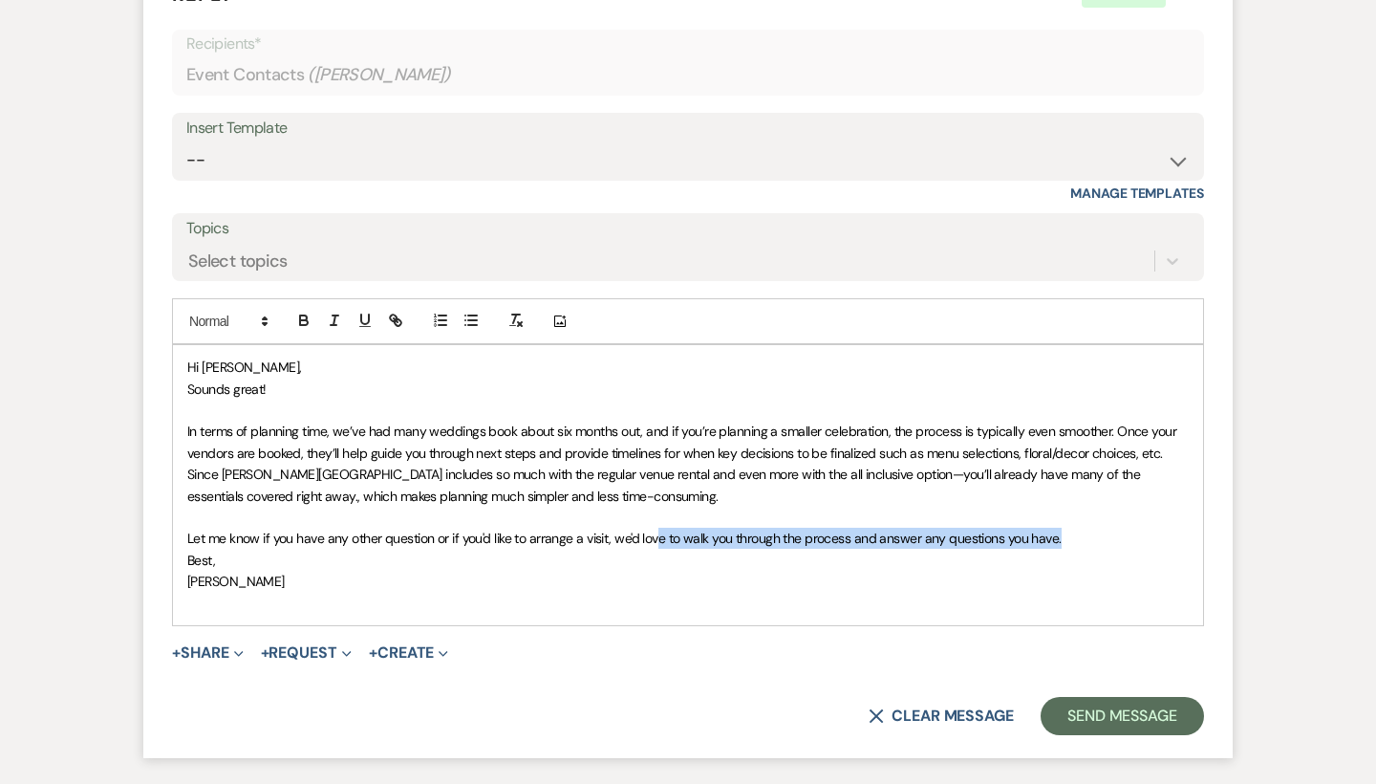
drag, startPoint x: 1059, startPoint y: 483, endPoint x: 657, endPoint y: 473, distance: 402.5
click at [657, 528] on p "Let me know if you have any other question or if you'd like to arrange a visit,…" at bounding box center [688, 538] width 1002 height 21
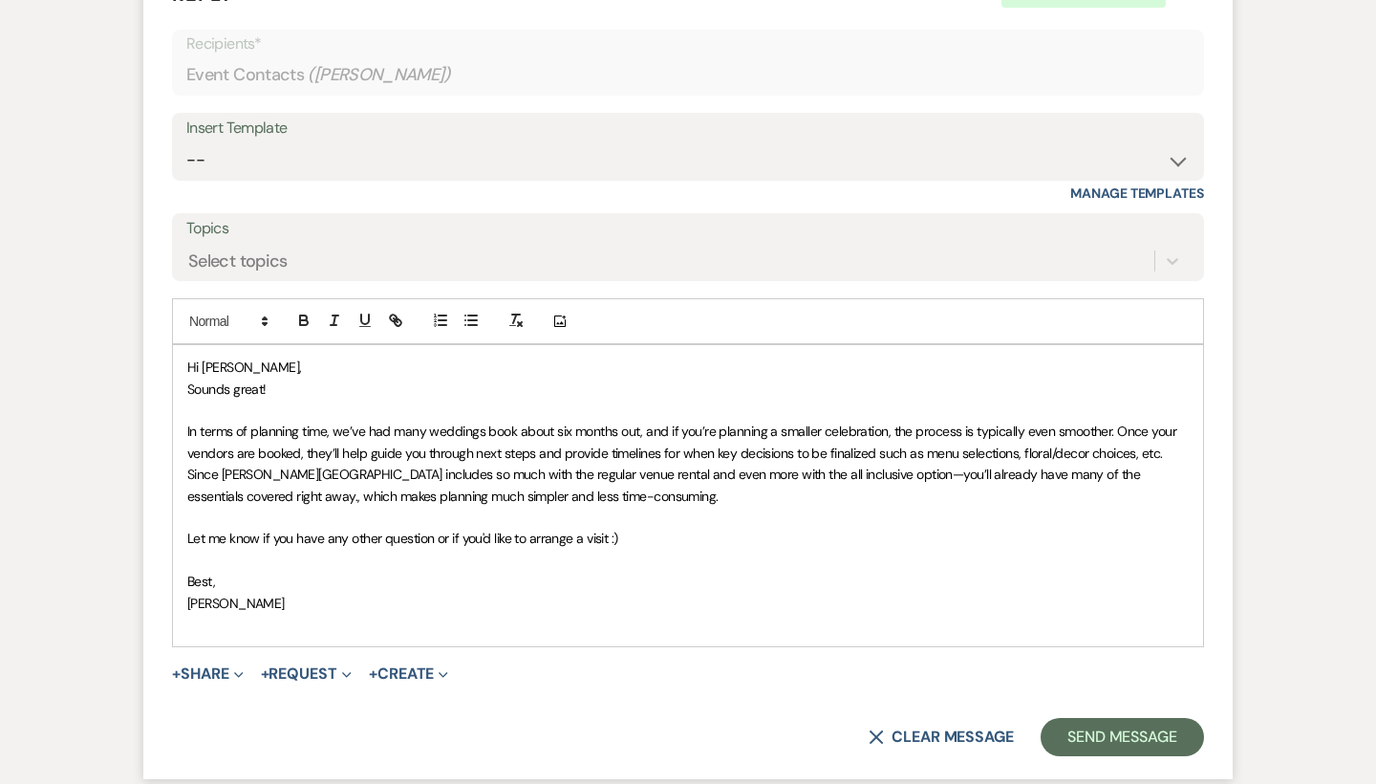
click at [188, 595] on span "[PERSON_NAME]" at bounding box center [236, 603] width 98 height 17
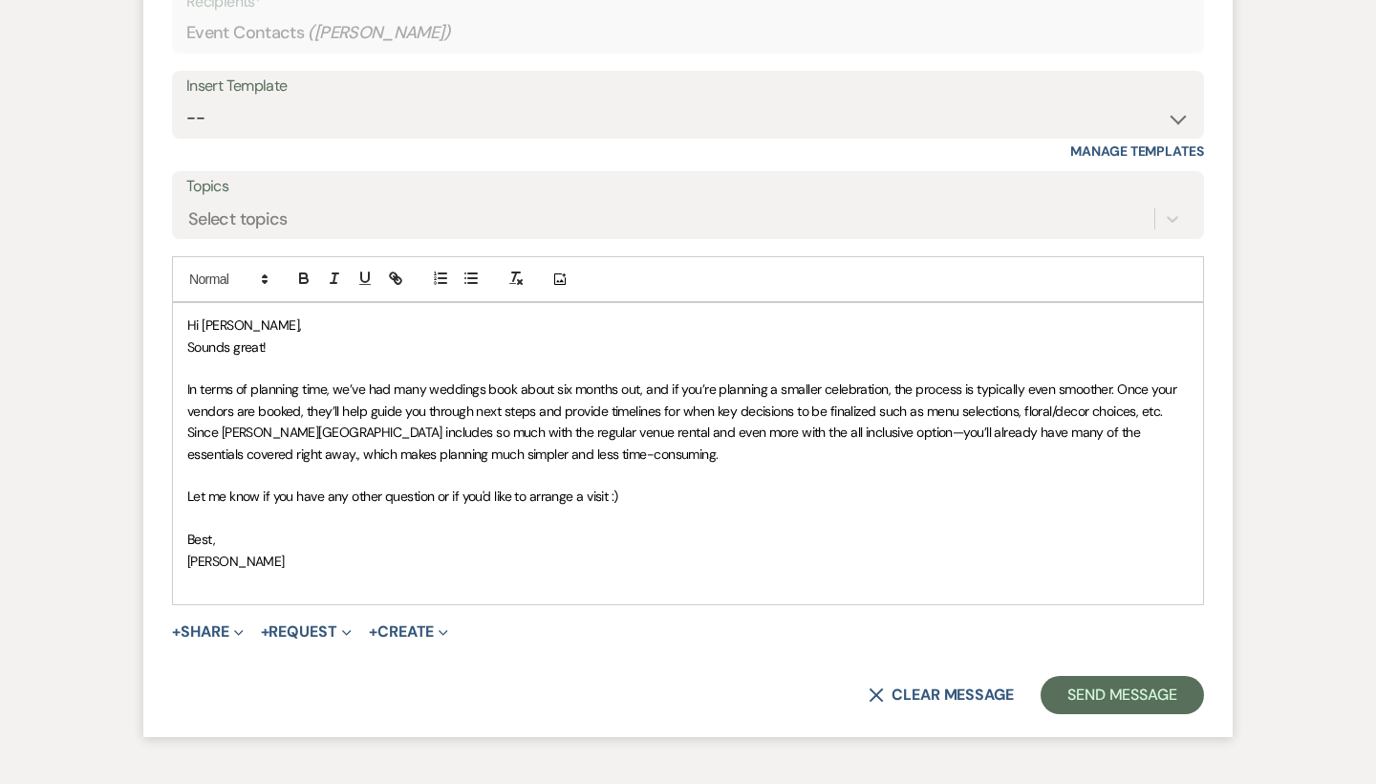
scroll to position [3515, 0]
click at [1067, 675] on button "Send Message" at bounding box center [1122, 694] width 163 height 38
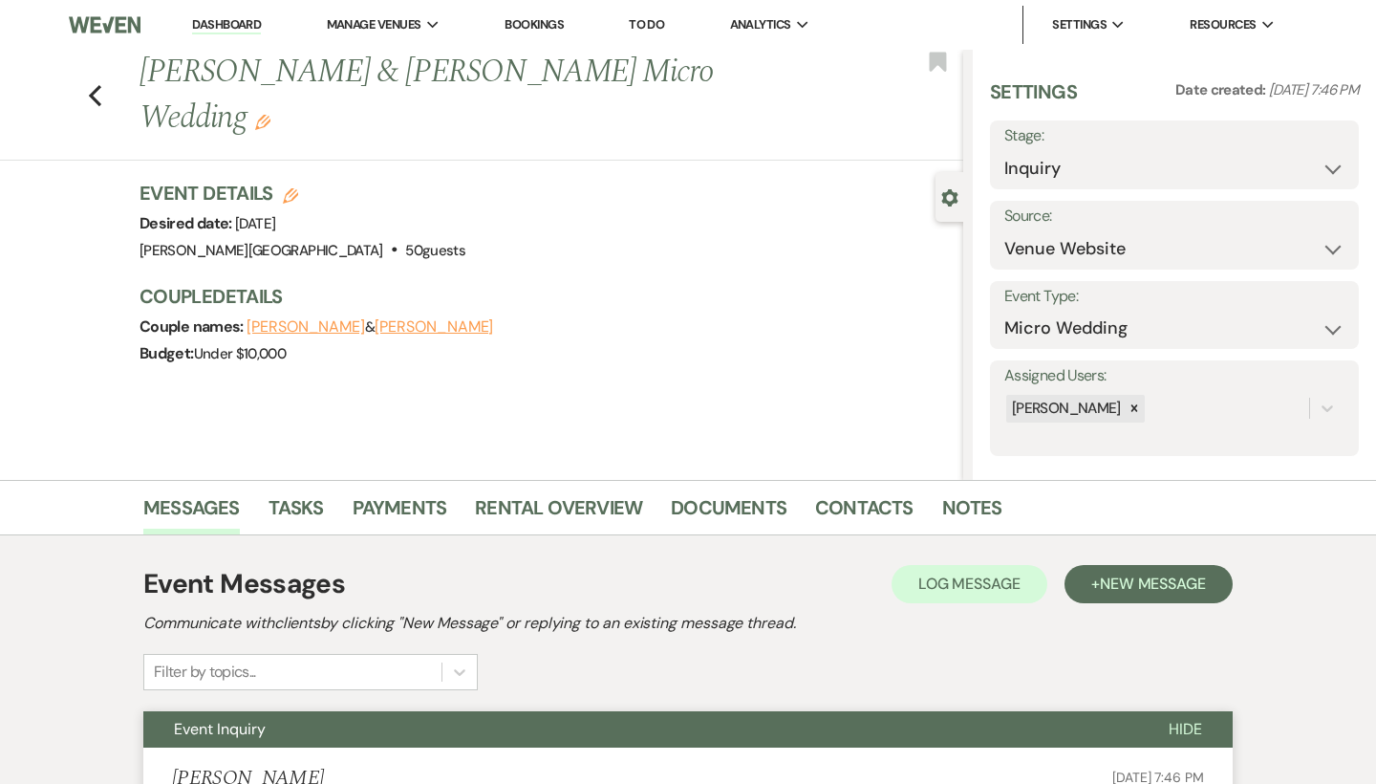
scroll to position [0, 0]
click at [95, 84] on icon "Previous" at bounding box center [95, 95] width 14 height 23
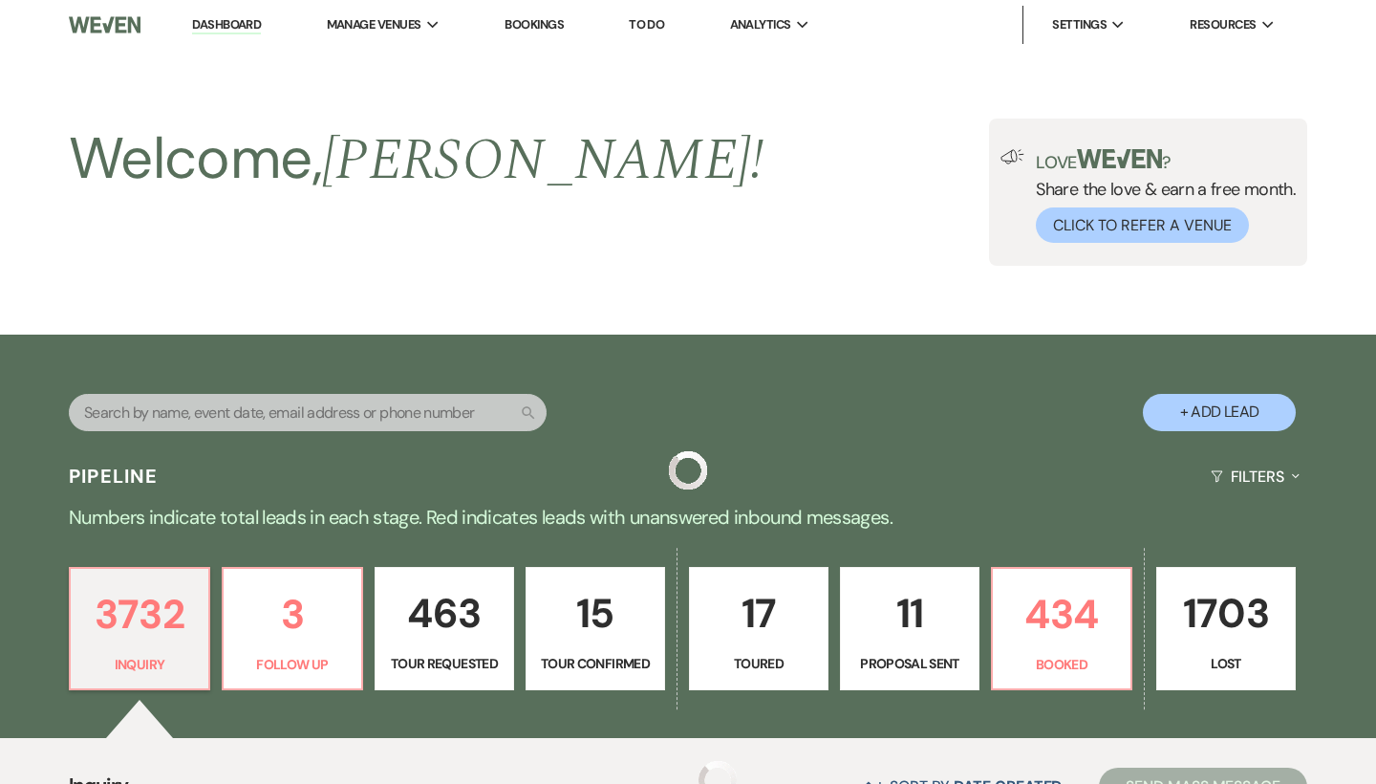
scroll to position [958, 0]
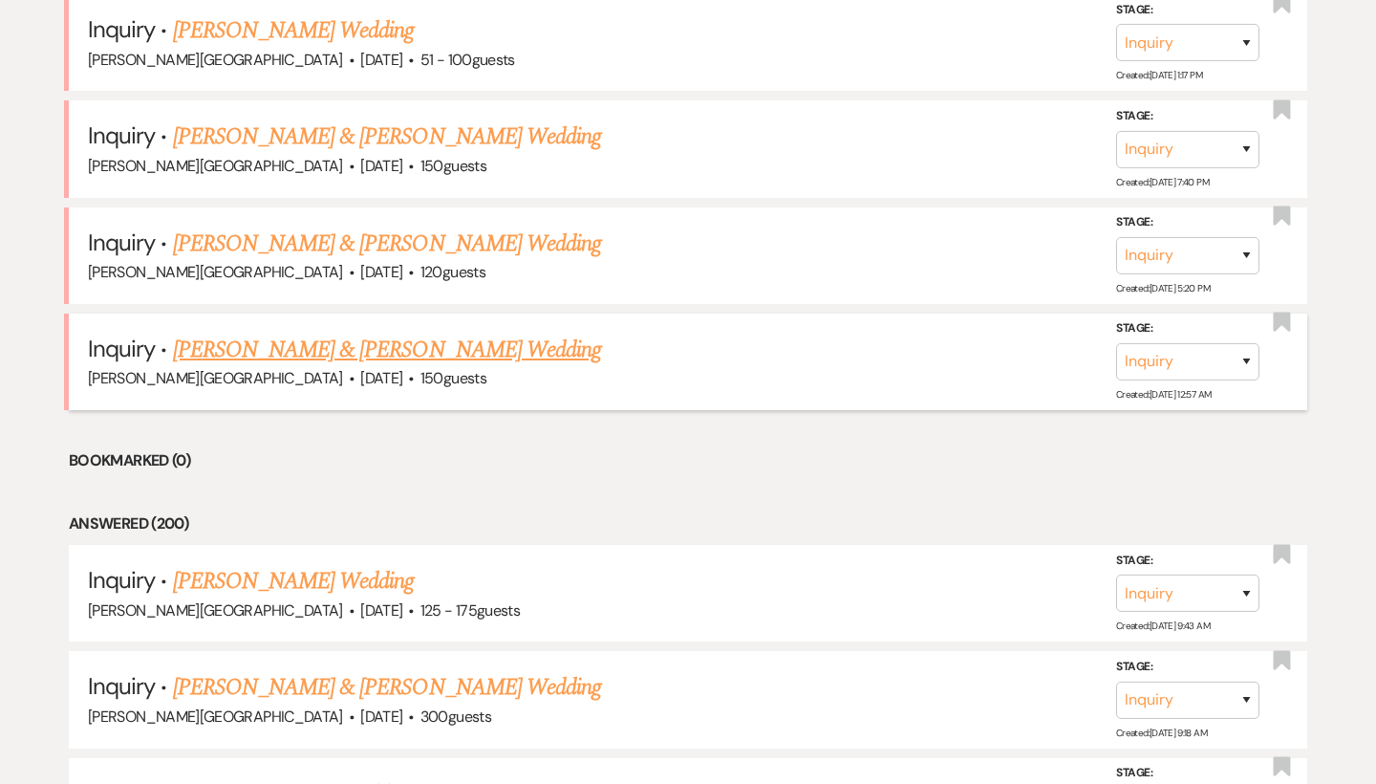
click at [393, 341] on link "[PERSON_NAME] & [PERSON_NAME] Wedding" at bounding box center [387, 350] width 428 height 34
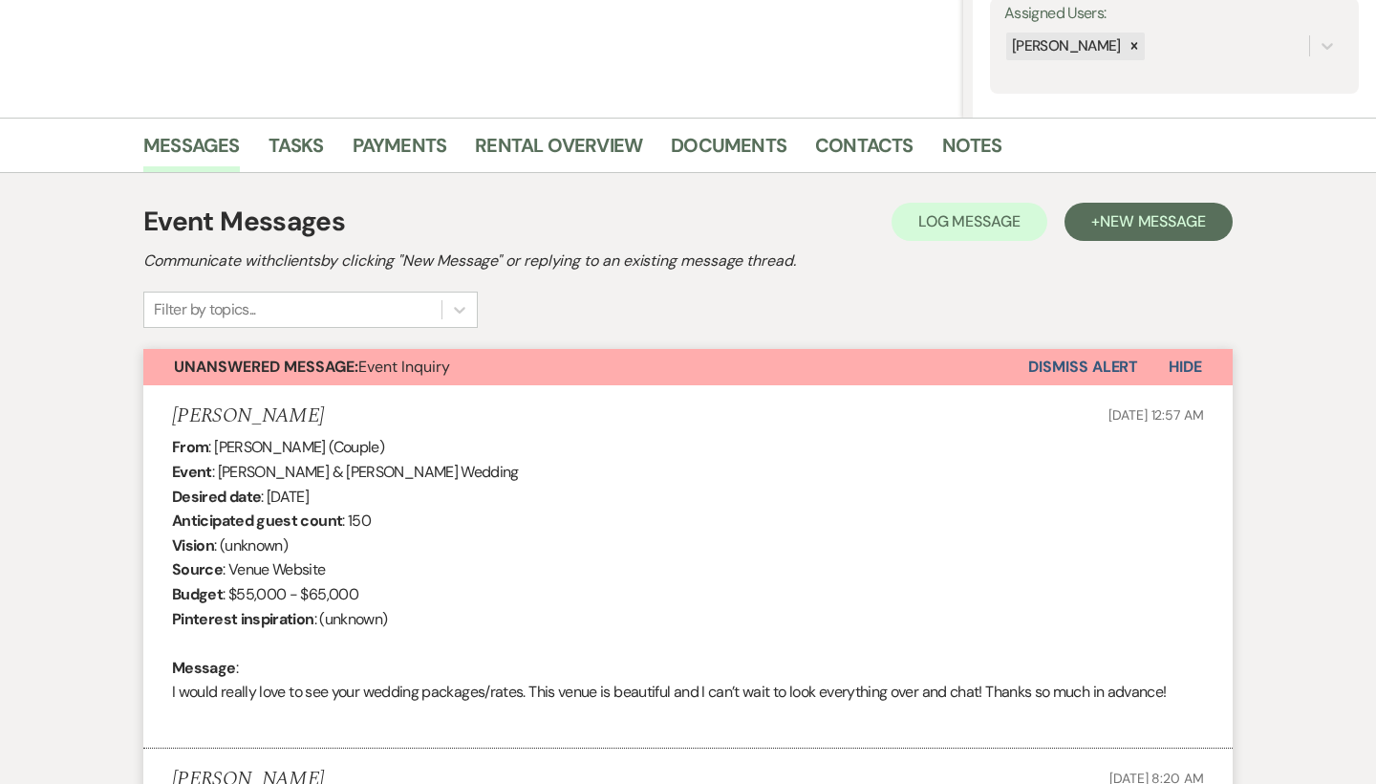
scroll to position [336, 0]
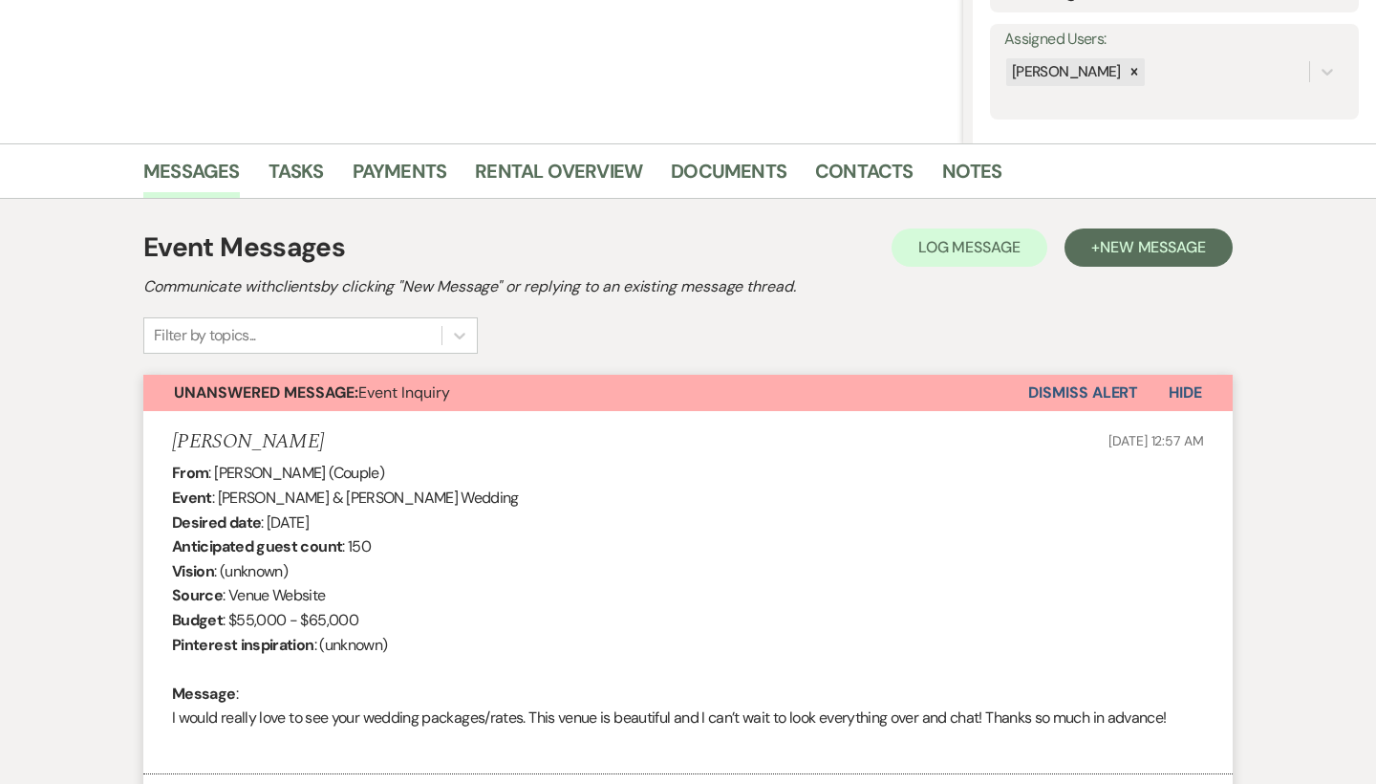
click at [1057, 394] on button "Dismiss Alert" at bounding box center [1084, 393] width 110 height 36
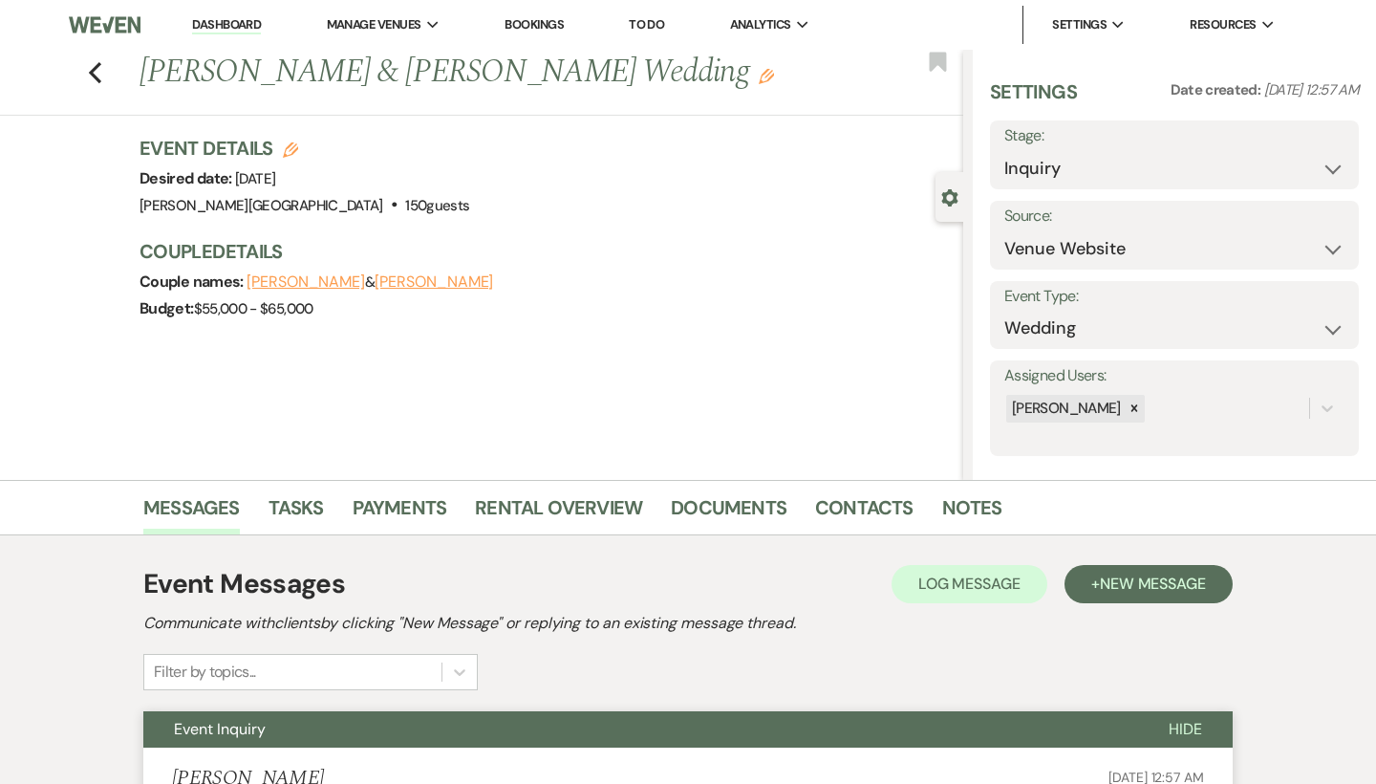
scroll to position [0, 0]
click at [98, 76] on icon "Previous" at bounding box center [95, 72] width 14 height 23
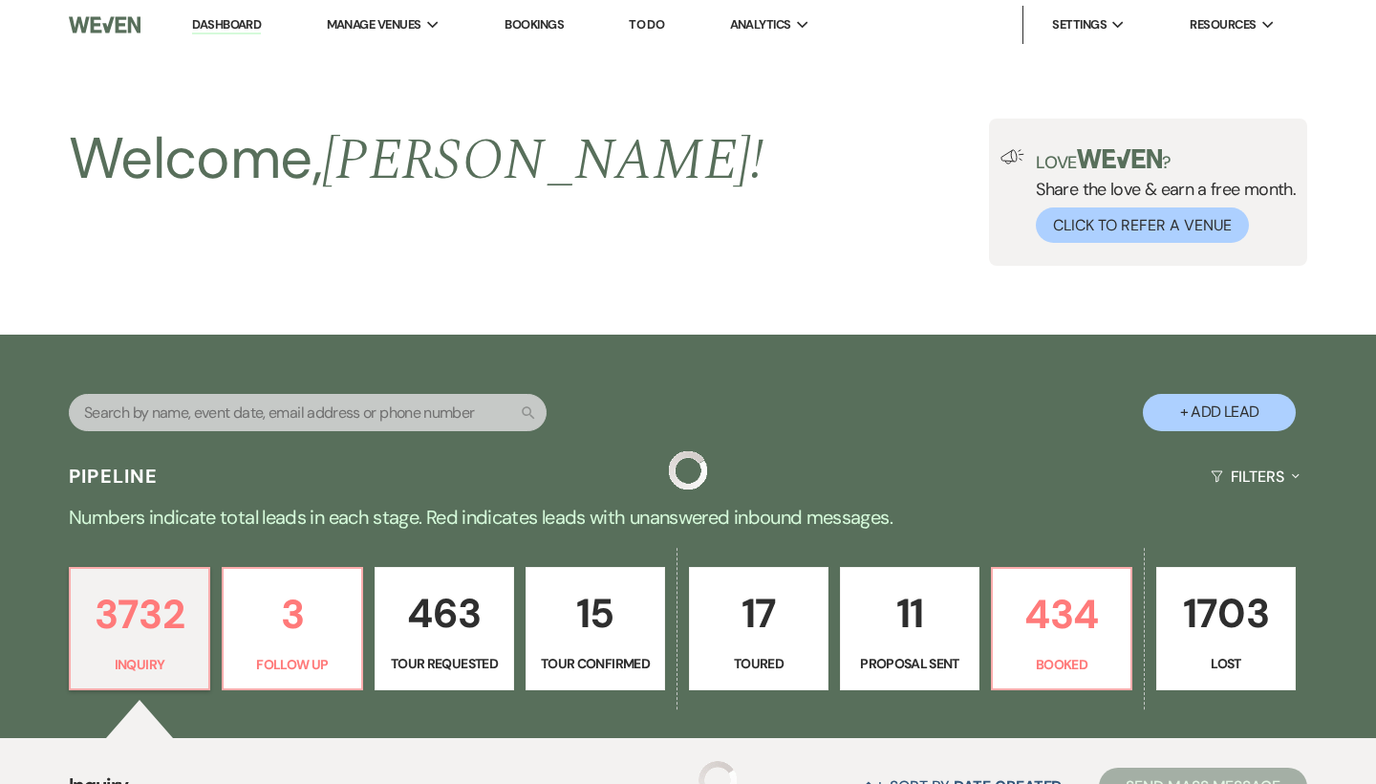
scroll to position [958, 0]
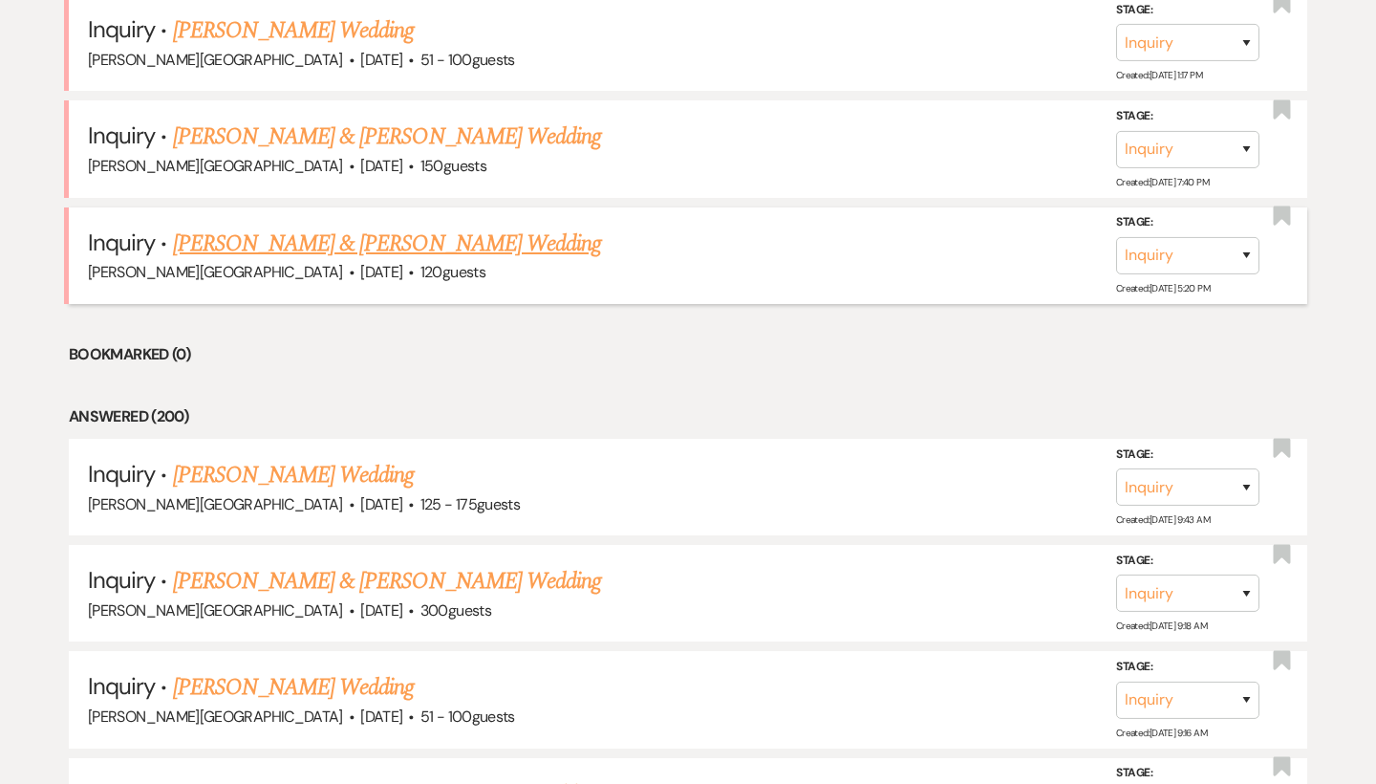
click at [419, 240] on link "[PERSON_NAME] & [PERSON_NAME] Wedding" at bounding box center [387, 244] width 428 height 34
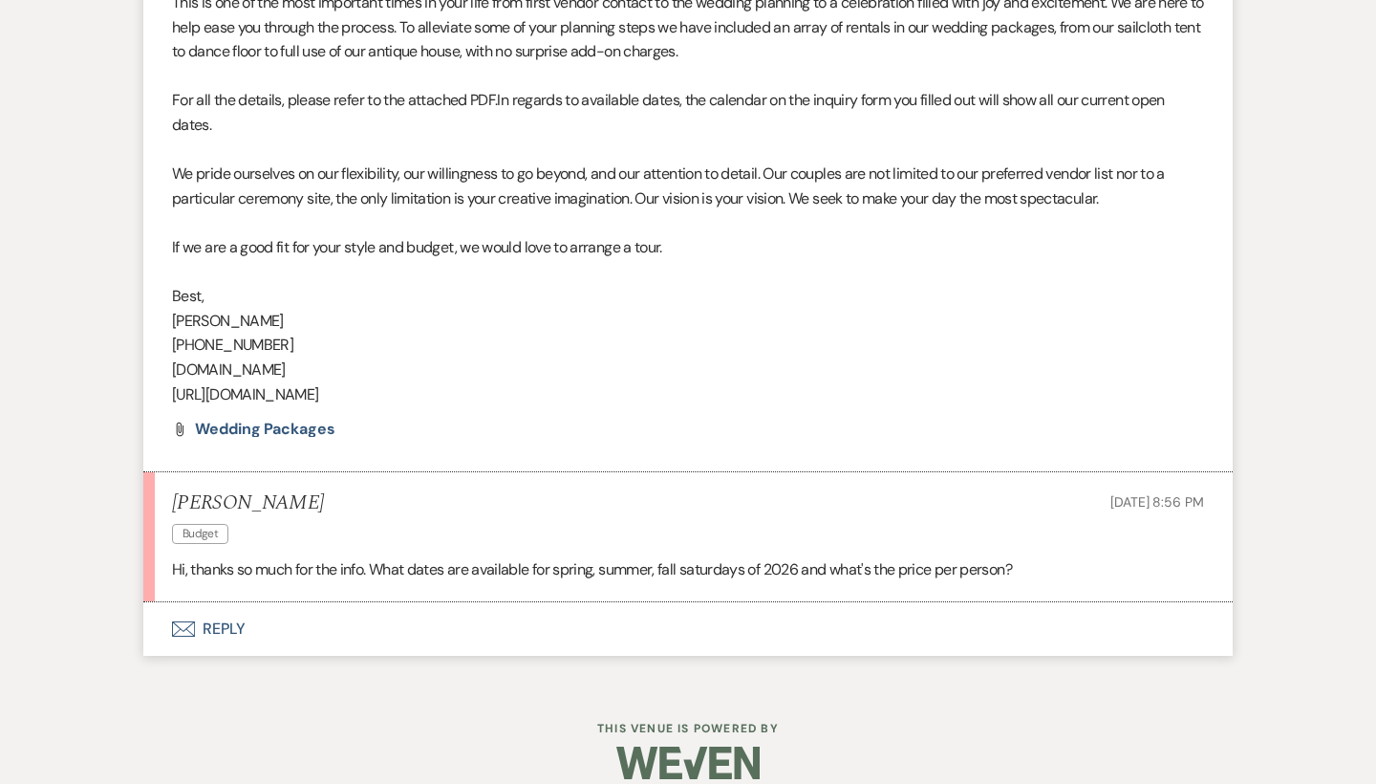
scroll to position [1359, 0]
click at [232, 608] on button "Envelope Reply" at bounding box center [688, 630] width 1090 height 54
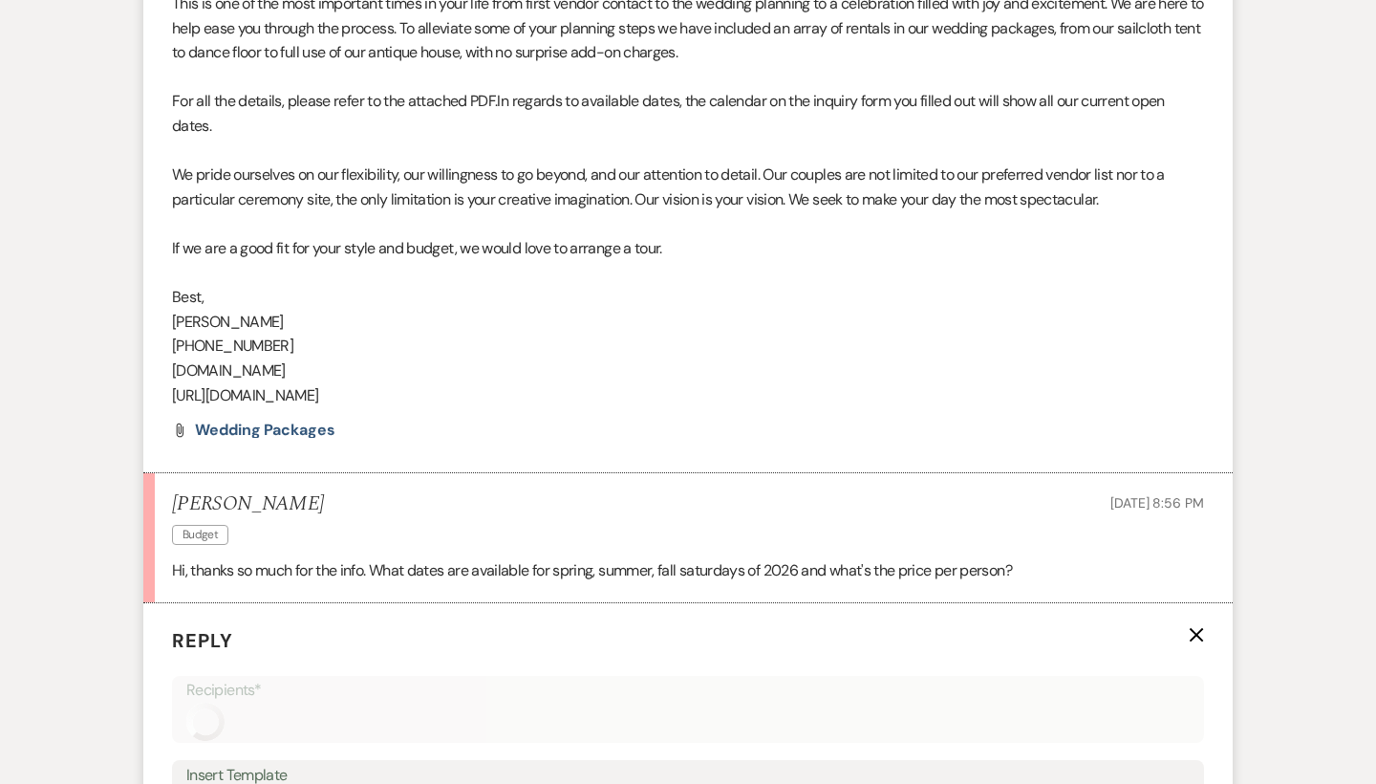
scroll to position [1830, 0]
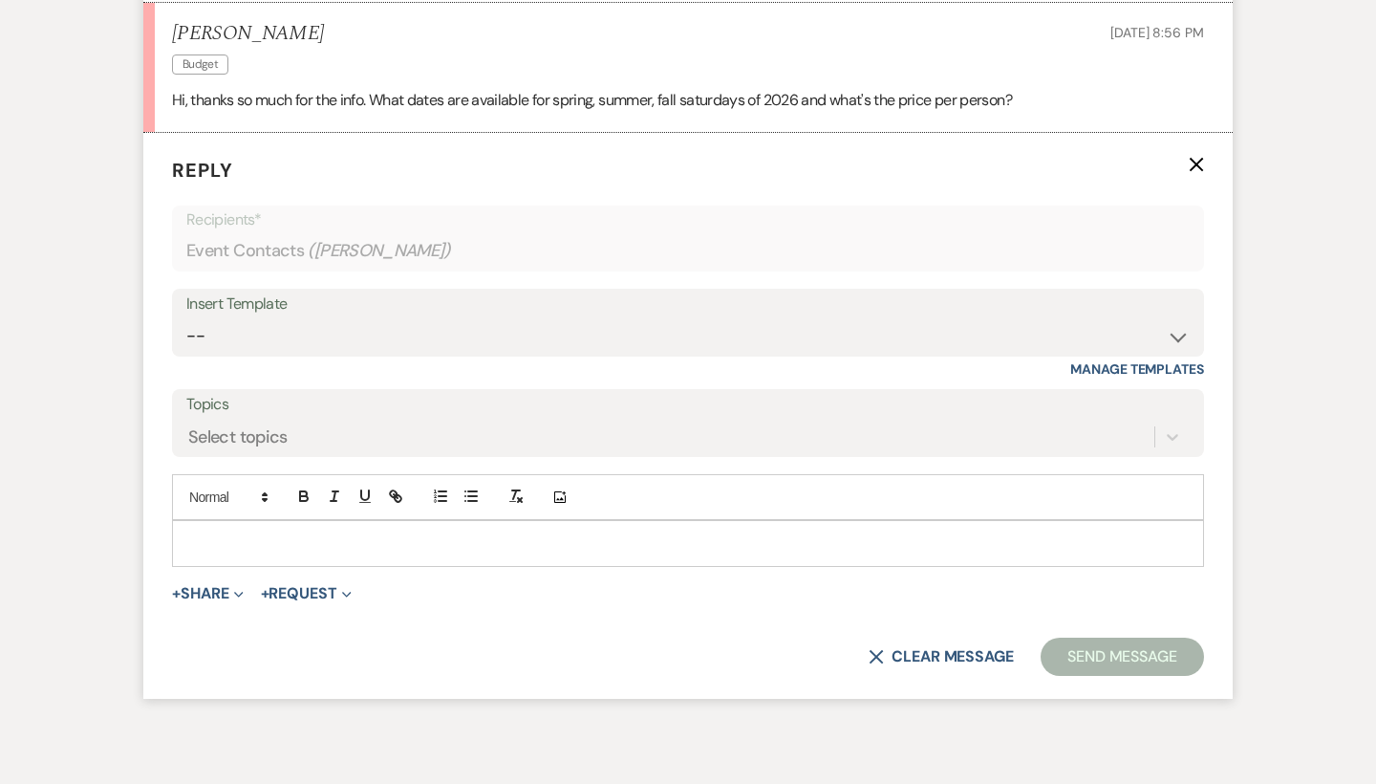
click at [249, 532] on p at bounding box center [688, 542] width 1002 height 21
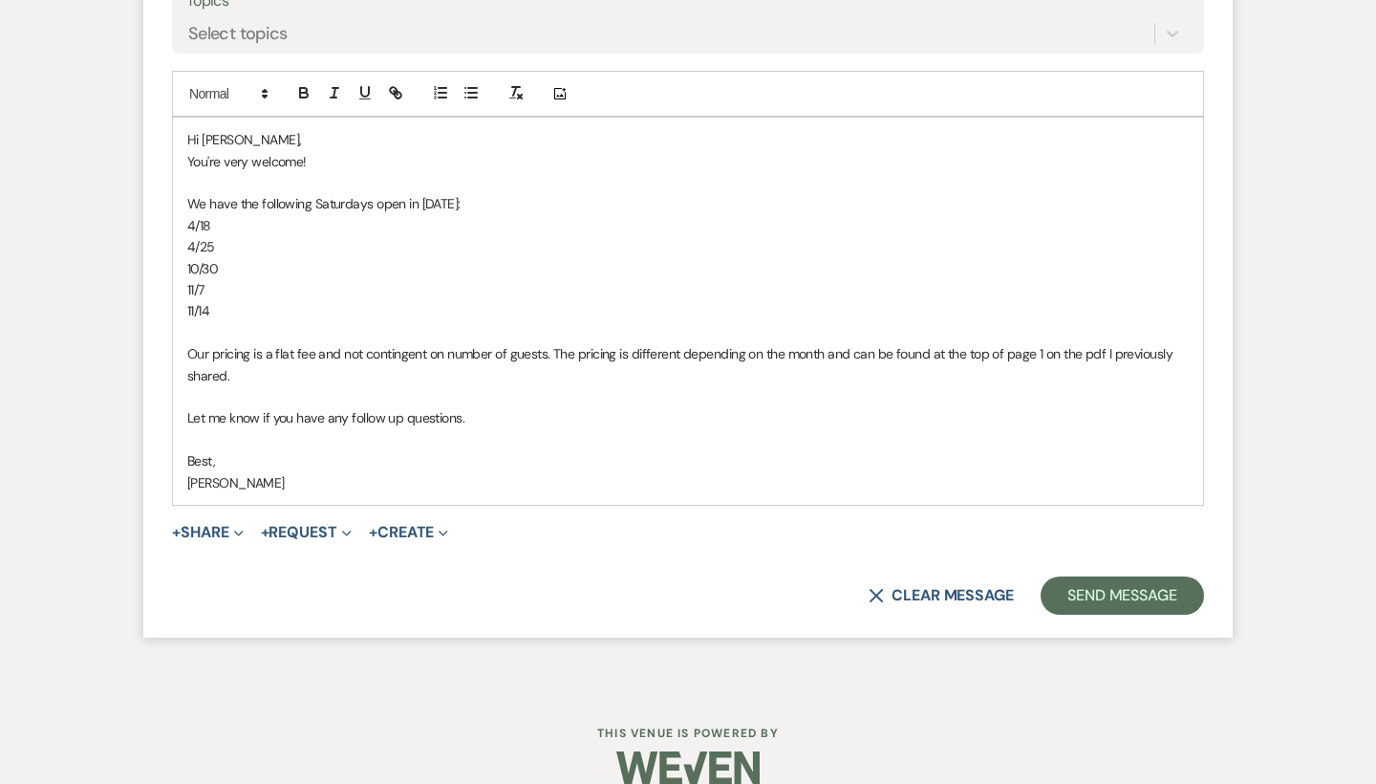
scroll to position [2228, 0]
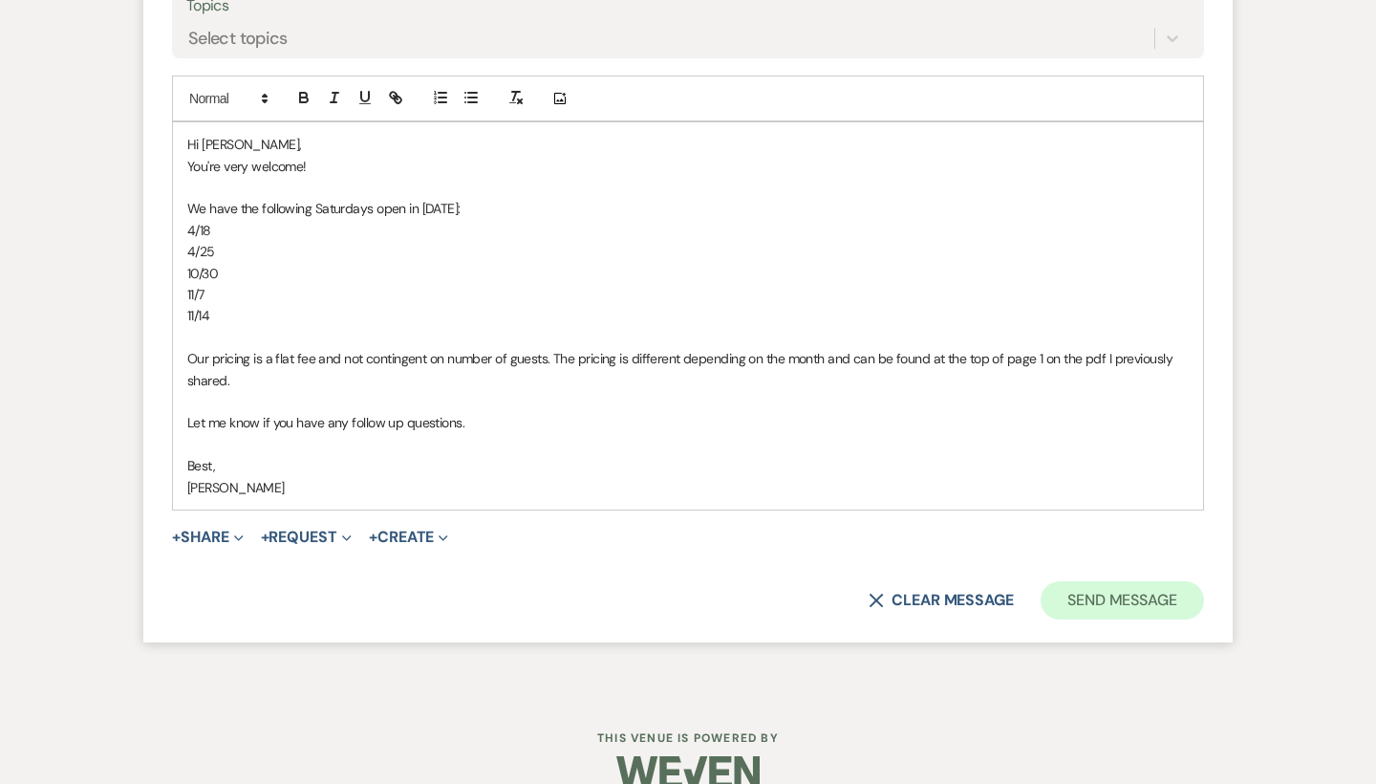
click at [1069, 581] on button "Send Message" at bounding box center [1122, 600] width 163 height 38
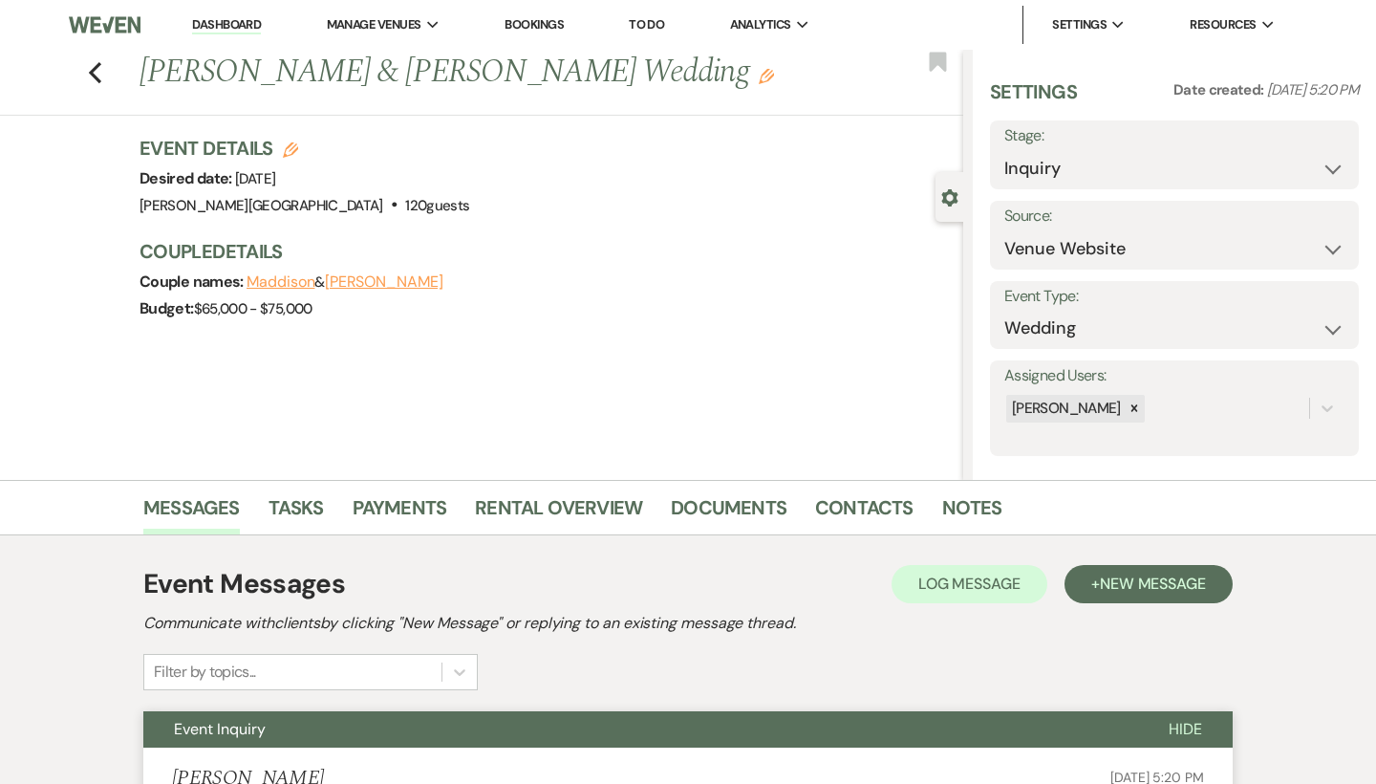
scroll to position [0, 0]
click at [96, 76] on use "button" at bounding box center [95, 72] width 12 height 21
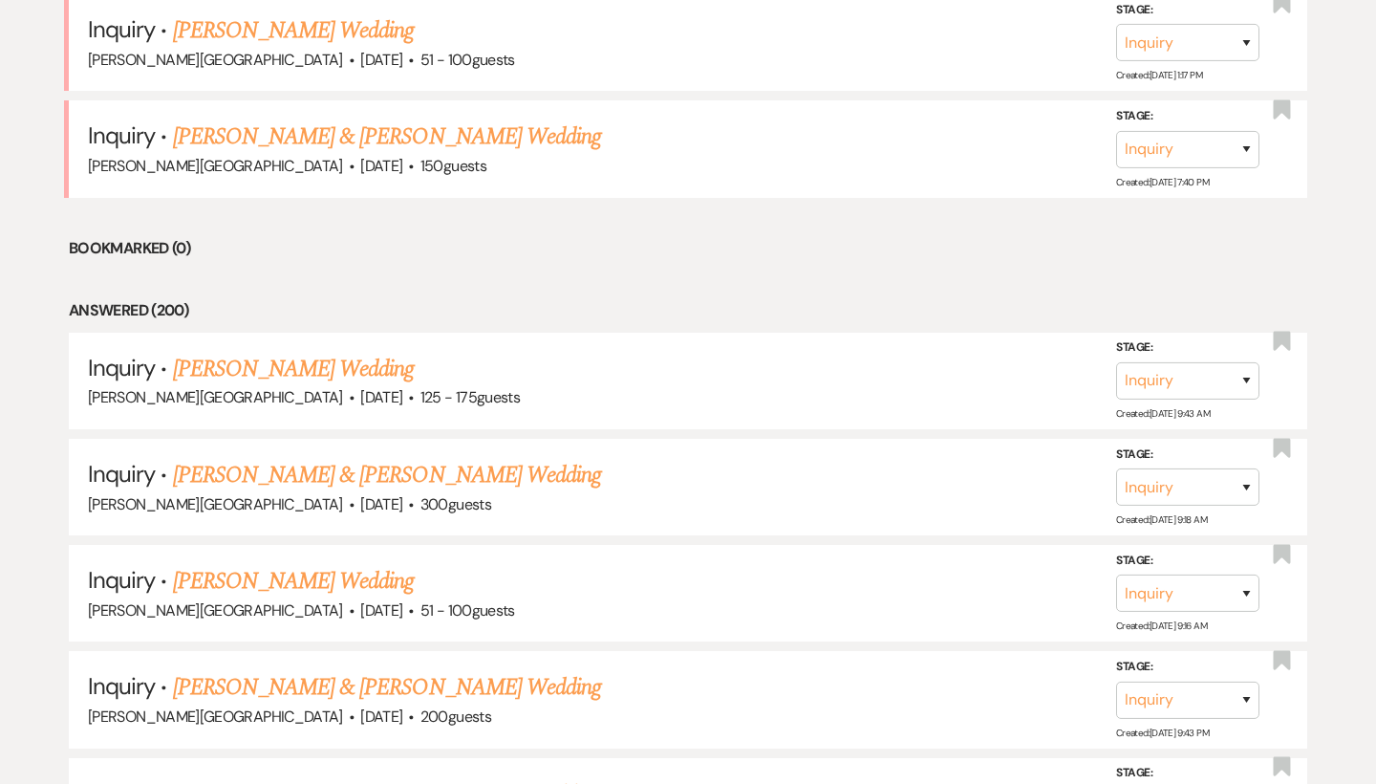
scroll to position [852, 0]
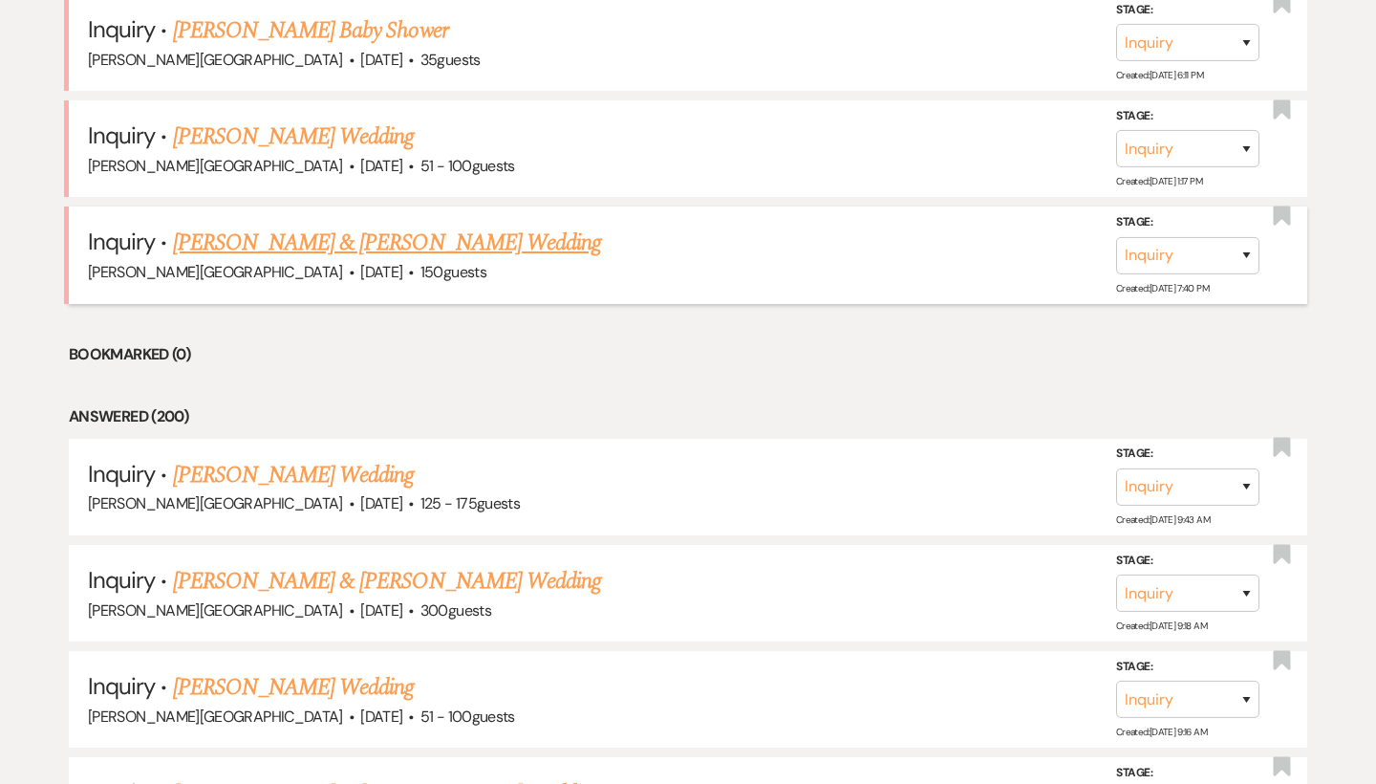
click at [349, 238] on link "[PERSON_NAME] & [PERSON_NAME] Wedding" at bounding box center [387, 243] width 428 height 34
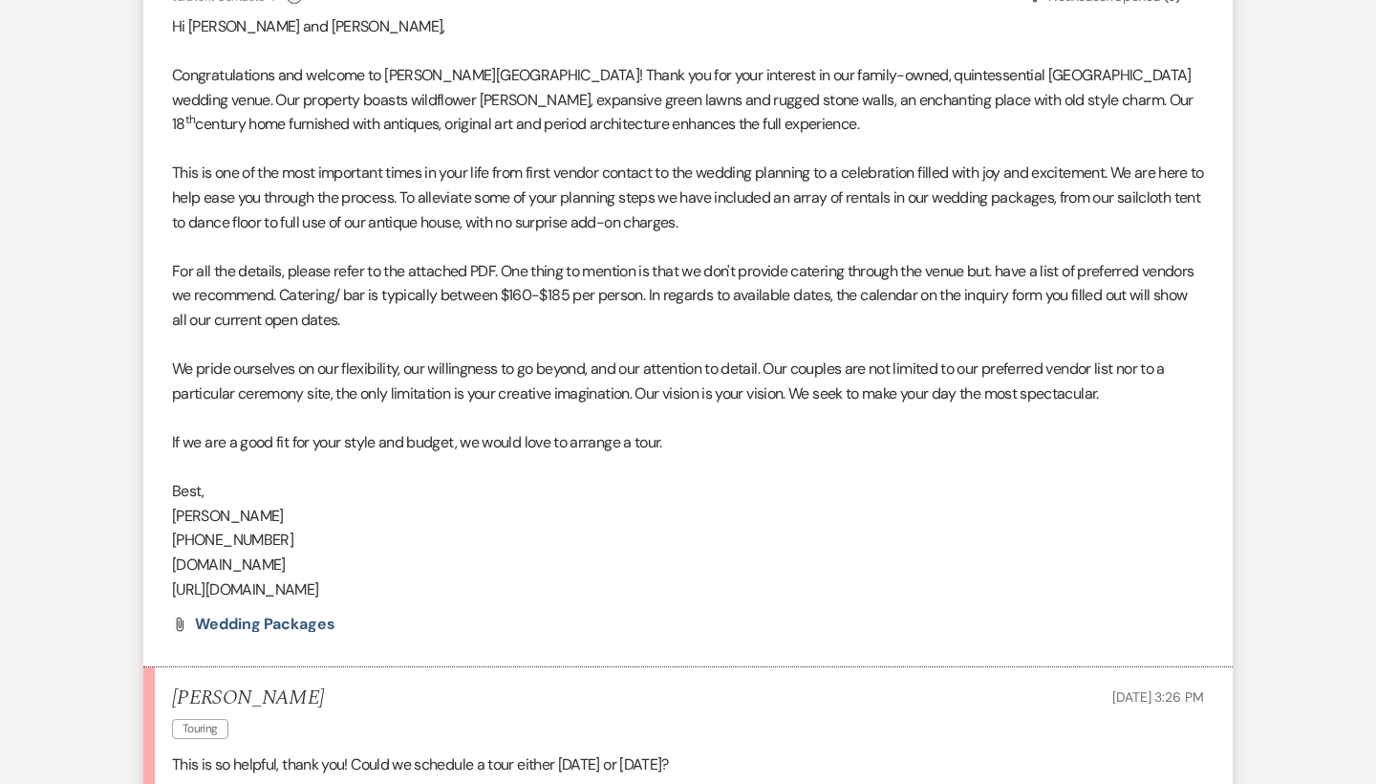
scroll to position [1455, 0]
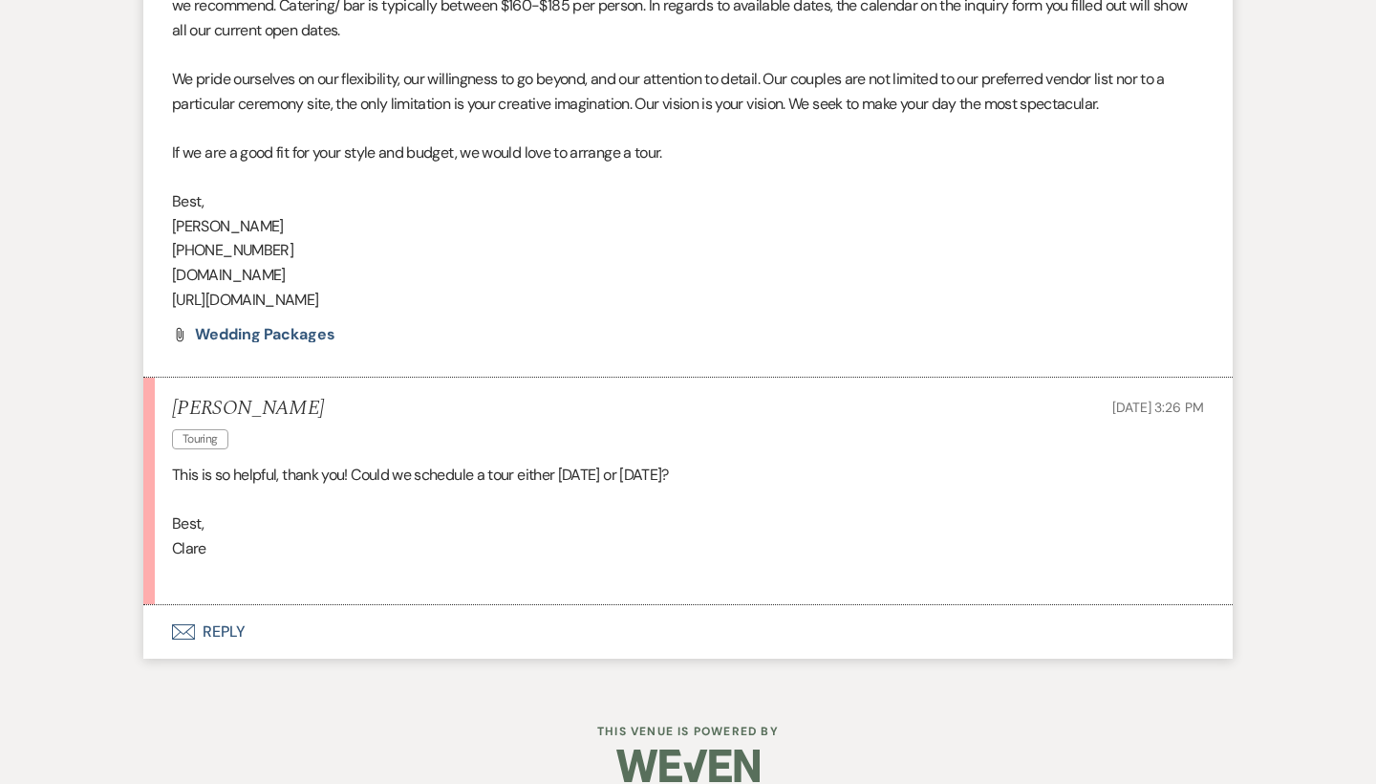
click at [237, 605] on button "Envelope Reply" at bounding box center [688, 632] width 1090 height 54
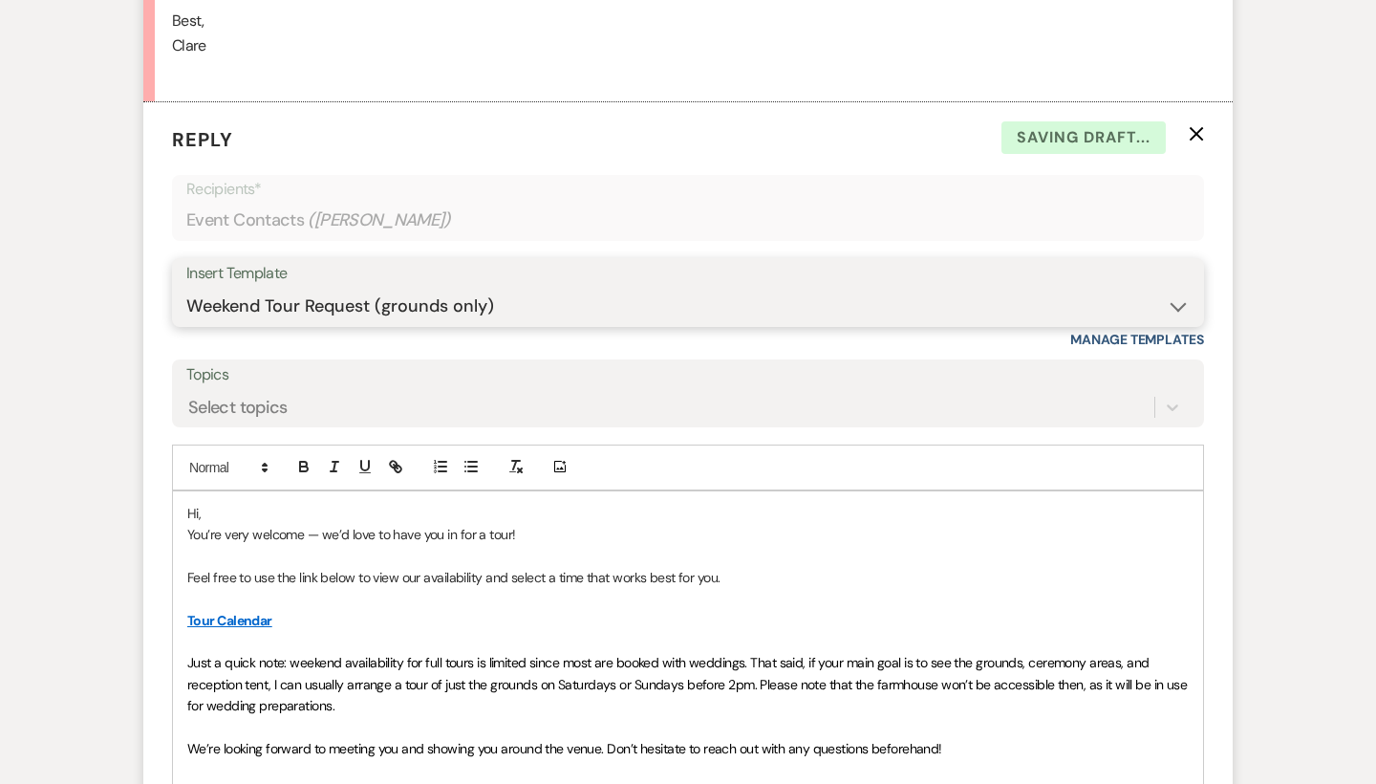
scroll to position [2027, 0]
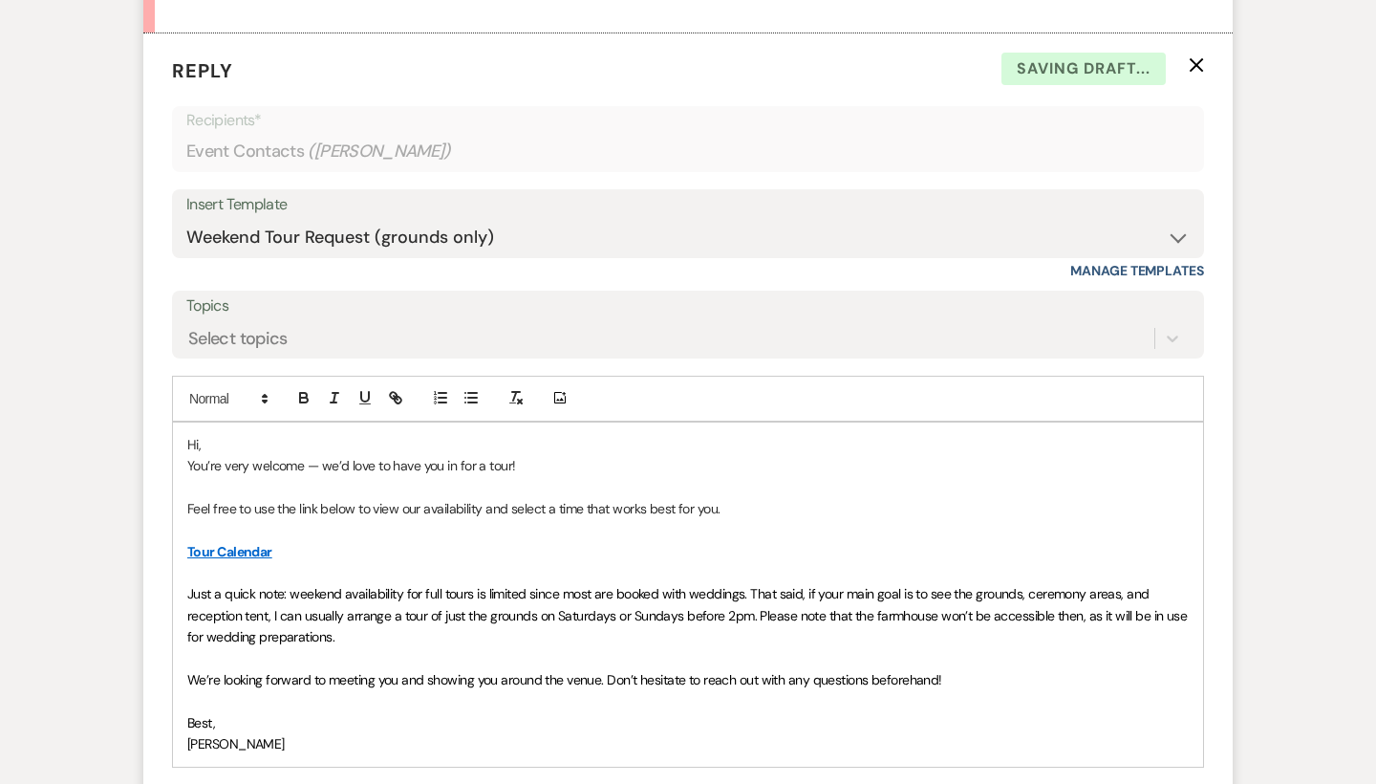
click at [233, 434] on p "Hi," at bounding box center [688, 444] width 1002 height 21
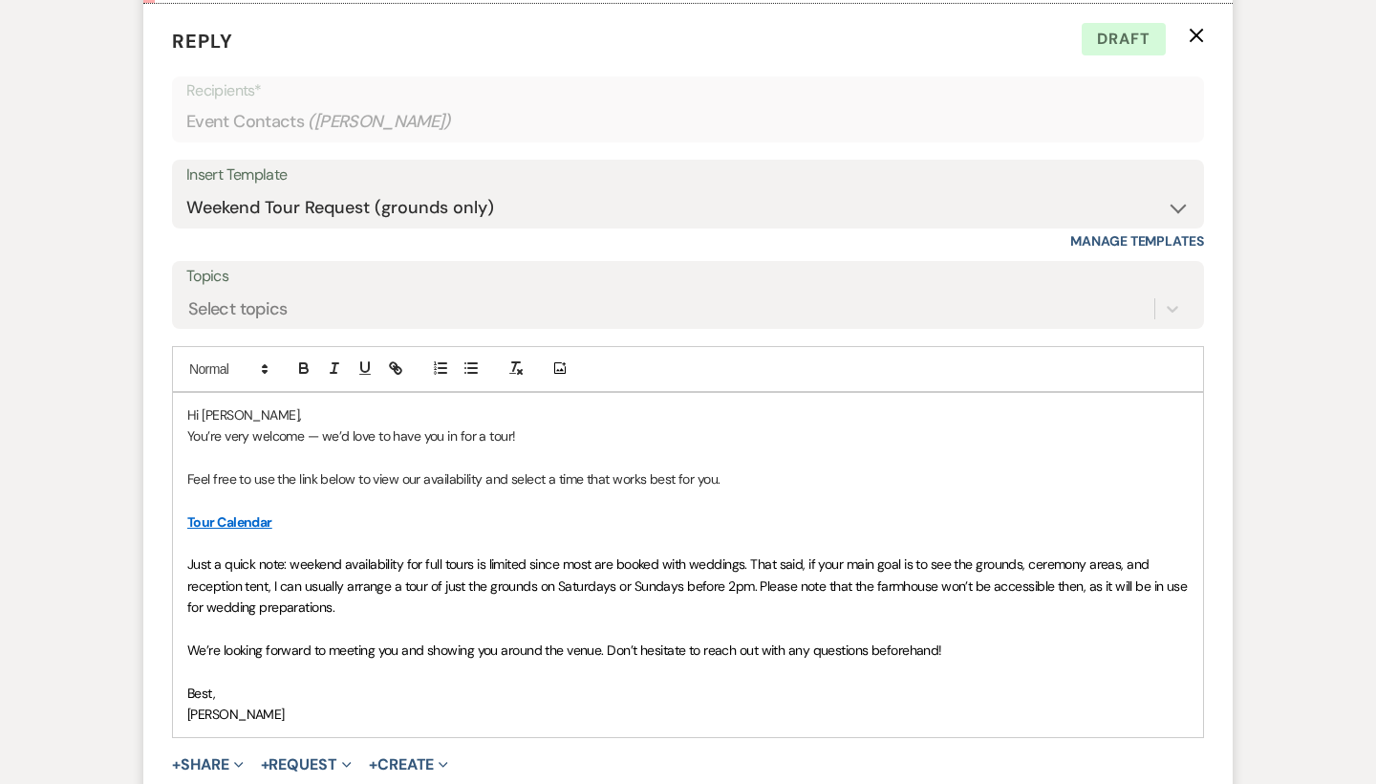
click at [341, 555] on span "Just a quick note: weekend availability for full tours is limited since most ar…" at bounding box center [689, 585] width 1004 height 60
click at [339, 555] on span "Just a quick note: weekend availability for full tours is limited since most ar…" at bounding box center [689, 585] width 1004 height 60
drag, startPoint x: 636, startPoint y: 555, endPoint x: 498, endPoint y: 559, distance: 137.7
click at [498, 559] on span "Just a quick note: weekend availability for full tours is limited since most ar…" at bounding box center [677, 585] width 980 height 60
click at [757, 559] on span "Just a quick note: weekend availability for full tours is limited since most ar…" at bounding box center [681, 585] width 989 height 60
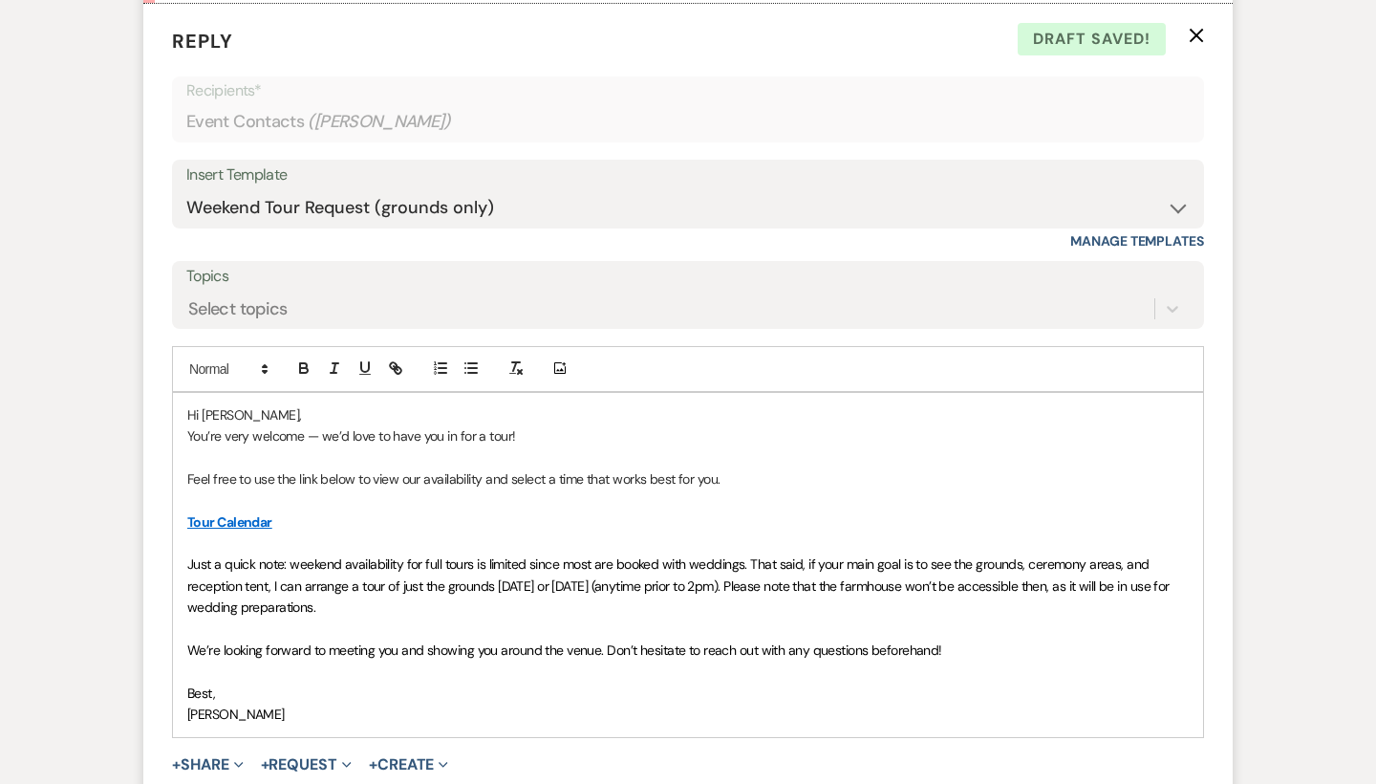
click at [432, 574] on p "Just a quick note: weekend availability for full tours is limited since most ar…" at bounding box center [688, 585] width 1002 height 64
click at [1091, 557] on span "Just a quick note: weekend availability for full tours is limited since most ar…" at bounding box center [680, 585] width 986 height 60
click at [363, 573] on p "Just a quick note: weekend availability for full tours is limited since most ar…" at bounding box center [688, 585] width 1002 height 64
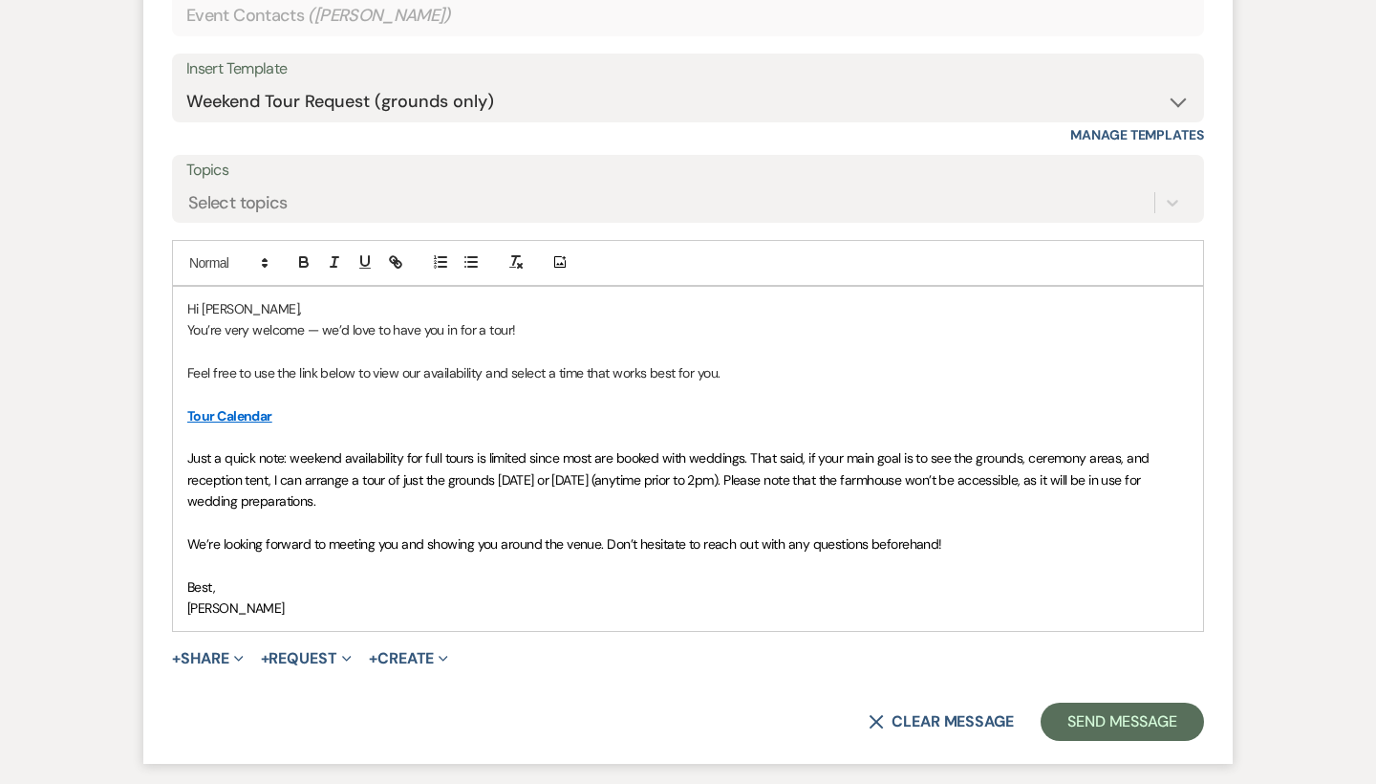
scroll to position [2171, 0]
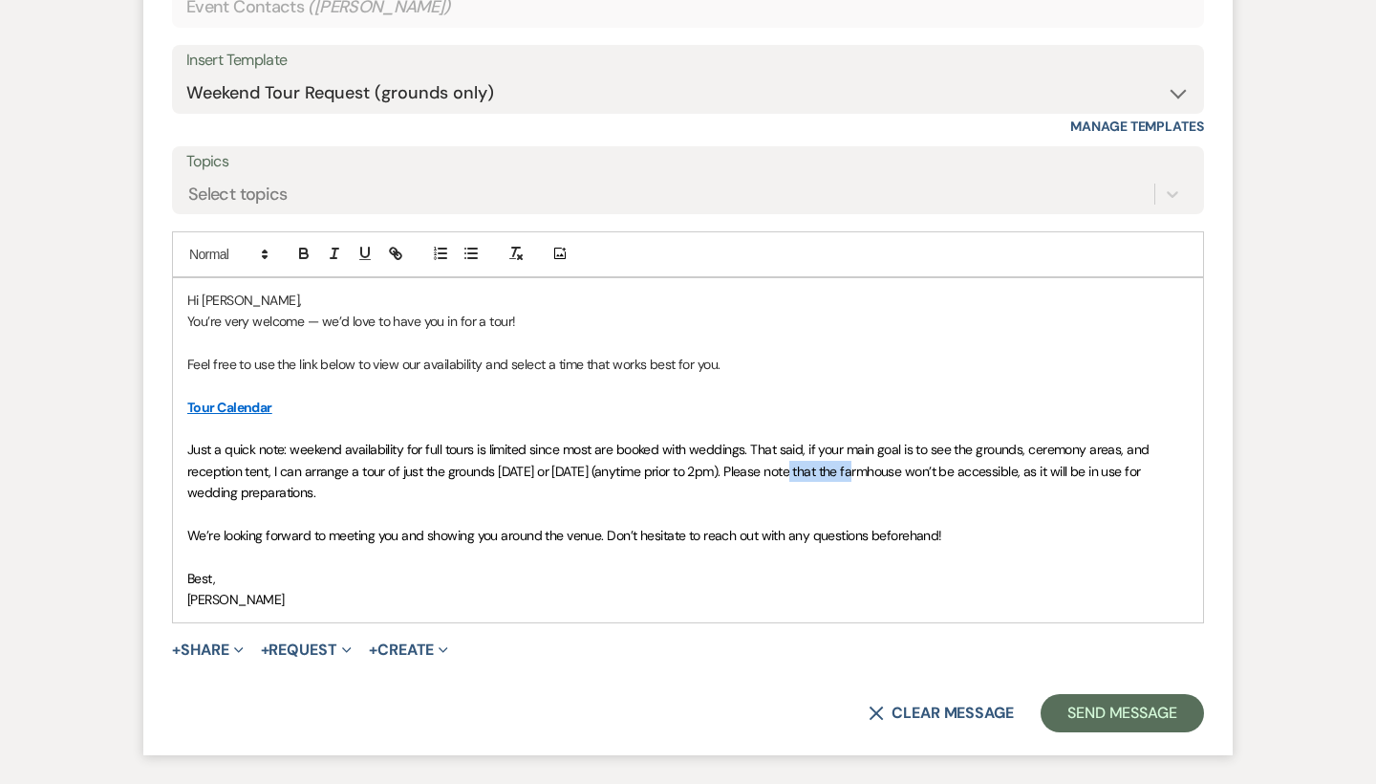
drag, startPoint x: 861, startPoint y: 439, endPoint x: 794, endPoint y: 441, distance: 66.9
click at [794, 441] on span "Just a quick note: weekend availability for full tours is limited since most ar…" at bounding box center [669, 471] width 965 height 60
click at [412, 461] on p "Just a quick note: weekend availability for full tours is limited since most ar…" at bounding box center [688, 471] width 1002 height 64
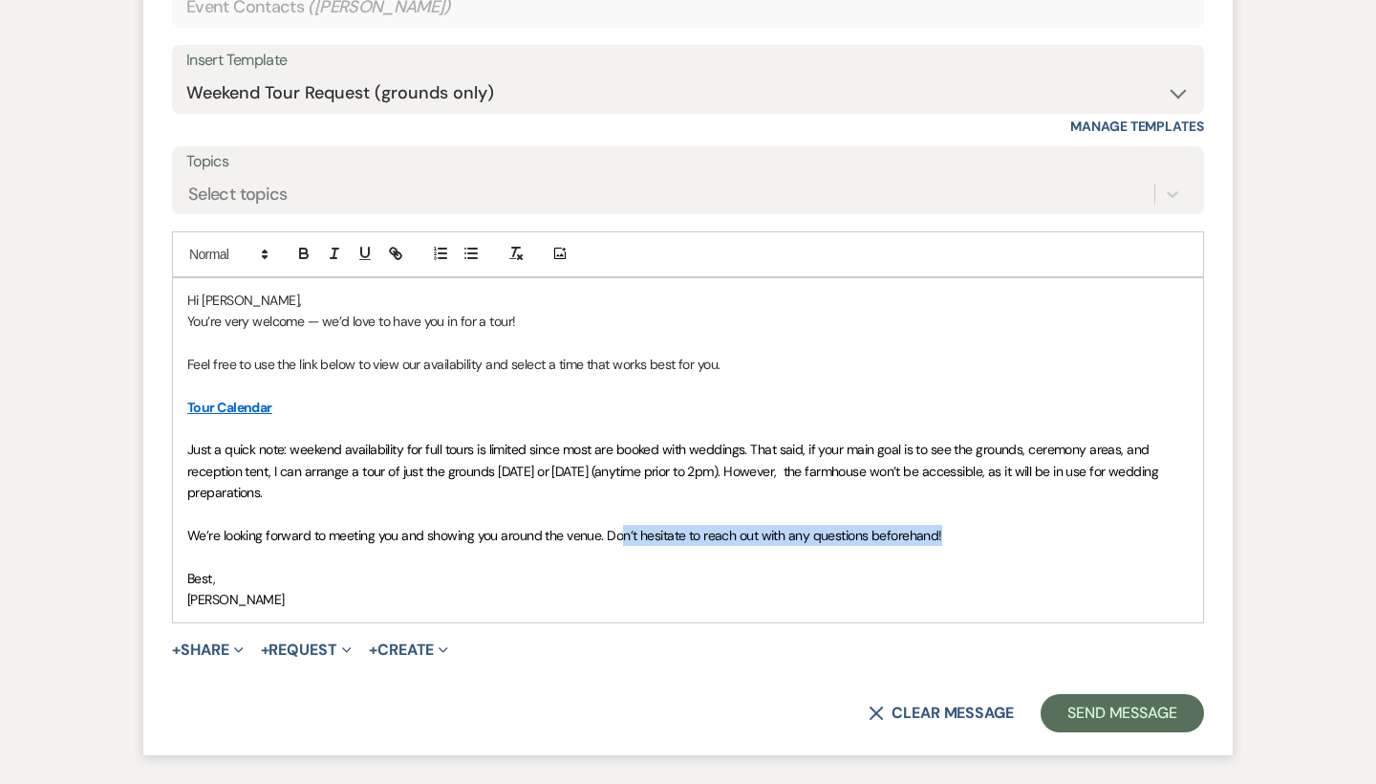
drag, startPoint x: 950, startPoint y: 500, endPoint x: 622, endPoint y: 496, distance: 327.9
click at [622, 525] on p "We’re looking forward to meeting you and showing you around the venue. Don’t he…" at bounding box center [688, 535] width 1002 height 21
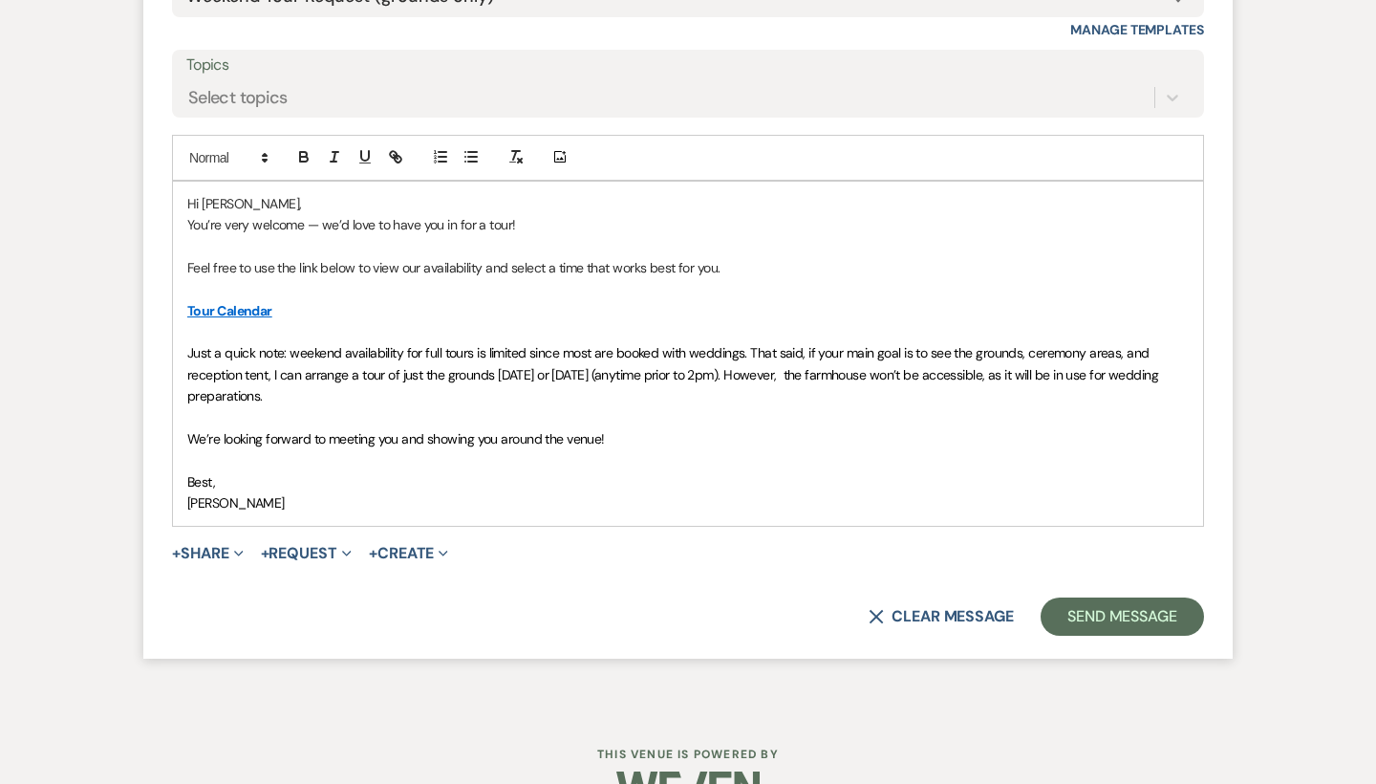
scroll to position [2279, 0]
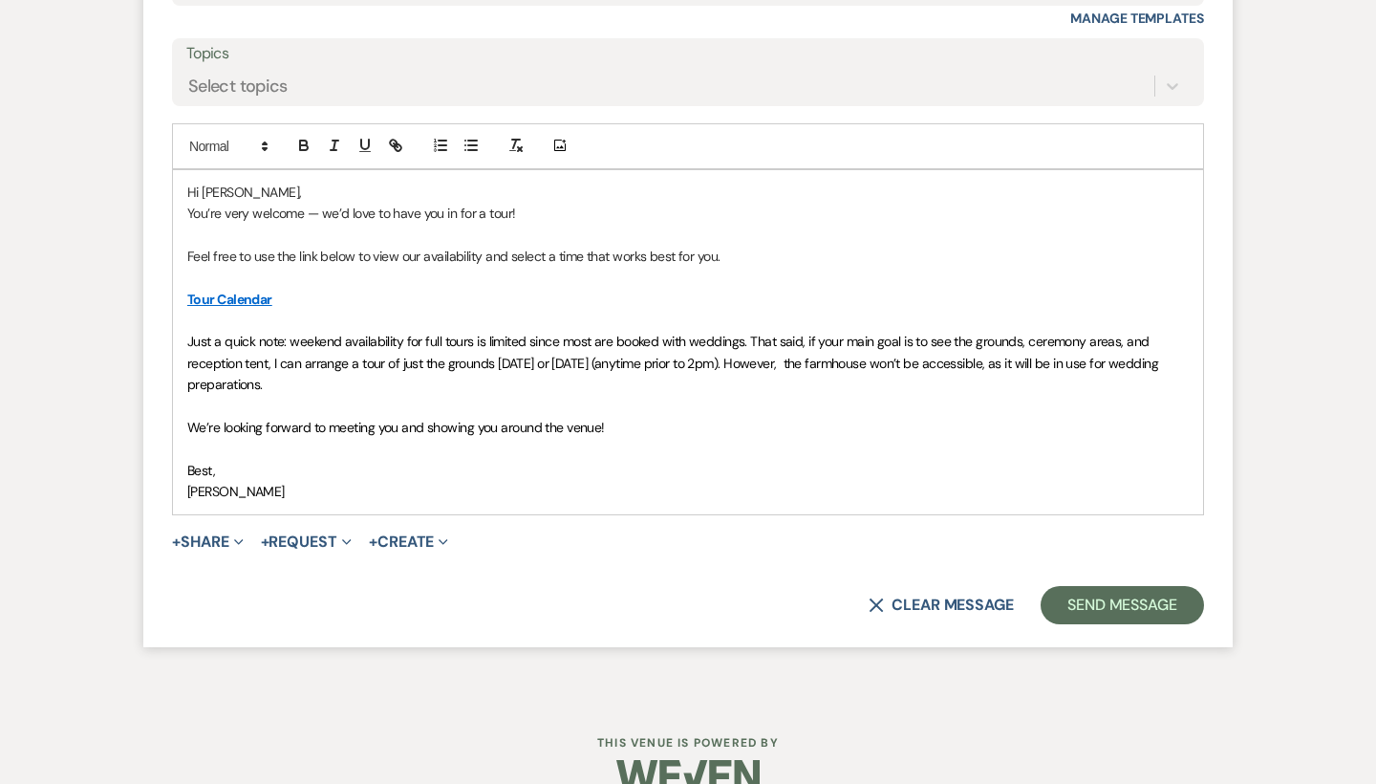
click at [389, 350] on p "Just a quick note: weekend availability for full tours is limited since most ar…" at bounding box center [688, 363] width 1002 height 64
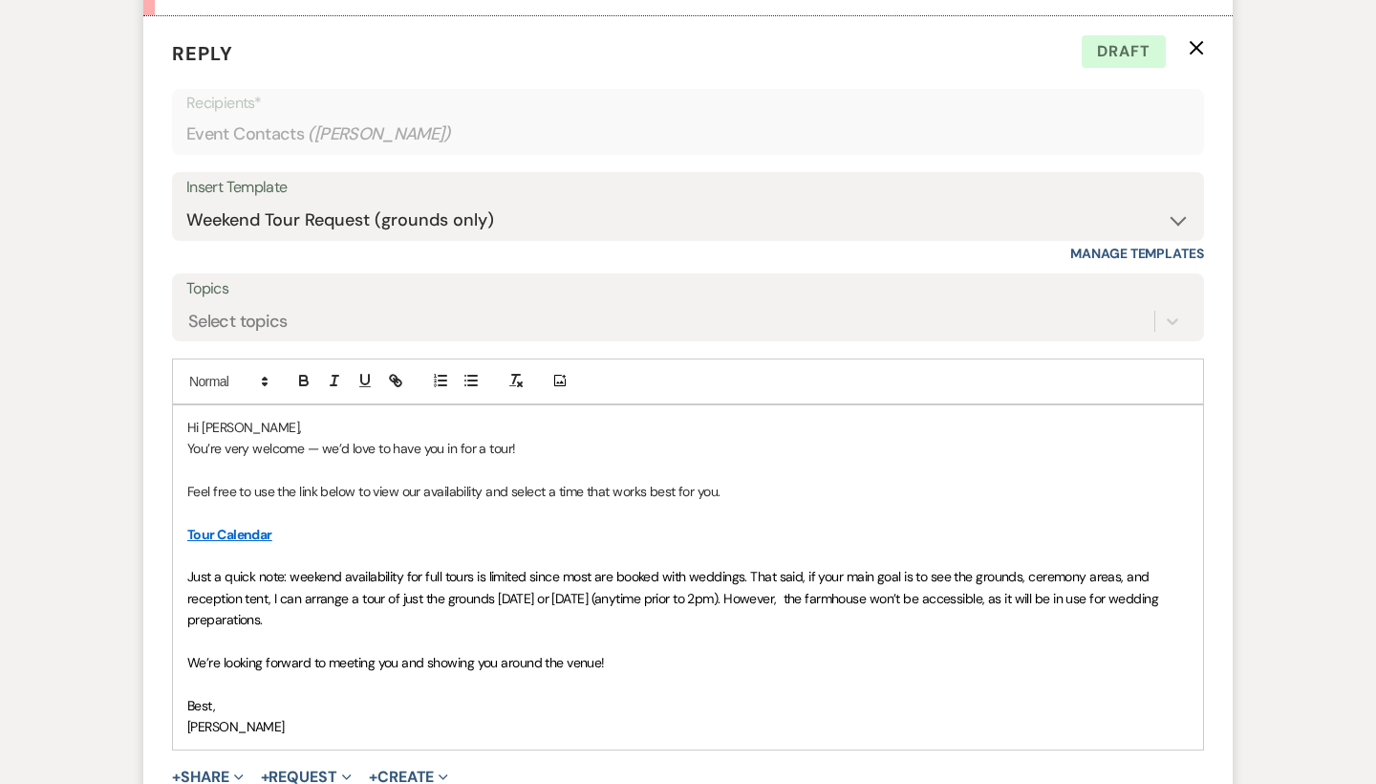
scroll to position [2135, 0]
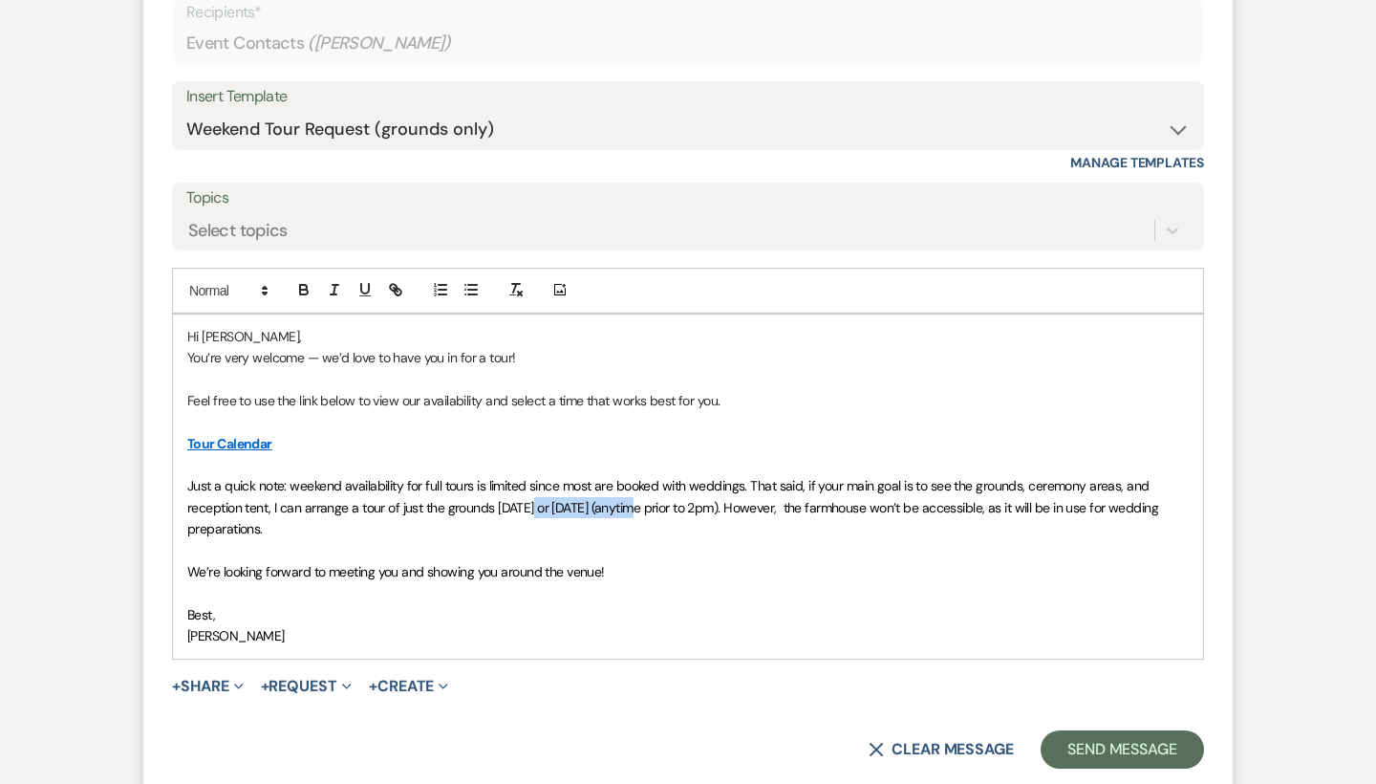
drag, startPoint x: 635, startPoint y: 472, endPoint x: 528, endPoint y: 471, distance: 107.1
click at [528, 477] on span "Just a quick note: weekend availability for full tours is limited since most ar…" at bounding box center [674, 507] width 974 height 60
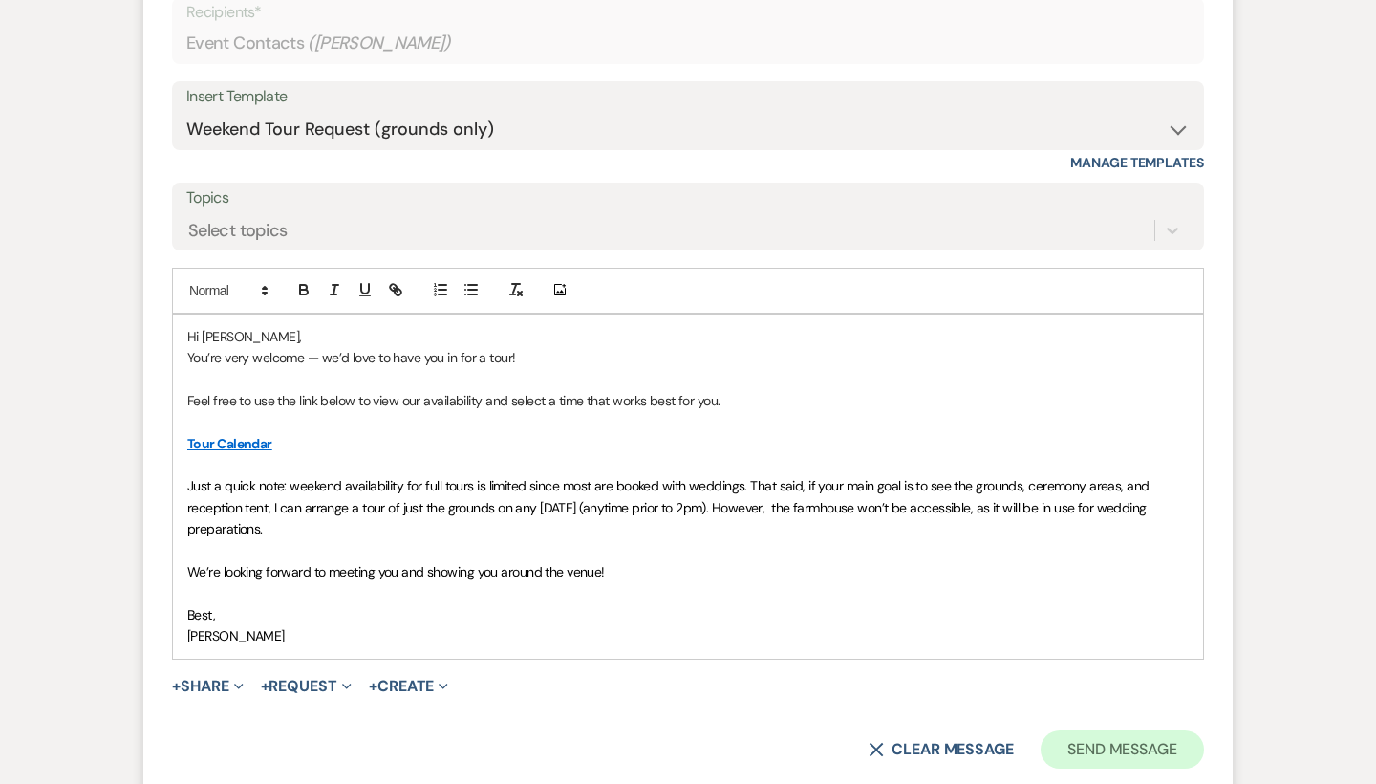
click at [1092, 730] on button "Send Message" at bounding box center [1122, 749] width 163 height 38
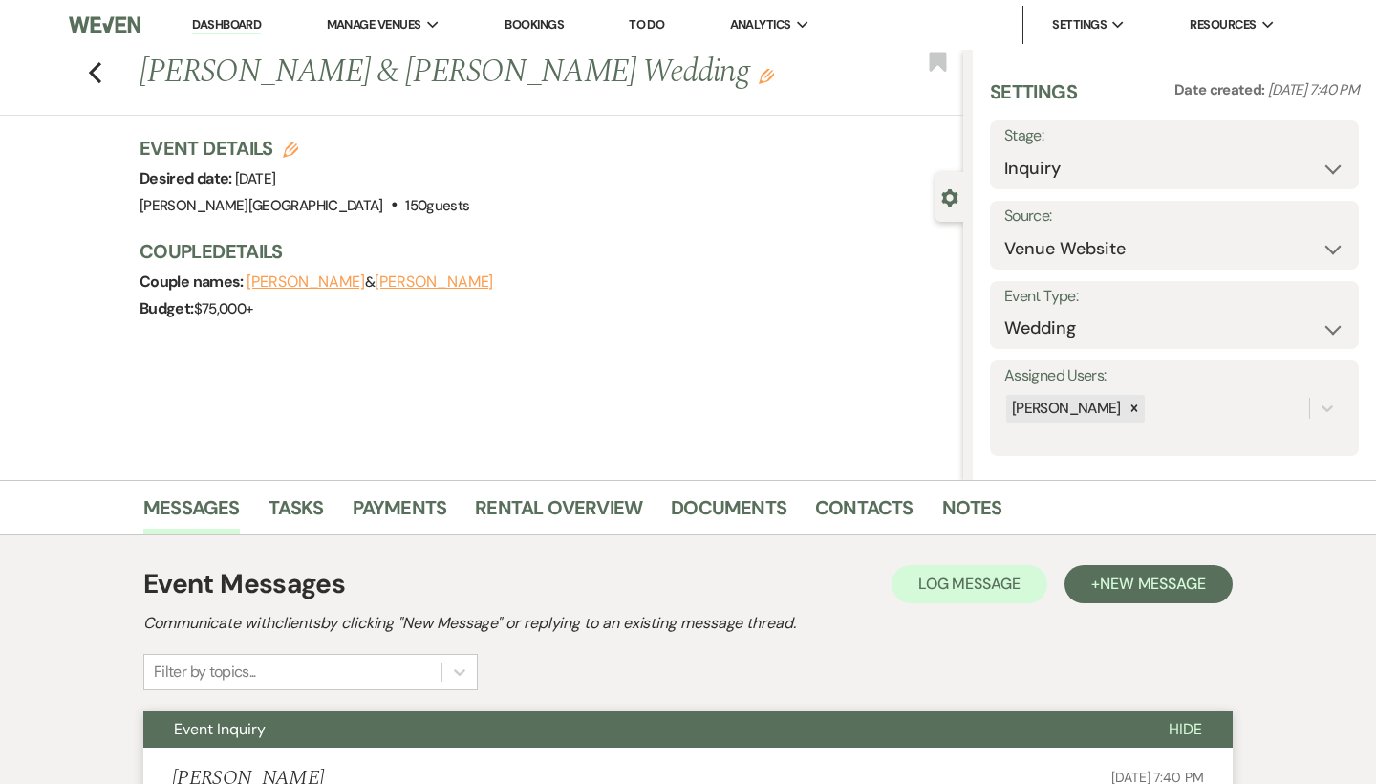
scroll to position [0, 0]
click at [99, 69] on icon "Previous" at bounding box center [95, 72] width 14 height 23
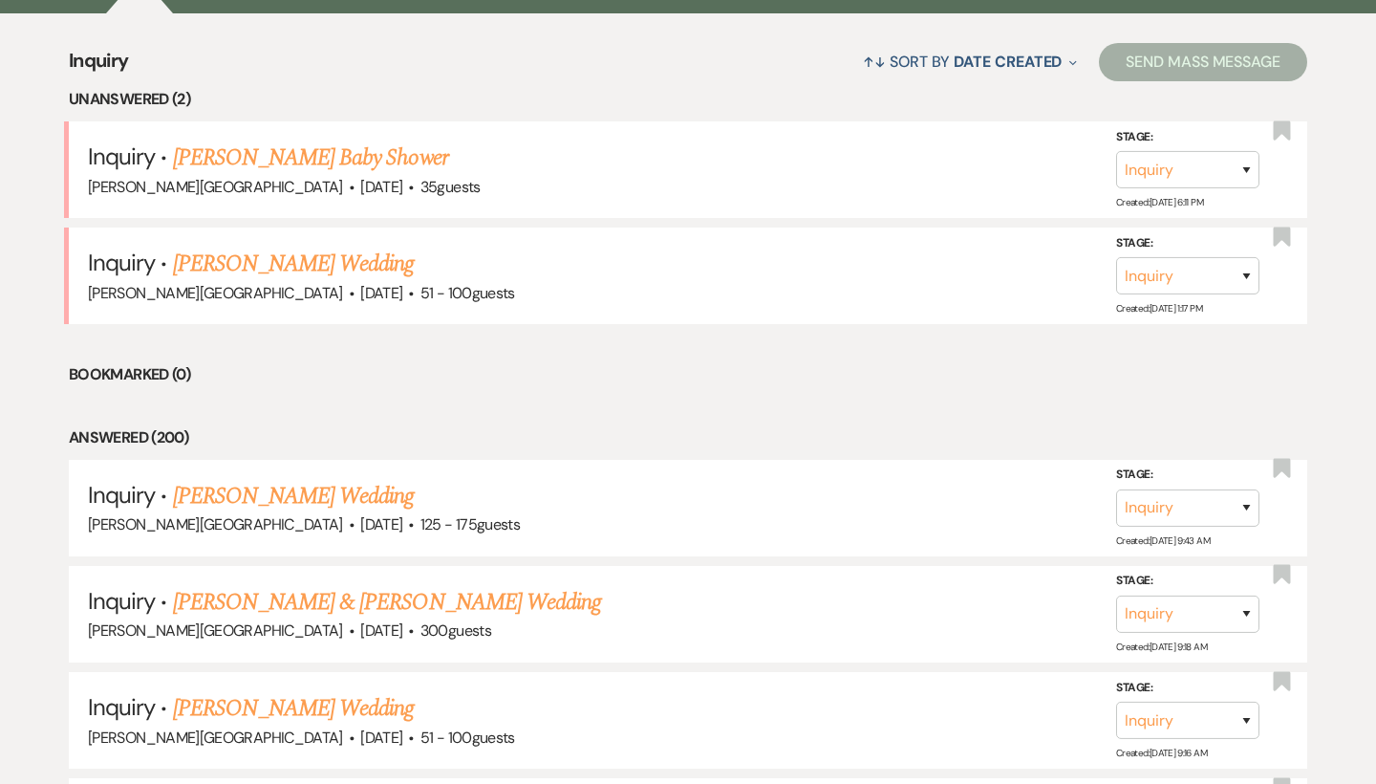
scroll to position [718, 0]
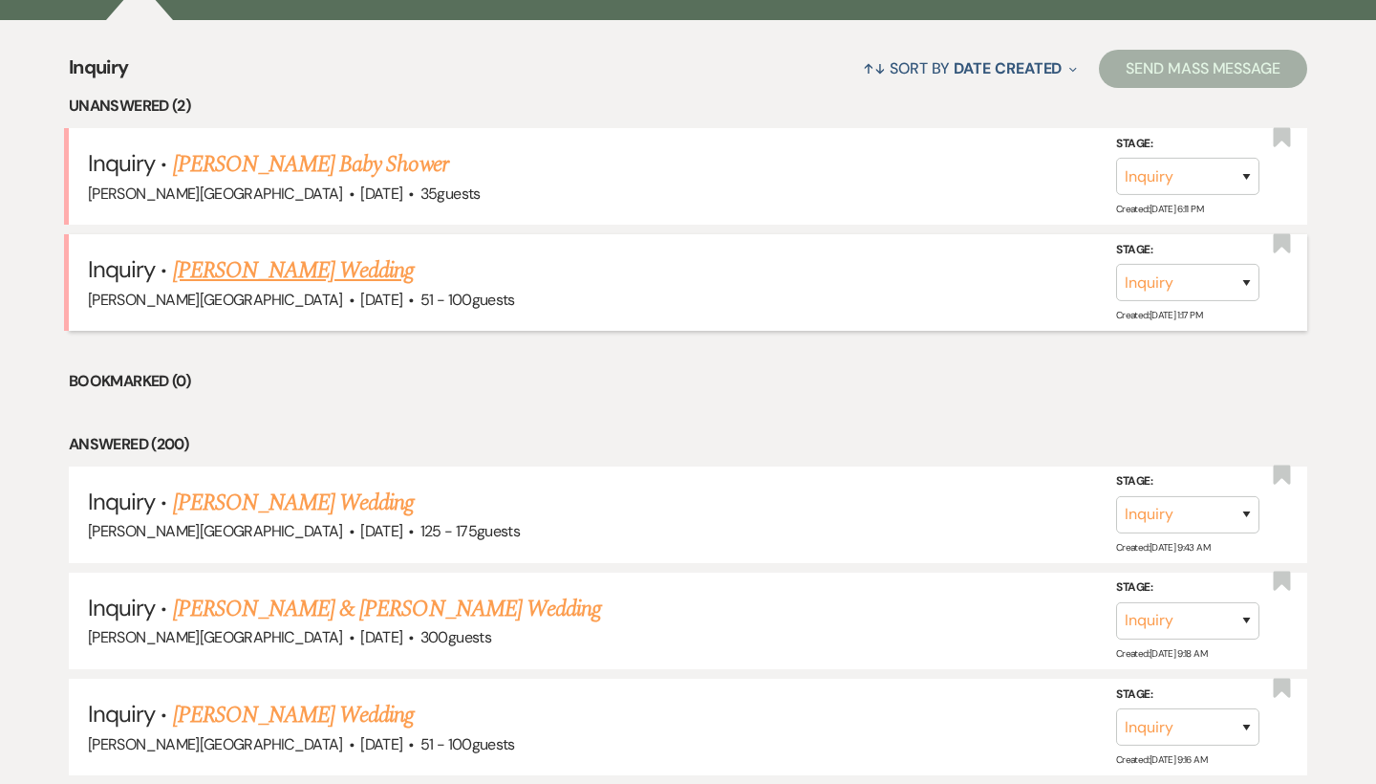
click at [293, 268] on link "[PERSON_NAME] Wedding" at bounding box center [294, 270] width 242 height 34
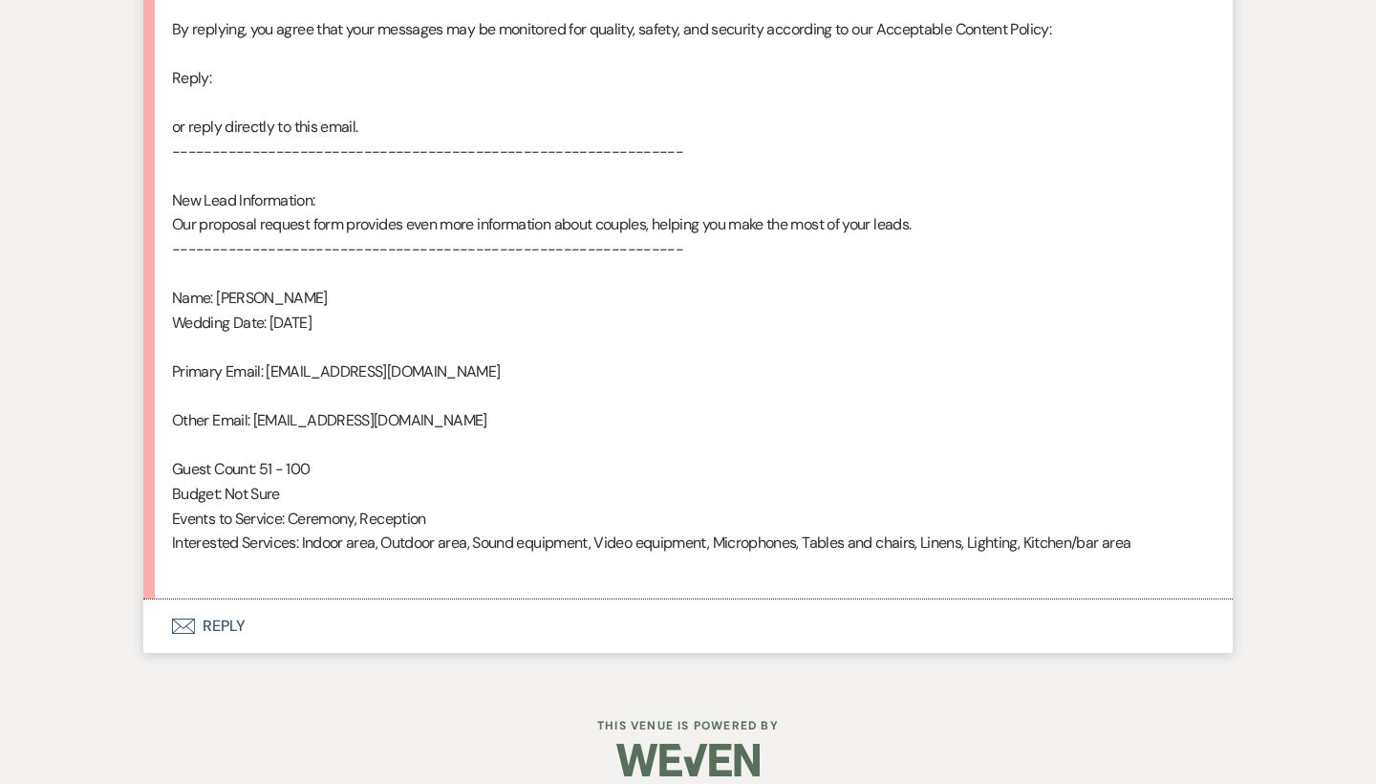
scroll to position [1122, 0]
click at [232, 600] on button "Envelope Reply" at bounding box center [688, 627] width 1090 height 54
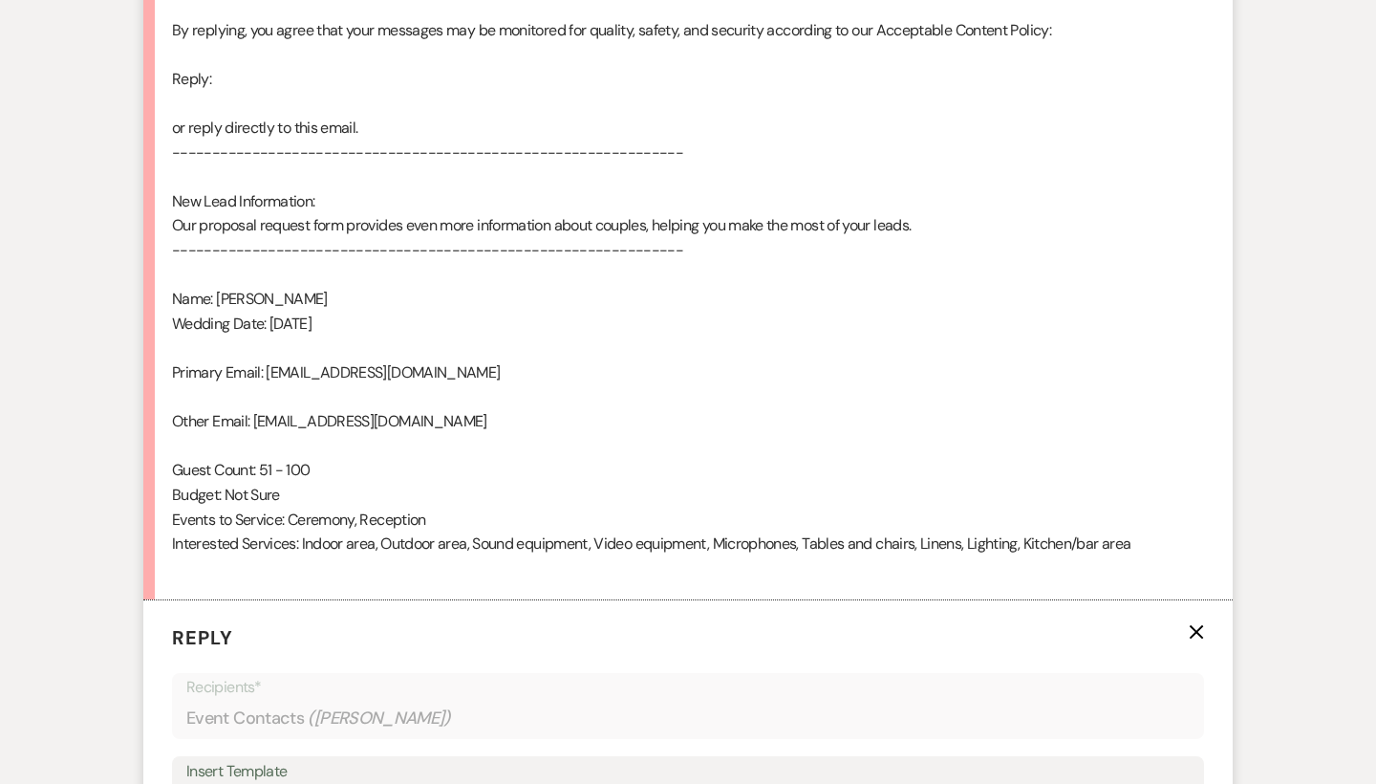
scroll to position [1592, 0]
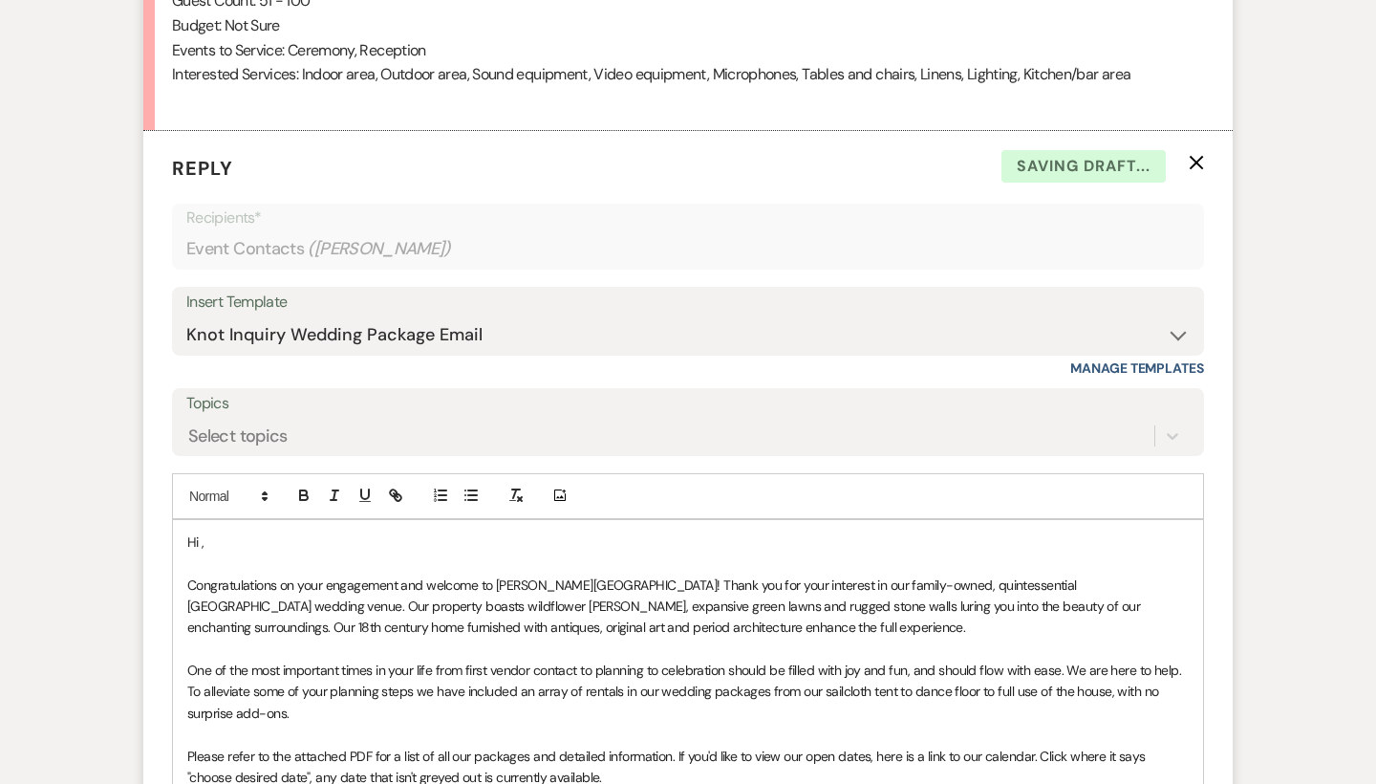
click at [243, 531] on p "Hi ," at bounding box center [688, 541] width 1002 height 21
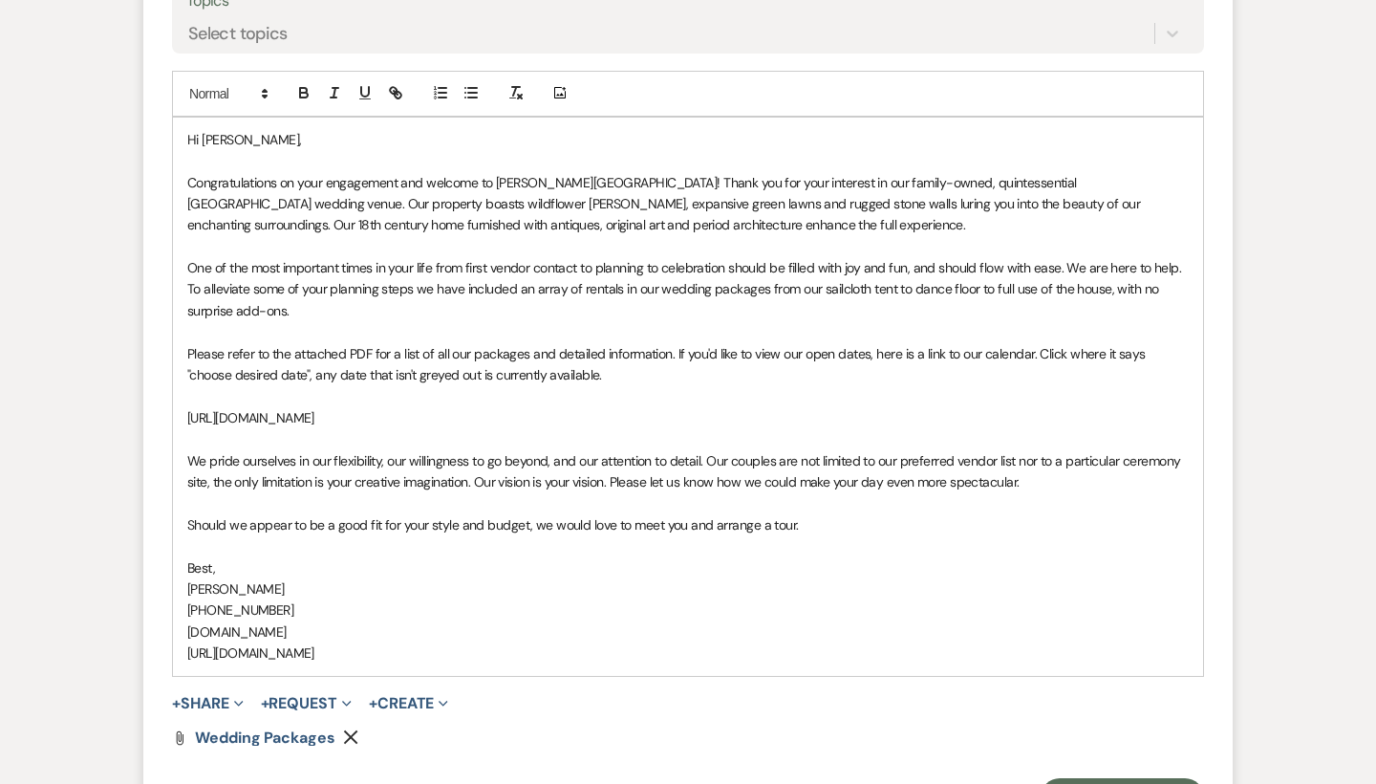
scroll to position [2073, 0]
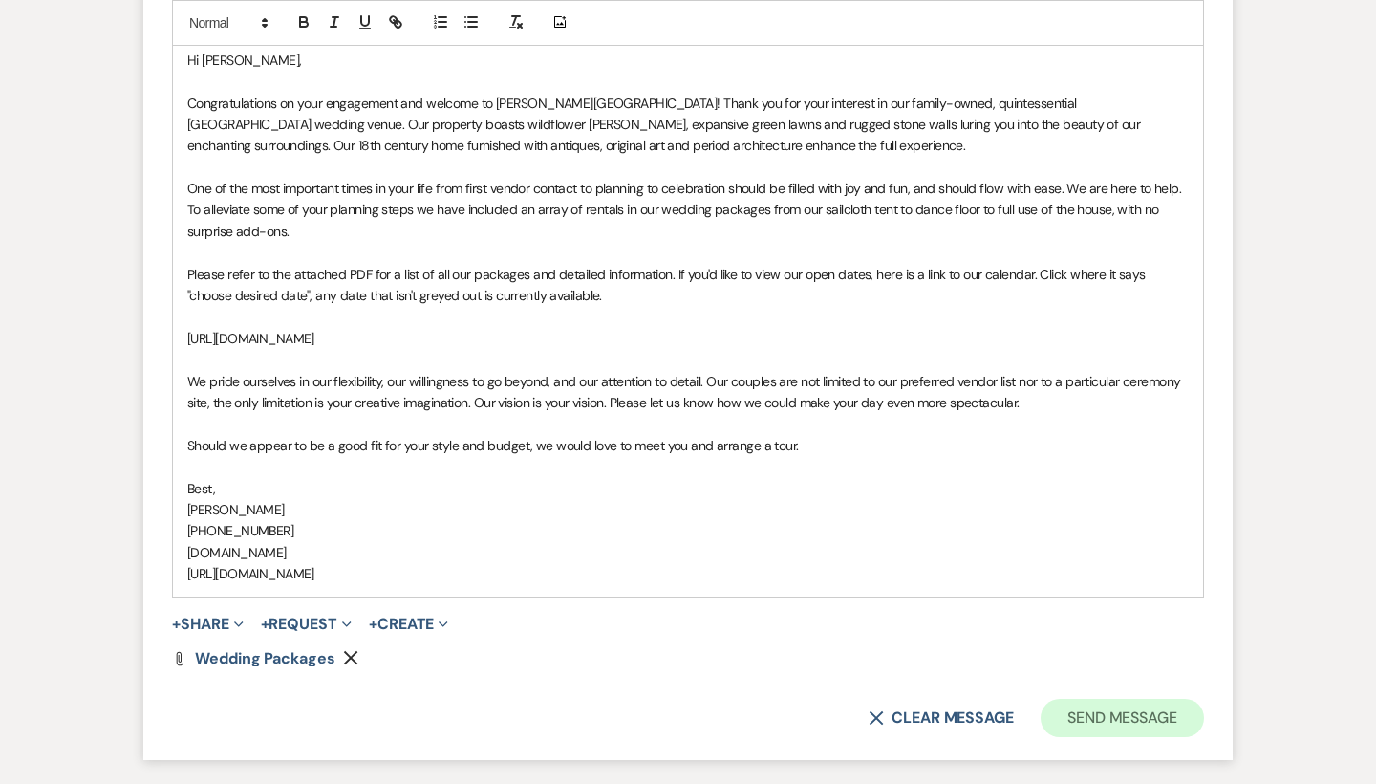
click at [1077, 699] on button "Send Message" at bounding box center [1122, 718] width 163 height 38
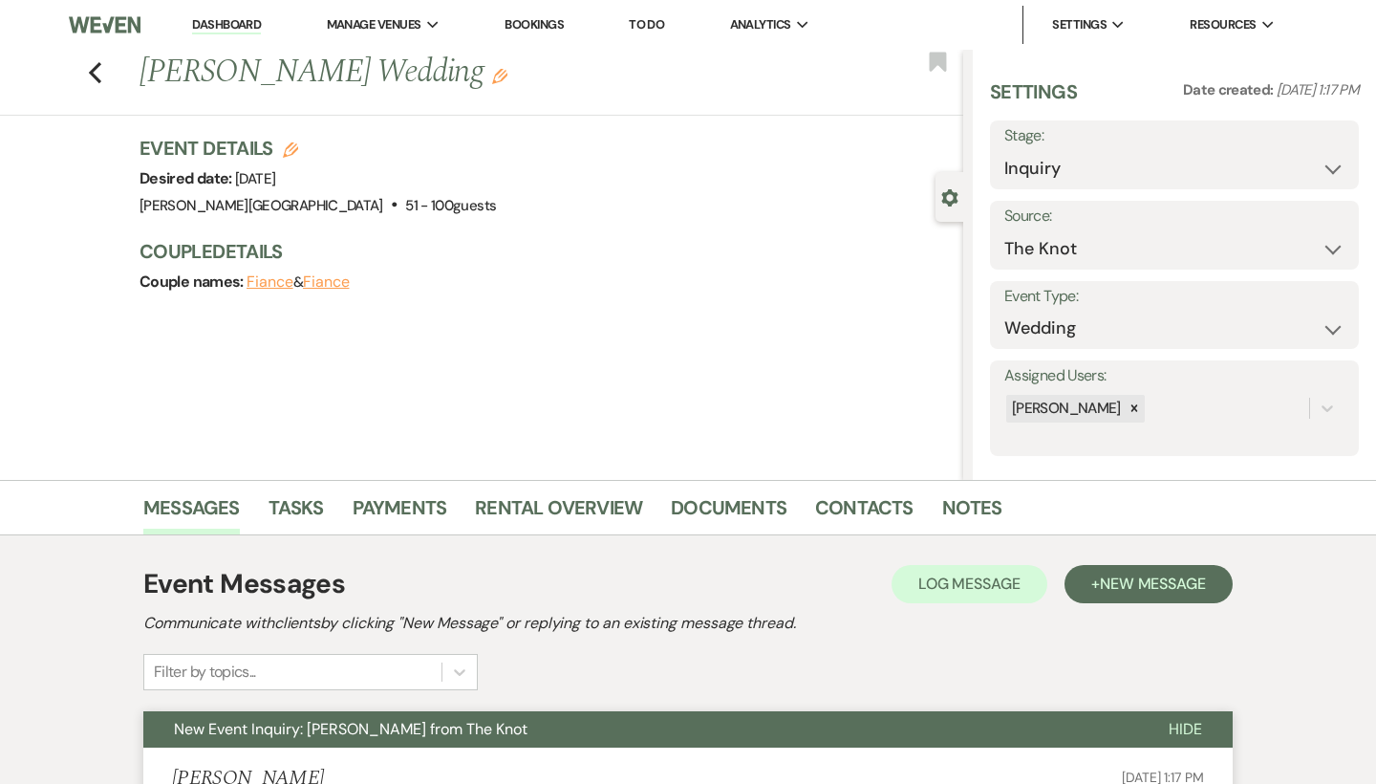
scroll to position [0, 0]
click at [98, 79] on use "button" at bounding box center [95, 72] width 12 height 21
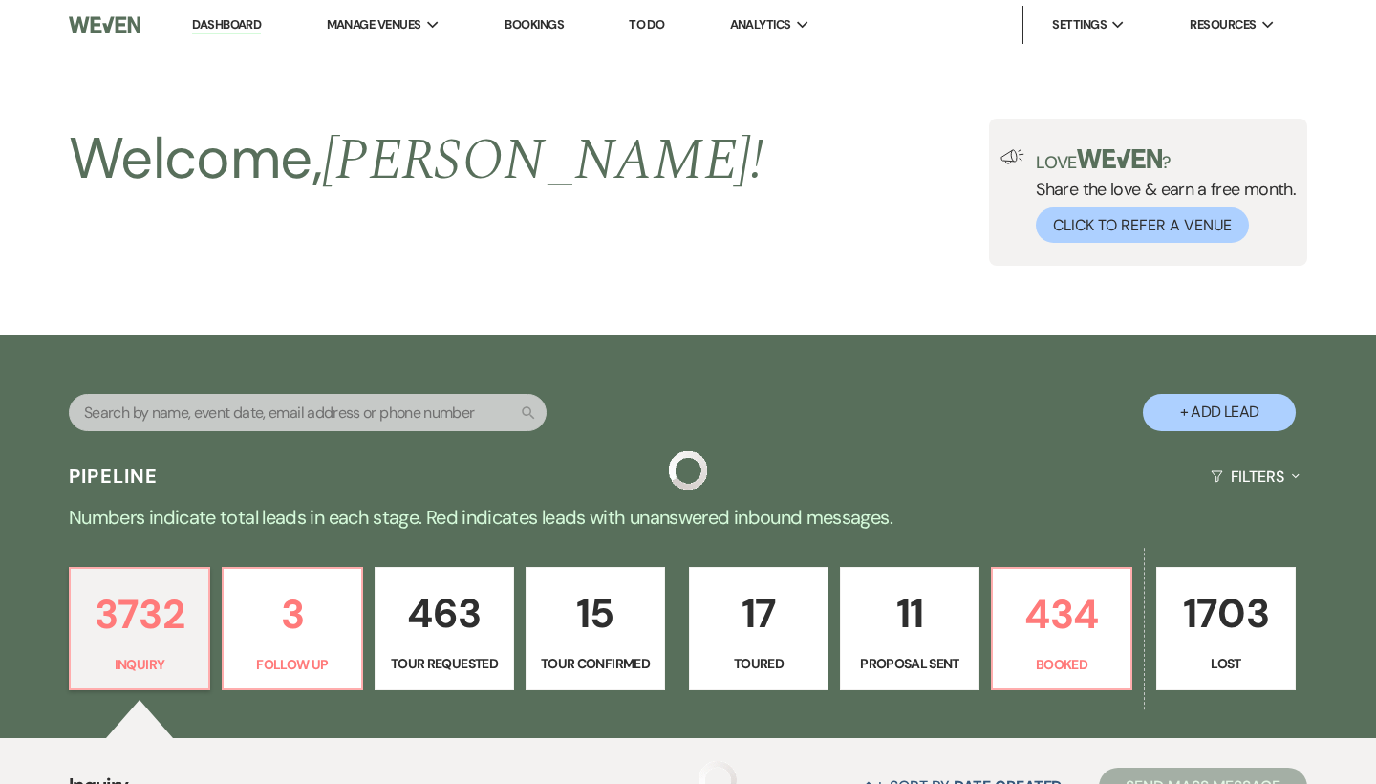
scroll to position [718, 0]
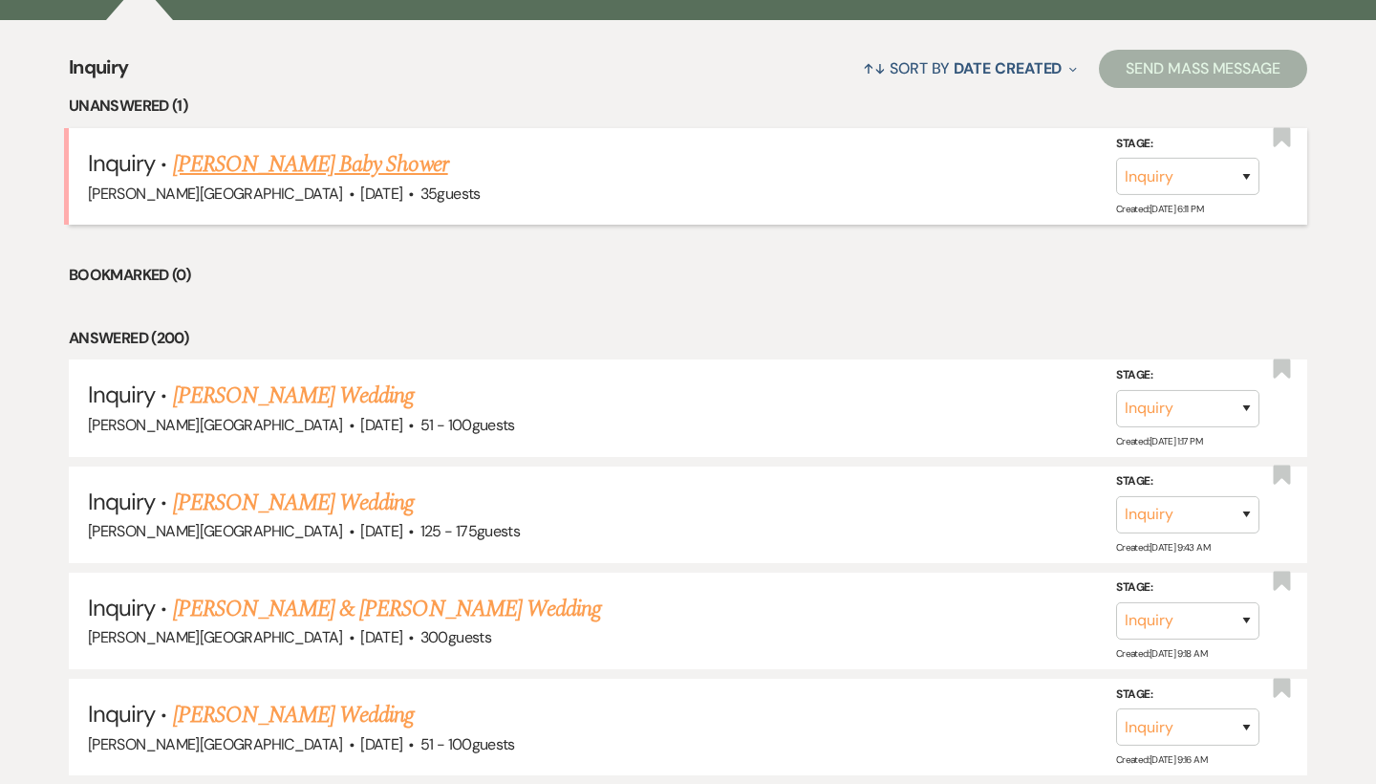
click at [268, 163] on link "[PERSON_NAME] Baby Shower" at bounding box center [310, 164] width 275 height 34
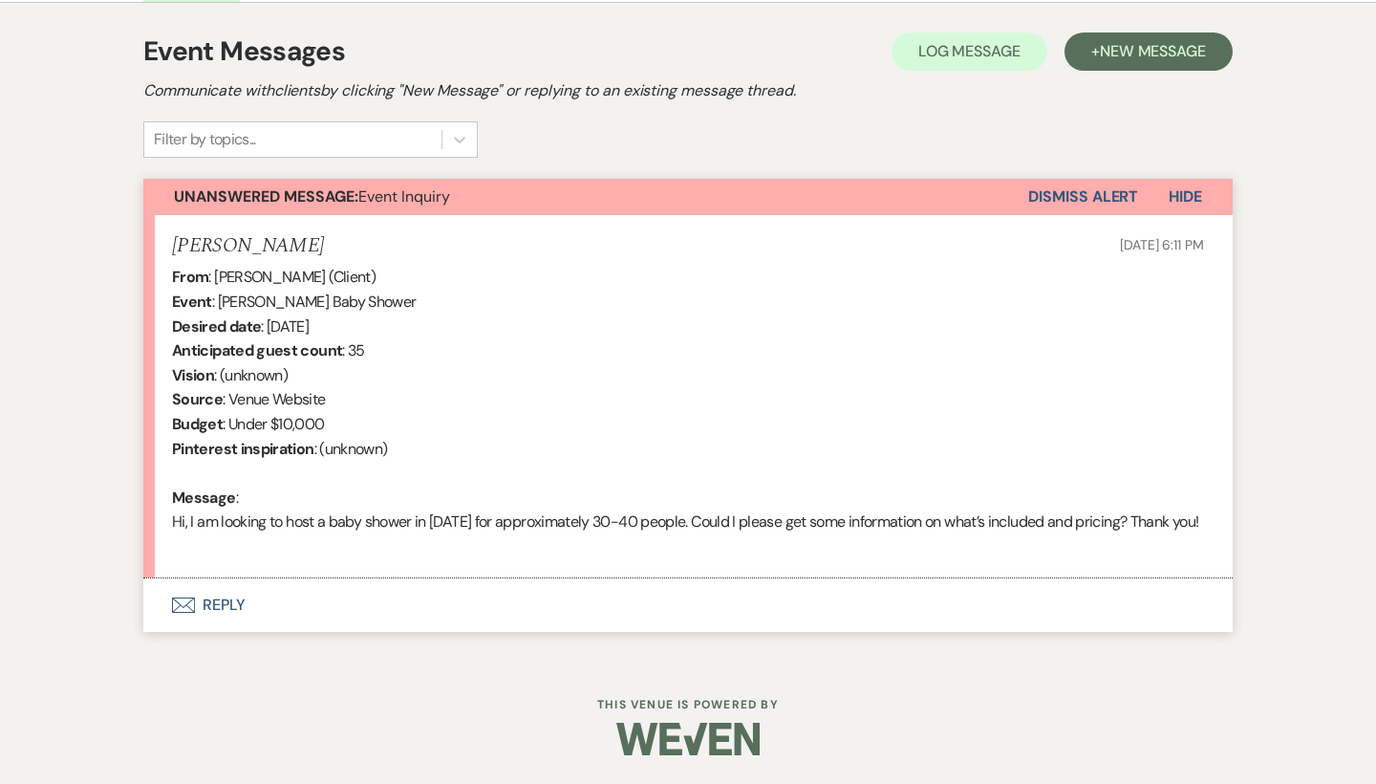
click at [222, 598] on button "Envelope Reply" at bounding box center [688, 605] width 1090 height 54
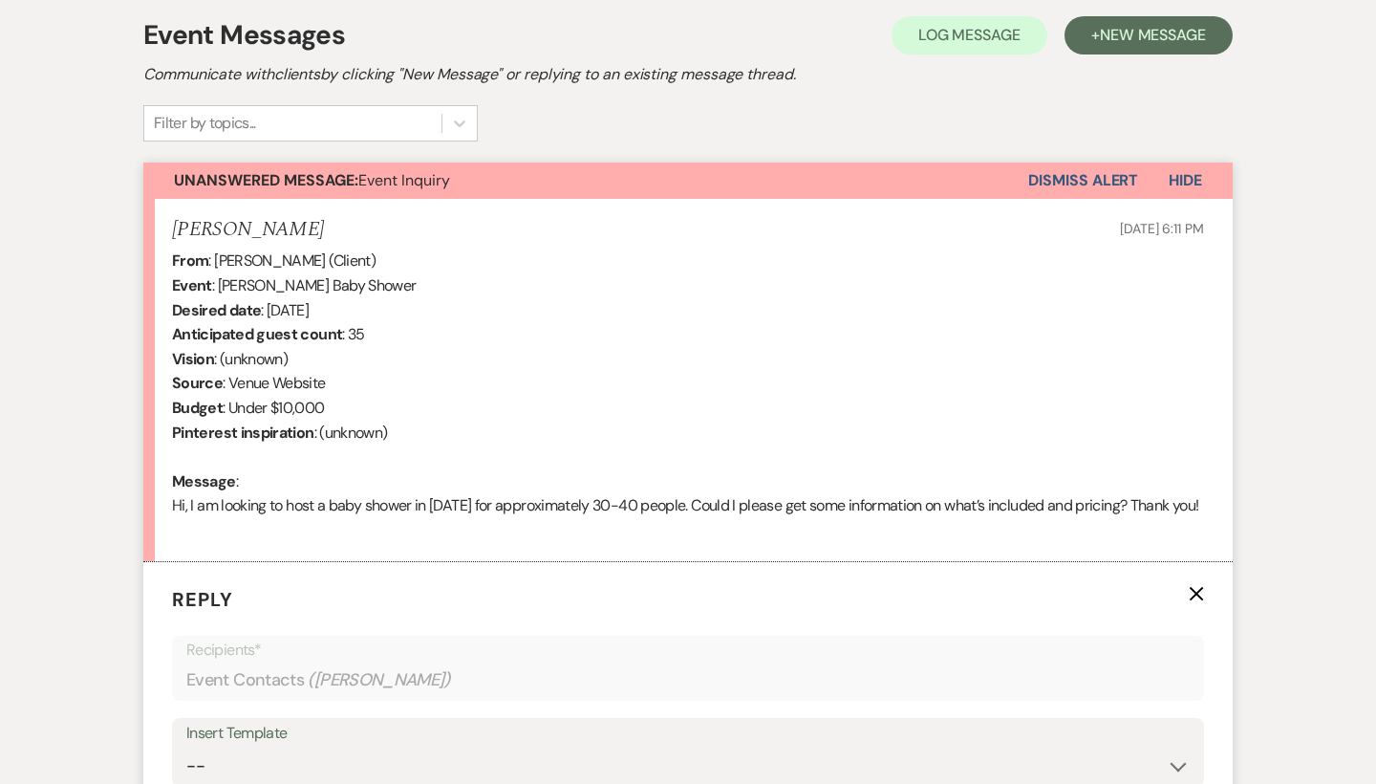
scroll to position [1018, 0]
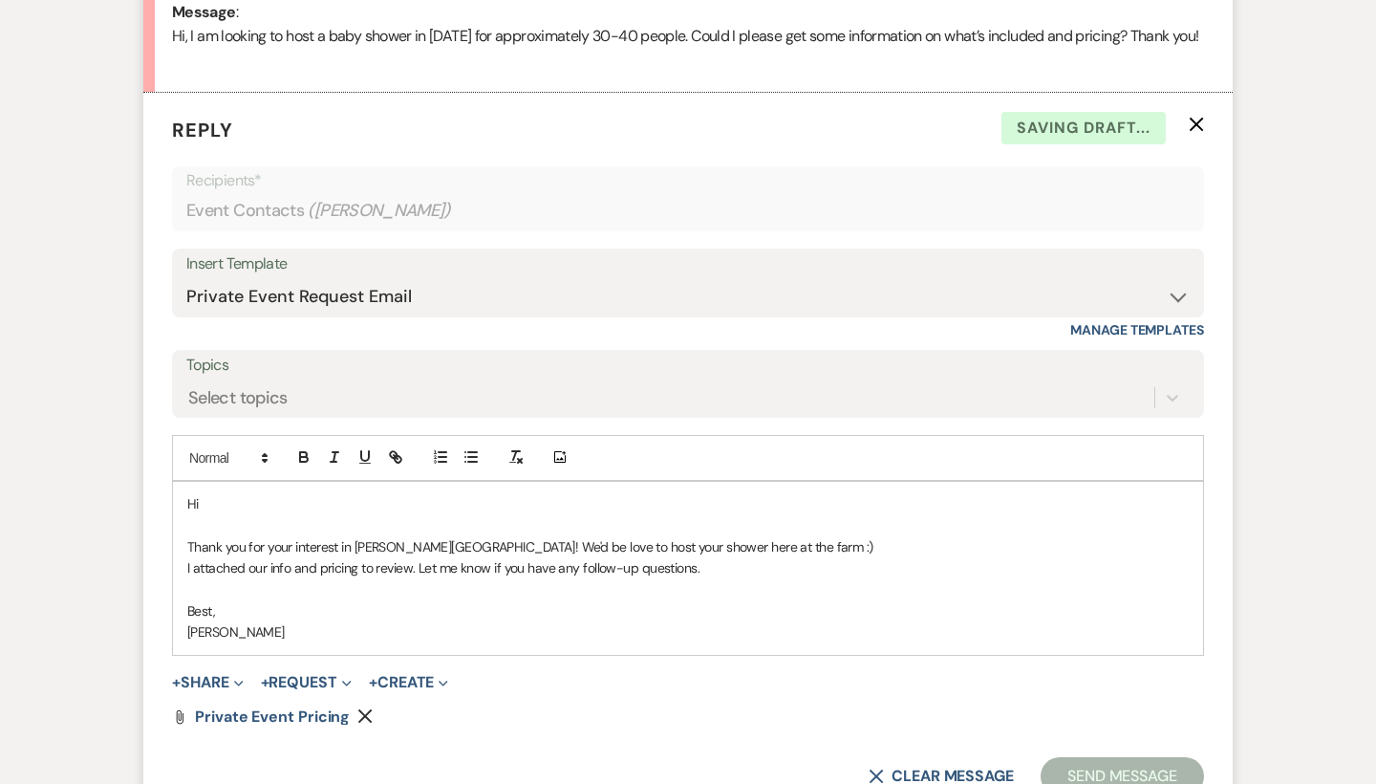
click at [239, 514] on p "Hi" at bounding box center [688, 503] width 1002 height 21
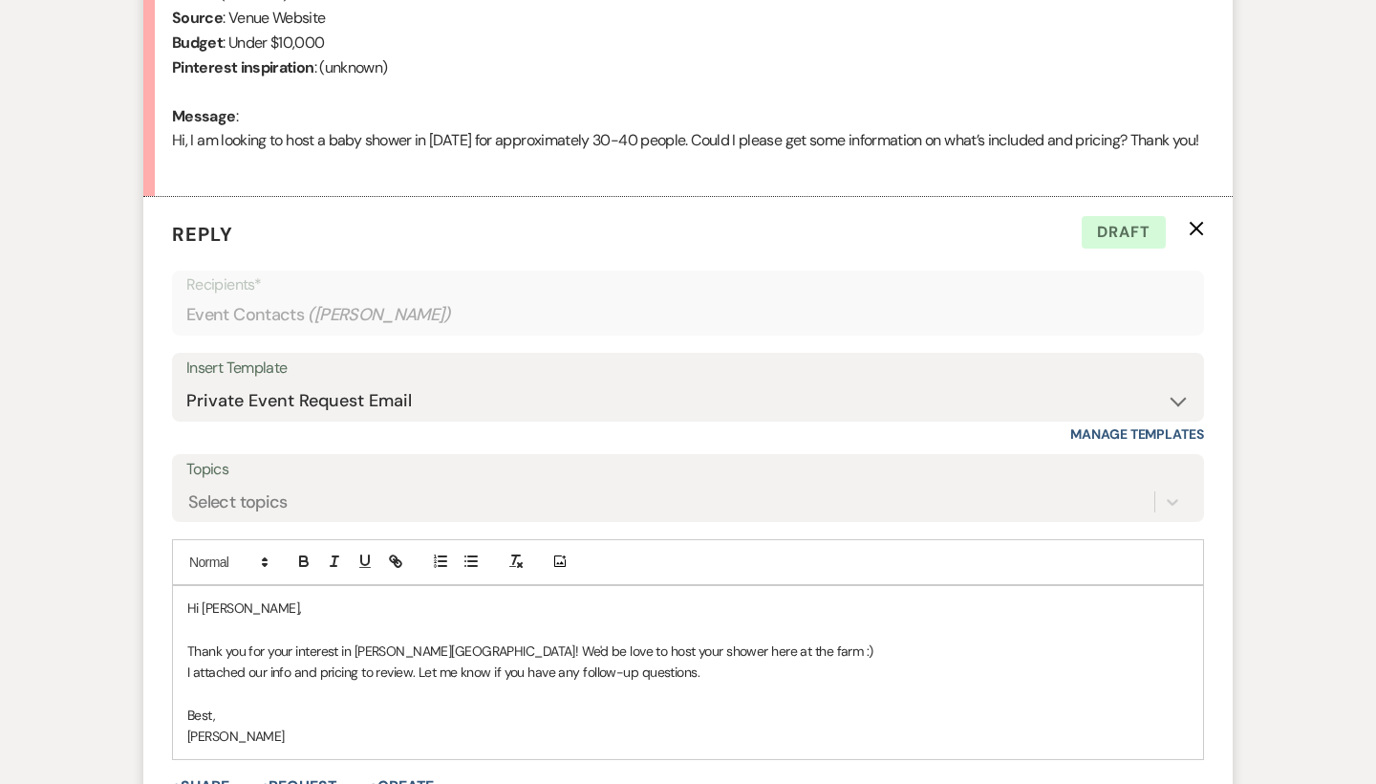
scroll to position [1122, 0]
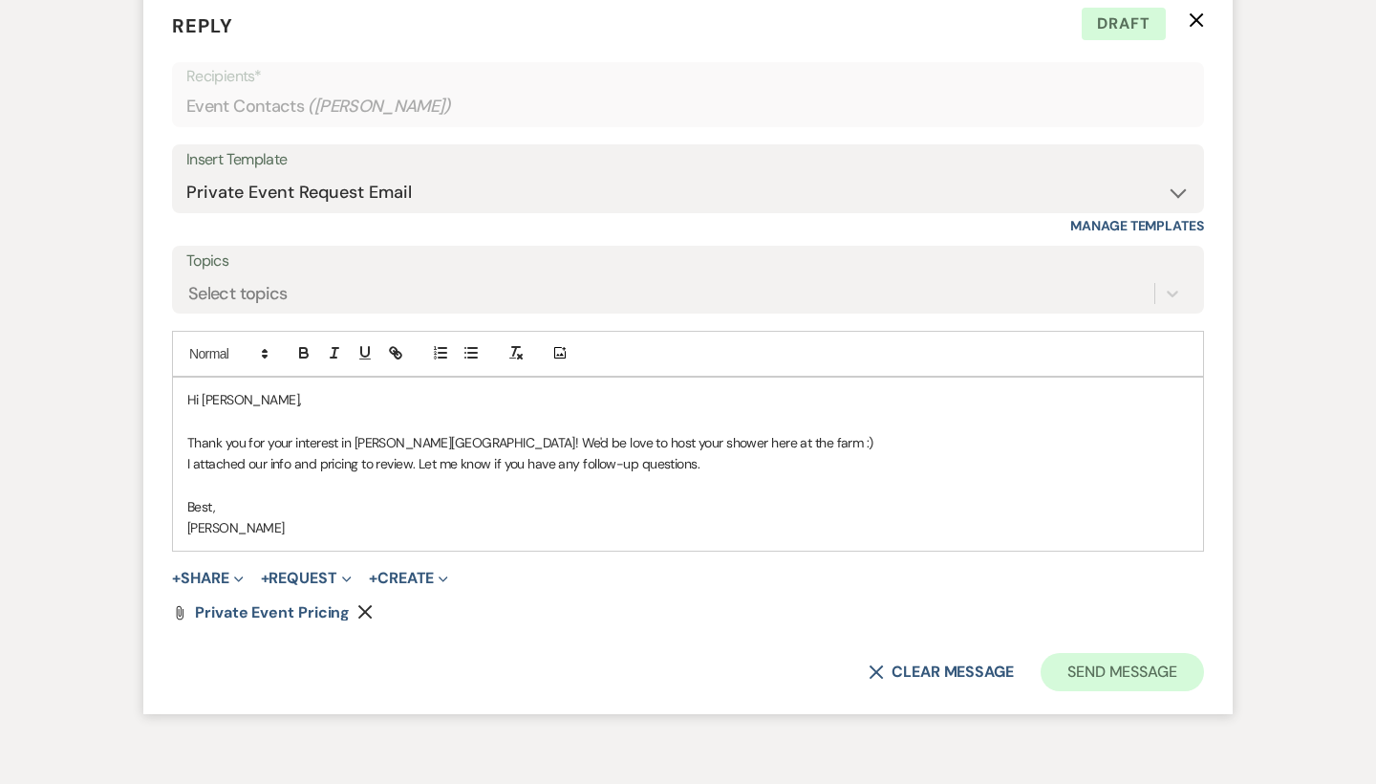
click at [1101, 687] on button "Send Message" at bounding box center [1122, 672] width 163 height 38
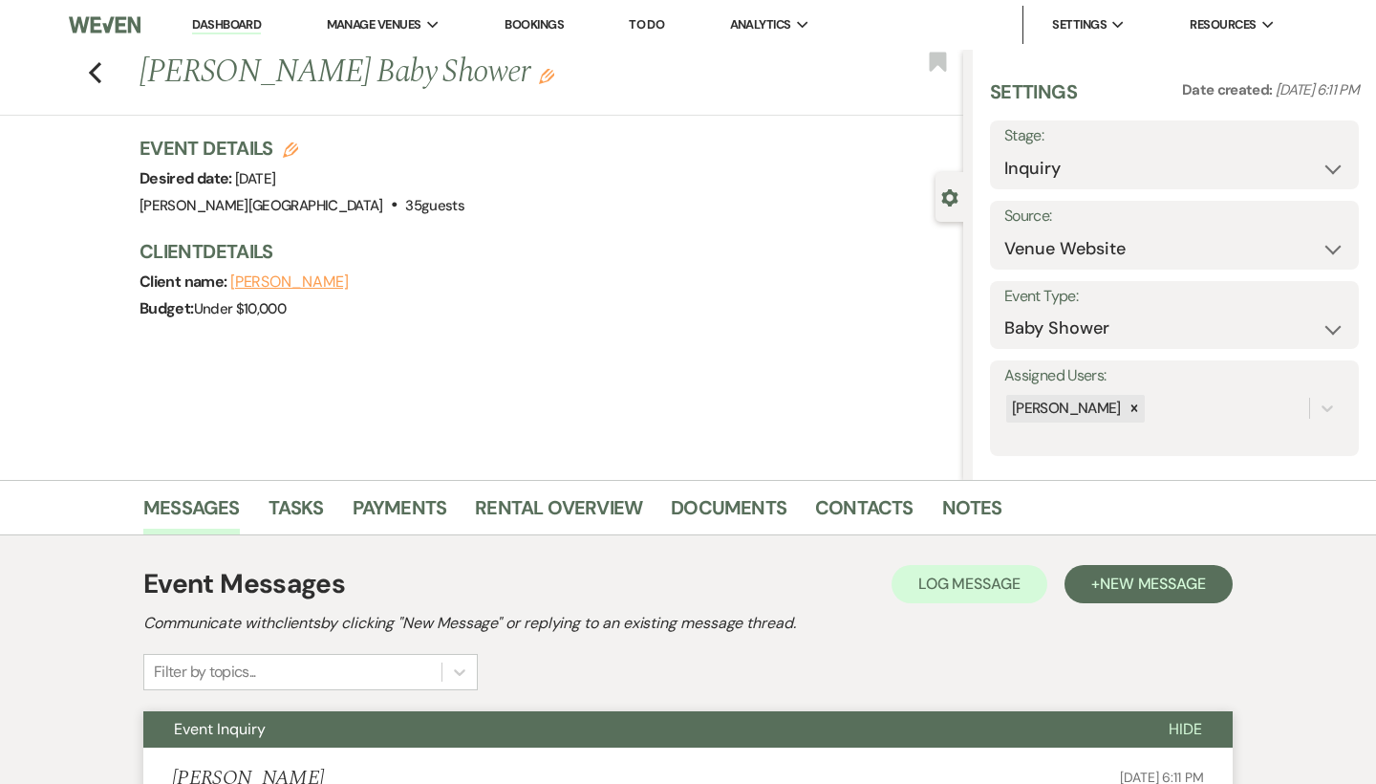
scroll to position [0, 0]
click at [96, 69] on use "button" at bounding box center [95, 72] width 12 height 21
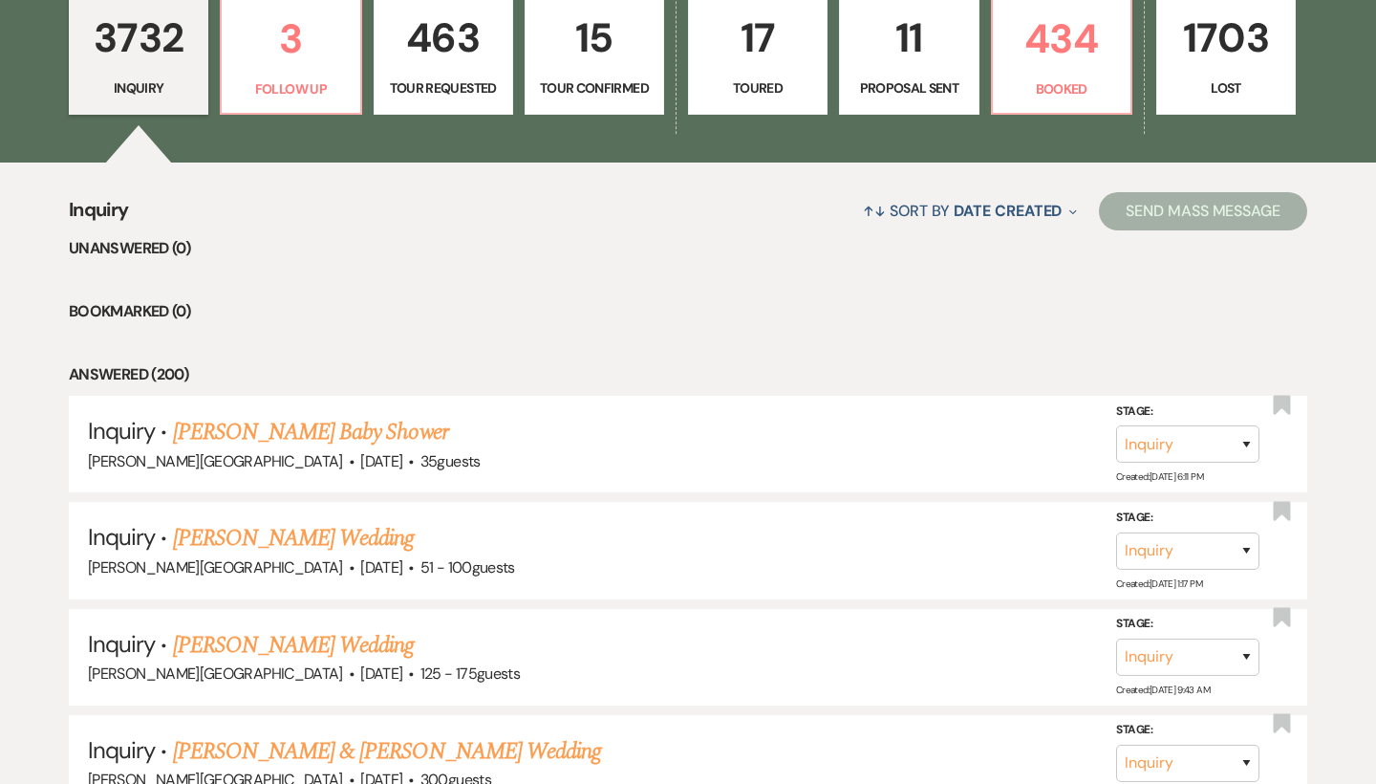
scroll to position [525, 0]
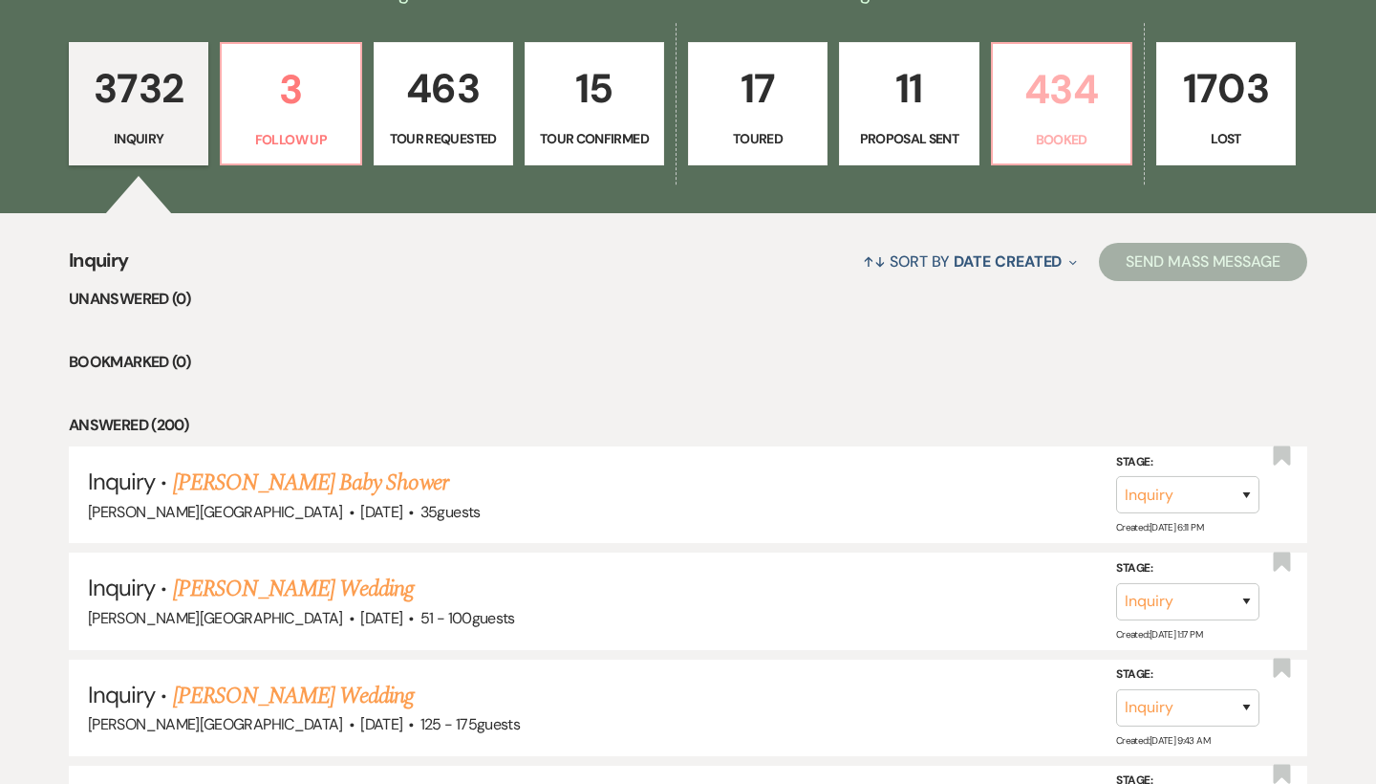
click at [1028, 118] on p "434" at bounding box center [1062, 89] width 115 height 64
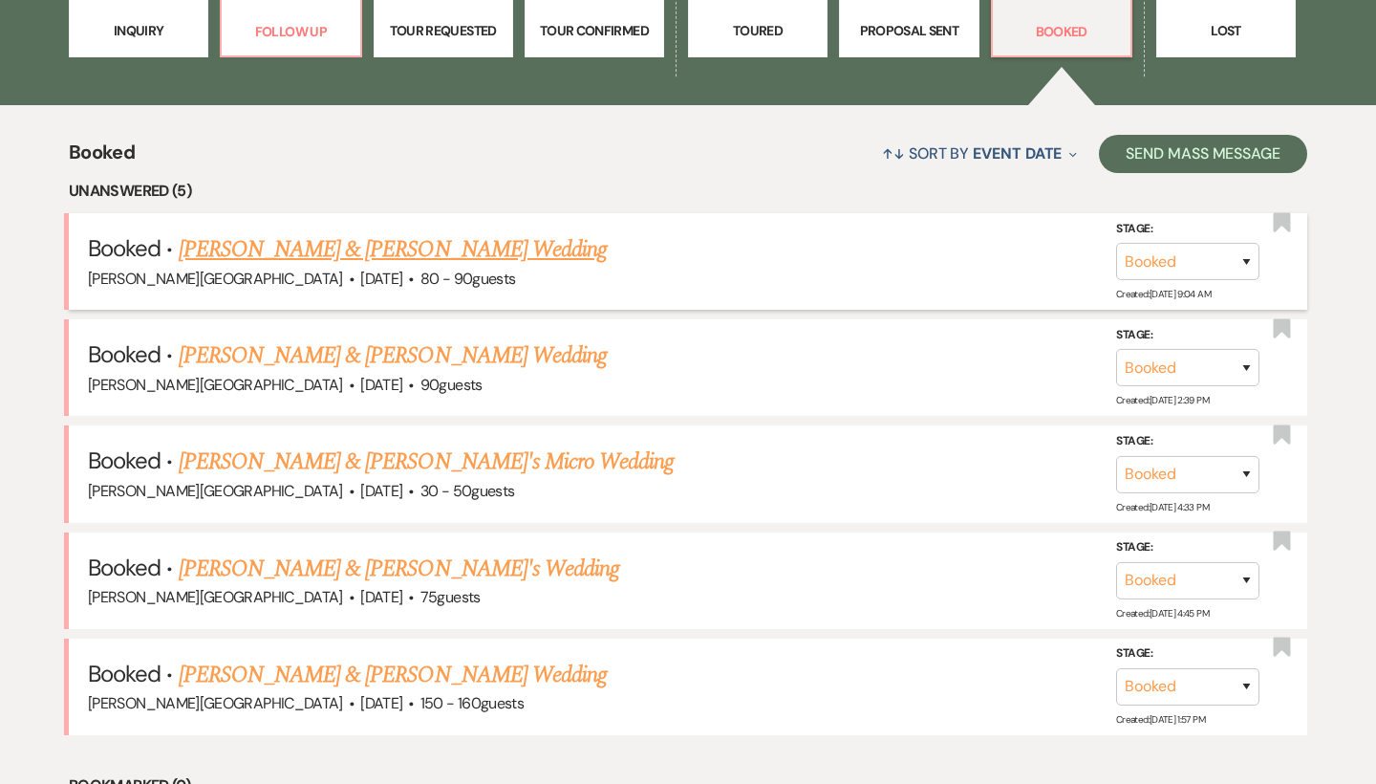
scroll to position [654, 0]
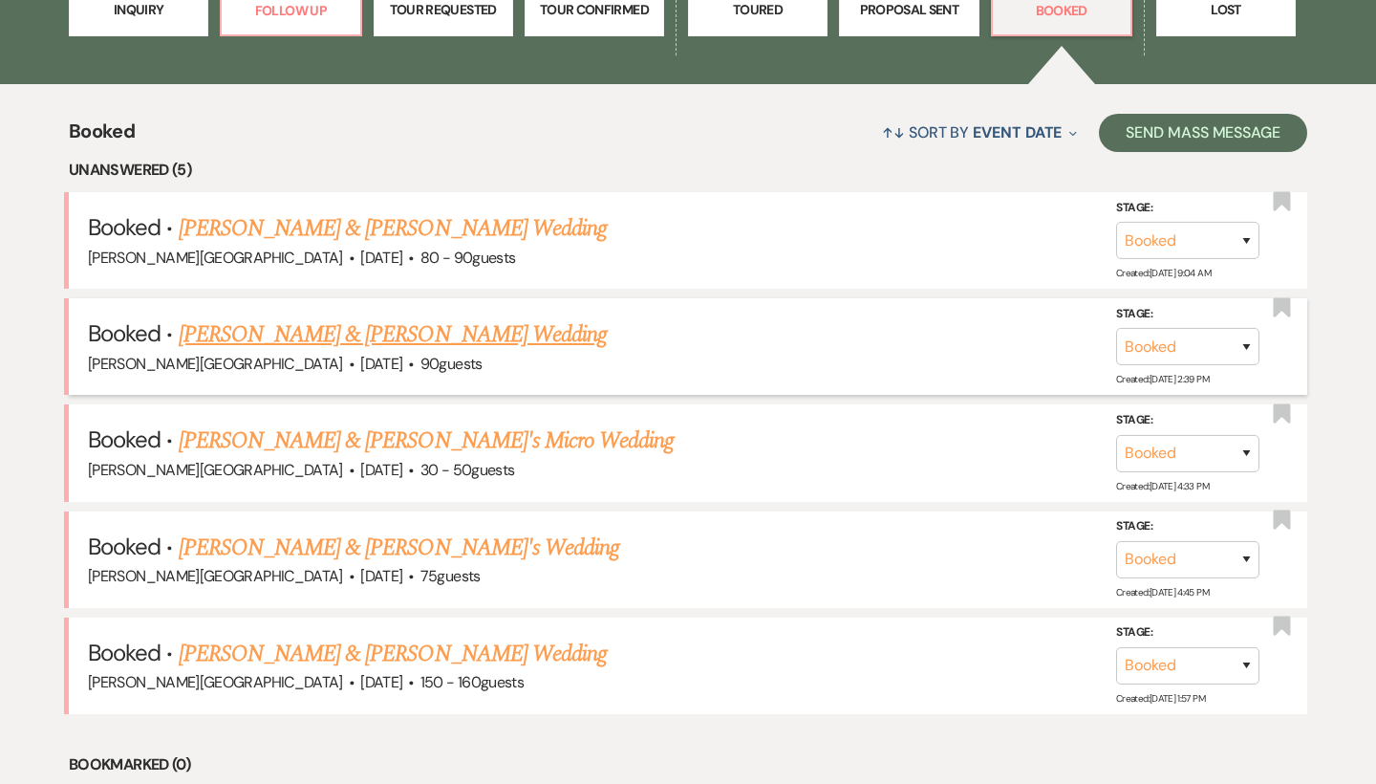
click at [378, 330] on link "[PERSON_NAME] & [PERSON_NAME] Wedding" at bounding box center [393, 334] width 428 height 34
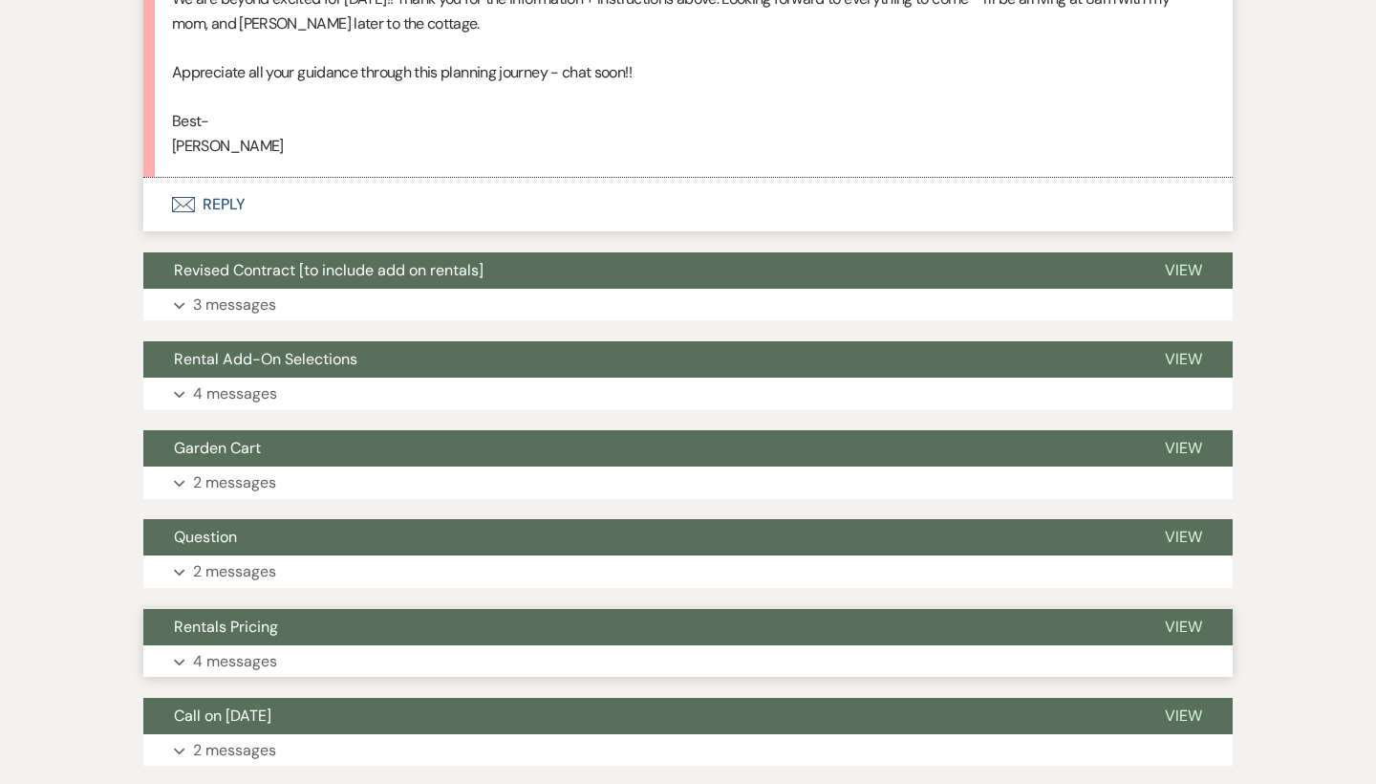
scroll to position [2339, 0]
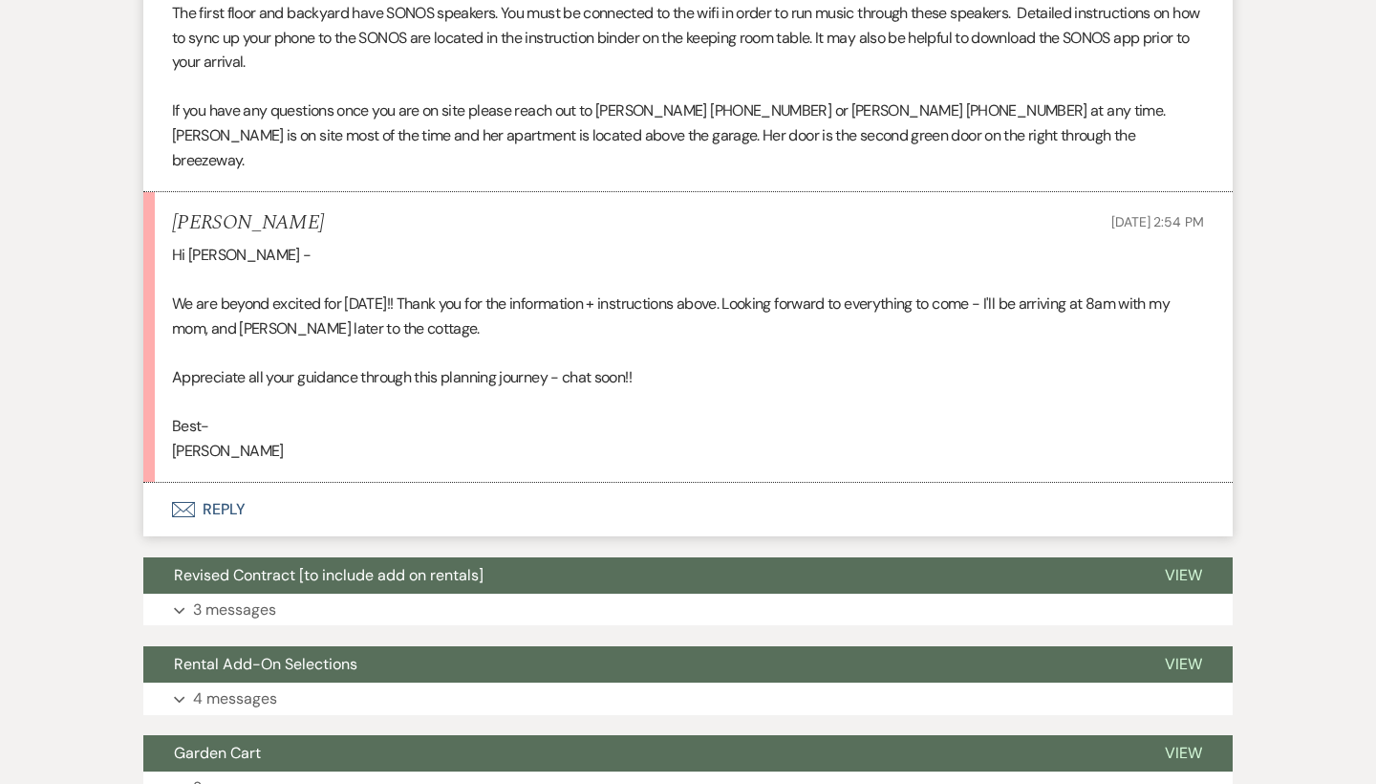
click at [227, 483] on button "Envelope Reply" at bounding box center [688, 510] width 1090 height 54
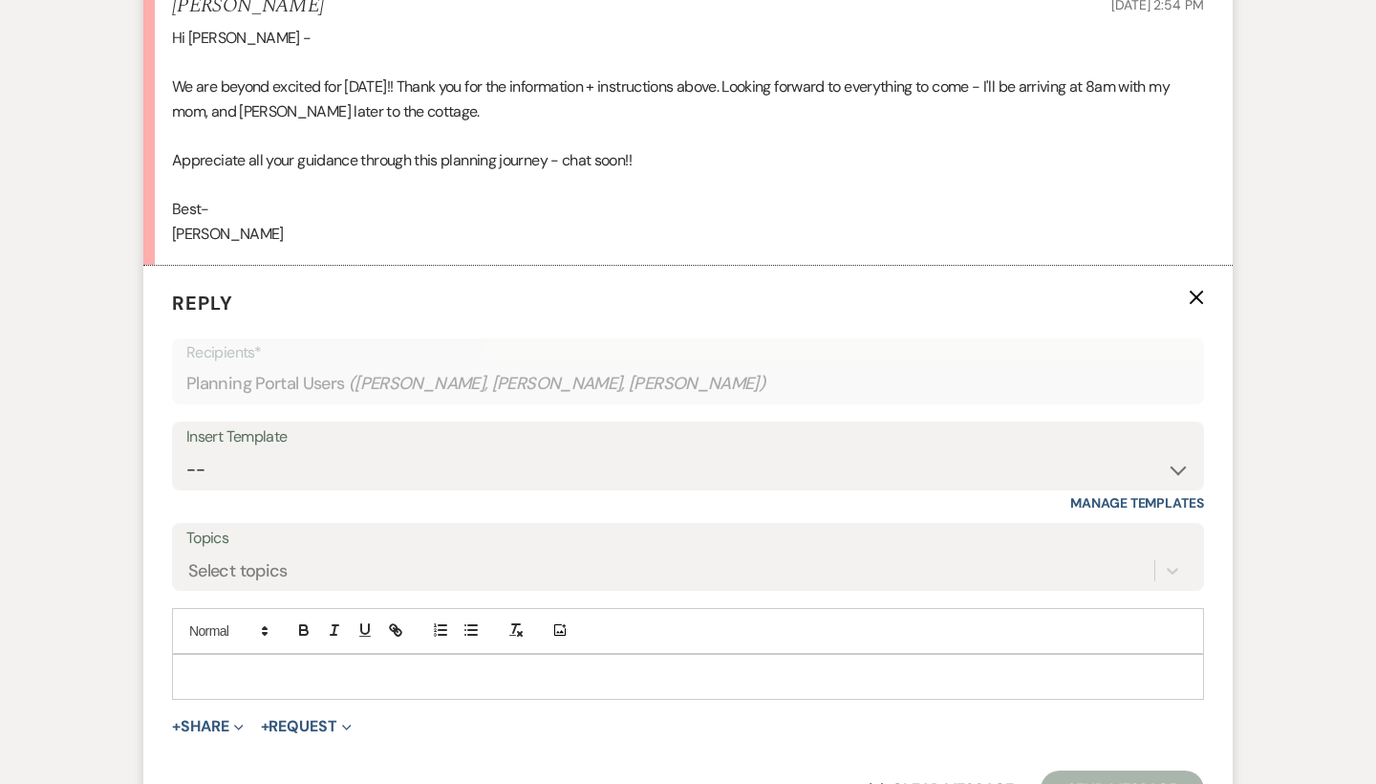
scroll to position [2741, 0]
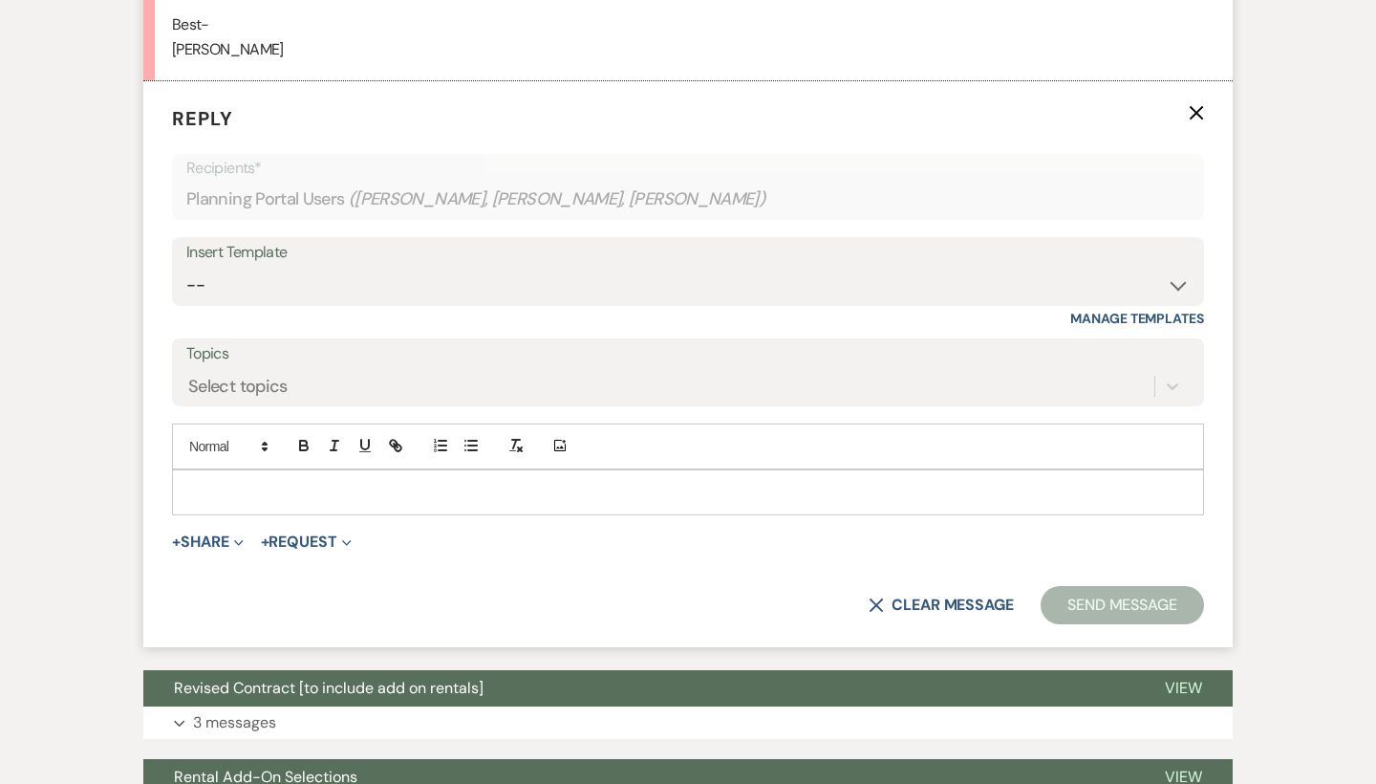
click at [222, 482] on p at bounding box center [688, 492] width 1002 height 21
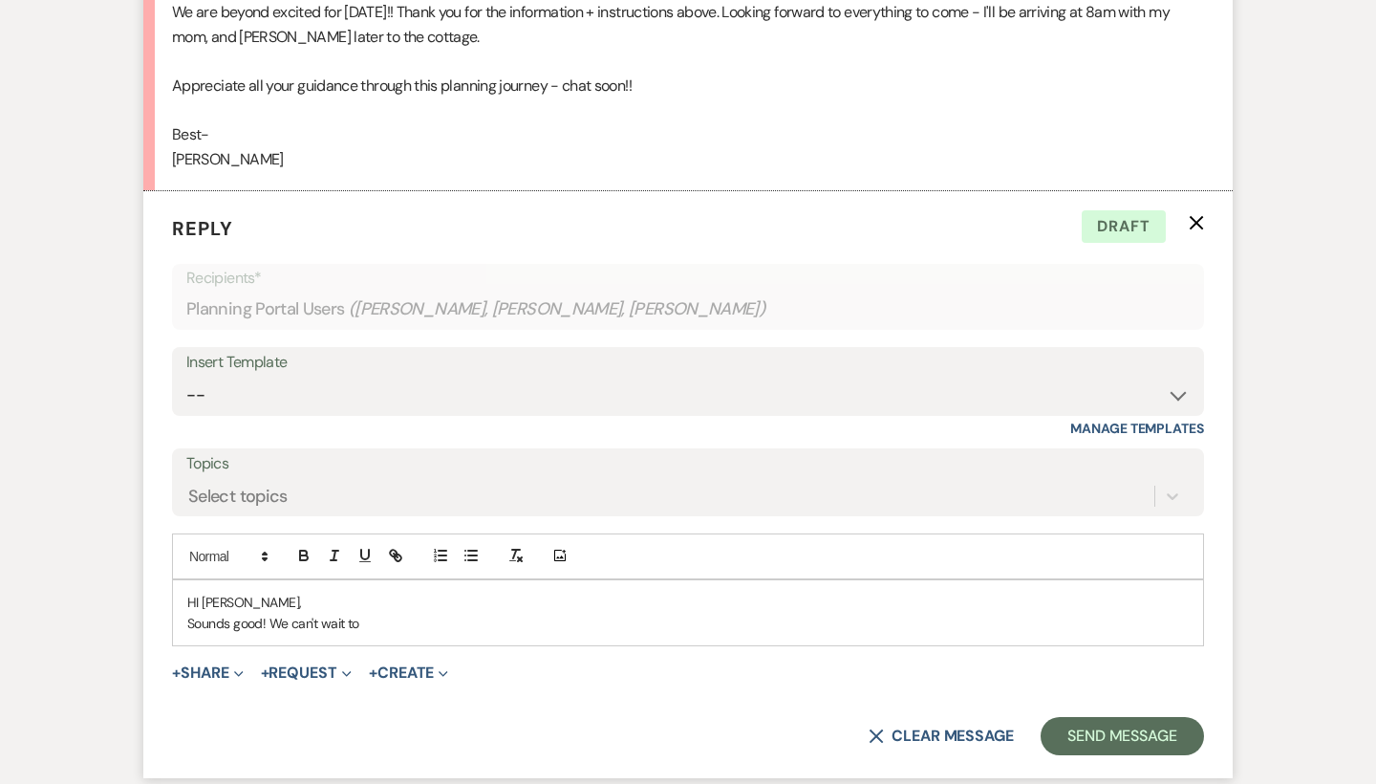
scroll to position [2661, 0]
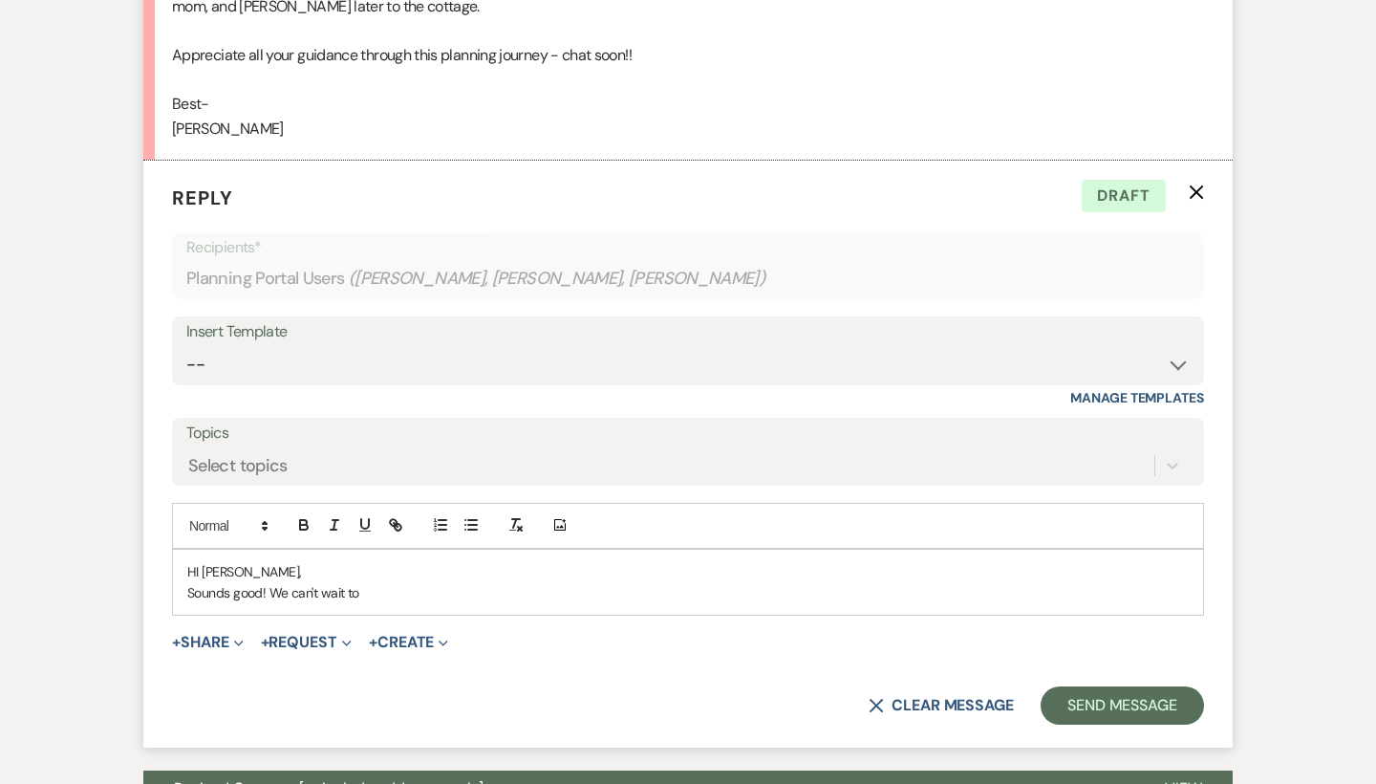
drag, startPoint x: 372, startPoint y: 515, endPoint x: 290, endPoint y: 514, distance: 82.2
click at [290, 582] on p "Sounds good! We can't wait to" at bounding box center [688, 592] width 1002 height 21
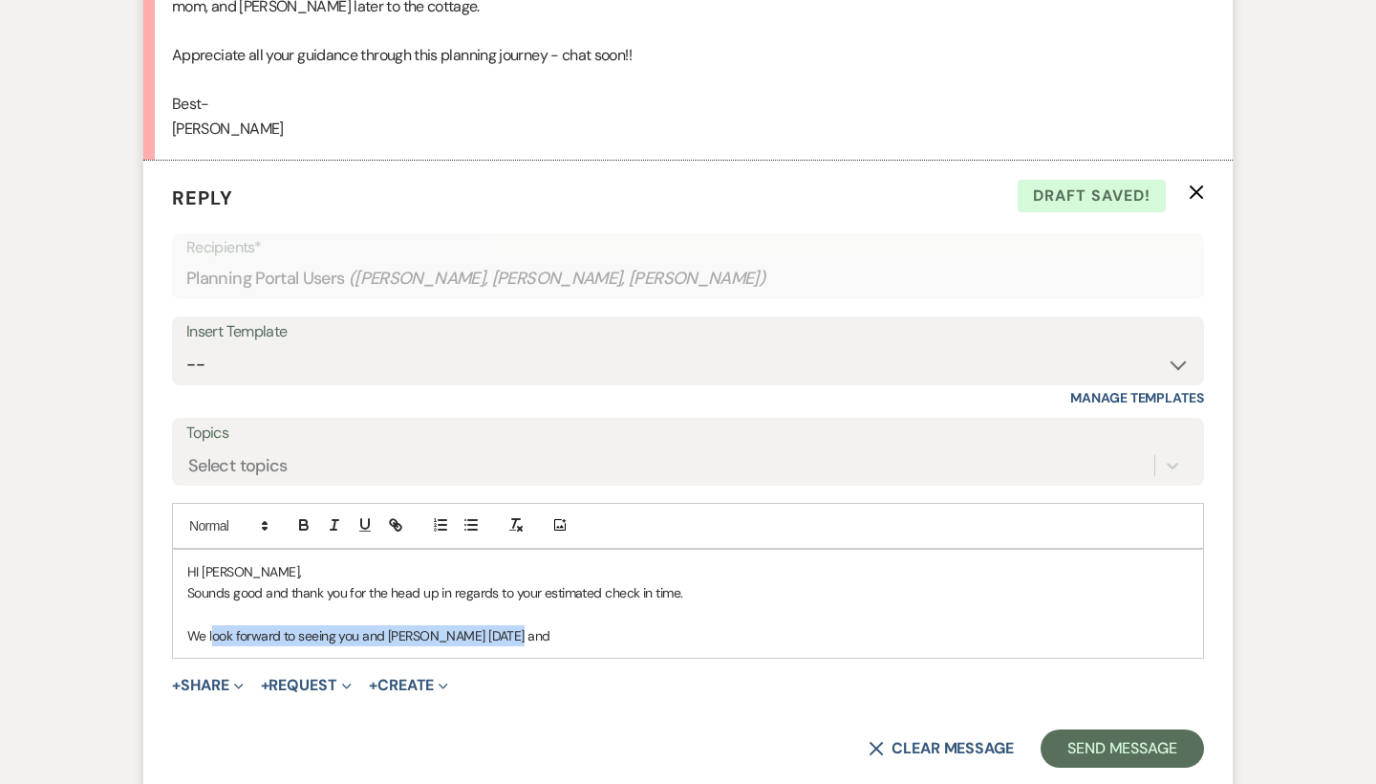
drag, startPoint x: 511, startPoint y: 557, endPoint x: 215, endPoint y: 562, distance: 296.4
click at [215, 625] on p "We look forward to seeing you and [PERSON_NAME] [DATE] and" at bounding box center [688, 635] width 1002 height 21
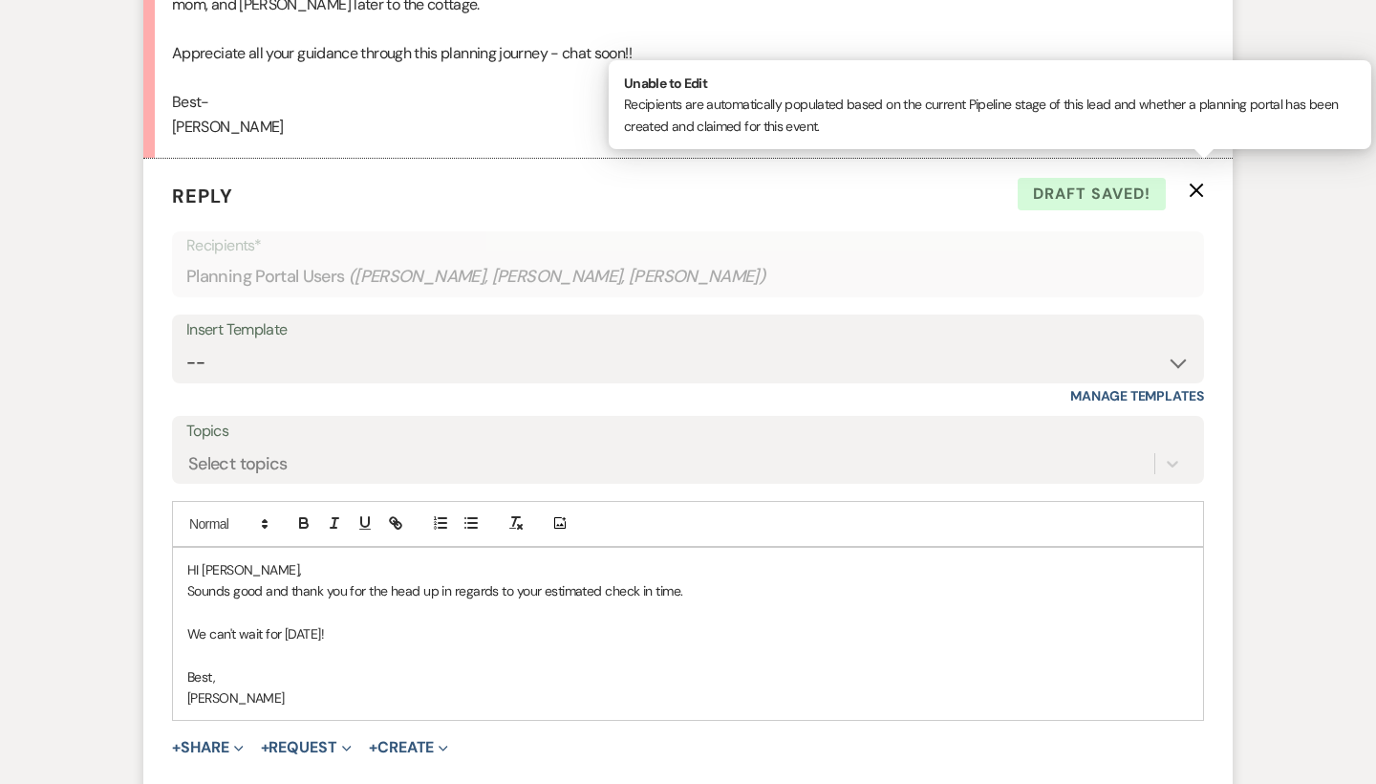
scroll to position [2685, 0]
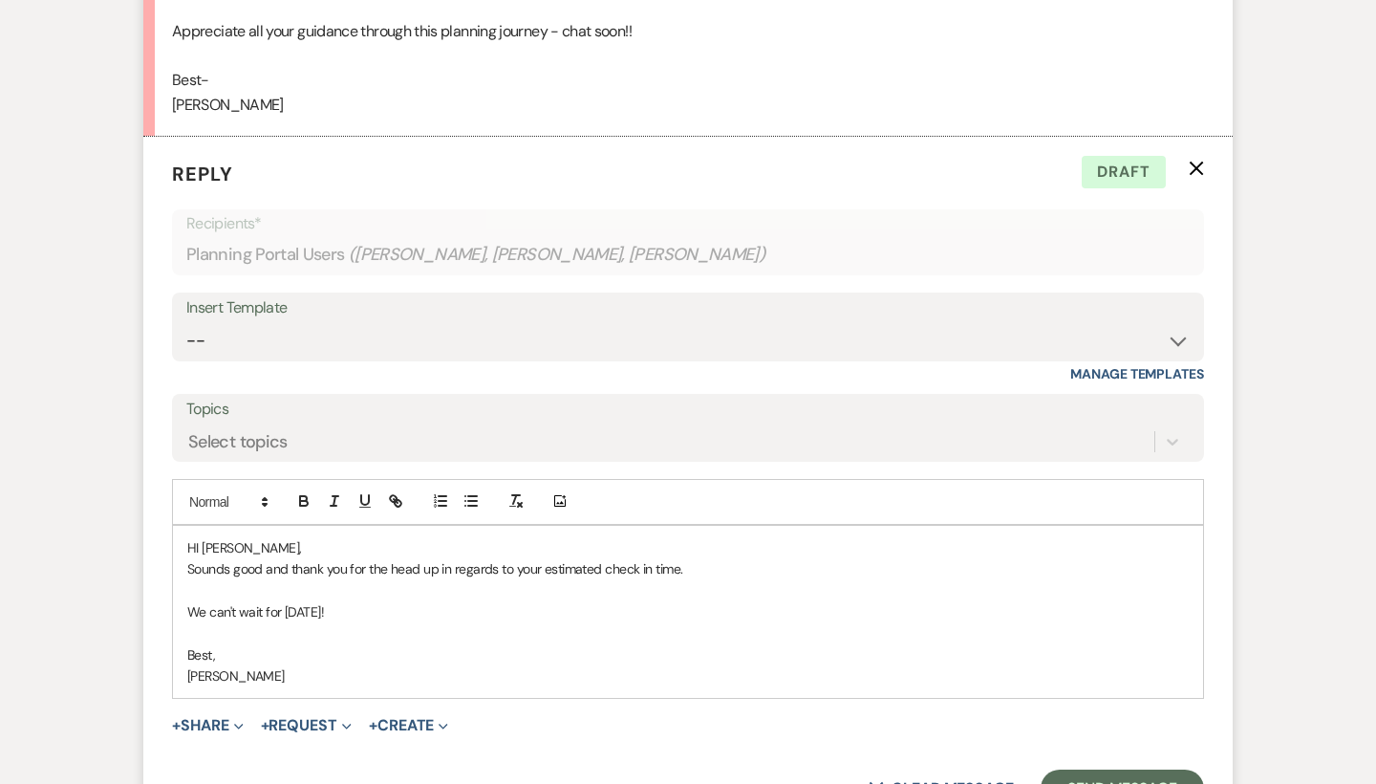
drag, startPoint x: 263, startPoint y: 494, endPoint x: 185, endPoint y: 502, distance: 77.8
click at [185, 526] on div "HI [PERSON_NAME], Sounds good and thank you for the head up in regards to your …" at bounding box center [688, 612] width 1030 height 173
click at [247, 558] on p "Sounds good and thank you for the head up in regards to your estimated check in…" at bounding box center [688, 568] width 1002 height 21
drag, startPoint x: 265, startPoint y: 493, endPoint x: 189, endPoint y: 493, distance: 75.5
click at [189, 558] on p "Sounds good and thank you for the head up in regards to your estimated check in…" at bounding box center [688, 568] width 1002 height 21
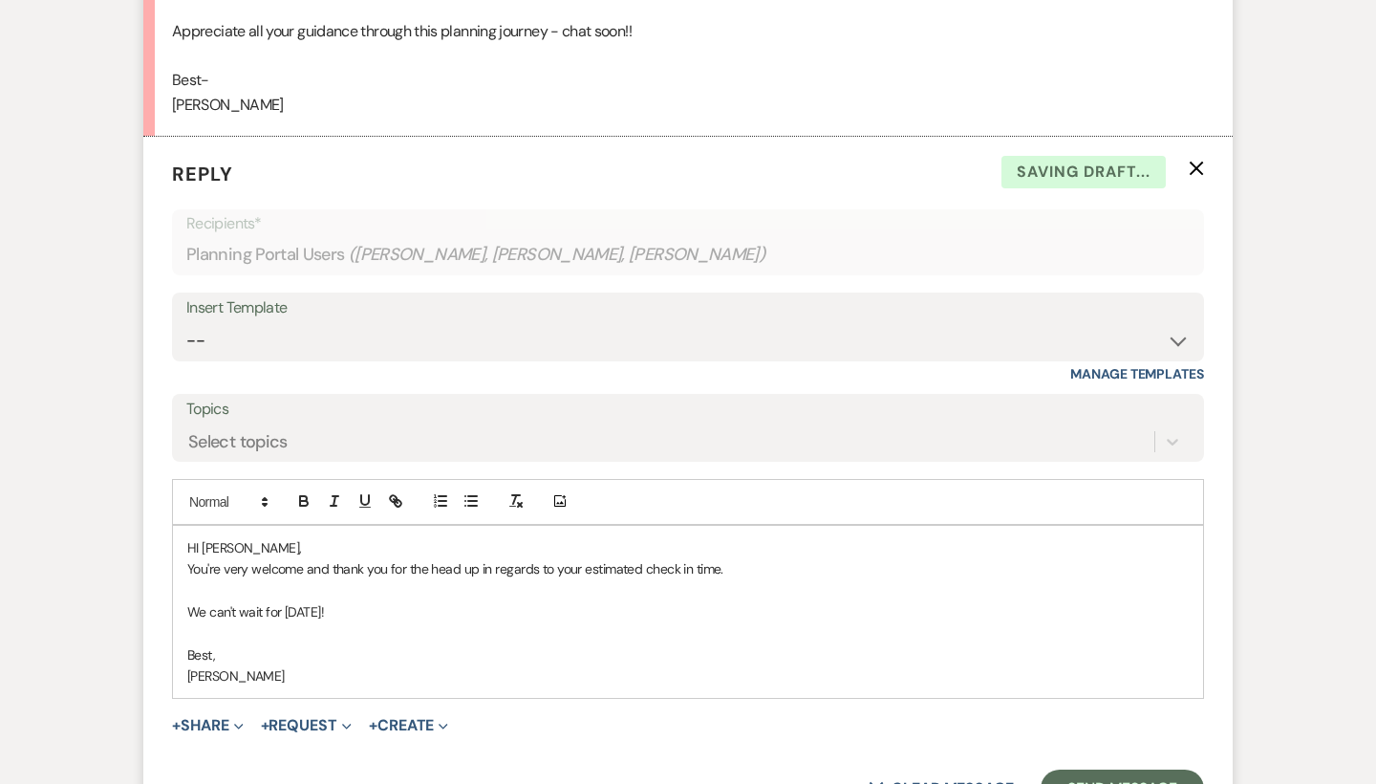
click at [461, 558] on p "You're very welcome and thank you for the head up in regards to your estimated …" at bounding box center [688, 568] width 1002 height 21
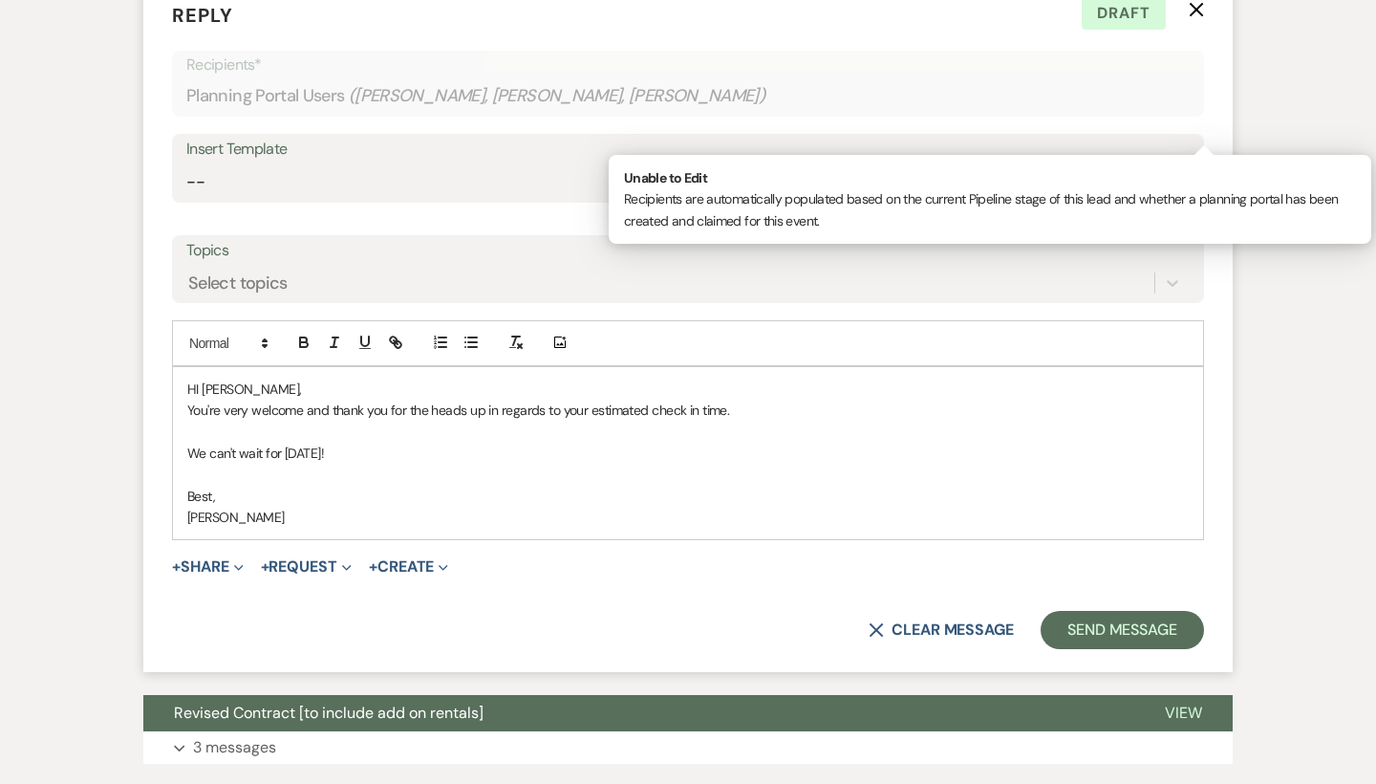
scroll to position [2851, 0]
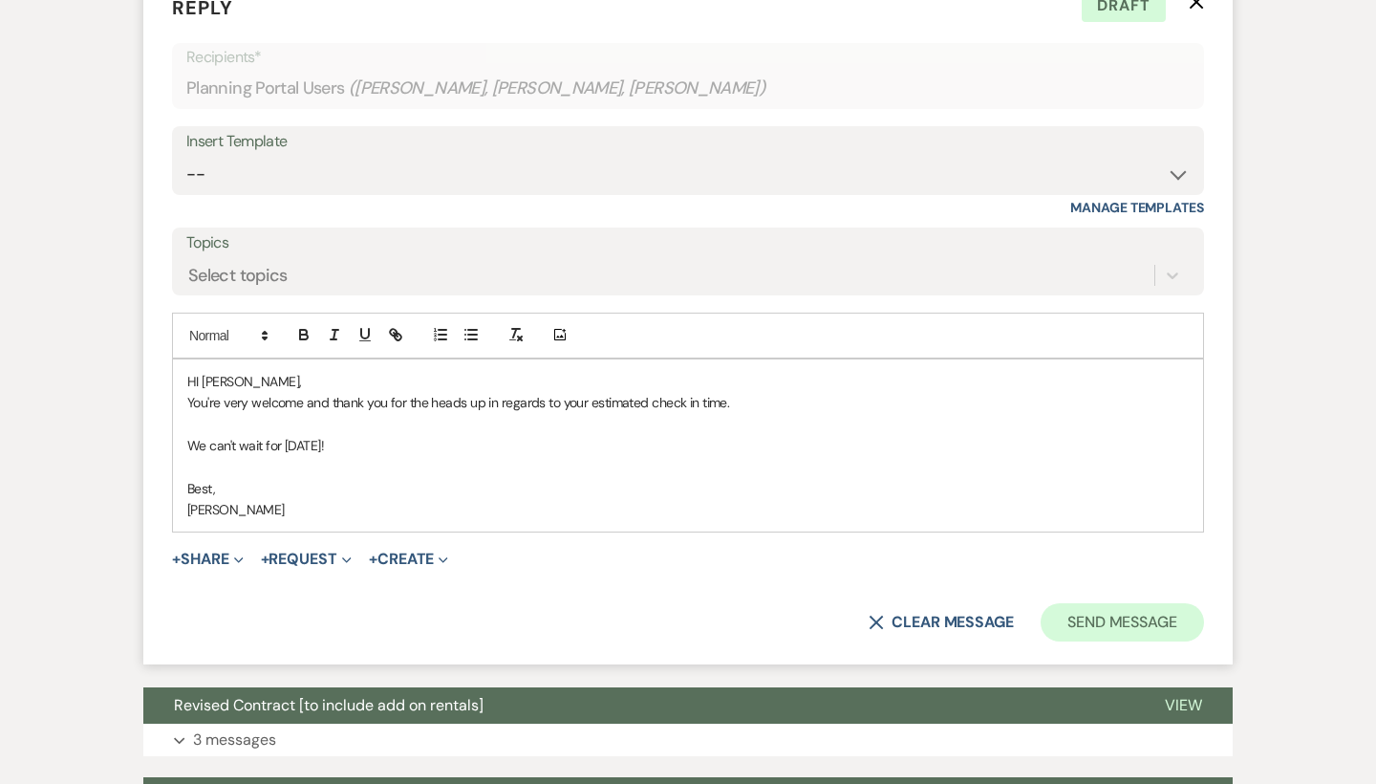
click at [1102, 603] on button "Send Message" at bounding box center [1122, 622] width 163 height 38
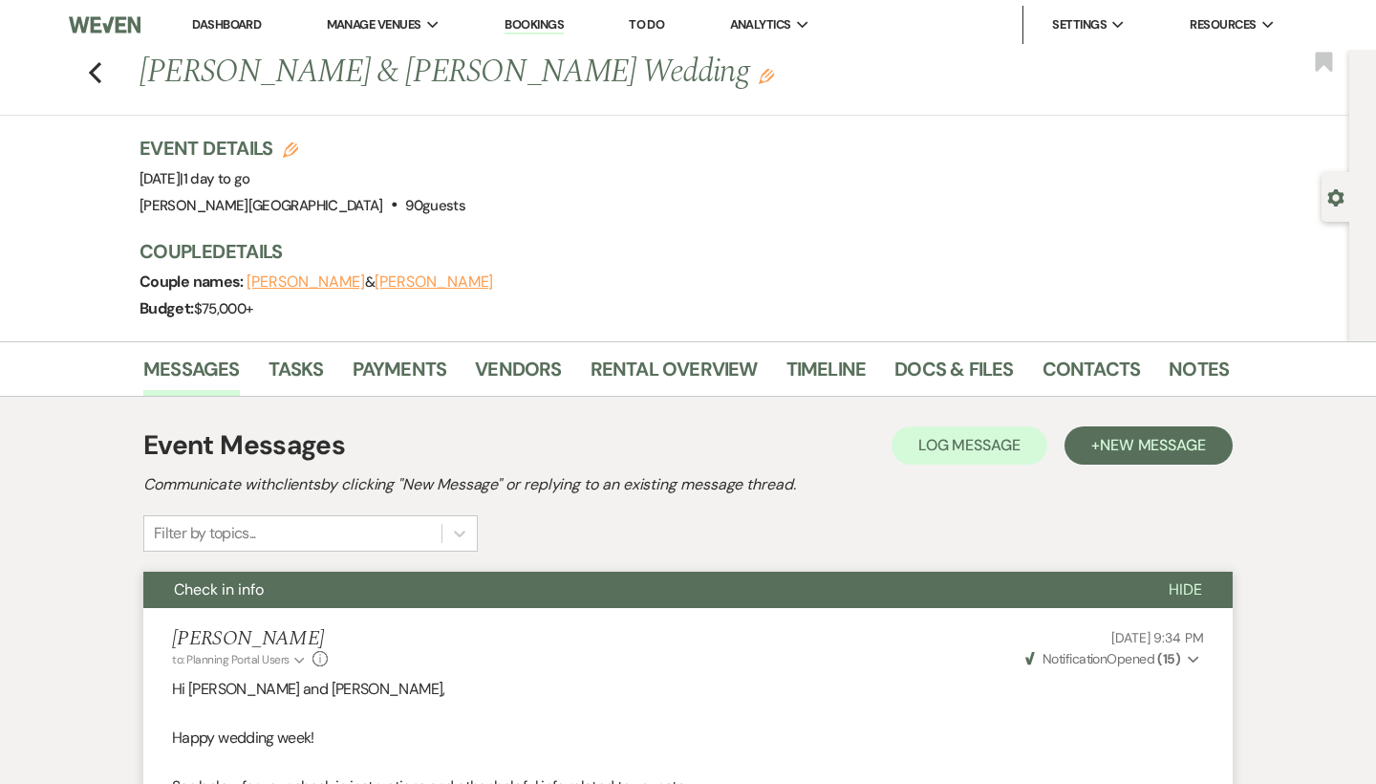
scroll to position [0, 0]
click at [98, 73] on icon "Previous" at bounding box center [95, 72] width 14 height 23
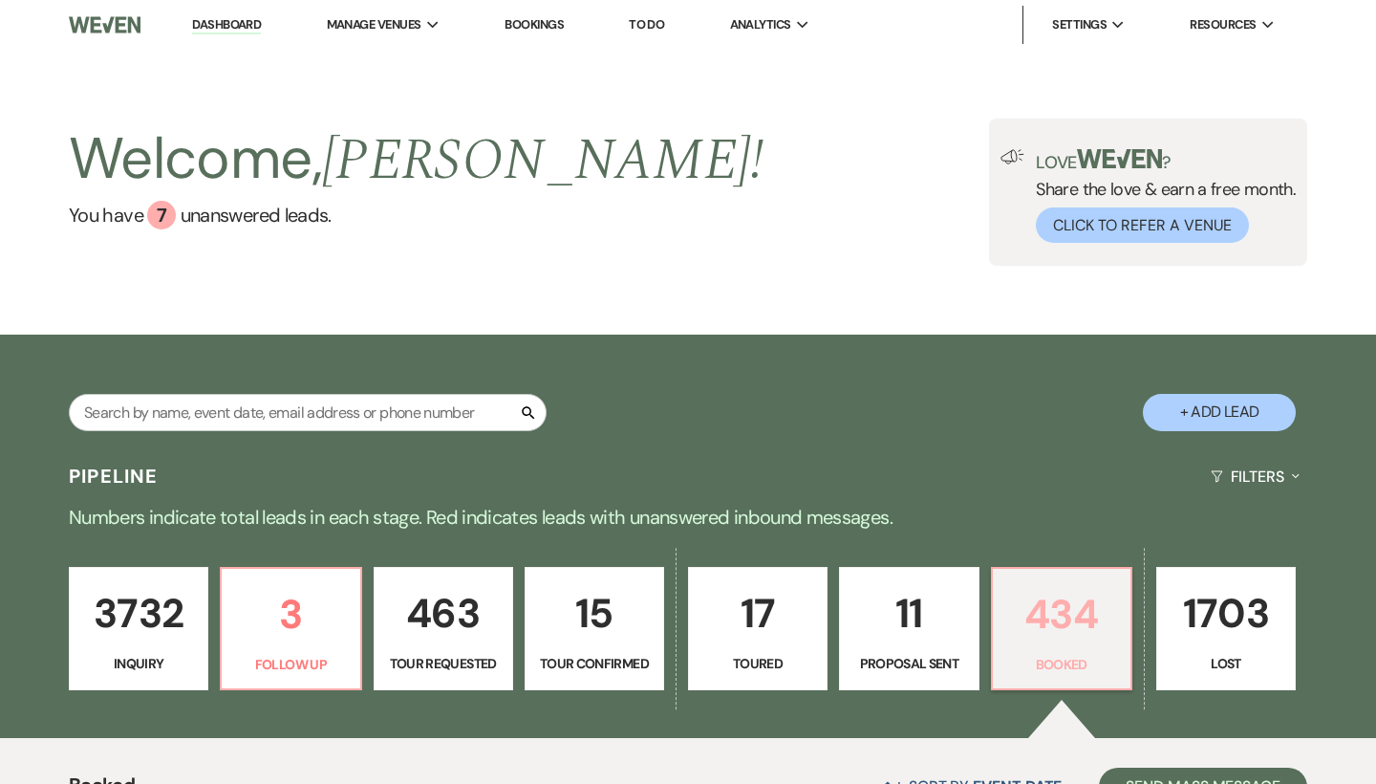
click at [1051, 605] on p "434" at bounding box center [1062, 614] width 115 height 64
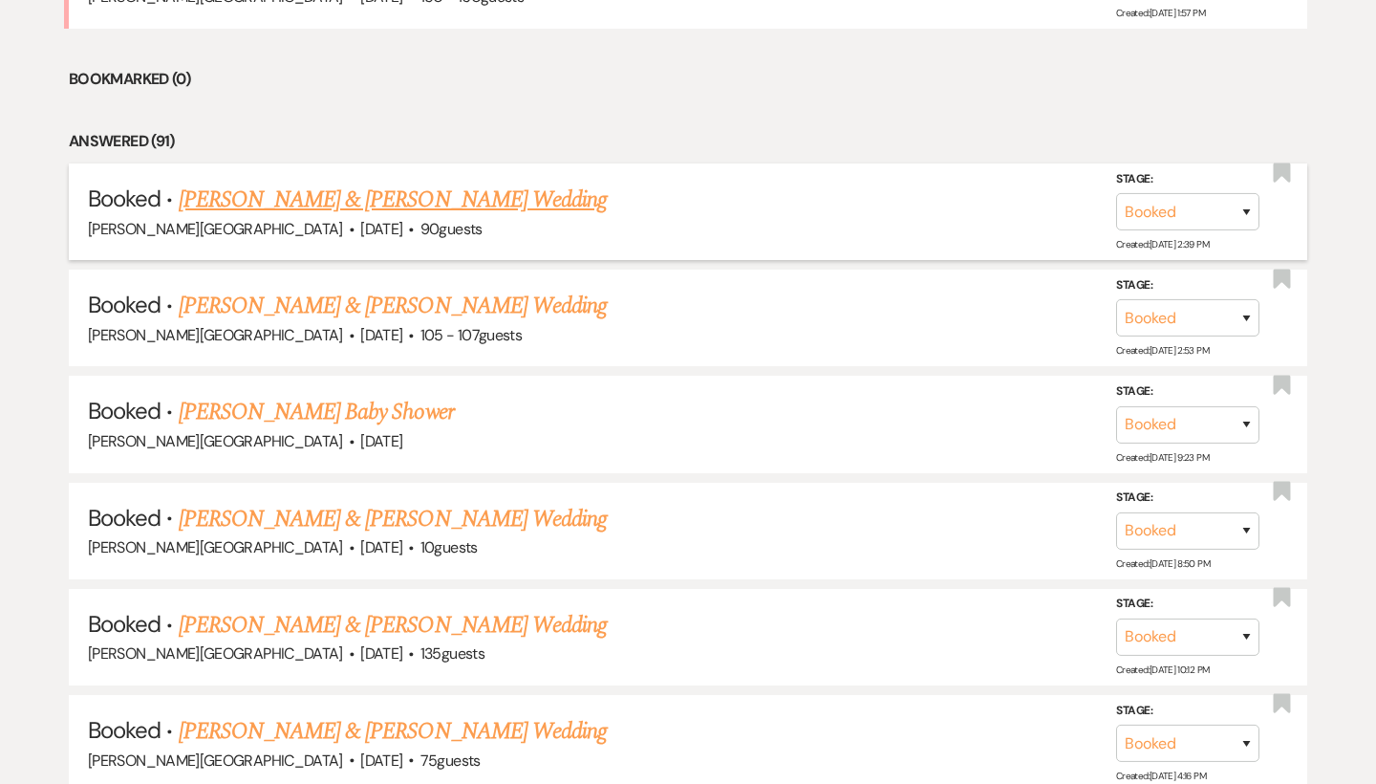
scroll to position [1248, 0]
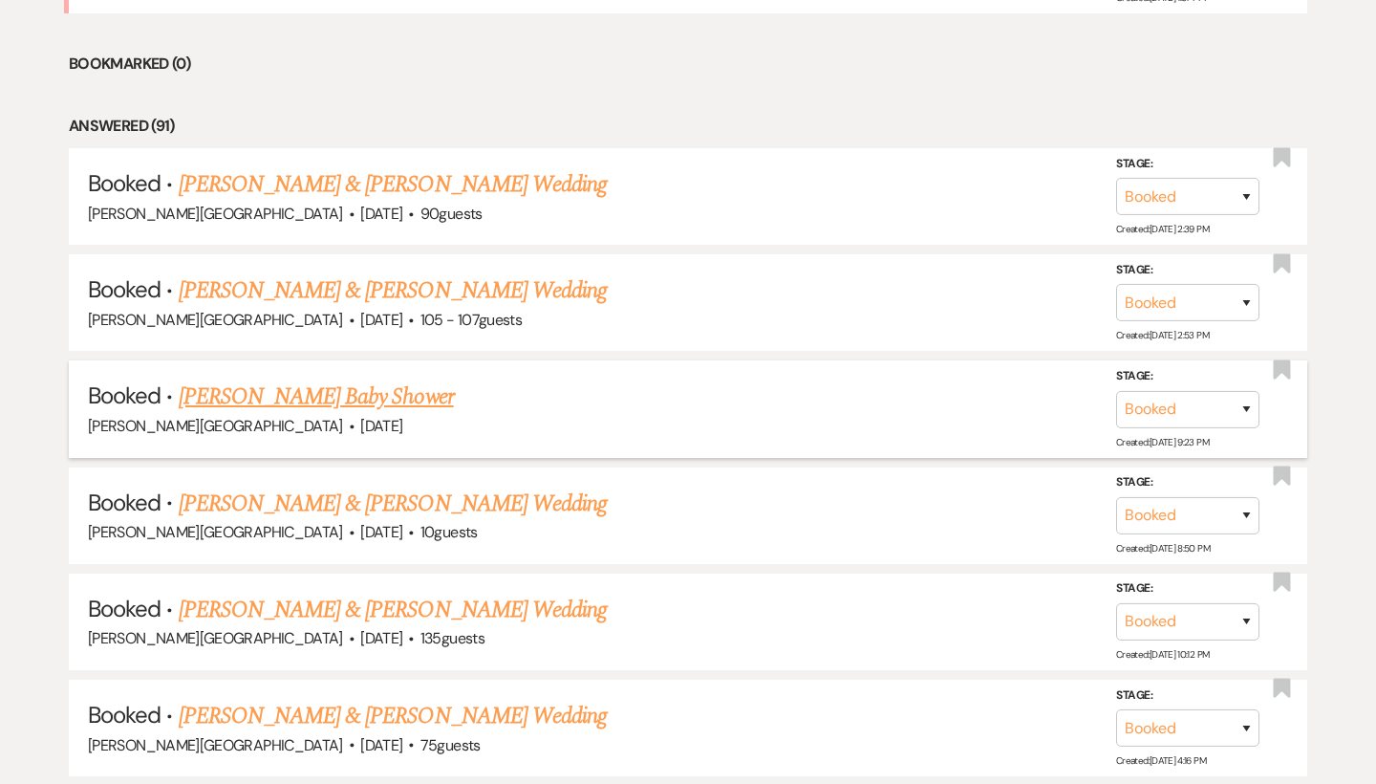
click at [381, 379] on link "[PERSON_NAME] Baby Shower" at bounding box center [316, 396] width 275 height 34
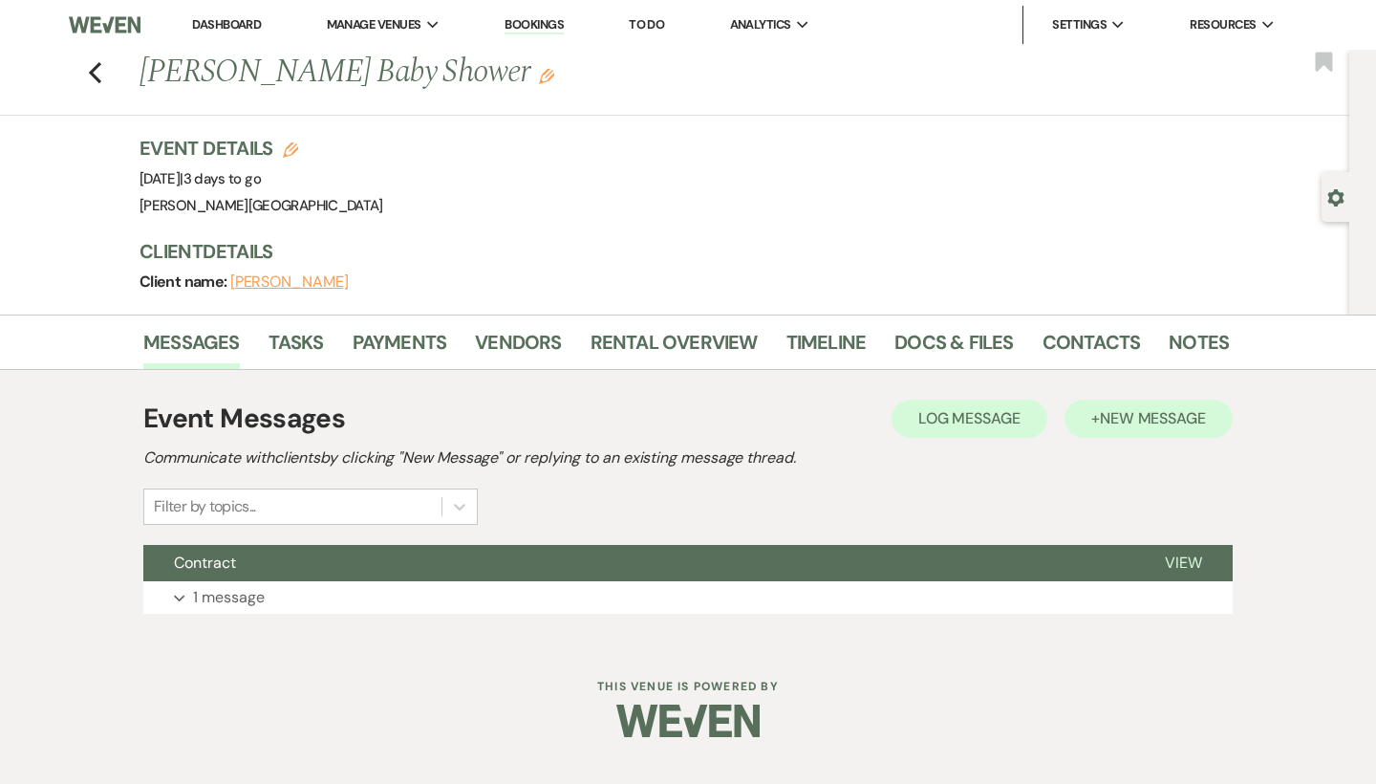
click at [1096, 412] on button "+ New Message" at bounding box center [1149, 419] width 168 height 38
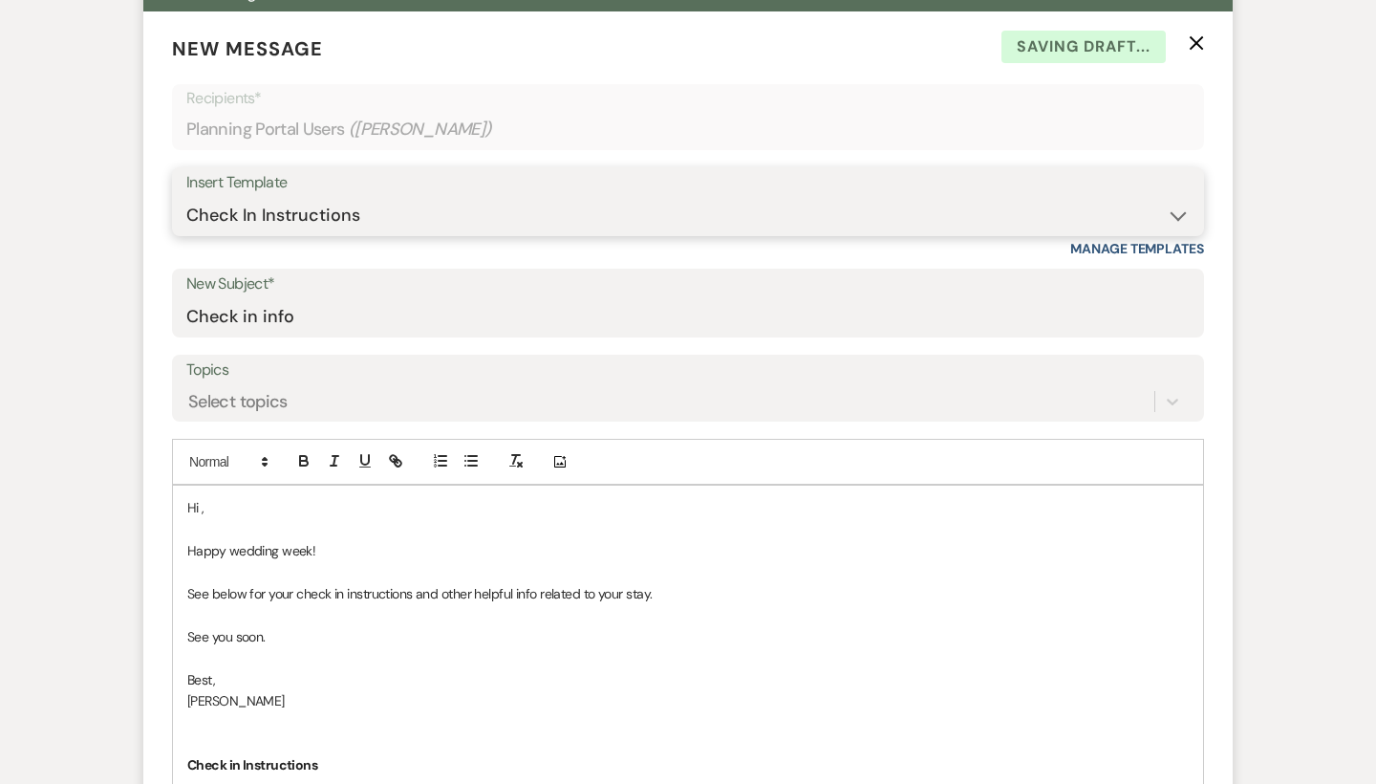
scroll to position [600, 0]
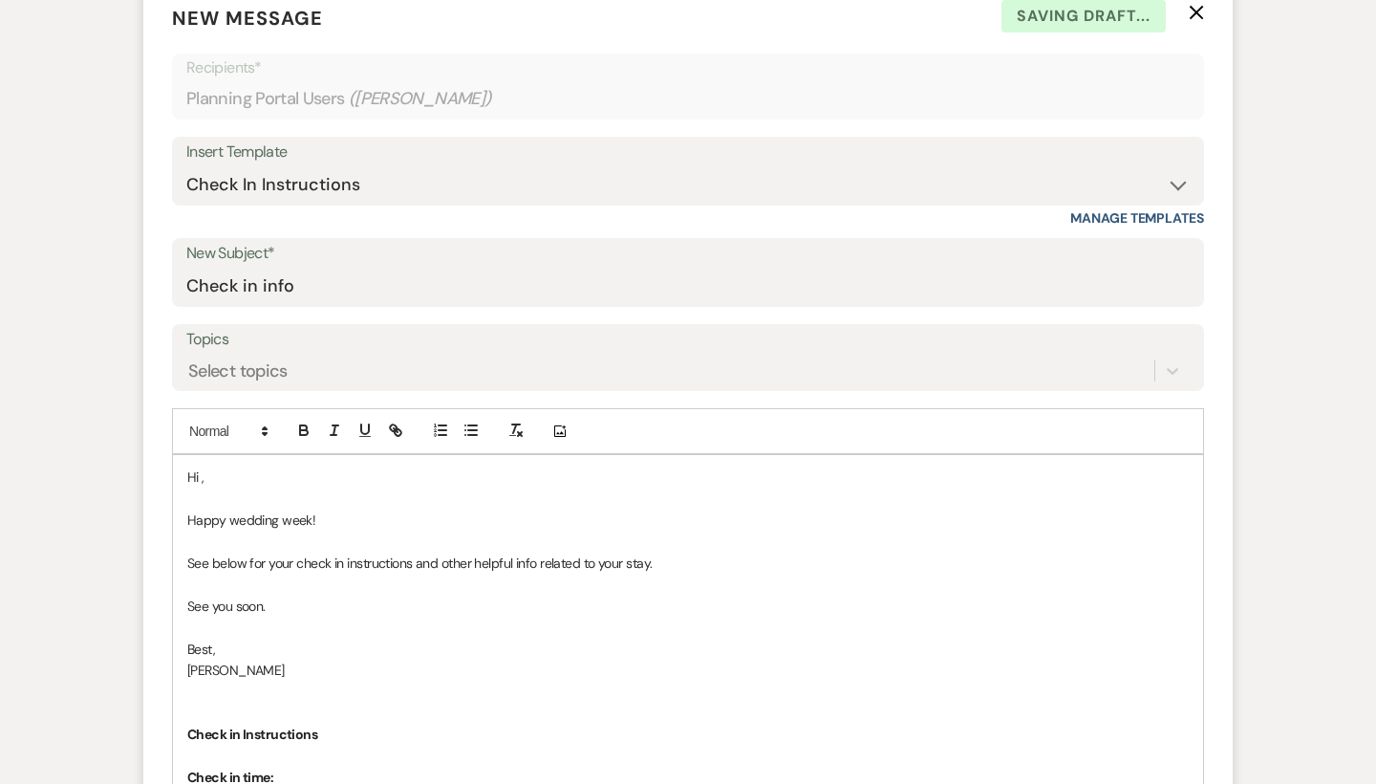
click at [259, 470] on p "Hi ," at bounding box center [688, 476] width 1002 height 21
drag, startPoint x: 311, startPoint y: 512, endPoint x: 191, endPoint y: 513, distance: 119.5
click at [191, 513] on p "Happy wedding week!" at bounding box center [688, 519] width 1002 height 21
click at [329, 517] on p "We're looking forward to your shower [DATE]!" at bounding box center [688, 519] width 1002 height 21
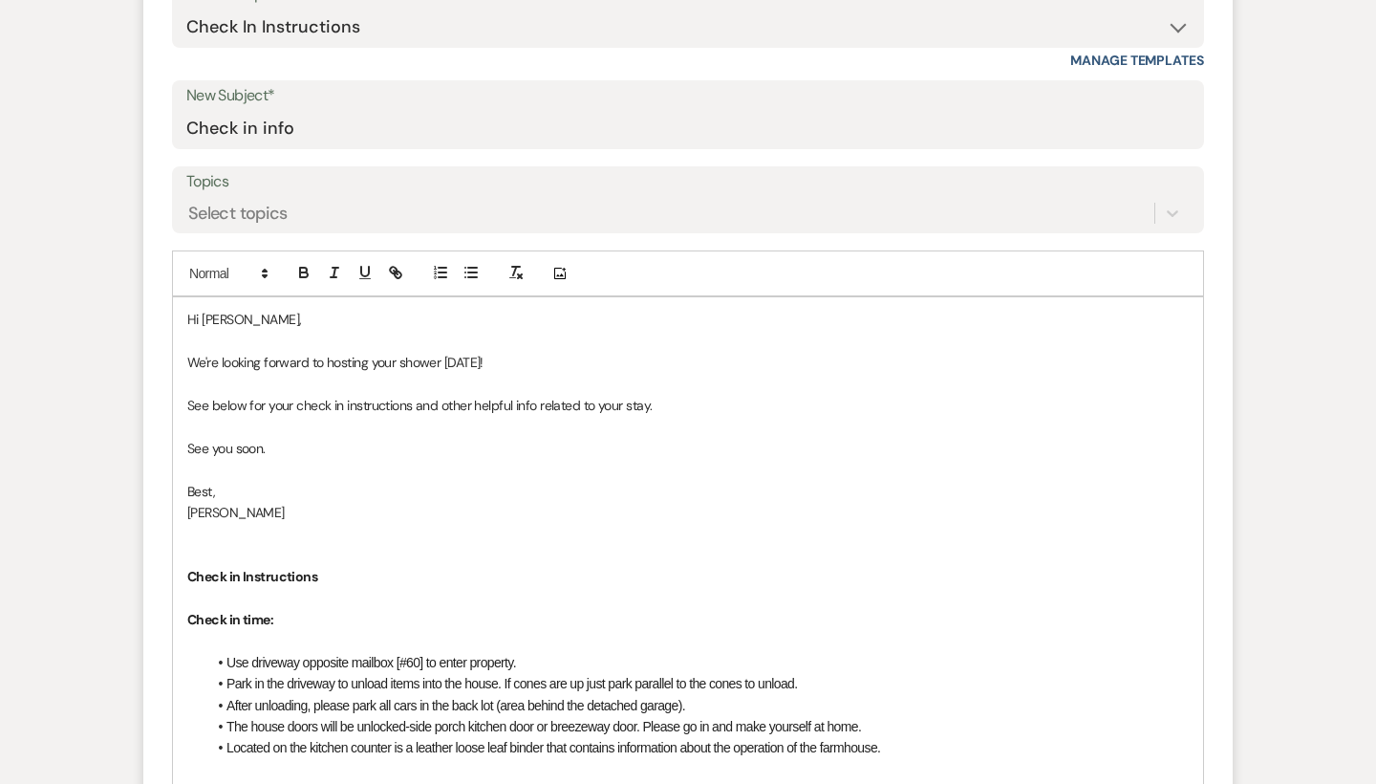
scroll to position [783, 0]
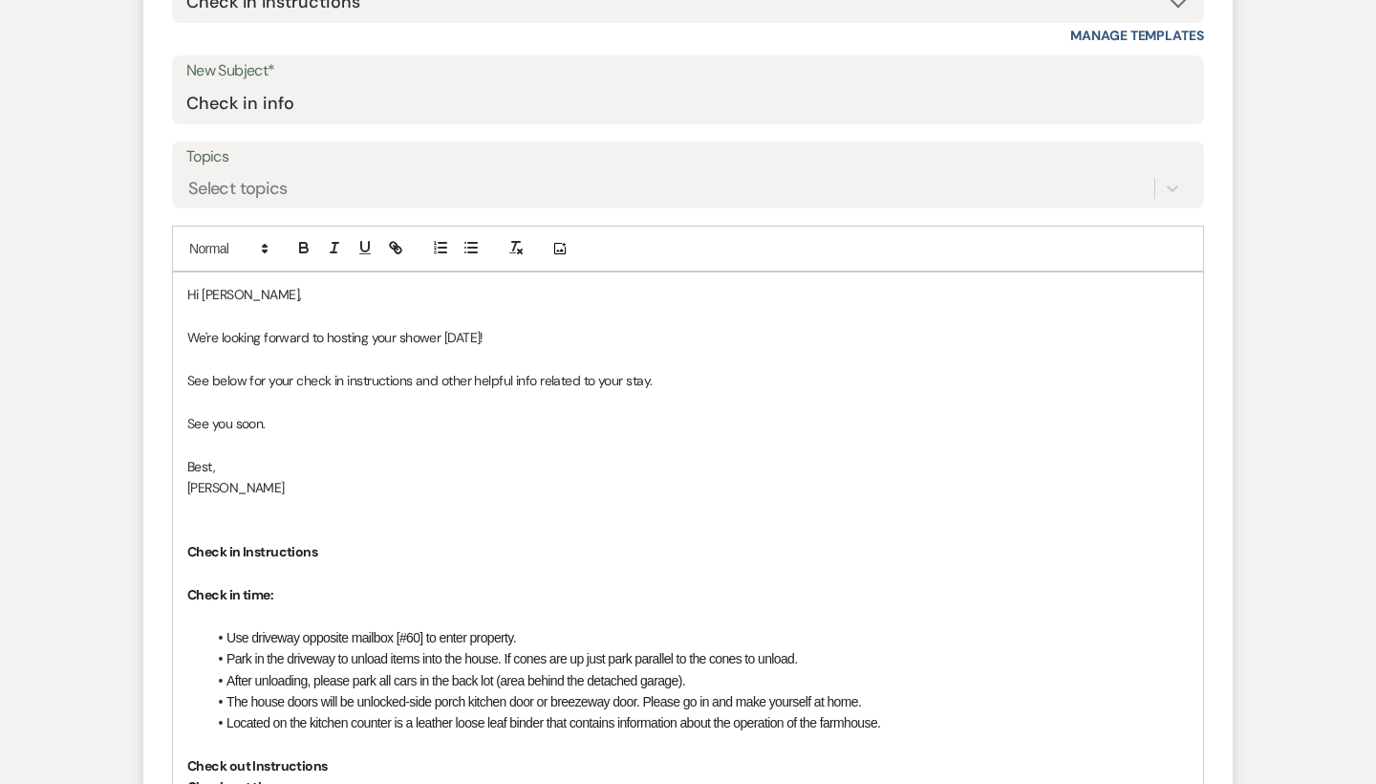
click at [236, 520] on p at bounding box center [688, 530] width 1002 height 21
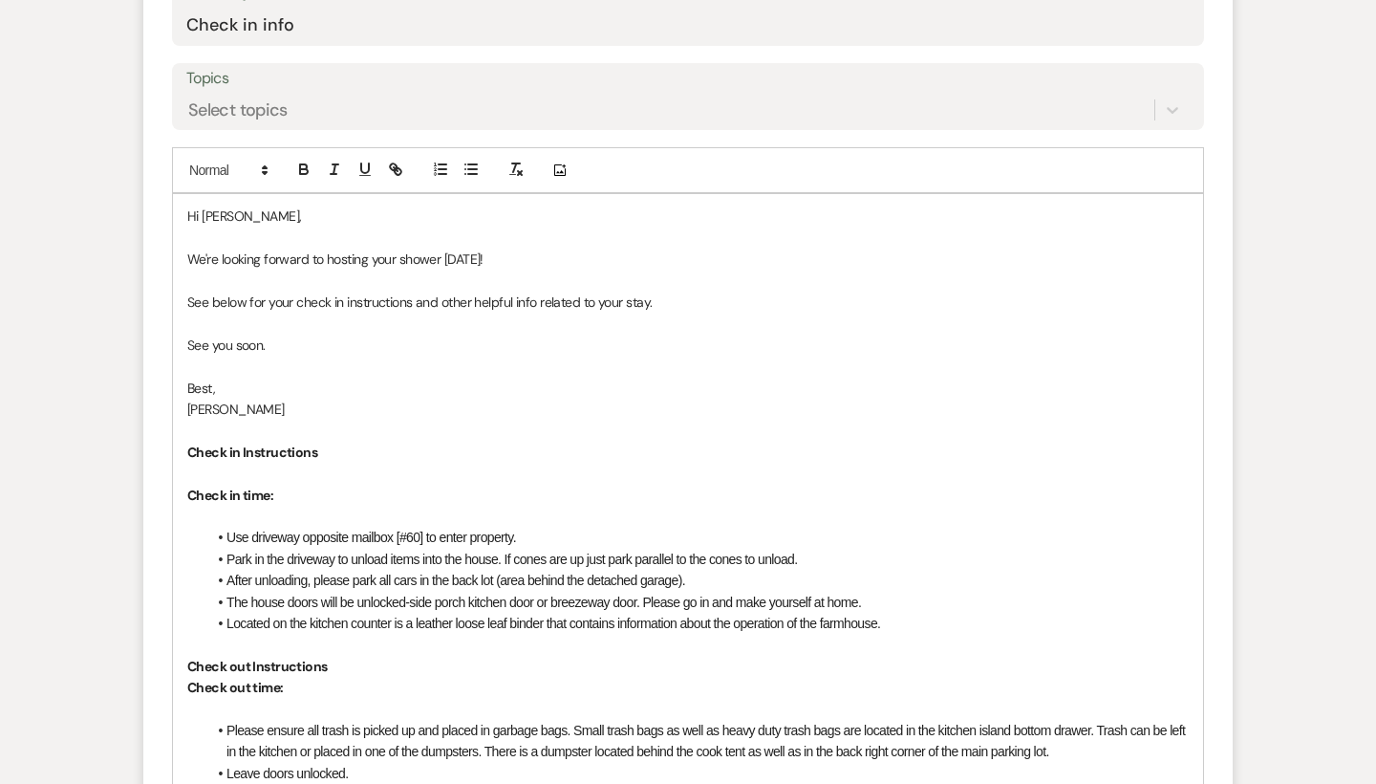
scroll to position [890, 0]
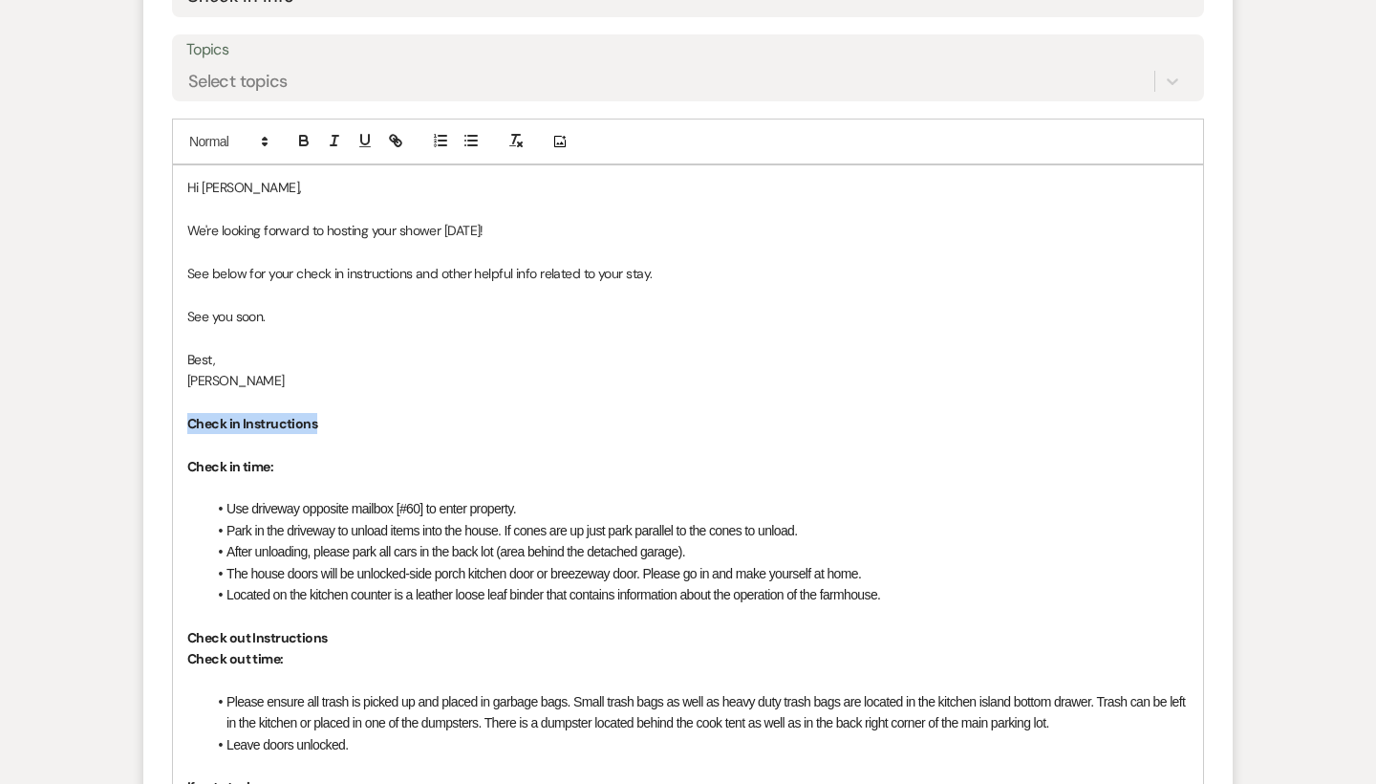
drag, startPoint x: 329, startPoint y: 412, endPoint x: 189, endPoint y: 414, distance: 139.6
click at [189, 414] on p "Check in Instructions" at bounding box center [688, 423] width 1002 height 21
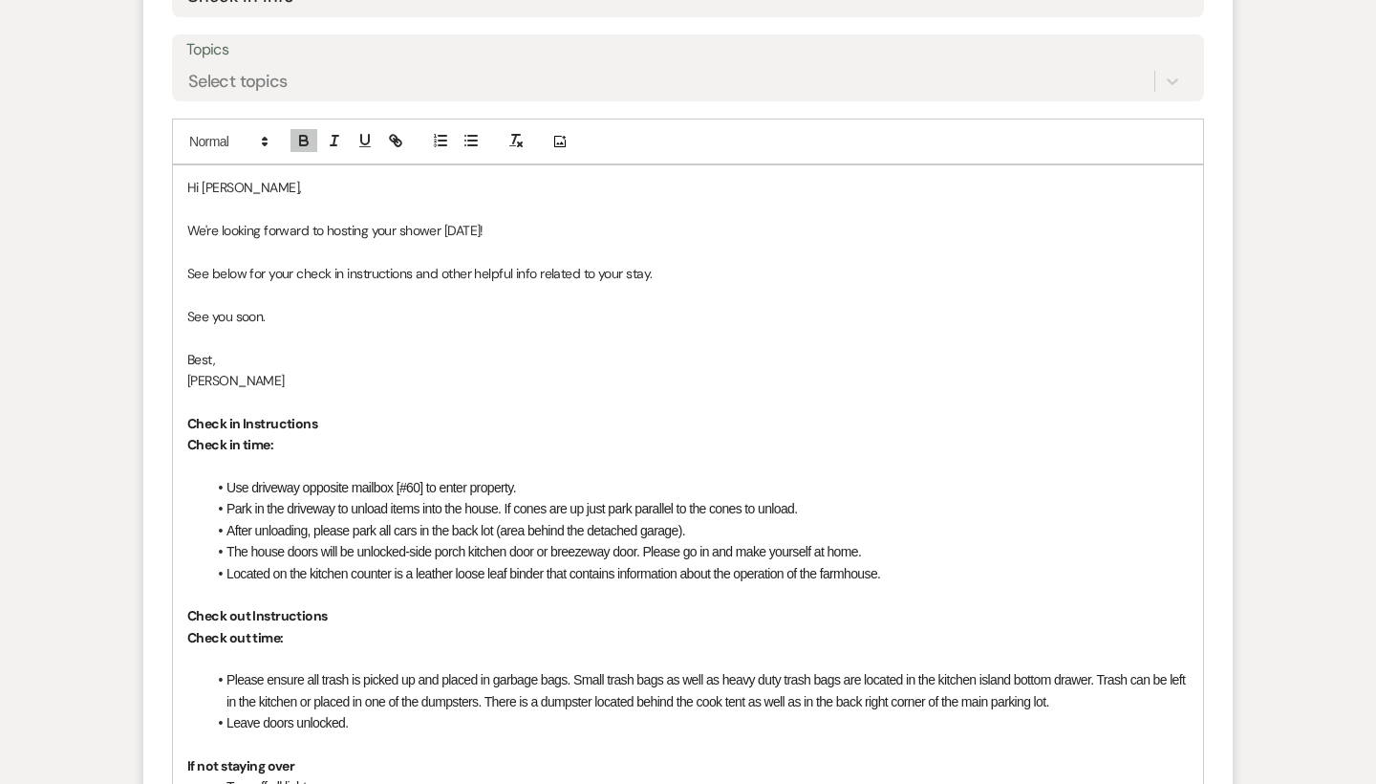
click at [300, 439] on p "Check in time:" at bounding box center [688, 444] width 1002 height 21
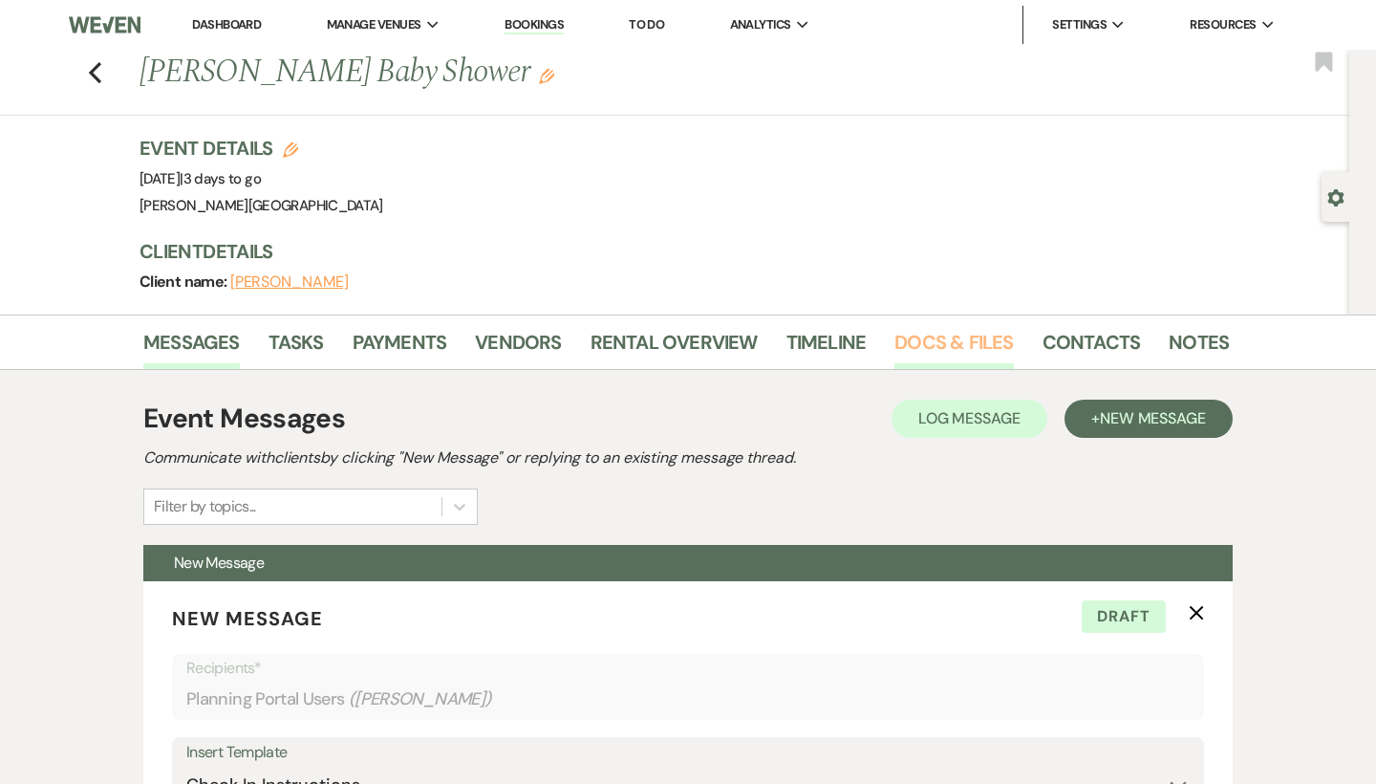
scroll to position [0, 0]
click at [902, 331] on link "Docs & Files" at bounding box center [954, 348] width 119 height 42
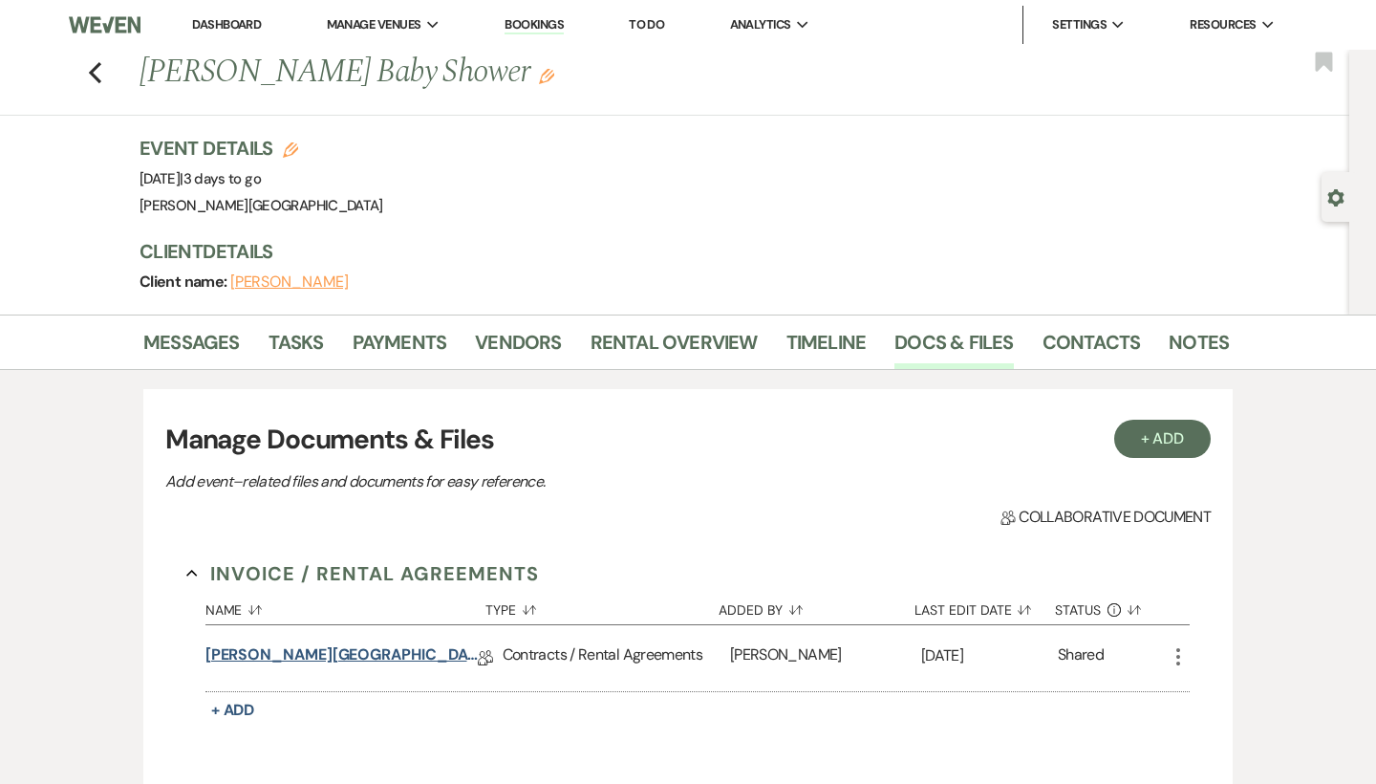
click at [365, 646] on link "[PERSON_NAME][GEOGRAPHIC_DATA] Contract" at bounding box center [342, 658] width 272 height 30
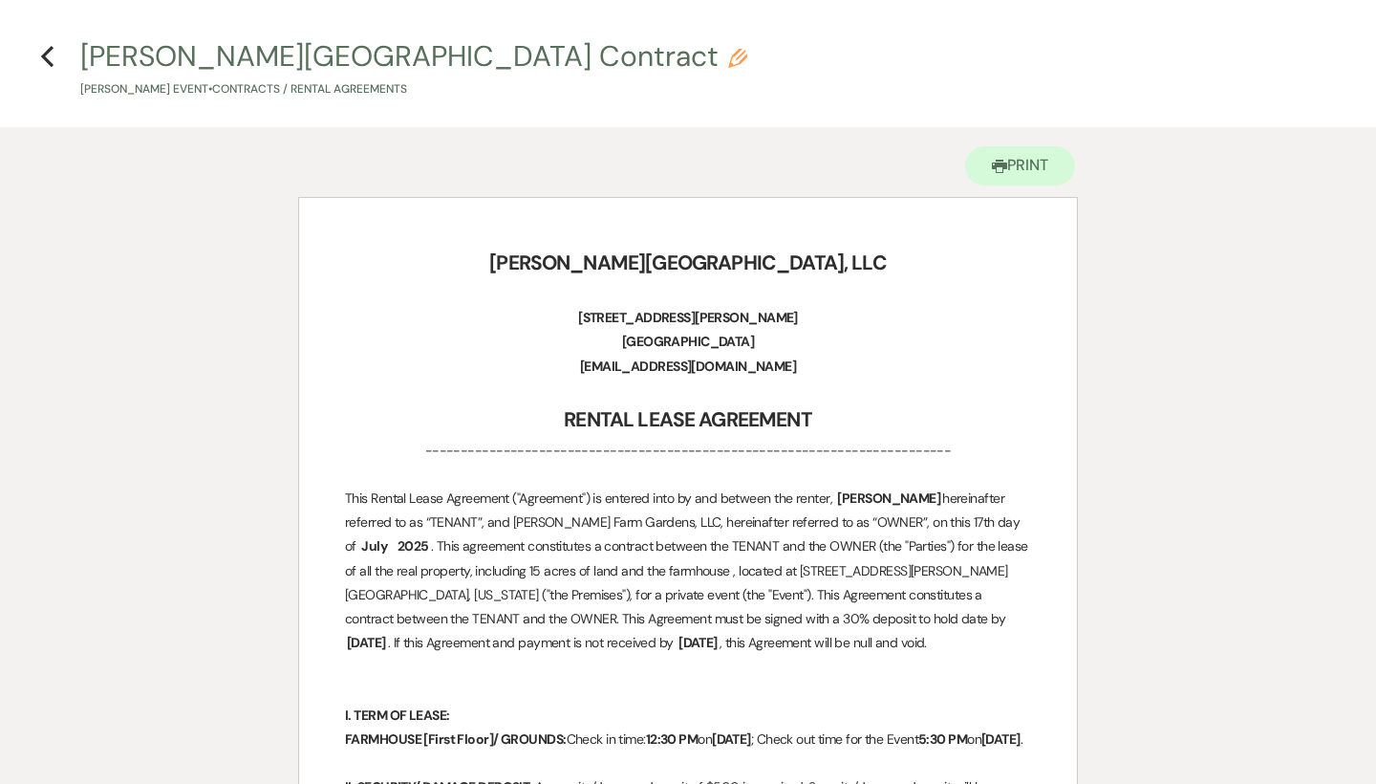
scroll to position [4, 0]
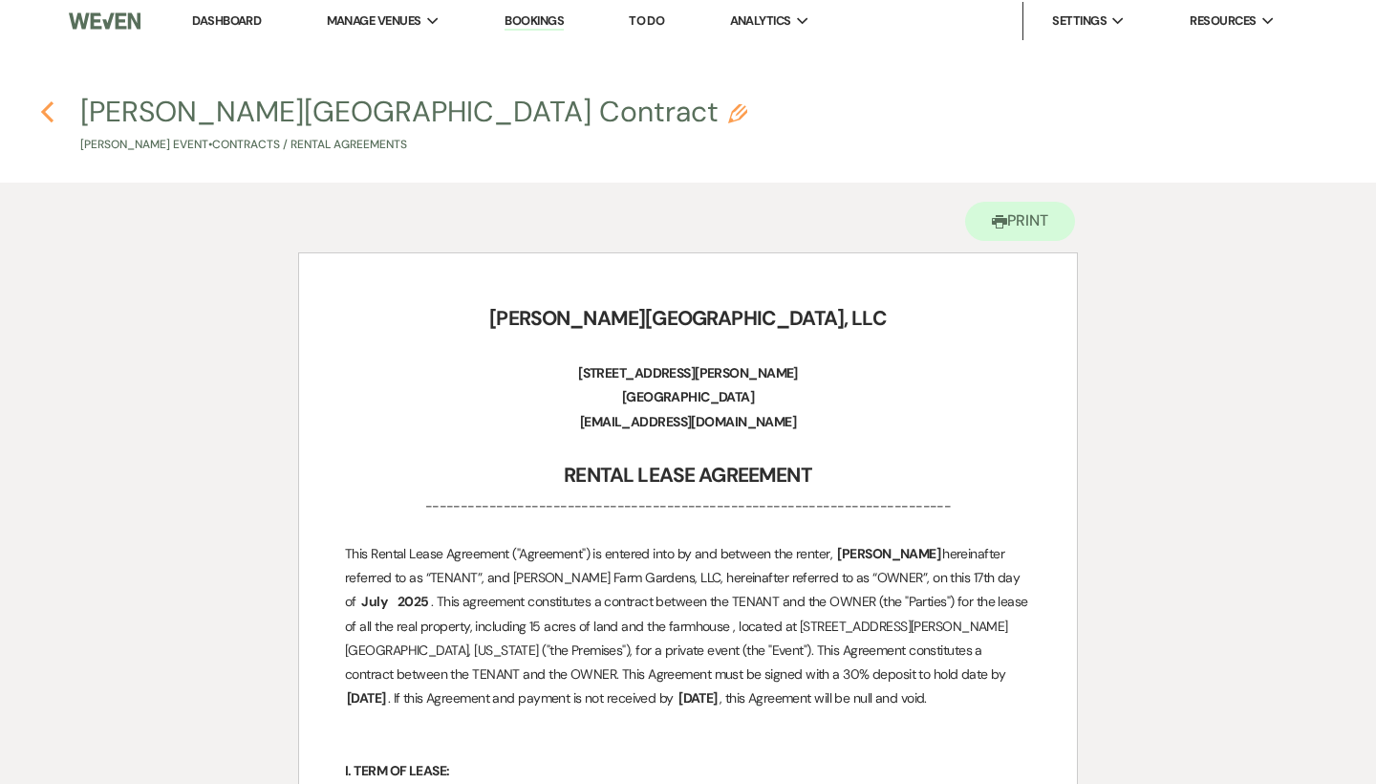
click at [49, 116] on icon "Previous" at bounding box center [47, 111] width 14 height 23
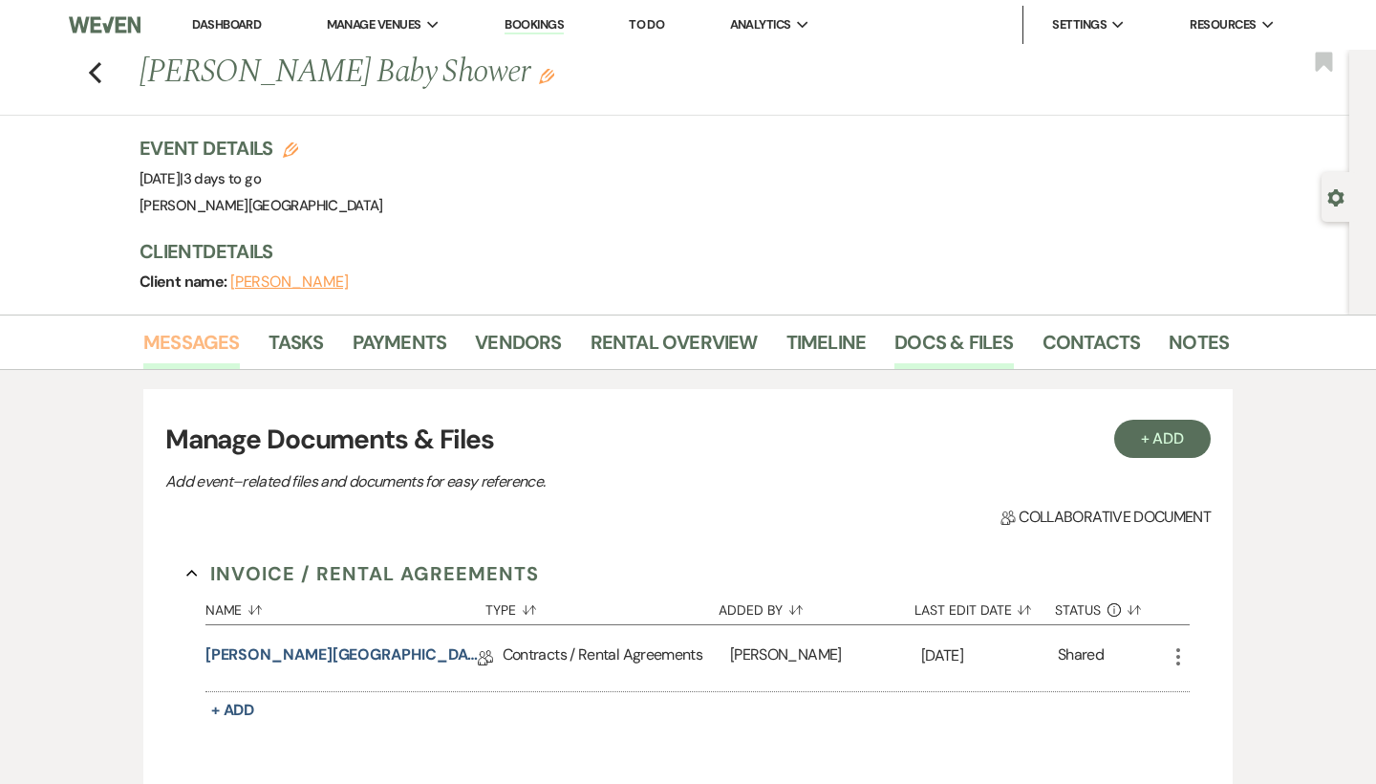
click at [208, 344] on link "Messages" at bounding box center [191, 348] width 97 height 42
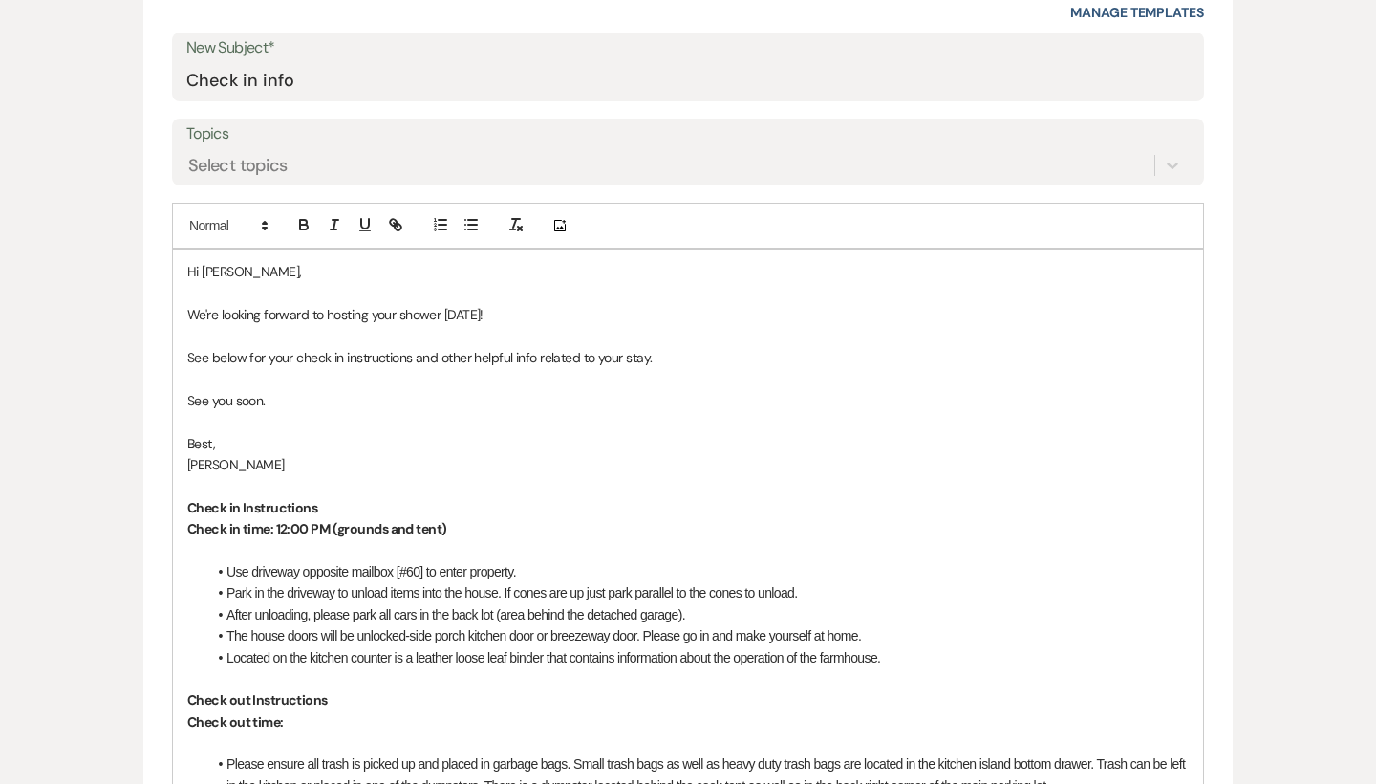
scroll to position [811, 0]
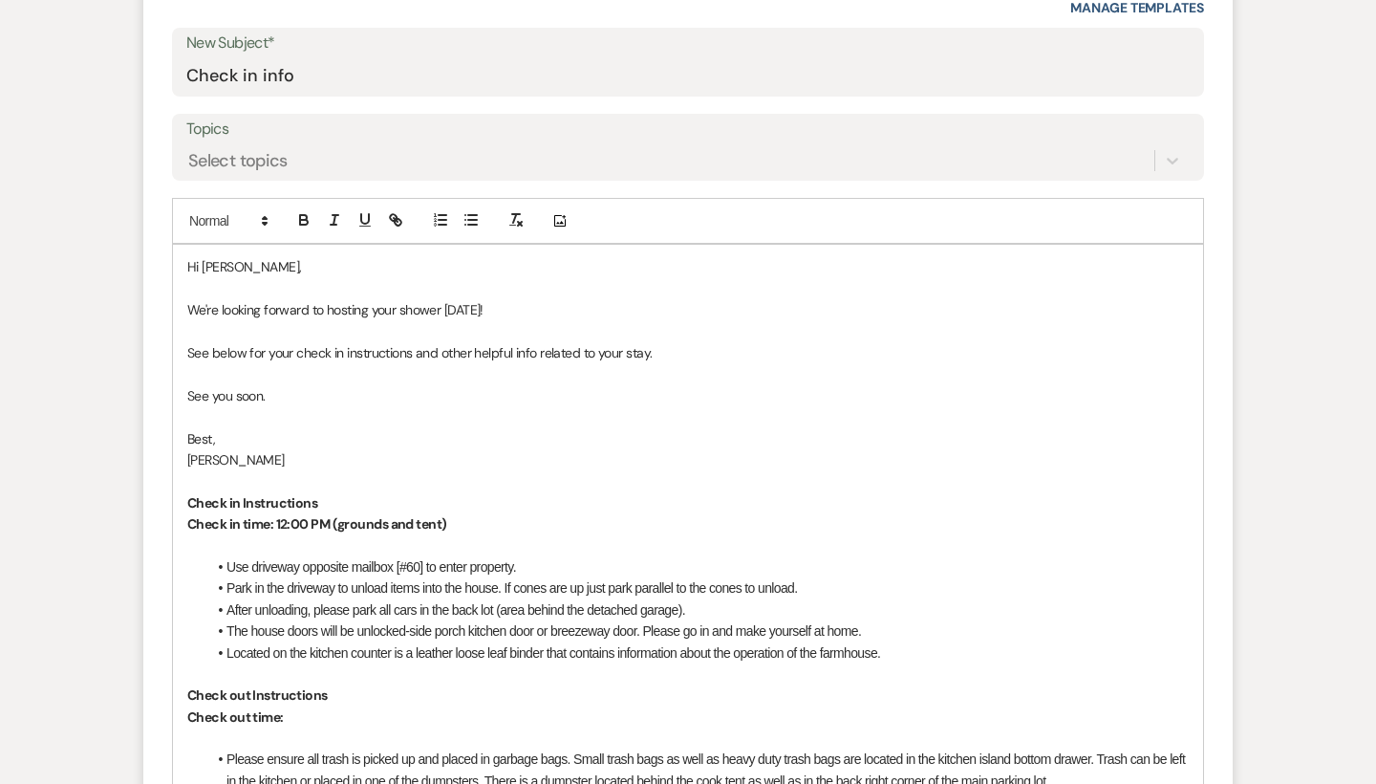
click at [339, 515] on strong "Check in time: 12:00 PM (grounds and tent)" at bounding box center [316, 523] width 259 height 17
click at [521, 513] on p "Check in time: 12:00 PM (access to grounds and tent)" at bounding box center [688, 523] width 1002 height 21
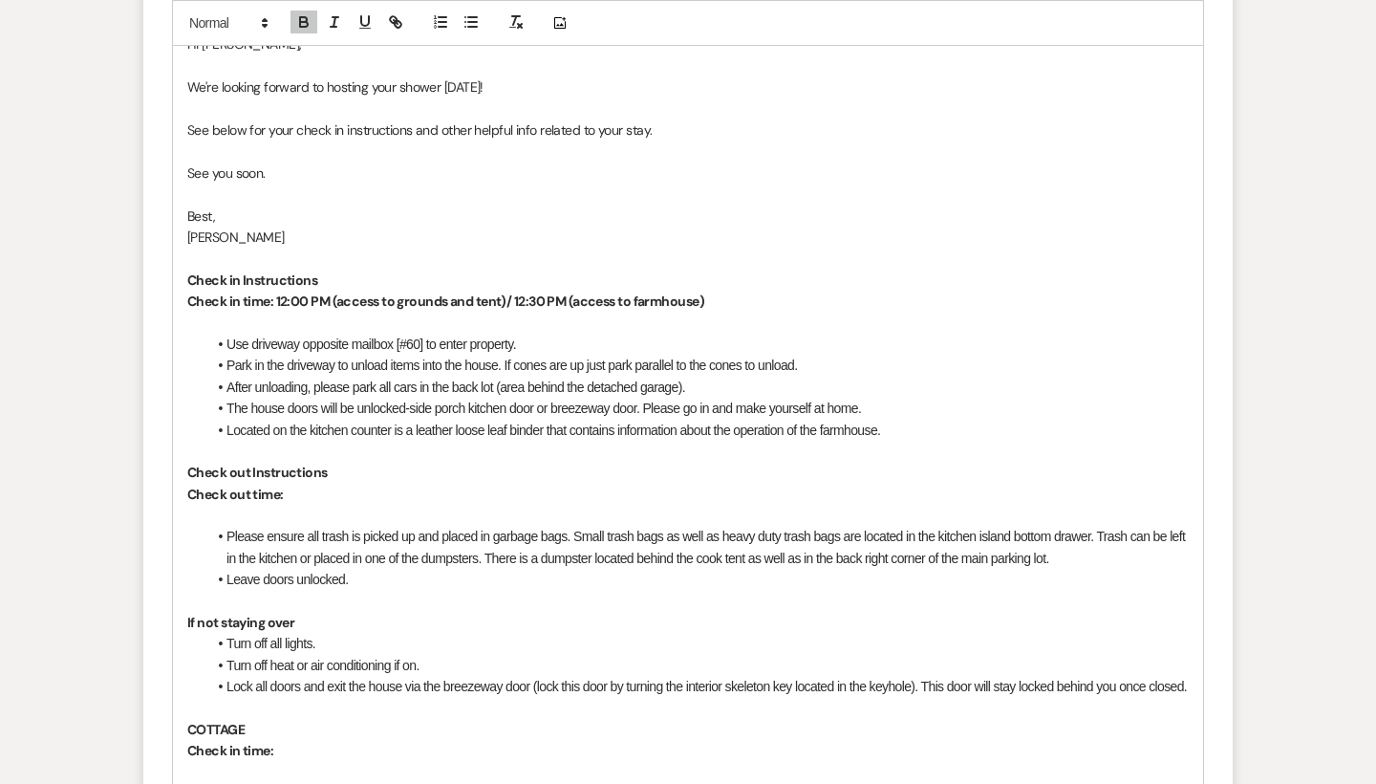
scroll to position [1034, 0]
click at [252, 333] on li "Use driveway opposite mailbox [#60] to enter property." at bounding box center [697, 343] width 983 height 21
click at [251, 333] on li "Use driveway opposite mailbox [#60] to enter property." at bounding box center [697, 343] width 983 height 21
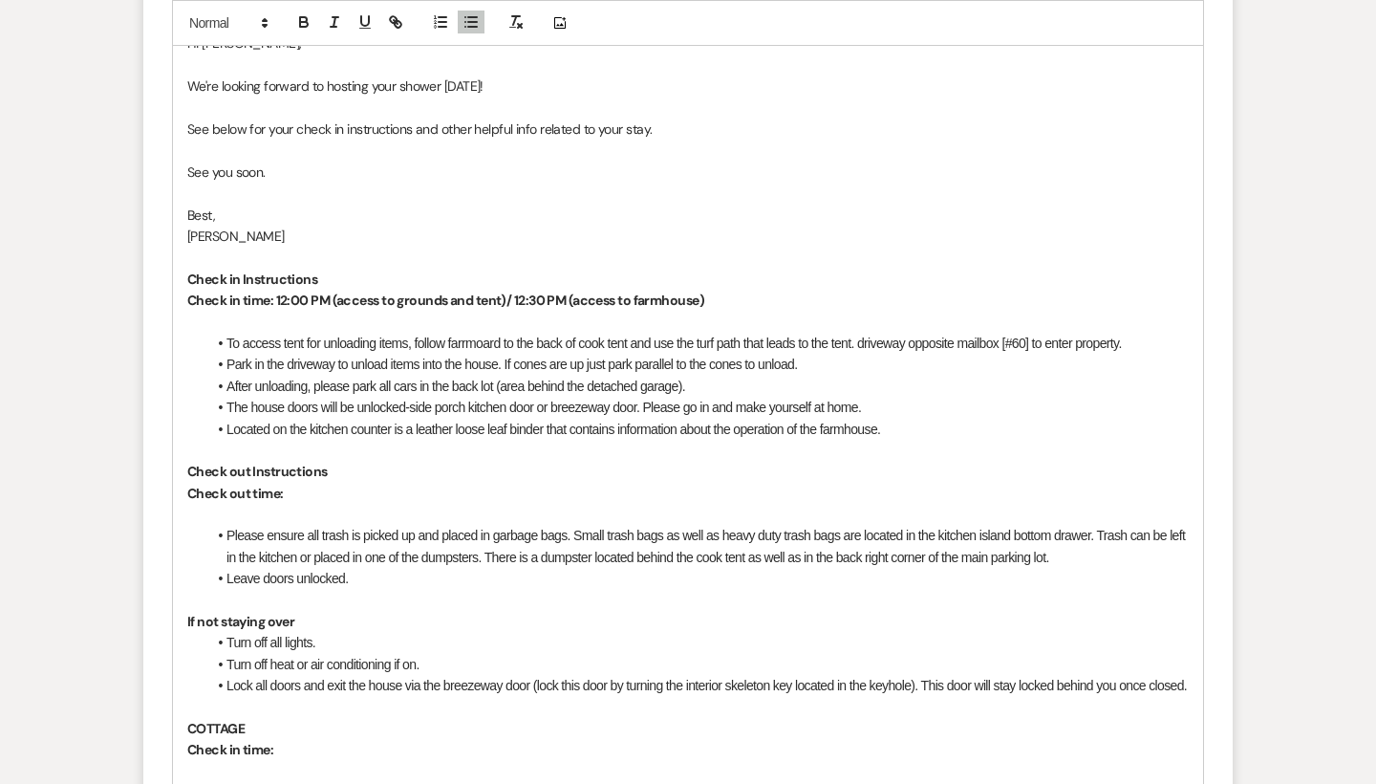
click at [700, 335] on li "To access tent for unloading items, follow farrmoard to the back of cook tent a…" at bounding box center [697, 343] width 983 height 21
click at [747, 336] on li "To access tent for unloading items, follow farrmoard to the back of cook tent a…" at bounding box center [697, 343] width 983 height 21
click at [908, 336] on li "To access tent for unloading items, follow farrmoard to the back of cook tent a…" at bounding box center [697, 343] width 983 height 21
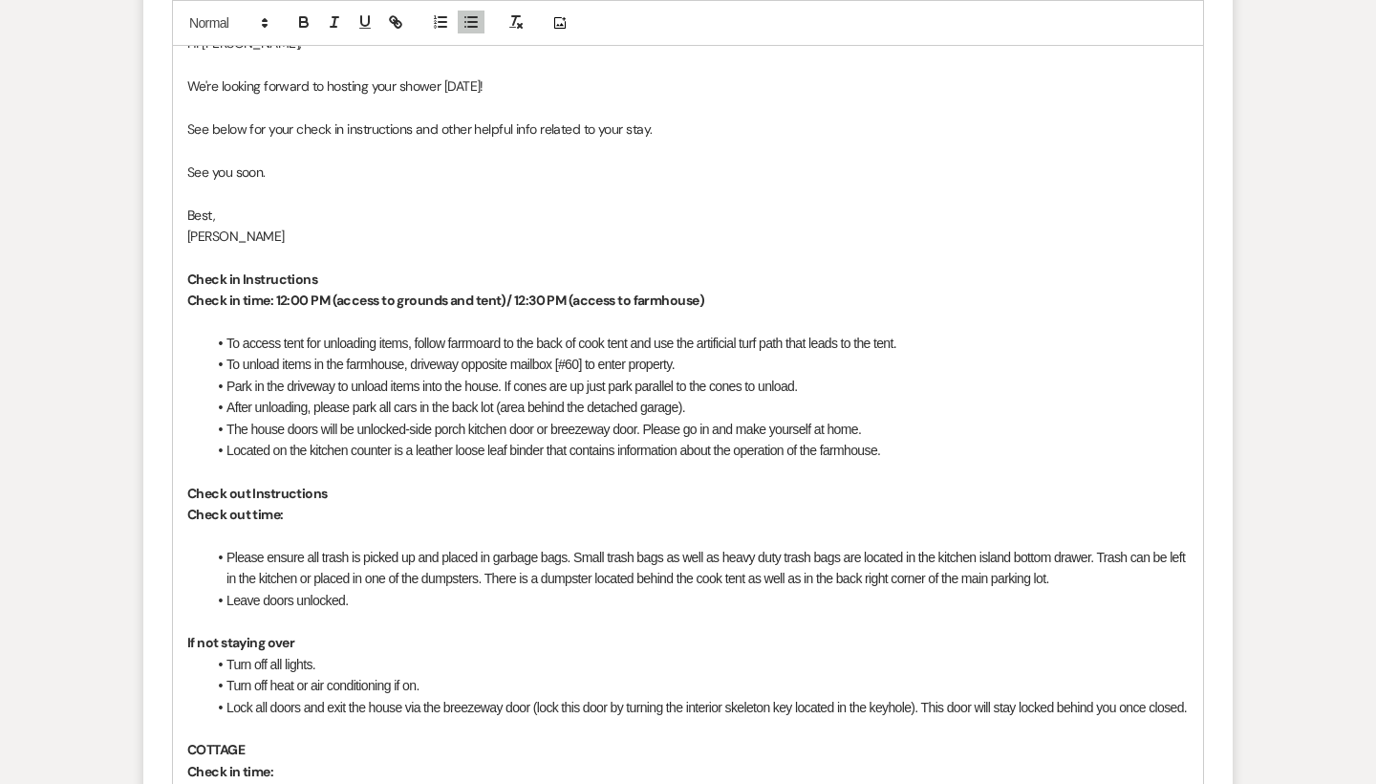
click at [227, 376] on li "Park in the driveway to unload items into the house. If cones are up just park …" at bounding box center [697, 386] width 983 height 21
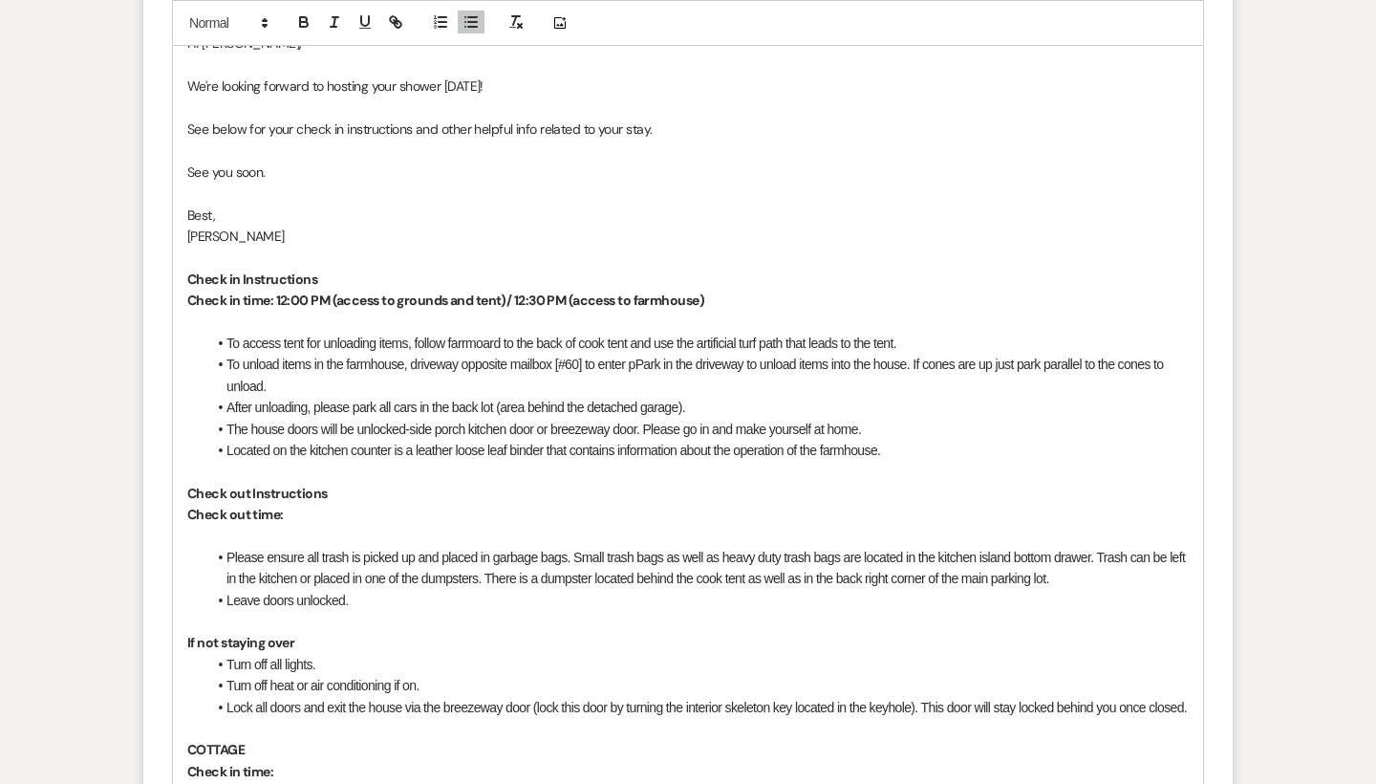
click at [646, 354] on li "To unload items in the farmhouse, driveway opposite mailbox [#60] to enter pPar…" at bounding box center [697, 375] width 983 height 43
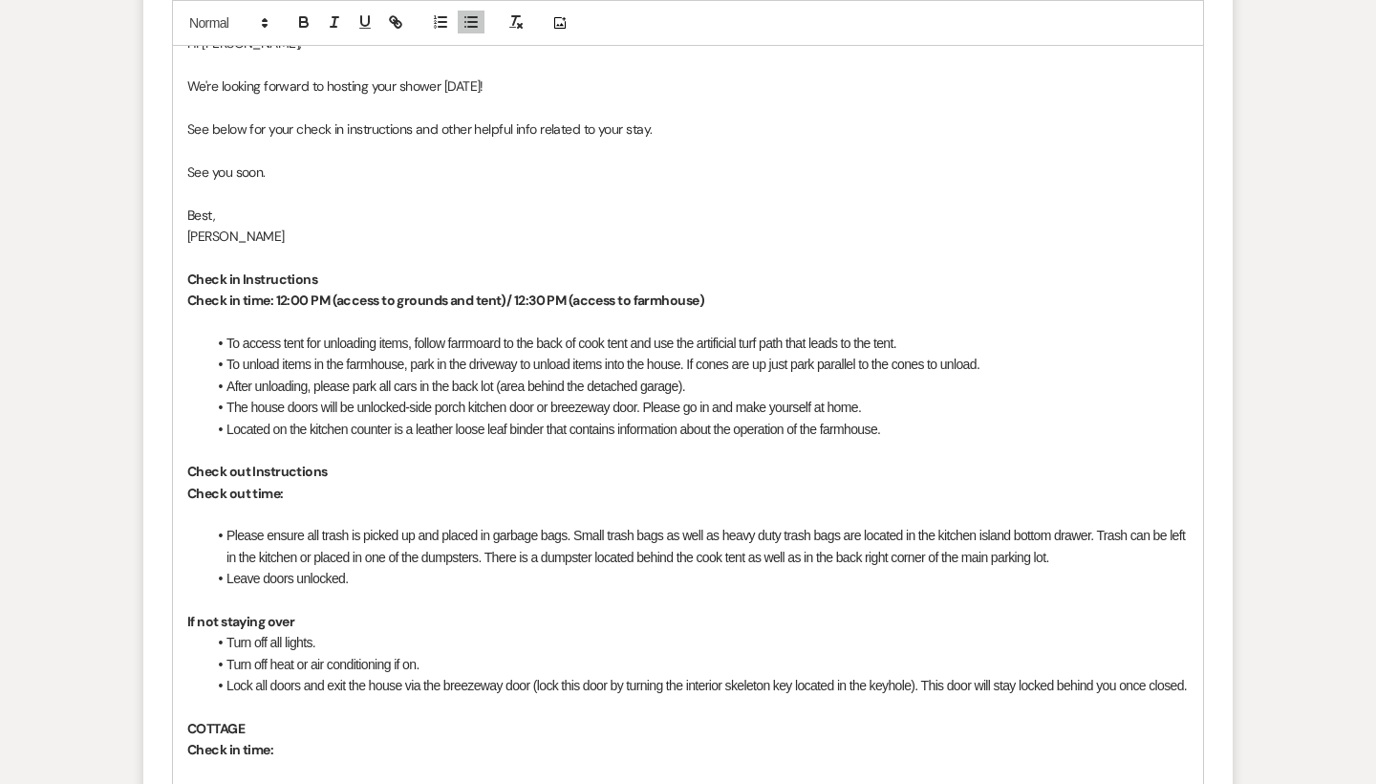
click at [522, 356] on li "To unload items in the farmhouse, park in the driveway to unload items into the…" at bounding box center [697, 364] width 983 height 21
drag, startPoint x: 784, startPoint y: 354, endPoint x: 640, endPoint y: 351, distance: 143.4
click at [640, 354] on li "To unload items in the farmhouse, park in the driveway in front of garage. to u…" at bounding box center [697, 364] width 983 height 21
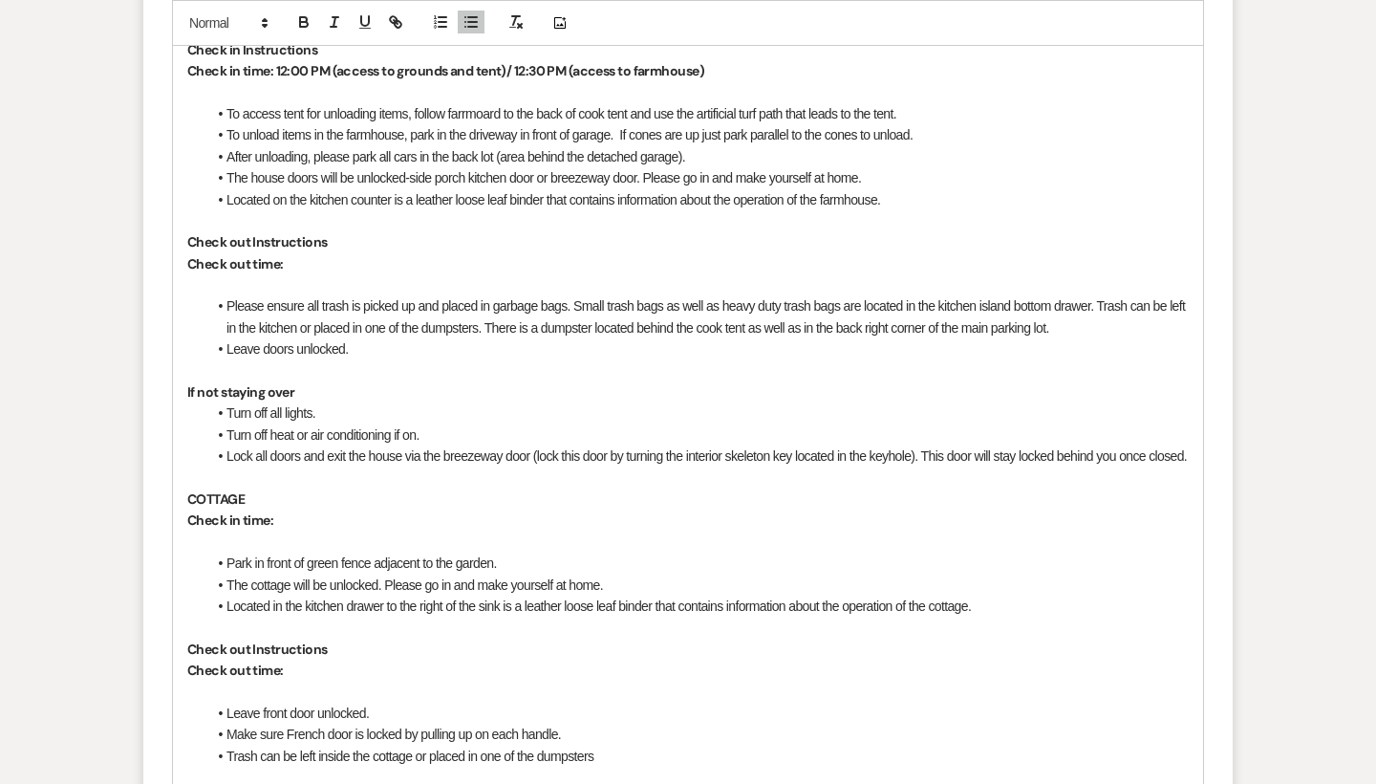
scroll to position [1255, 0]
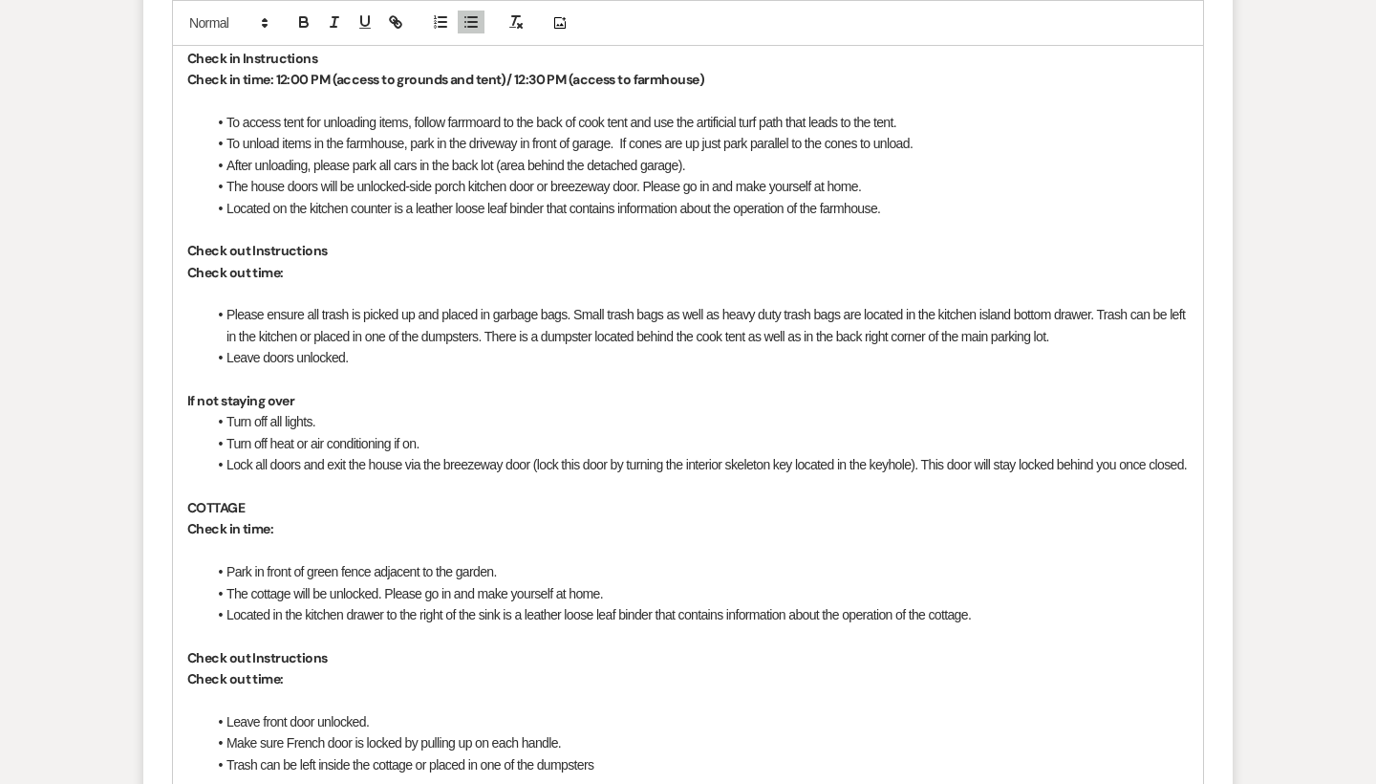
click at [296, 262] on p "Check out time:" at bounding box center [688, 272] width 1002 height 21
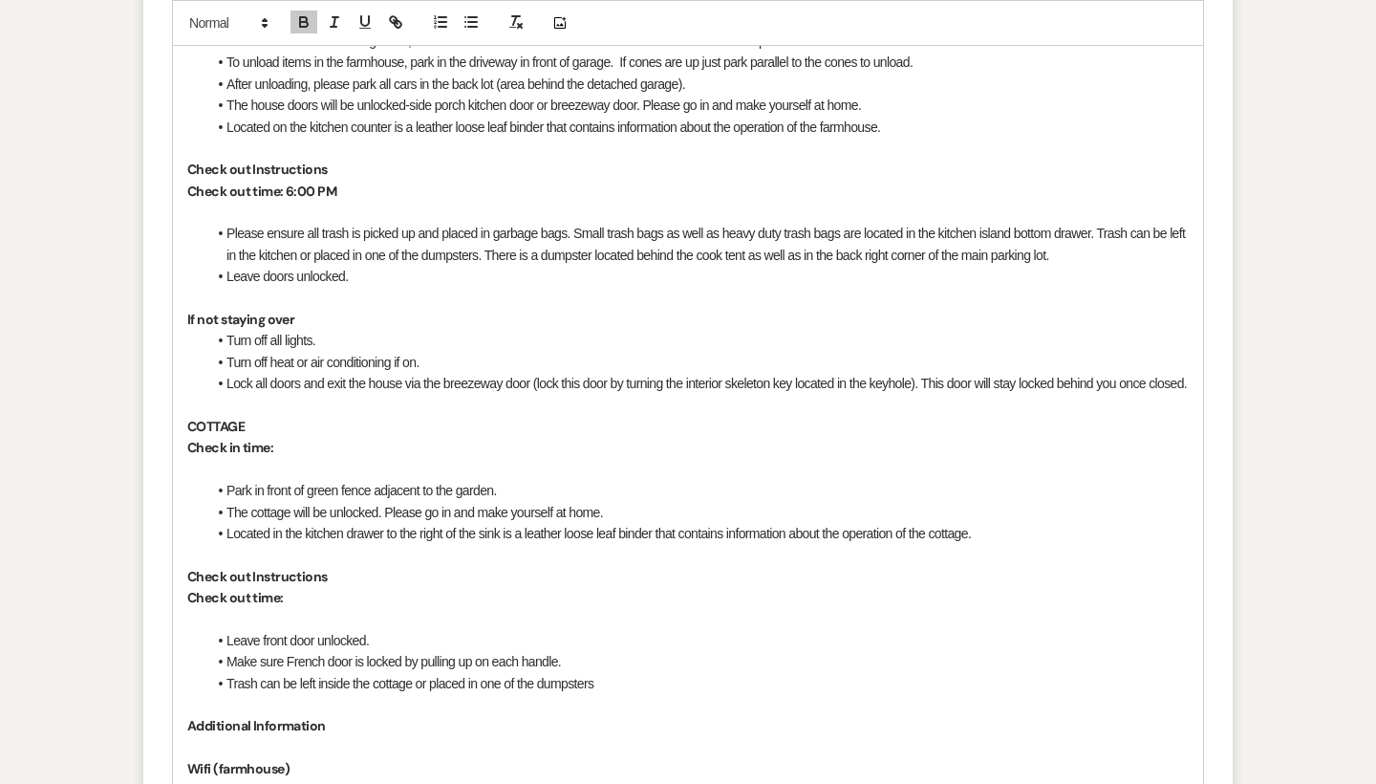
scroll to position [1356, 0]
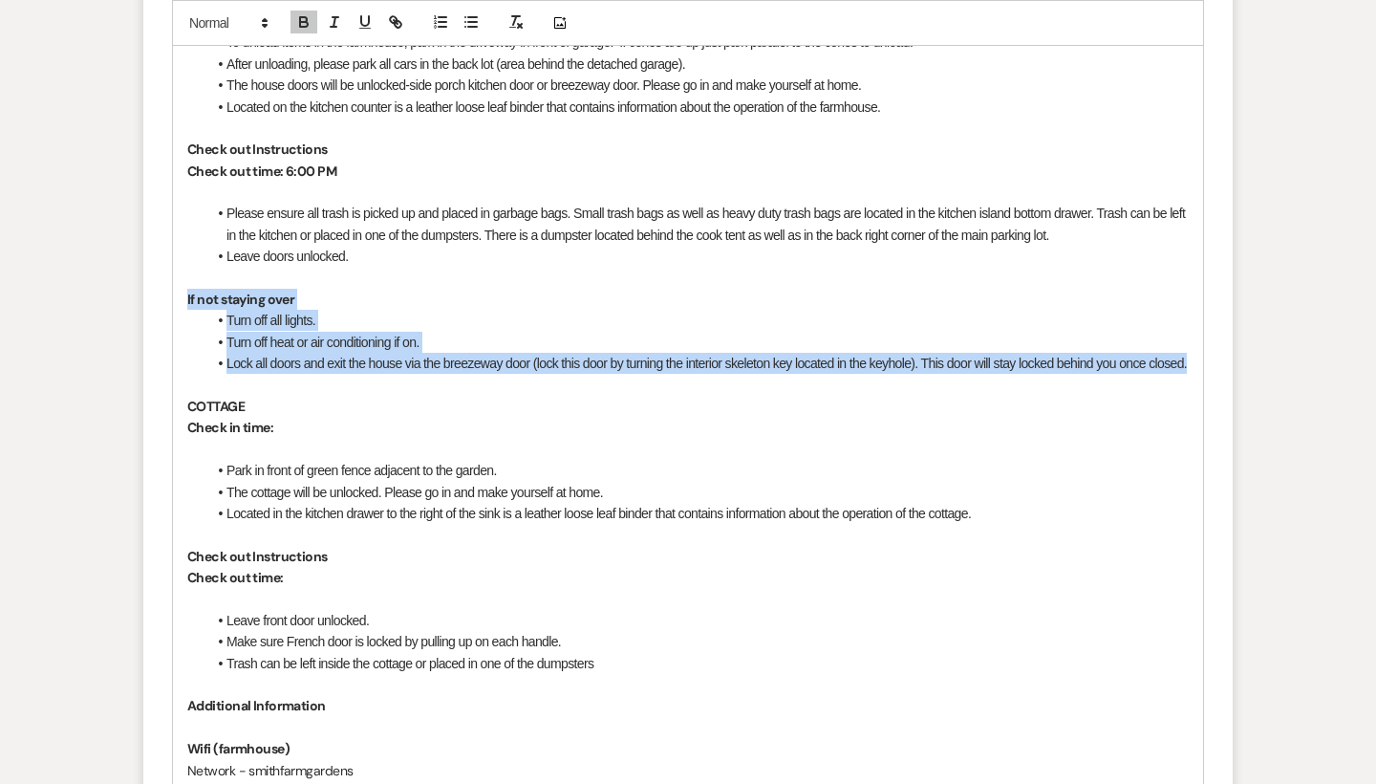
drag, startPoint x: 275, startPoint y: 376, endPoint x: 182, endPoint y: 290, distance: 127.2
click at [182, 290] on div "Hi [PERSON_NAME], We're looking forward to hosting your shower [DATE]! See belo…" at bounding box center [688, 524] width 1030 height 1650
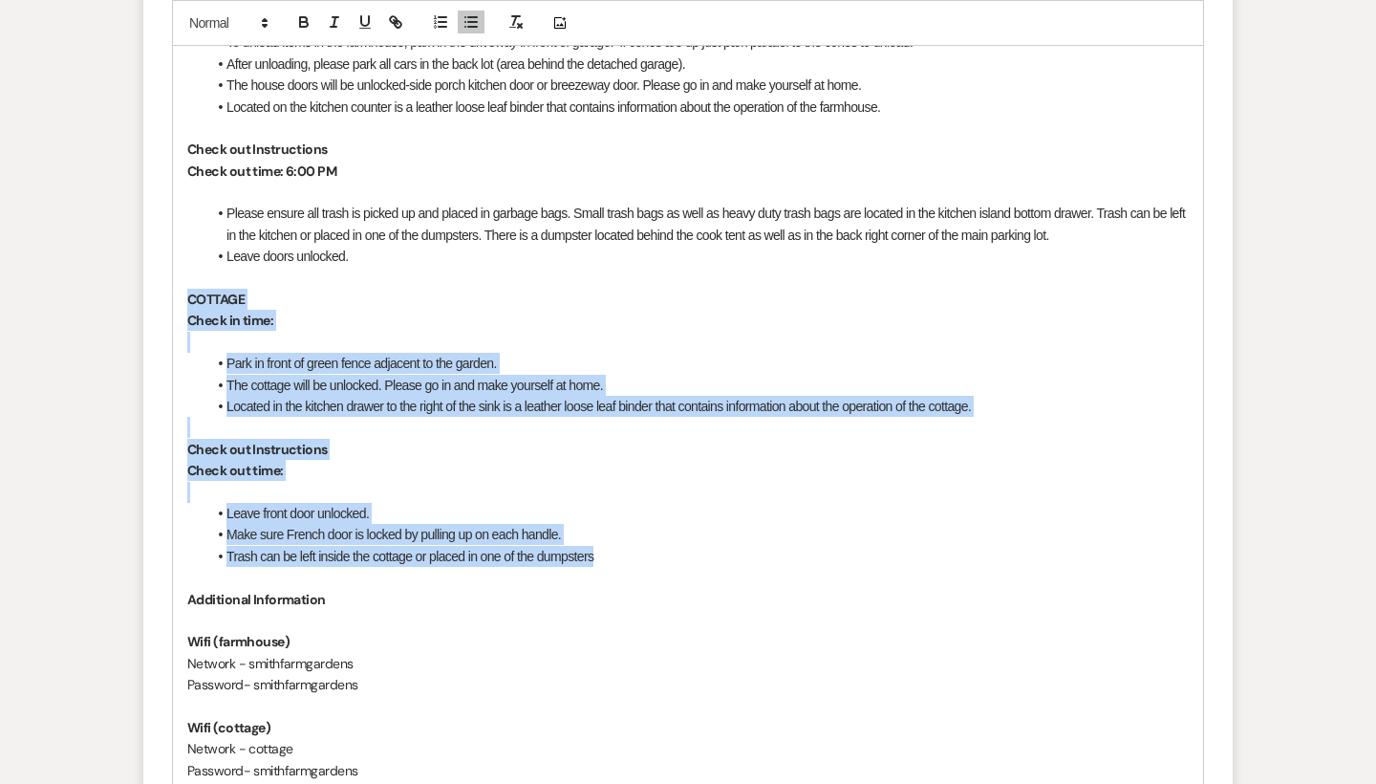
drag, startPoint x: 619, startPoint y: 547, endPoint x: 172, endPoint y: 281, distance: 520.3
click at [172, 281] on div "Hi [PERSON_NAME], We're looking forward to hosting your shower [DATE]! See belo…" at bounding box center [688, 470] width 1032 height 1545
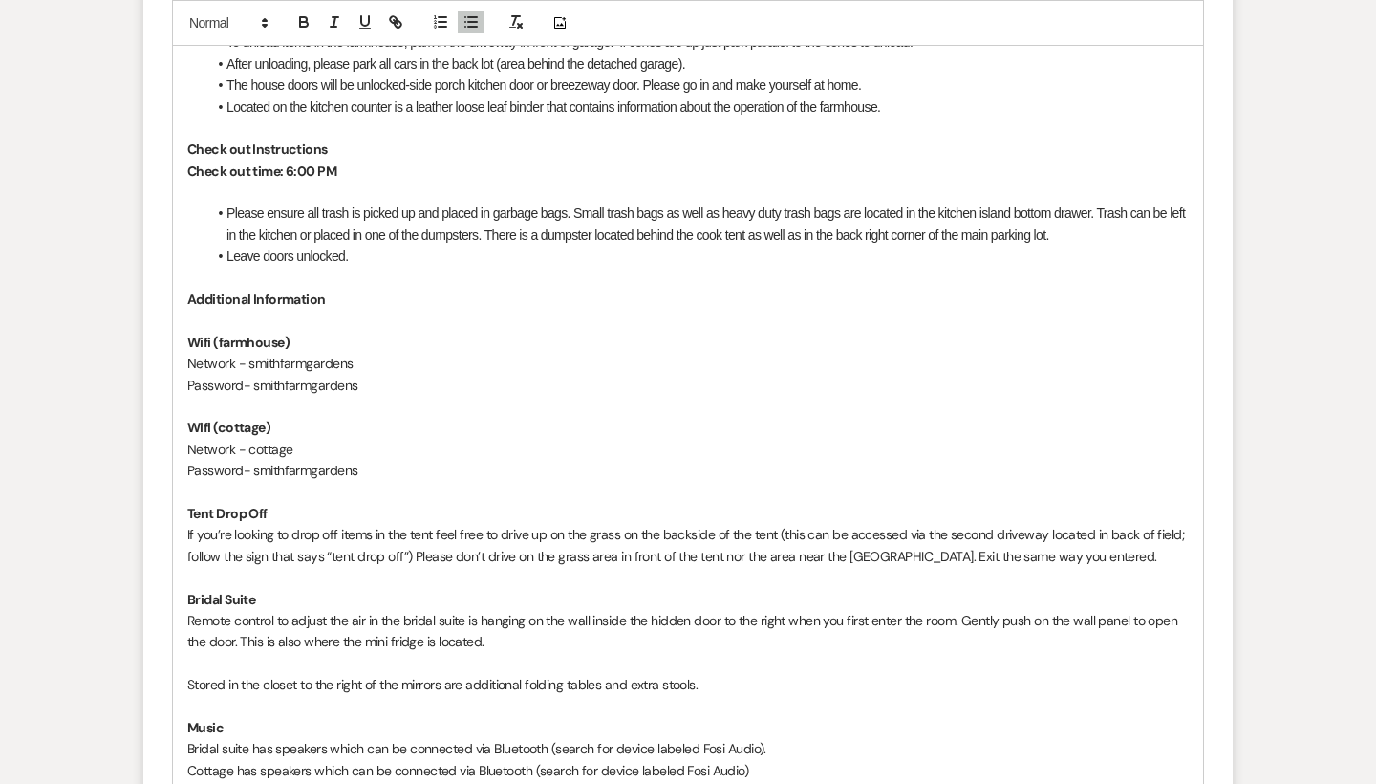
drag, startPoint x: 366, startPoint y: 452, endPoint x: 184, endPoint y: 412, distance: 186.9
click at [184, 412] on div "Hi [PERSON_NAME], We're looking forward to hosting your shower [DATE]! See belo…" at bounding box center [688, 320] width 1030 height 1243
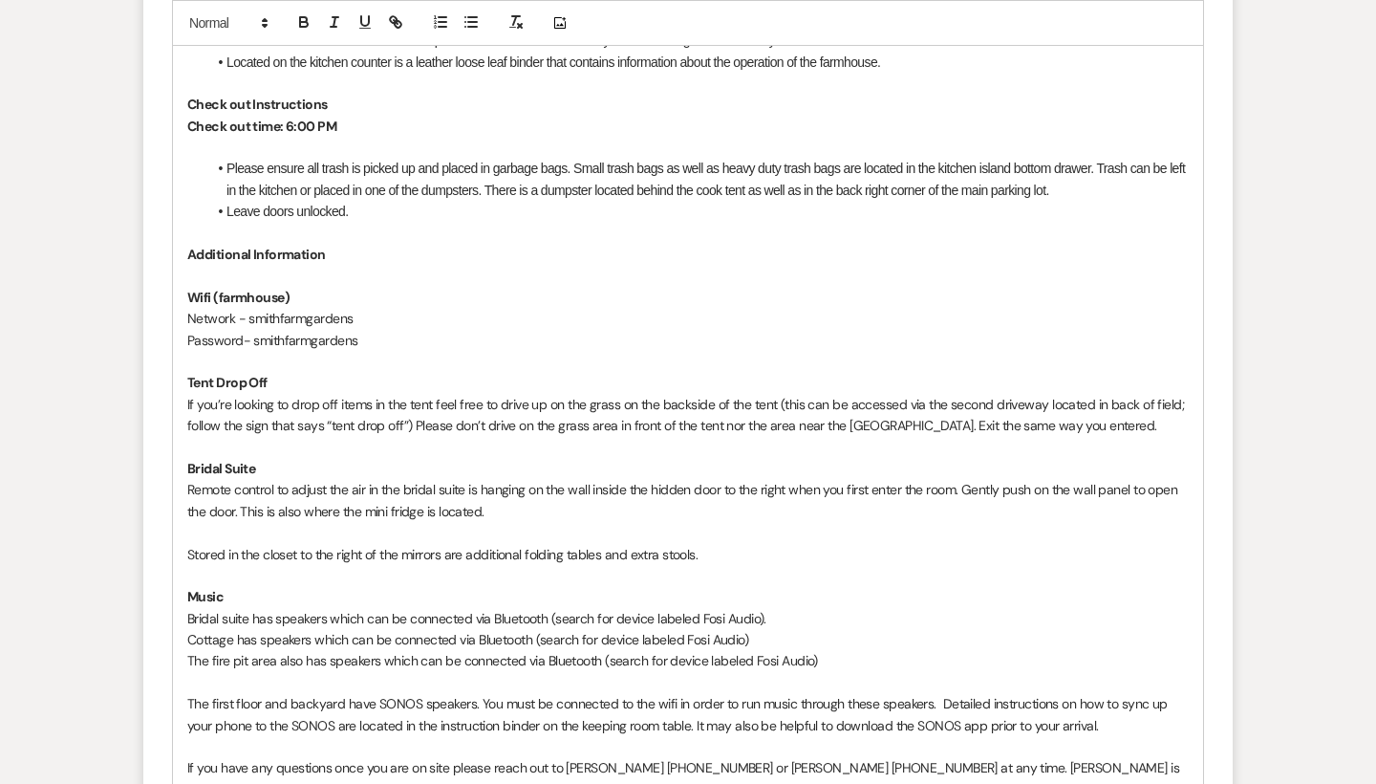
scroll to position [1410, 0]
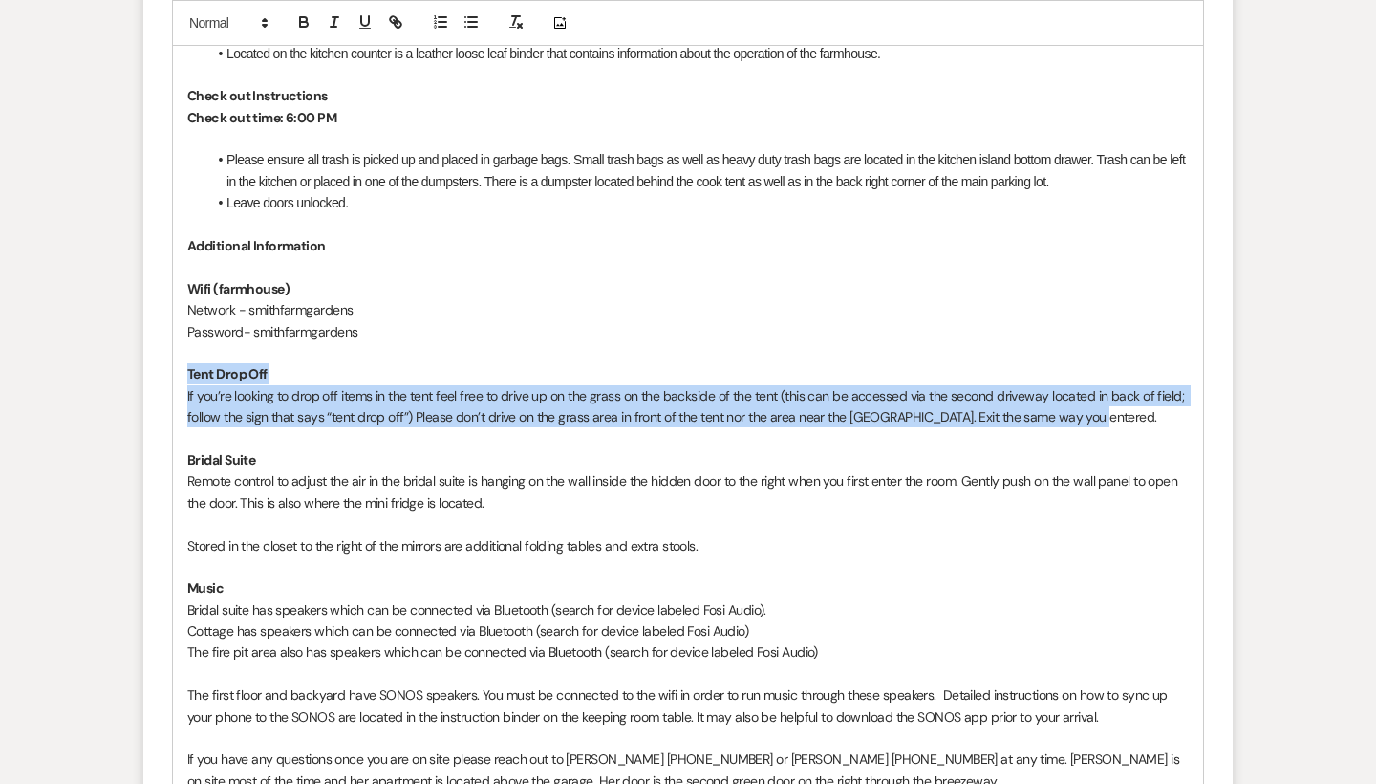
drag, startPoint x: 1100, startPoint y: 400, endPoint x: 167, endPoint y: 358, distance: 933.9
click at [167, 358] on form "New Message X Draft saved! Recipients* Planning Portal Users ( [PERSON_NAME] ) …" at bounding box center [688, 53] width 1090 height 1765
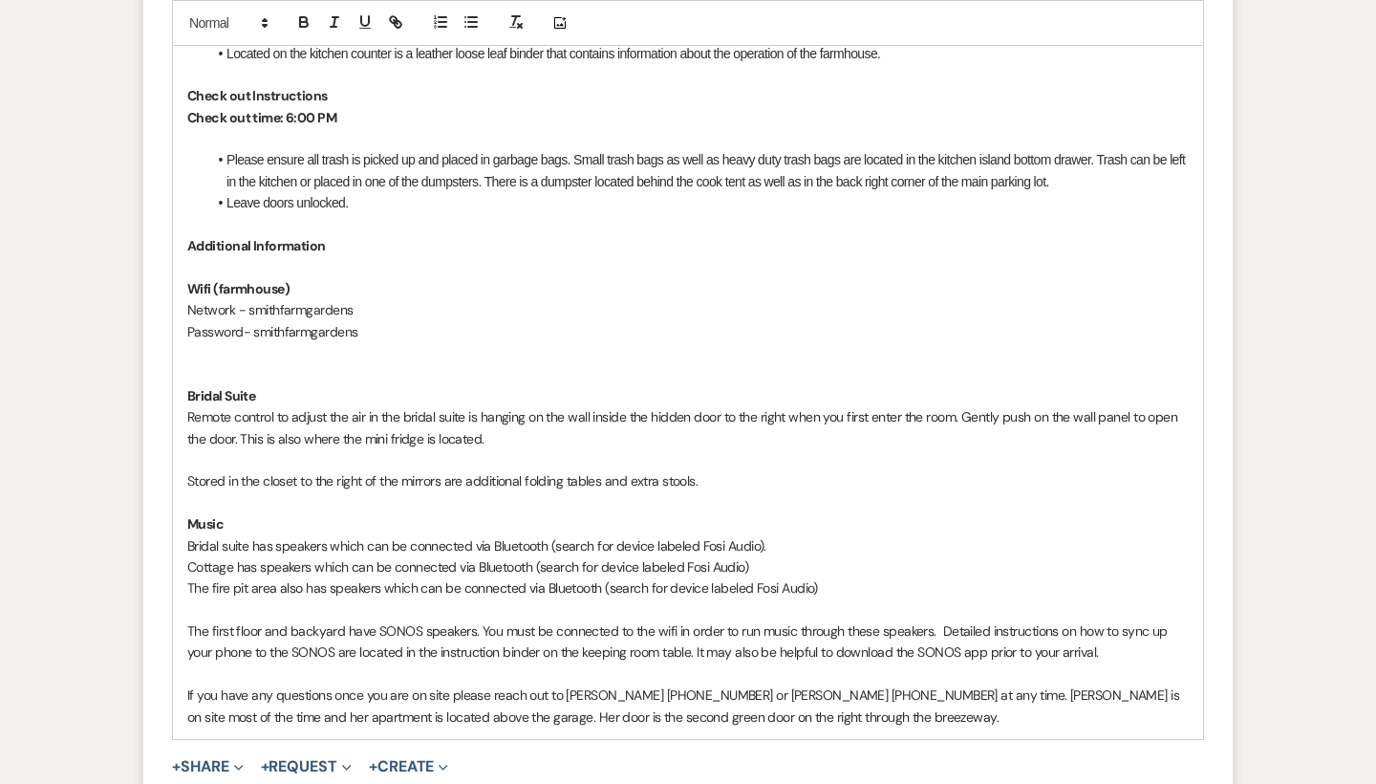
click at [711, 470] on p "Stored in the closet to the right of the mirrors are additional folding tables …" at bounding box center [688, 480] width 1002 height 21
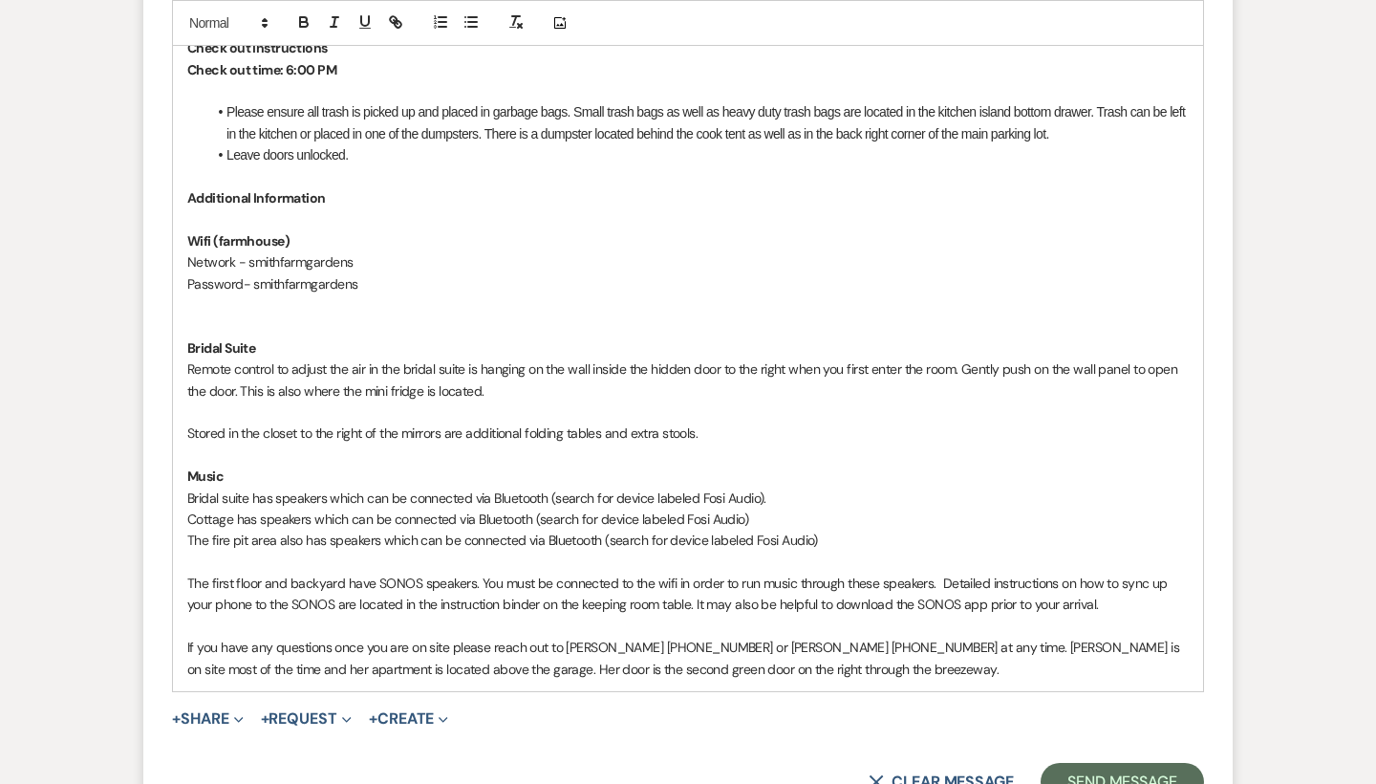
scroll to position [1464, 0]
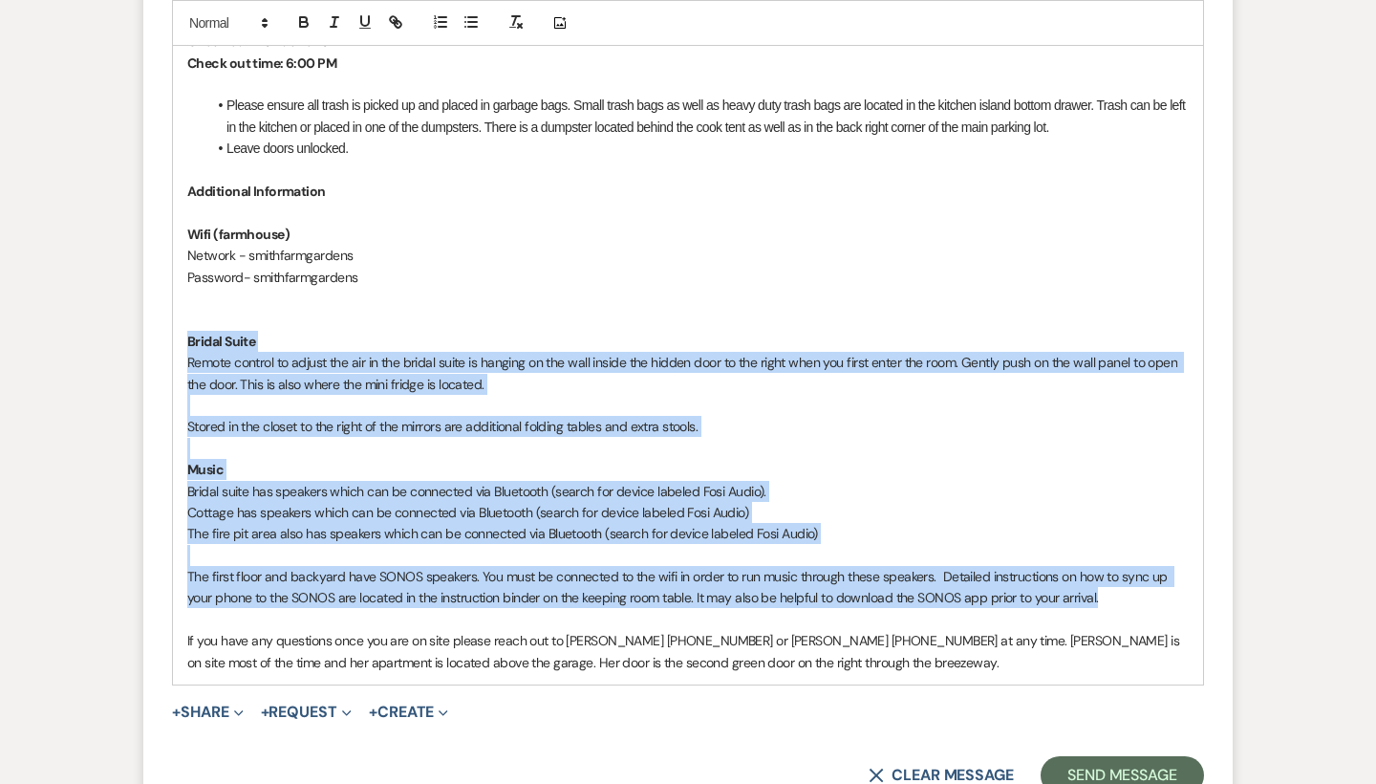
drag, startPoint x: 1106, startPoint y: 576, endPoint x: 181, endPoint y: 328, distance: 958.1
click at [181, 328] on div "Hi [PERSON_NAME], We're looking forward to hosting your shower [DATE]! See belo…" at bounding box center [688, 138] width 1030 height 1094
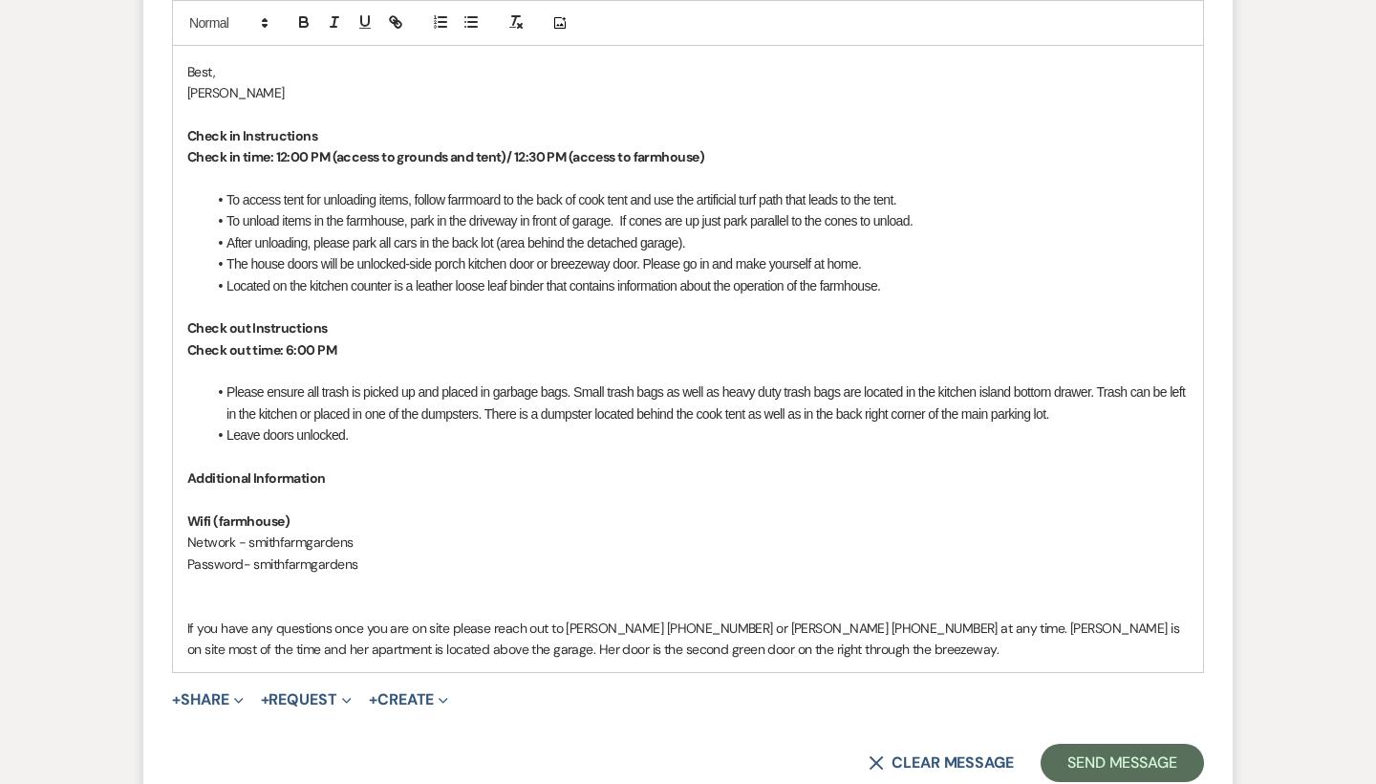
scroll to position [1266, 0]
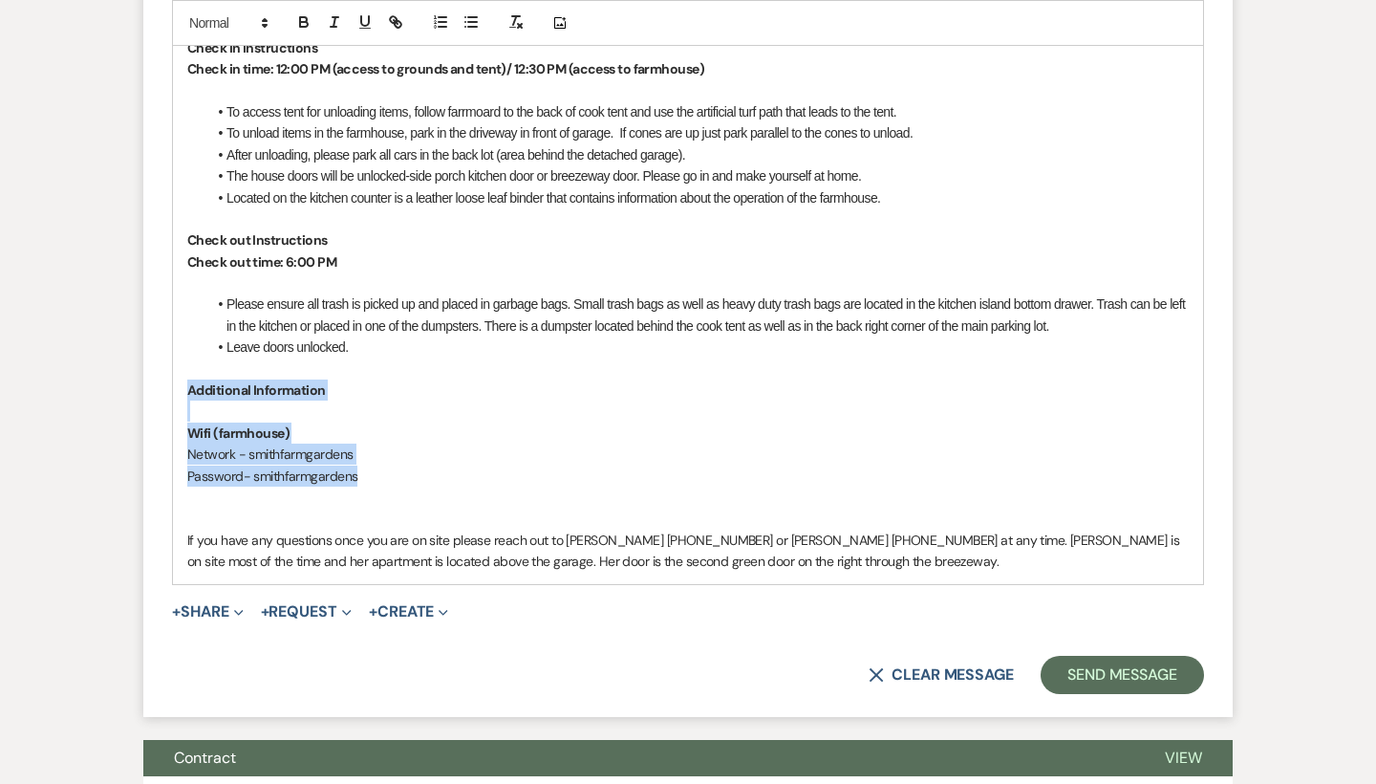
drag, startPoint x: 370, startPoint y: 456, endPoint x: 171, endPoint y: 372, distance: 215.9
click at [171, 372] on form "New Message X Draft Recipients* Planning Portal Users ( [PERSON_NAME] ) Insert …" at bounding box center [688, 16] width 1090 height 1400
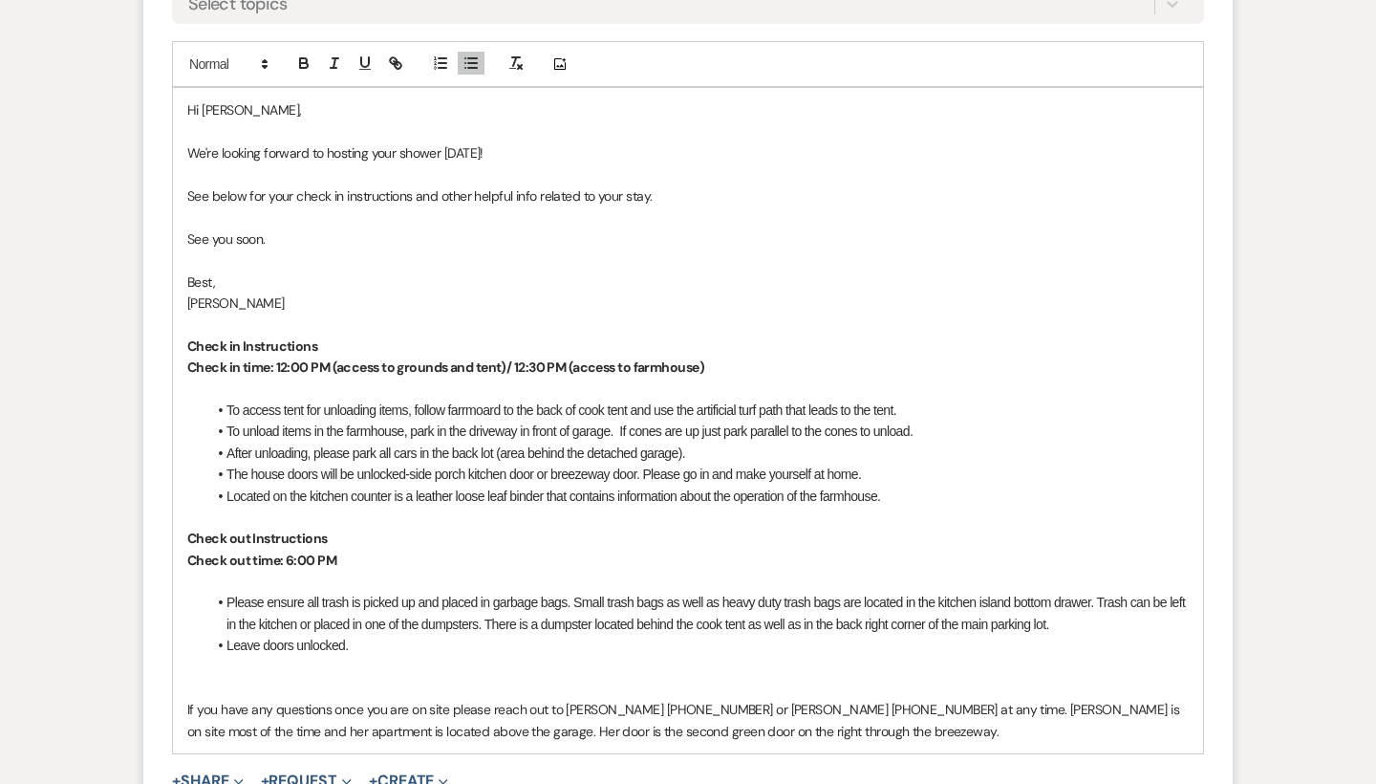
scroll to position [969, 0]
drag, startPoint x: 660, startPoint y: 191, endPoint x: 437, endPoint y: 190, distance: 222.7
click at [437, 190] on p "See below for your check in instructions and other helpful info related to your…" at bounding box center [688, 194] width 1002 height 21
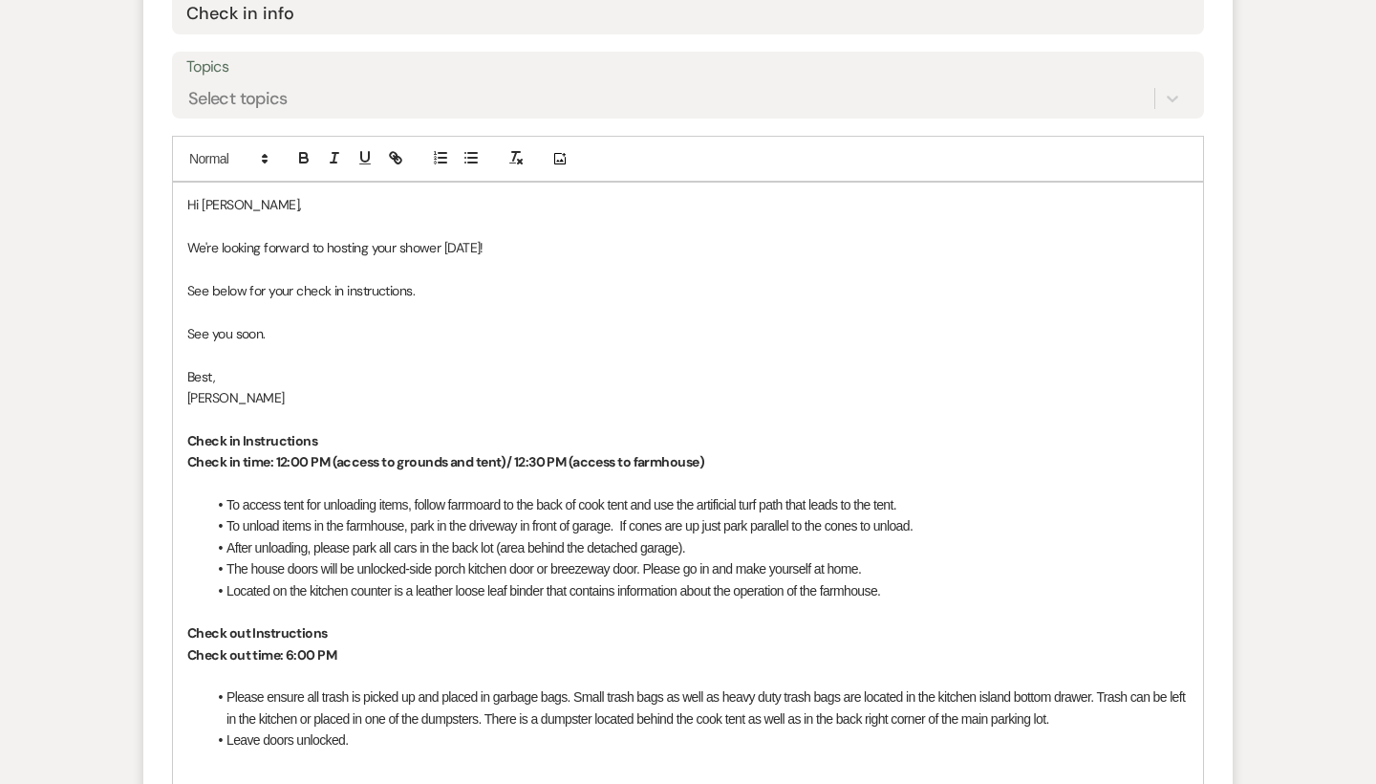
scroll to position [881, 0]
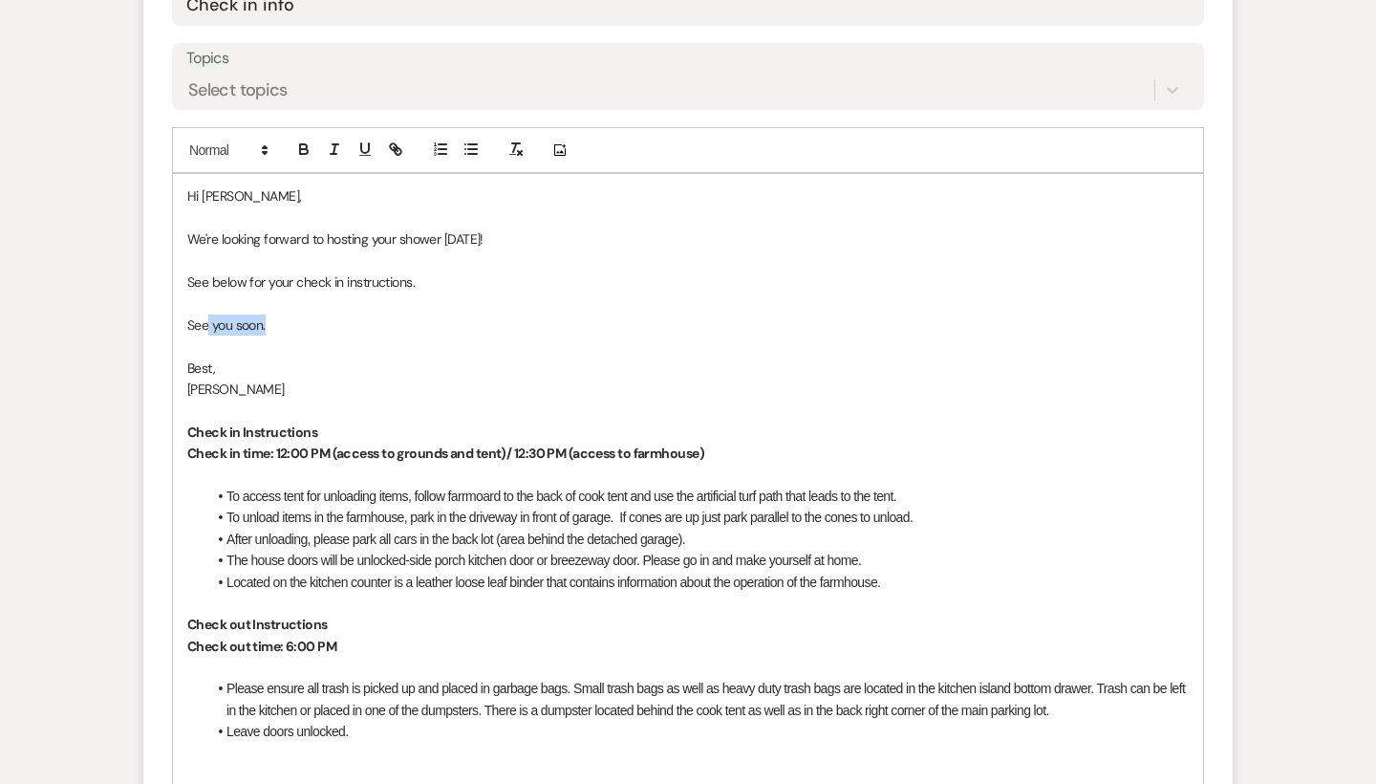
drag, startPoint x: 287, startPoint y: 318, endPoint x: 206, endPoint y: 318, distance: 80.3
click at [206, 318] on p "See you soon." at bounding box center [688, 324] width 1002 height 21
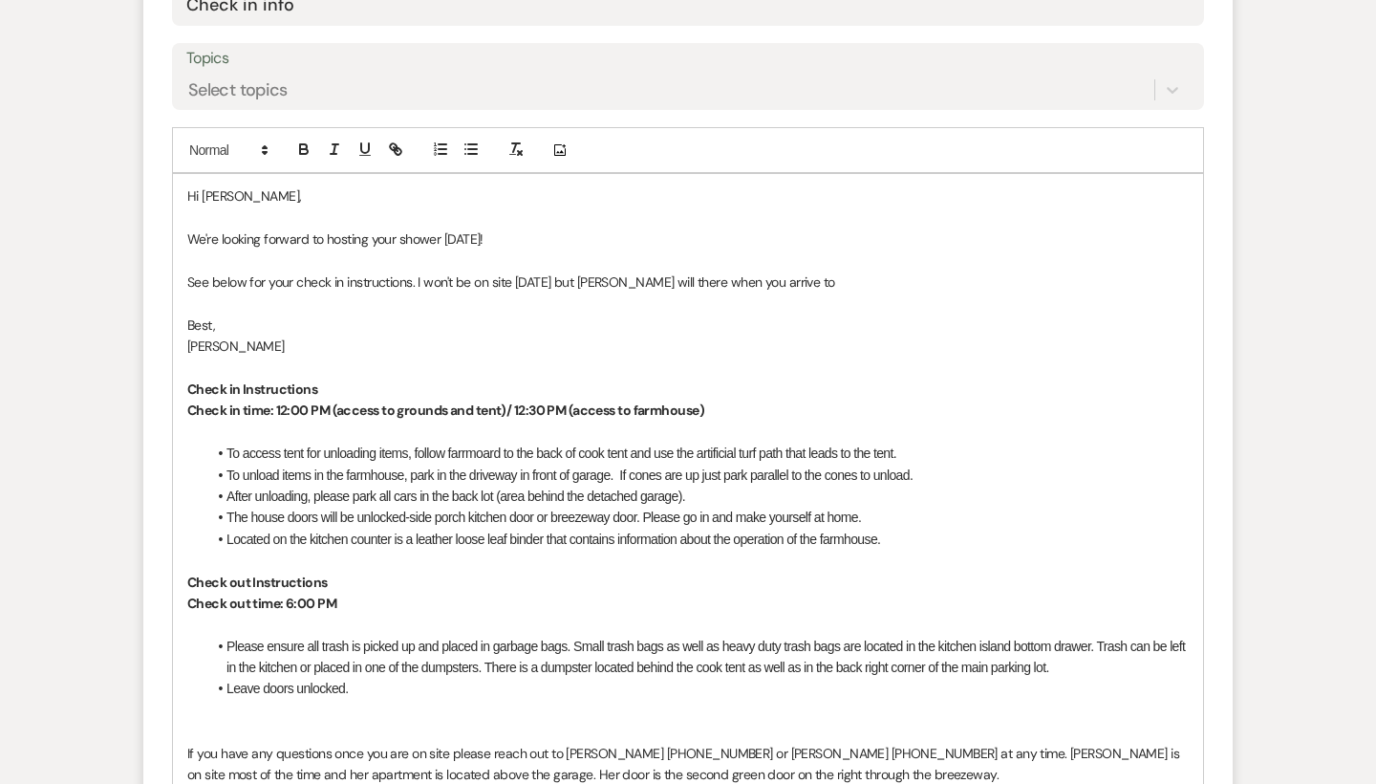
click at [598, 282] on p "See below for your check in instructions. I won't be on site [DATE] but [PERSON…" at bounding box center [688, 281] width 1002 height 21
drag, startPoint x: 805, startPoint y: 276, endPoint x: 444, endPoint y: 278, distance: 360.4
click at [444, 278] on p "See below for your check in instructions. I won't be on site [DATE] but [PERSON…" at bounding box center [688, 281] width 1002 height 21
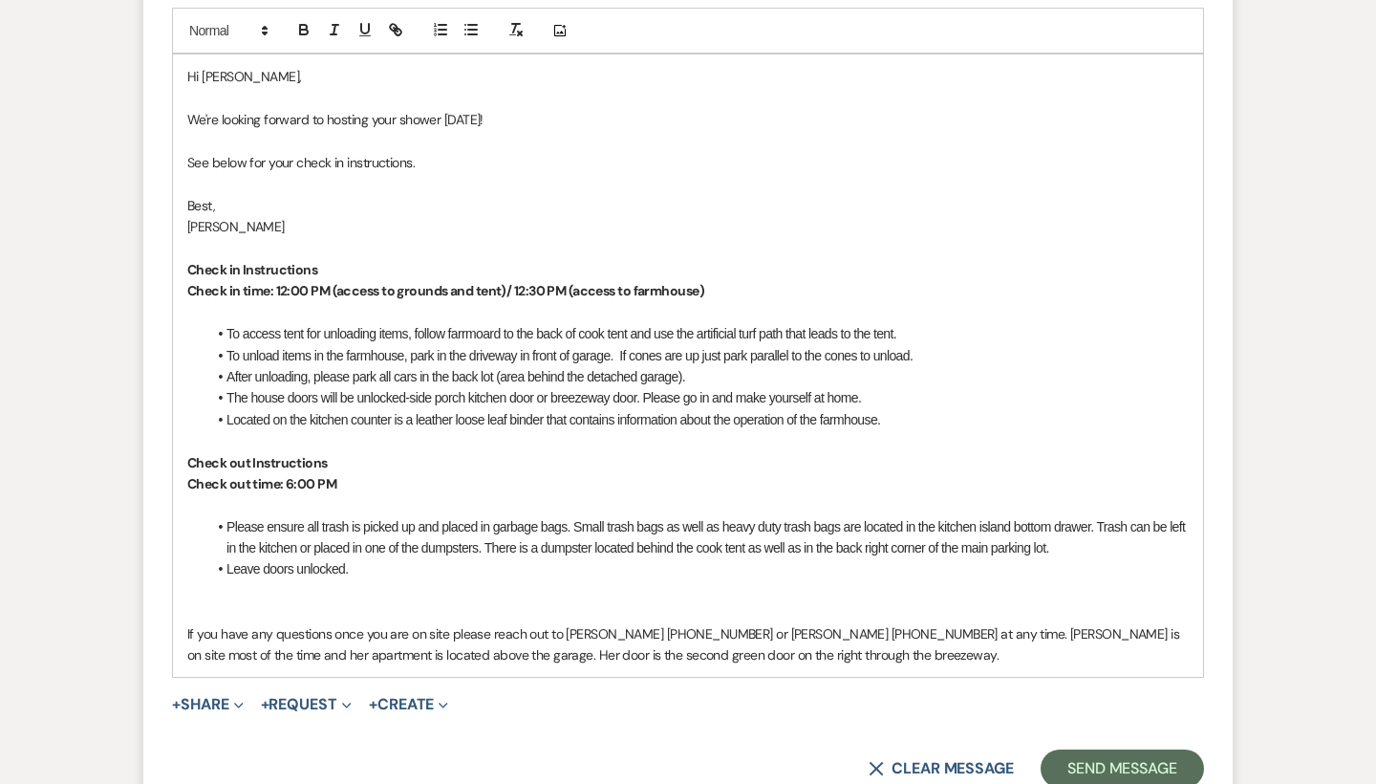
scroll to position [1052, 0]
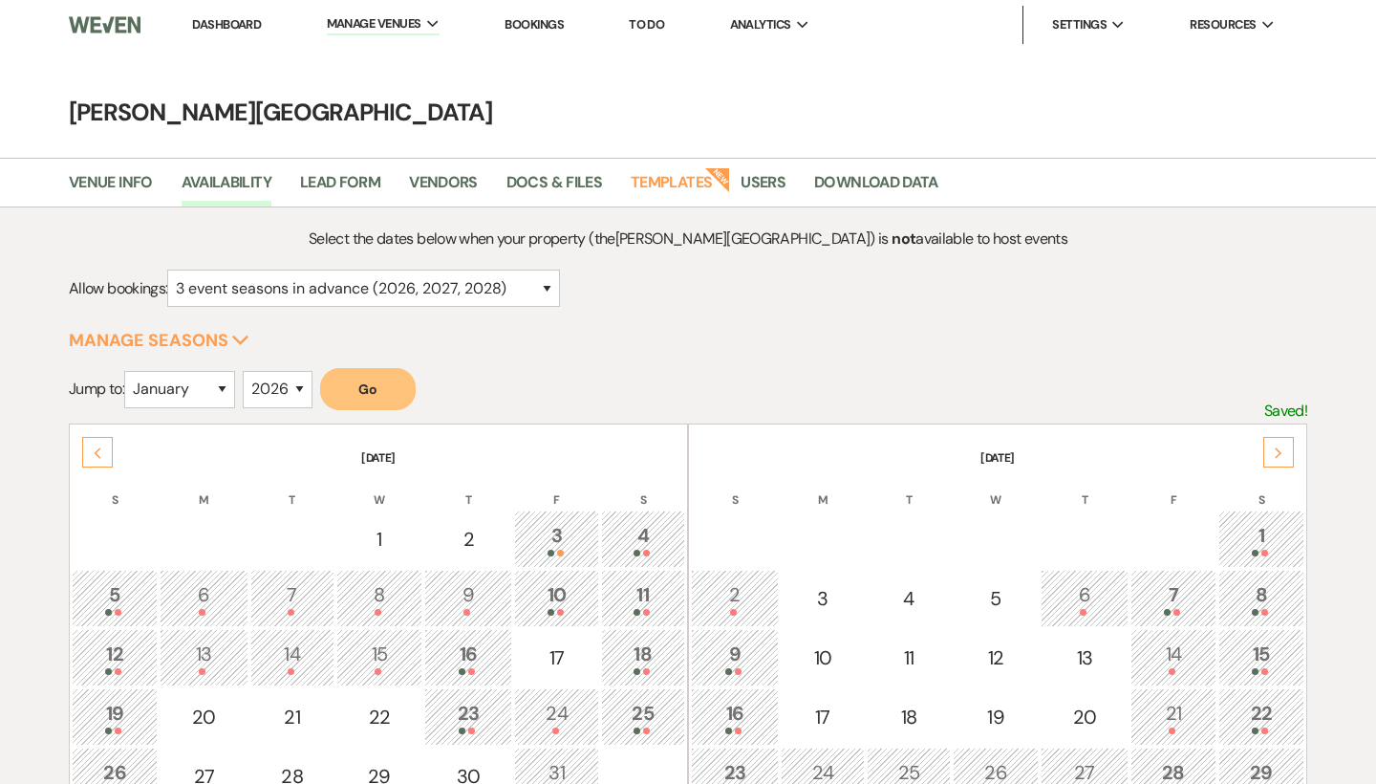
select select "3"
select select "2026"
click at [94, 445] on div "Previous" at bounding box center [97, 452] width 31 height 31
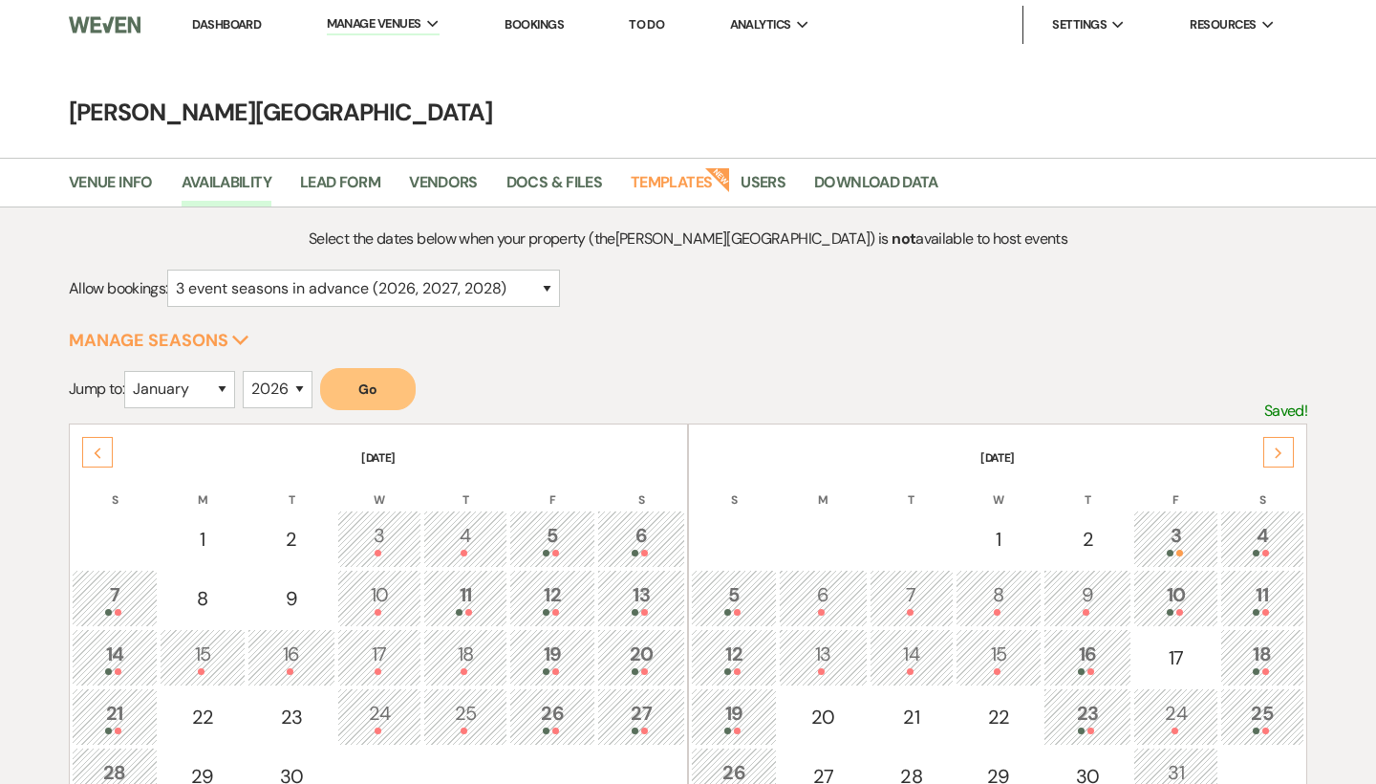
click at [94, 445] on div "Previous" at bounding box center [97, 452] width 31 height 31
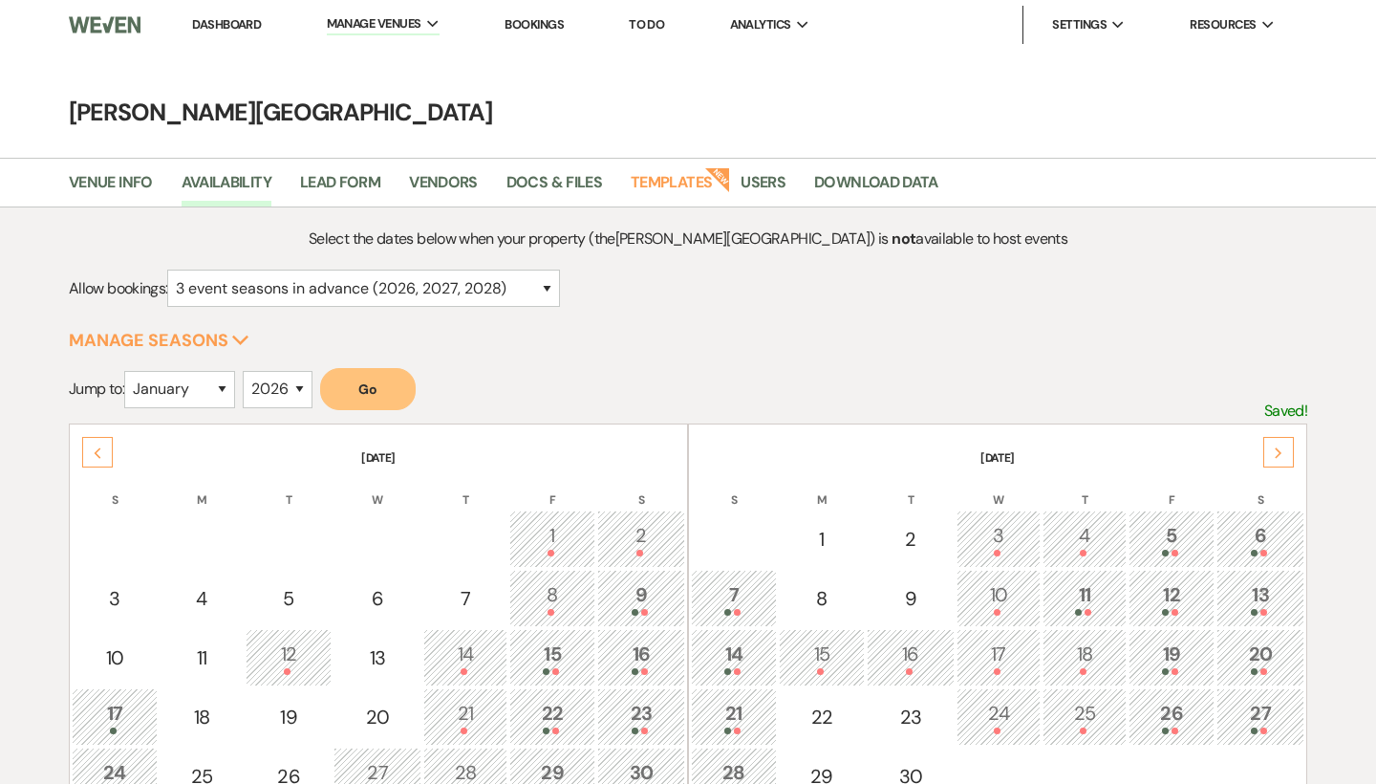
click at [94, 445] on div "Previous" at bounding box center [97, 452] width 31 height 31
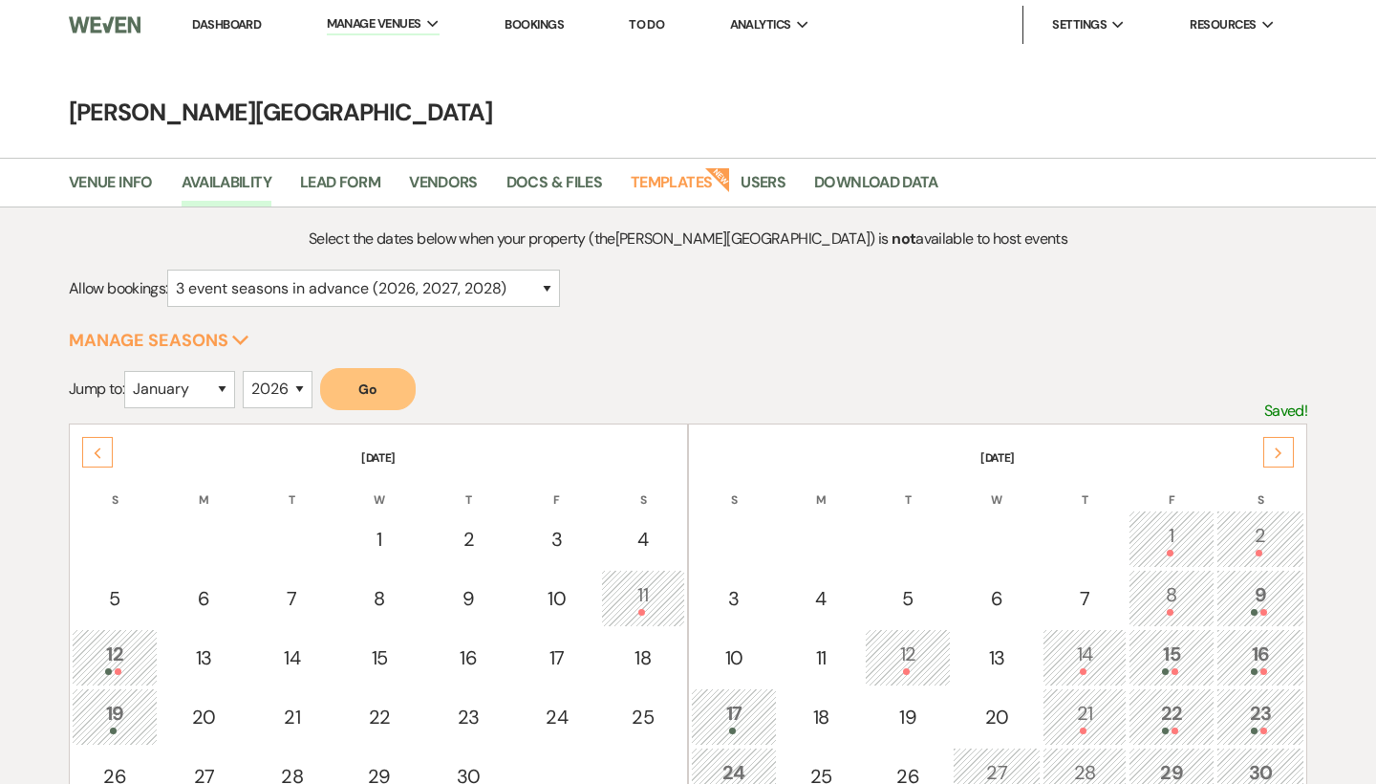
click at [1274, 448] on icon "Next" at bounding box center [1279, 452] width 10 height 11
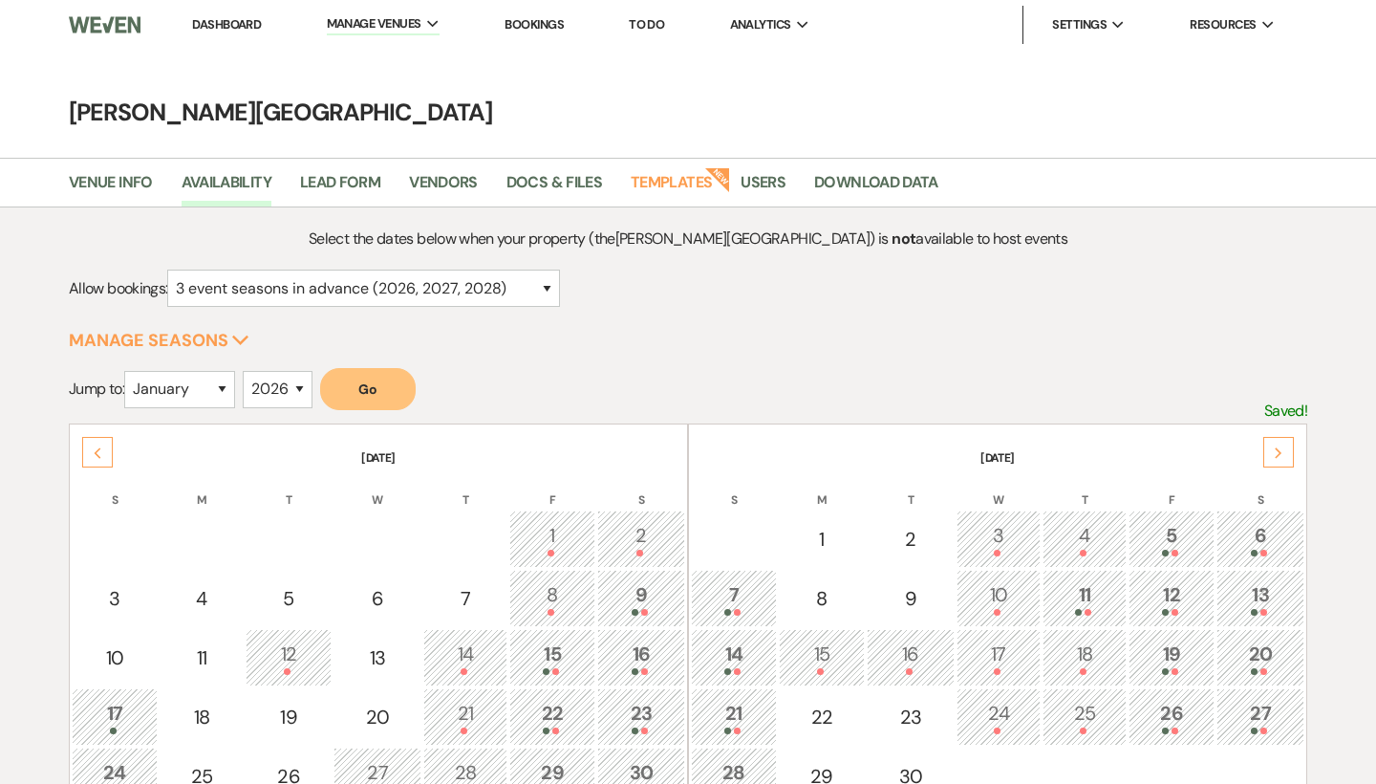
click at [1274, 448] on icon "Next" at bounding box center [1279, 452] width 10 height 11
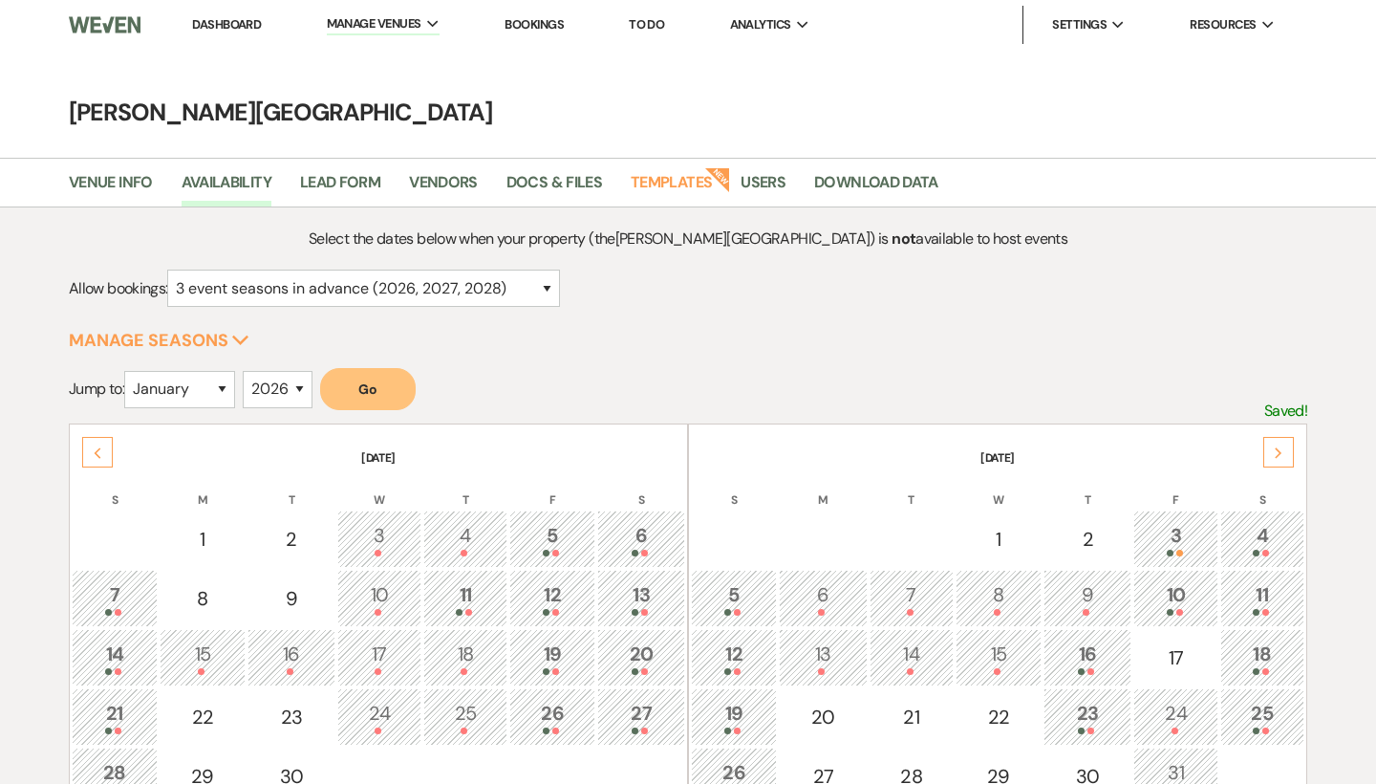
click at [1274, 448] on icon "Next" at bounding box center [1279, 452] width 10 height 11
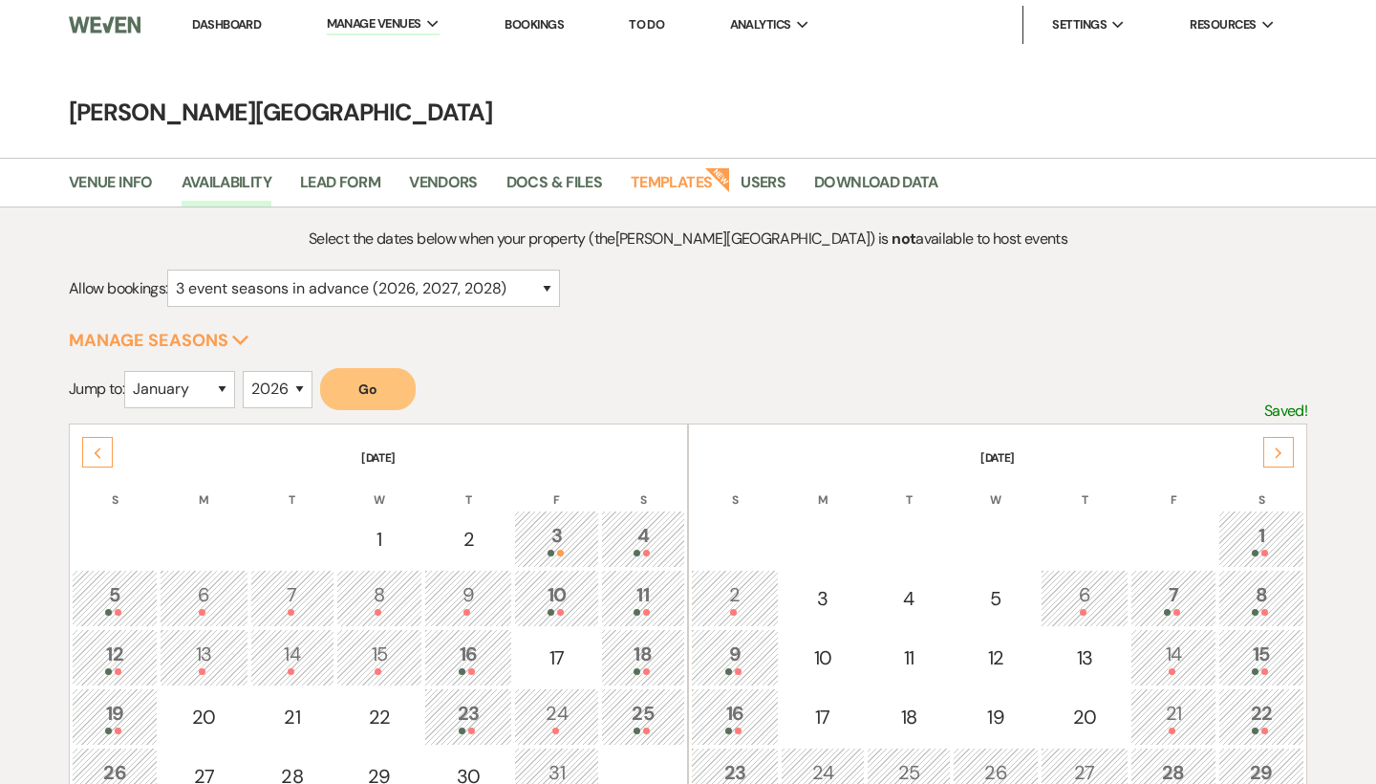
click at [1274, 448] on icon "Next" at bounding box center [1279, 452] width 10 height 11
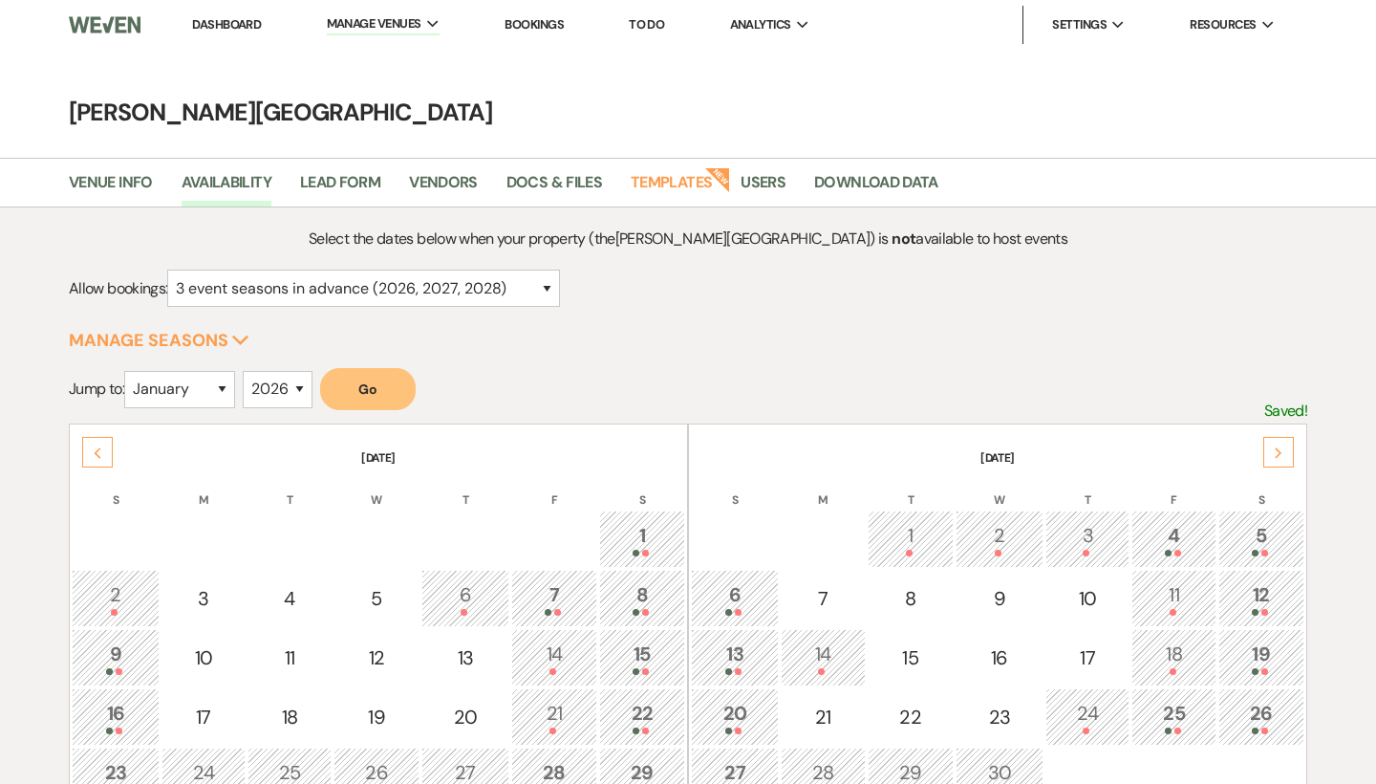
click at [1274, 448] on icon "Next" at bounding box center [1279, 452] width 10 height 11
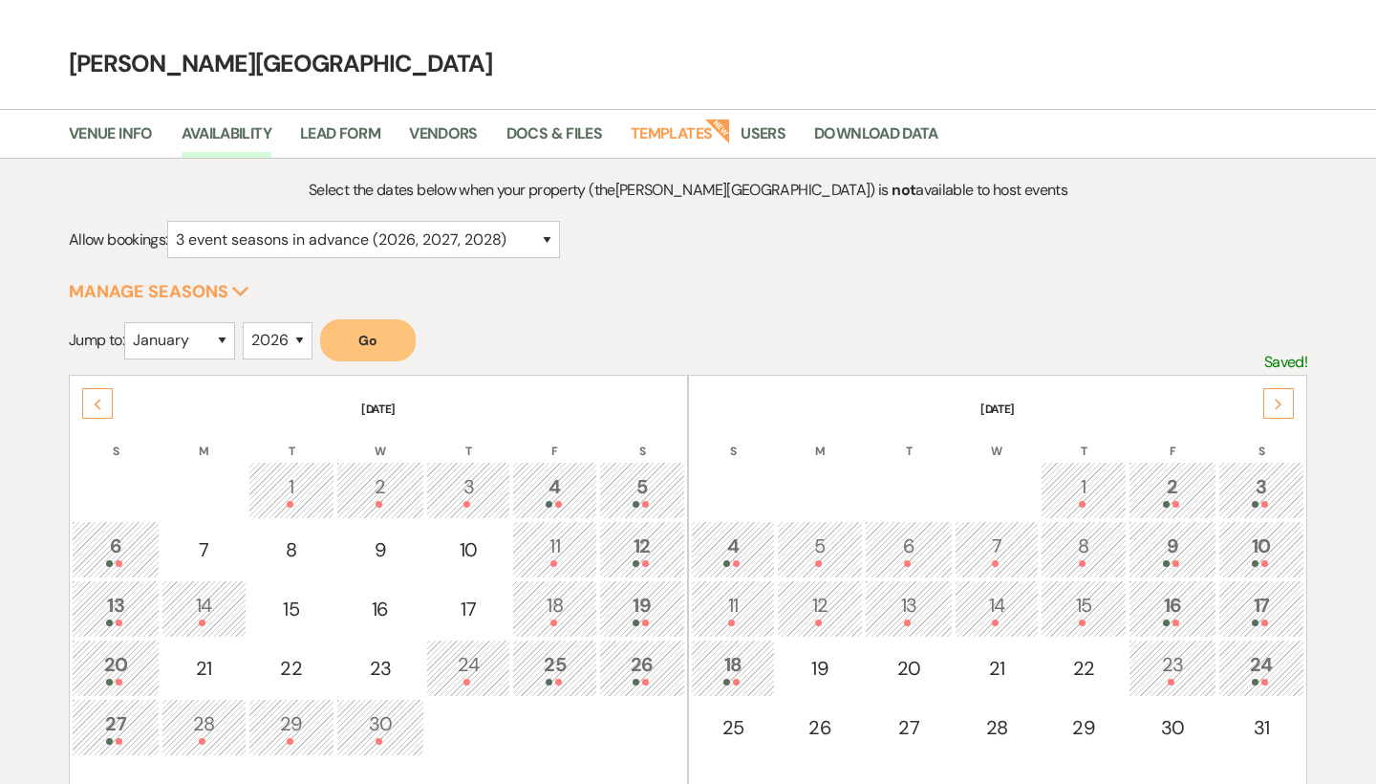
scroll to position [61, 0]
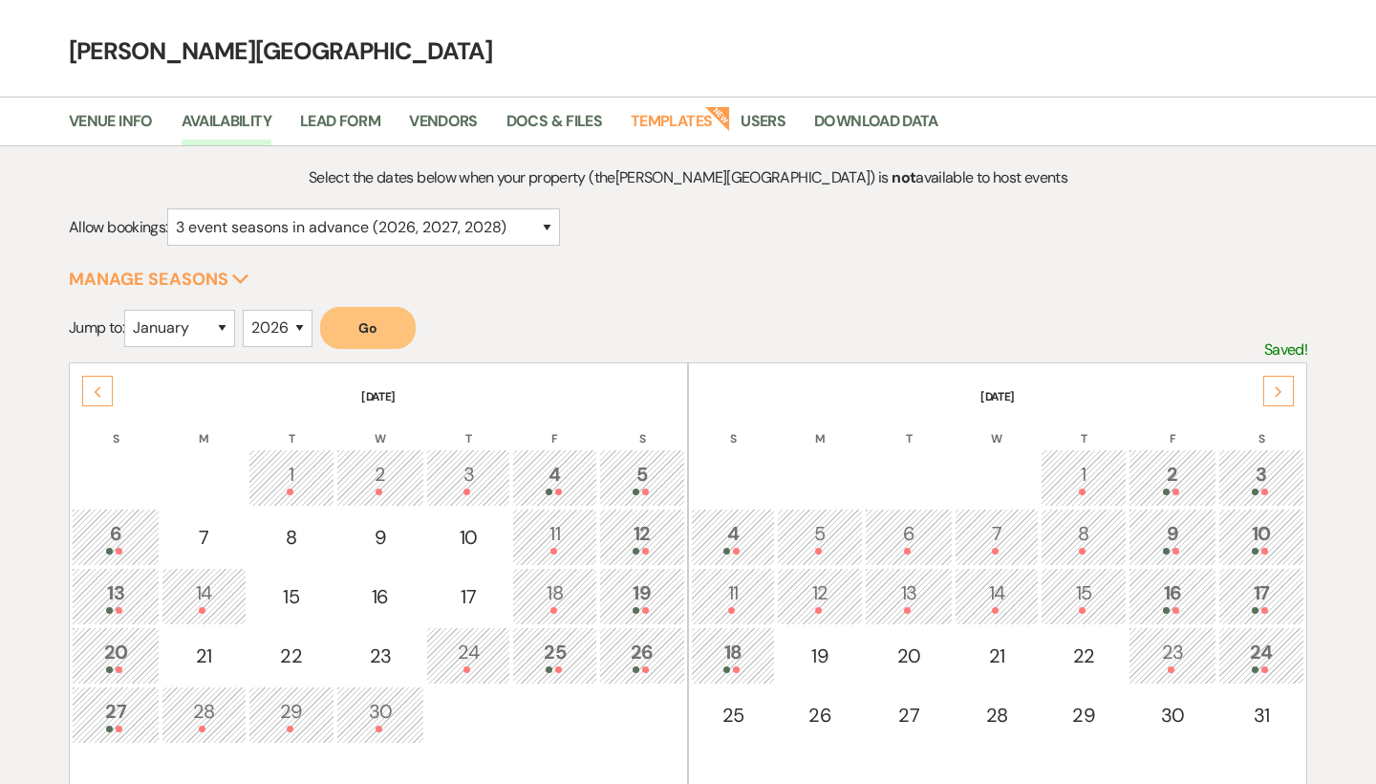
click at [1274, 397] on div "Next" at bounding box center [1279, 391] width 31 height 31
